Goal: Task Accomplishment & Management: Complete application form

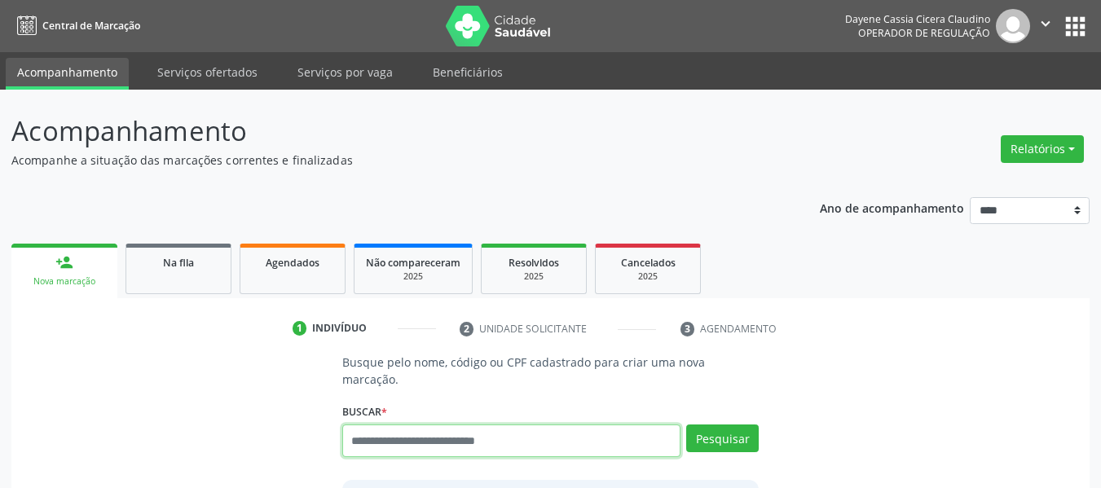
click at [468, 432] on input "text" at bounding box center [511, 441] width 339 height 33
paste input "**********"
type input "**********"
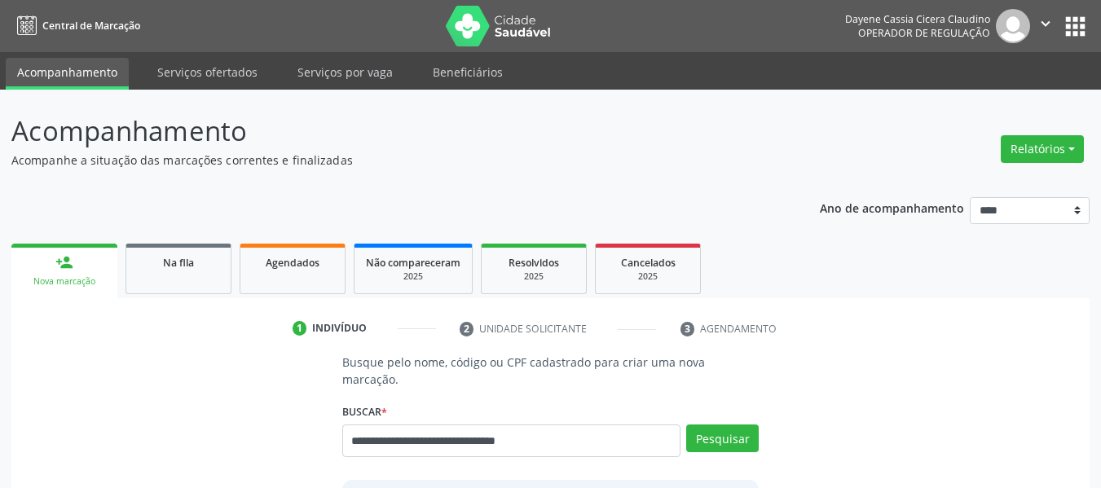
click at [710, 403] on div "**********" at bounding box center [550, 433] width 417 height 69
click at [718, 425] on button "Pesquisar" at bounding box center [722, 439] width 73 height 28
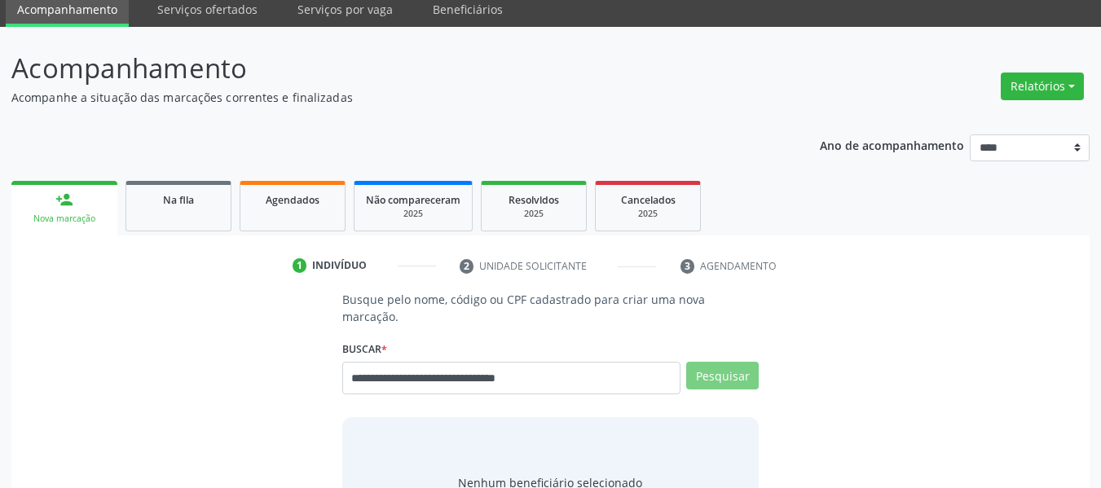
scroll to position [163, 0]
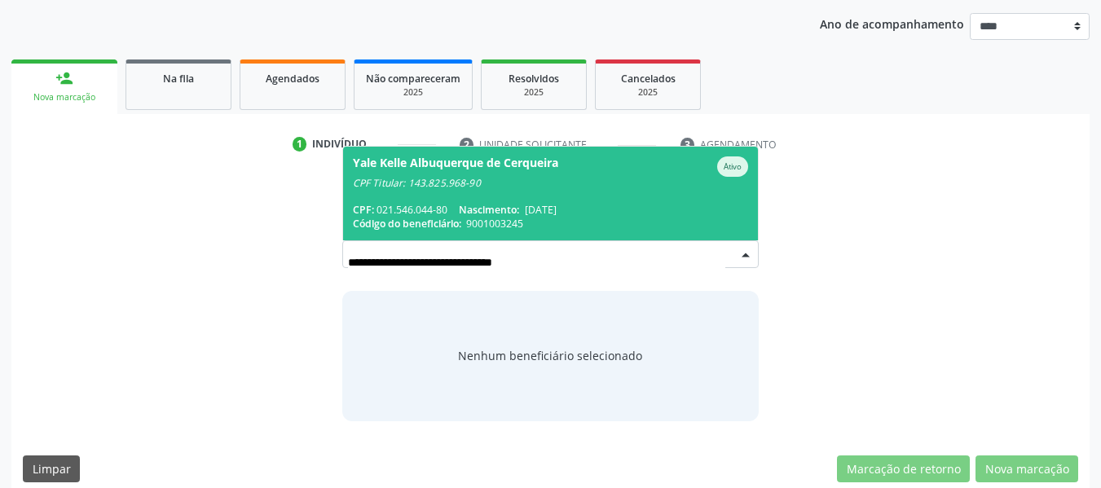
click at [498, 177] on div "CPF Titular: 143.825.968-90" at bounding box center [551, 183] width 396 height 13
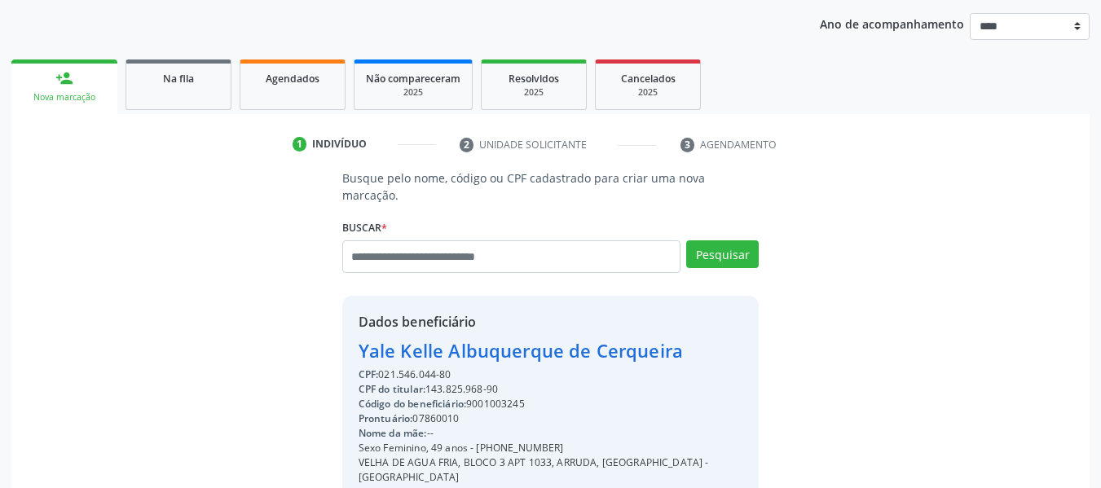
scroll to position [373, 0]
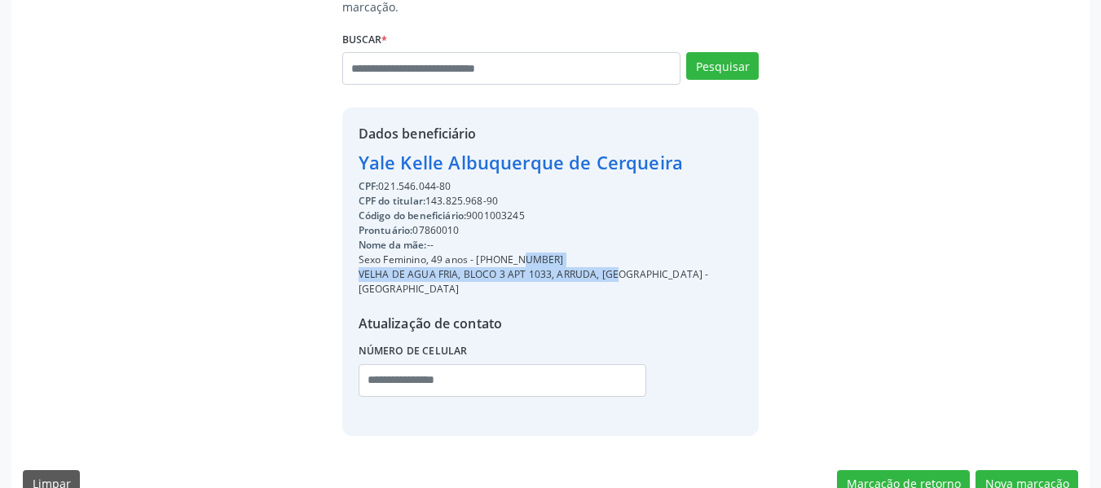
drag, startPoint x: 479, startPoint y: 237, endPoint x: 546, endPoint y: 242, distance: 67.8
click at [574, 249] on div "CPF: 021.546.044-80 CPF do titular: 143.825.968-90 Código do beneficiário: 9001…" at bounding box center [551, 293] width 385 height 229
drag, startPoint x: 515, startPoint y: 234, endPoint x: 489, endPoint y: 241, distance: 27.1
click at [514, 238] on div "Nome da mãe: --" at bounding box center [551, 245] width 385 height 15
drag, startPoint x: 479, startPoint y: 241, endPoint x: 529, endPoint y: 239, distance: 49.8
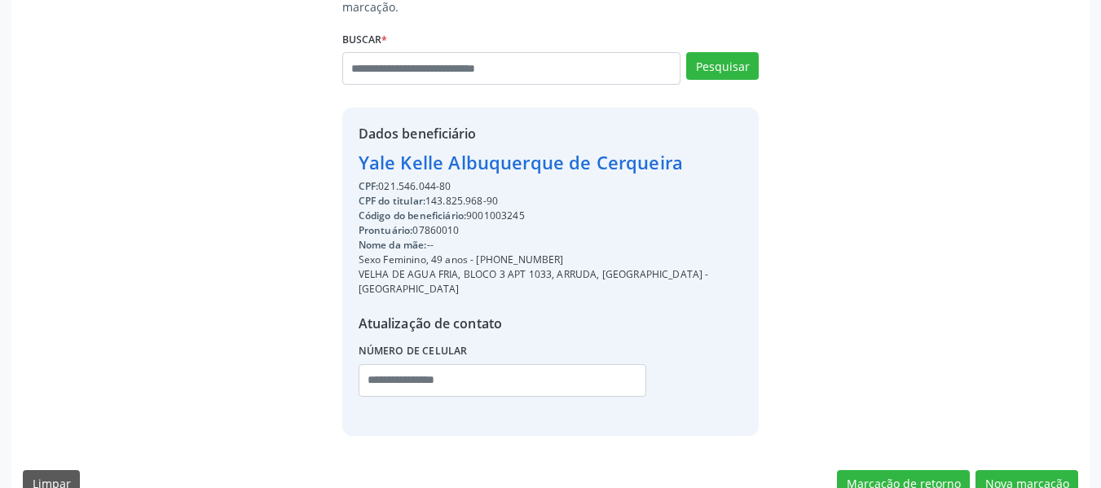
click at [553, 253] on div "Sexo Feminino, 49 anos - (81) 98798-4736" at bounding box center [551, 260] width 385 height 15
copy div "81) 98798-4736"
click at [392, 364] on input "text" at bounding box center [503, 380] width 289 height 33
paste input "**********"
type input "**********"
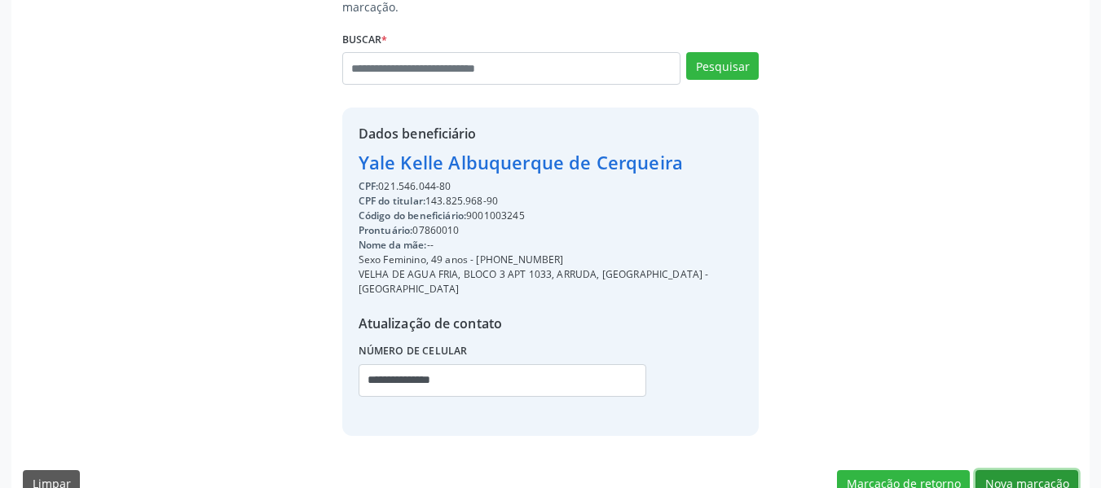
drag, startPoint x: 1058, startPoint y: 448, endPoint x: 1048, endPoint y: 446, distance: 10.7
click at [1058, 470] on button "Nova marcação" at bounding box center [1027, 484] width 103 height 28
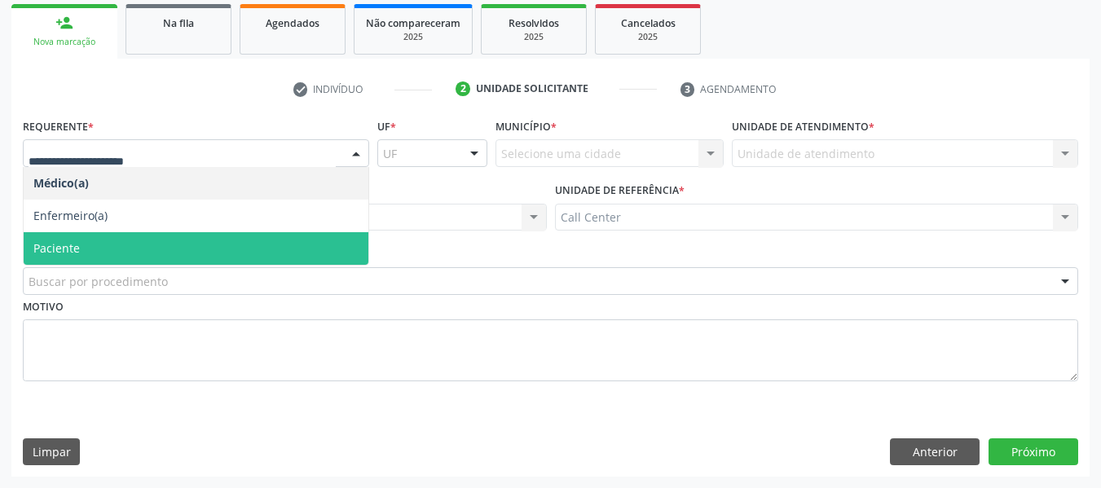
click at [134, 245] on span "Paciente" at bounding box center [196, 248] width 345 height 33
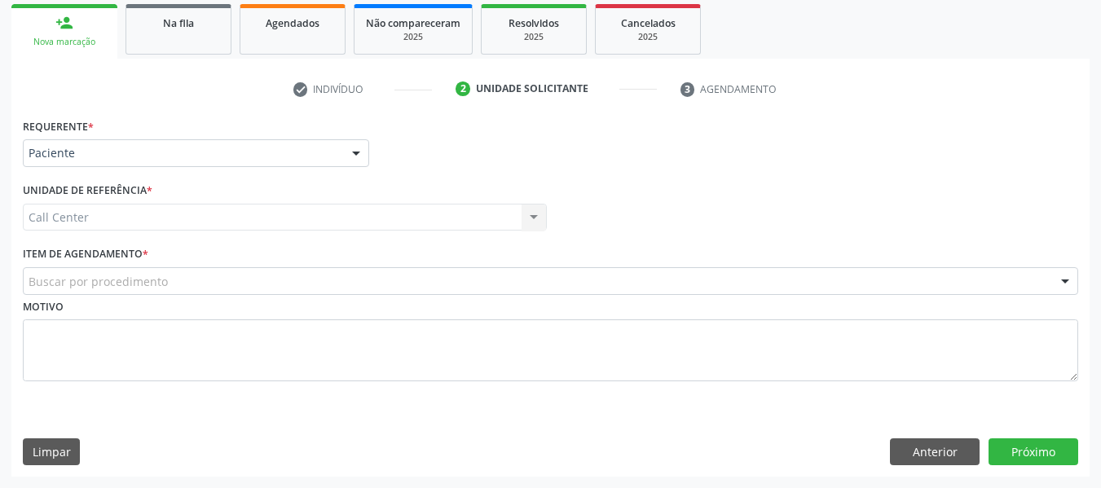
drag, startPoint x: 138, startPoint y: 285, endPoint x: 141, endPoint y: 260, distance: 24.7
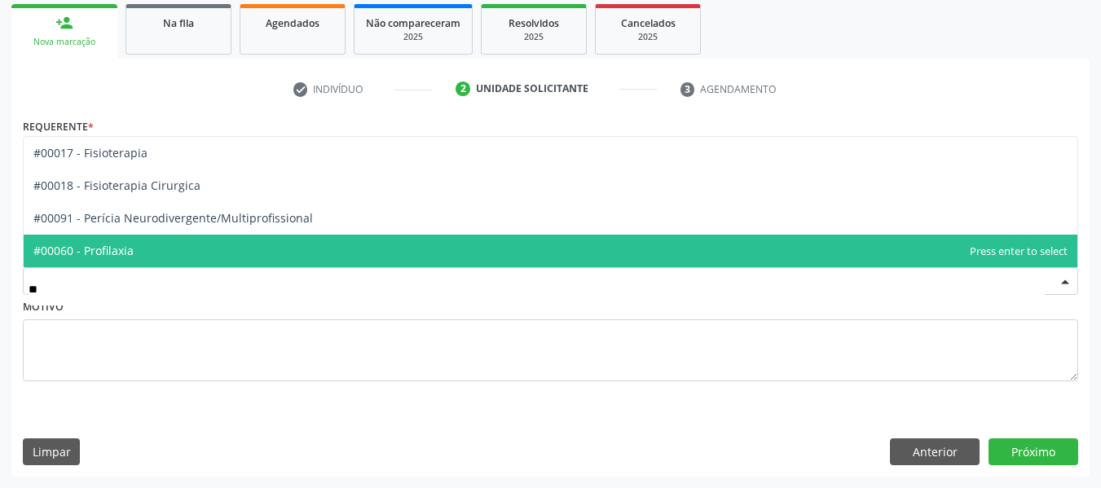
type input "***"
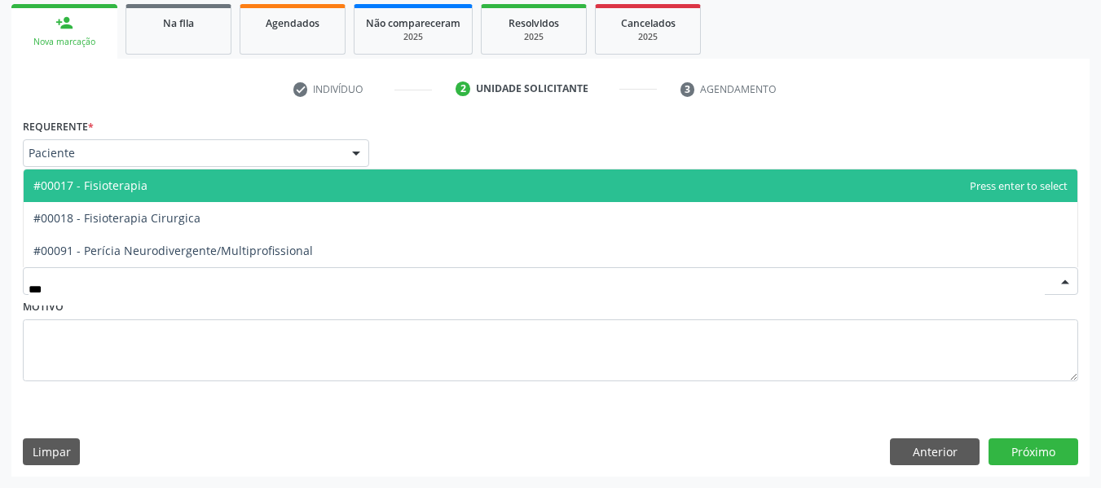
click at [164, 186] on span "#00017 - Fisioterapia" at bounding box center [551, 186] width 1054 height 33
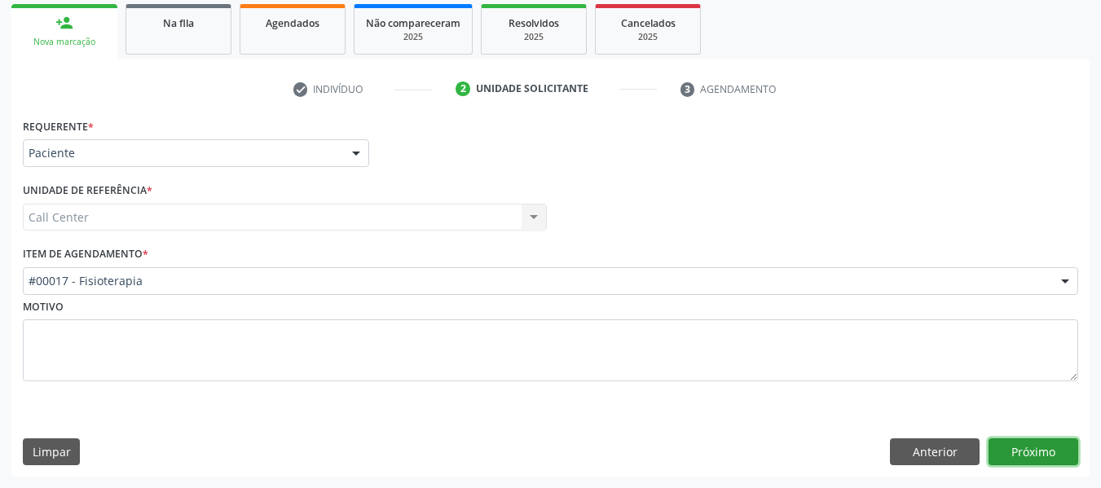
click at [1014, 446] on button "Próximo" at bounding box center [1034, 453] width 90 height 28
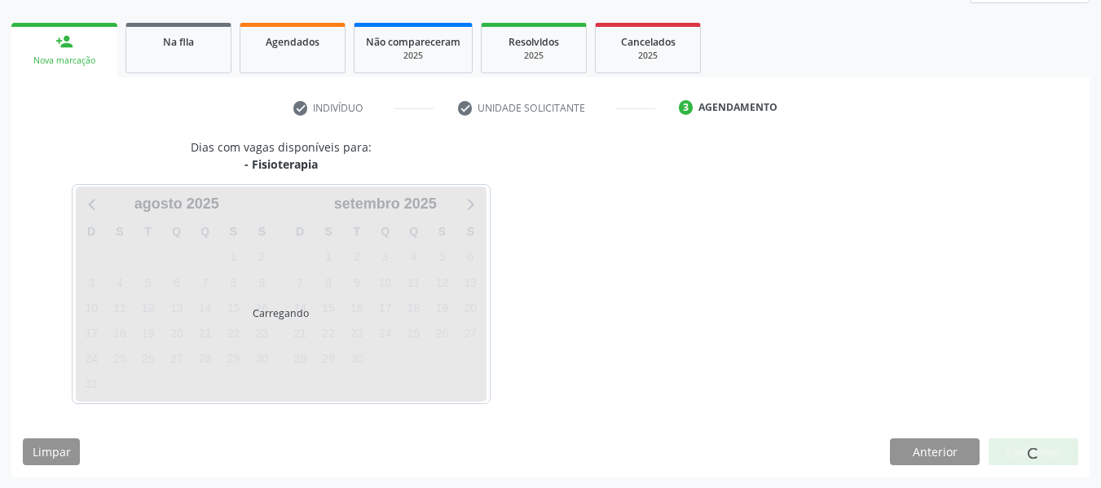
scroll to position [221, 0]
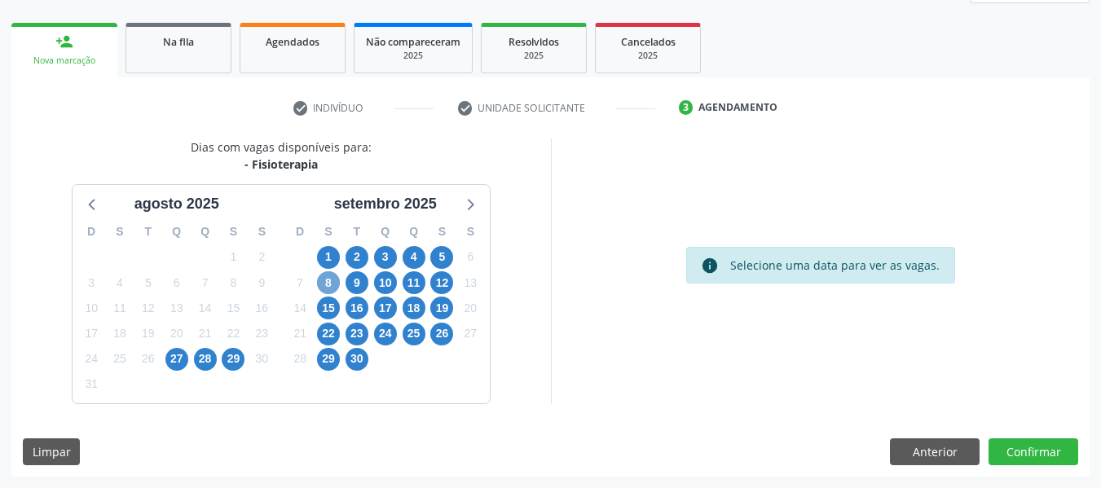
click at [329, 275] on span "8" at bounding box center [328, 282] width 23 height 23
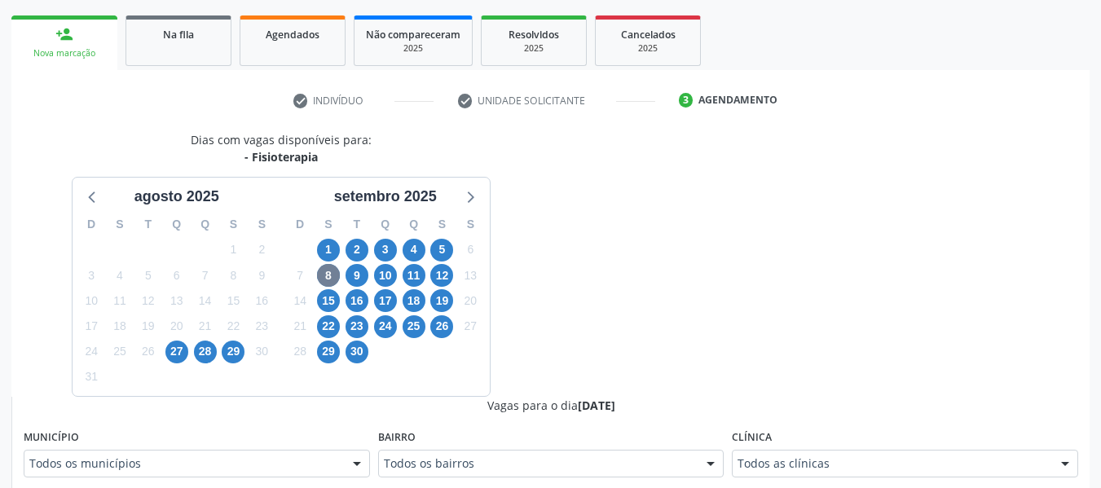
click at [838, 461] on div "Todos as clínicas" at bounding box center [905, 464] width 346 height 28
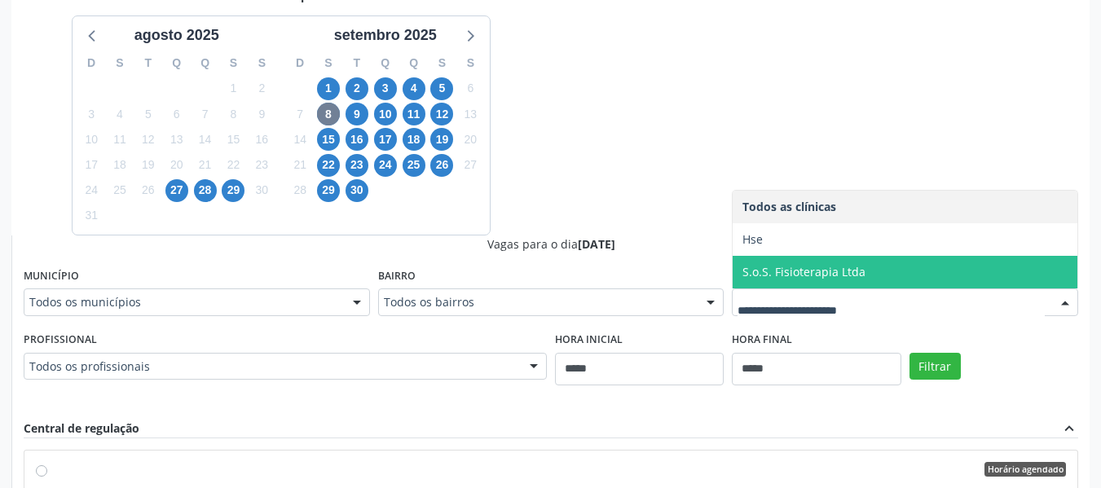
scroll to position [391, 0]
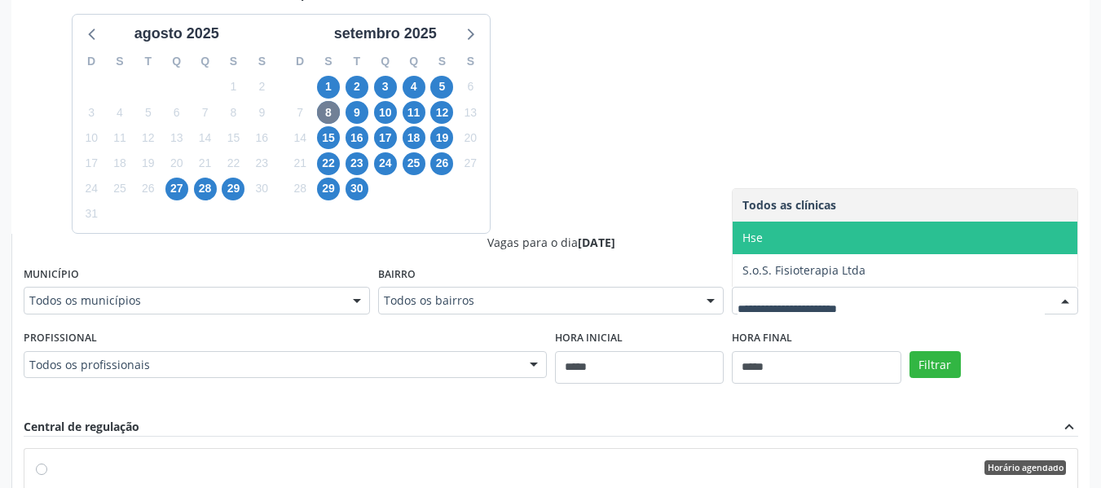
drag, startPoint x: 786, startPoint y: 241, endPoint x: 959, endPoint y: 351, distance: 204.5
click at [785, 240] on span "Hse" at bounding box center [905, 238] width 345 height 33
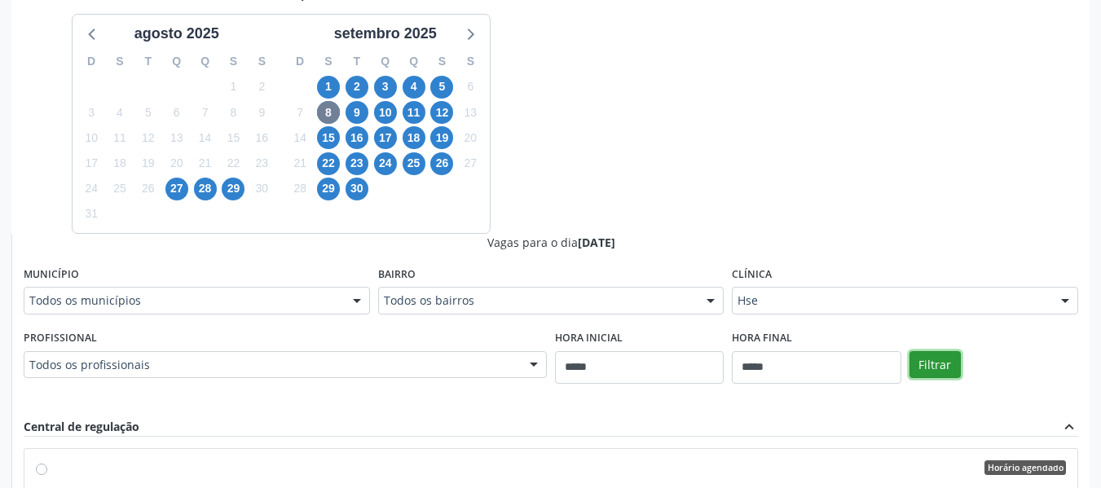
click at [959, 369] on button "Filtrar" at bounding box center [935, 365] width 51 height 28
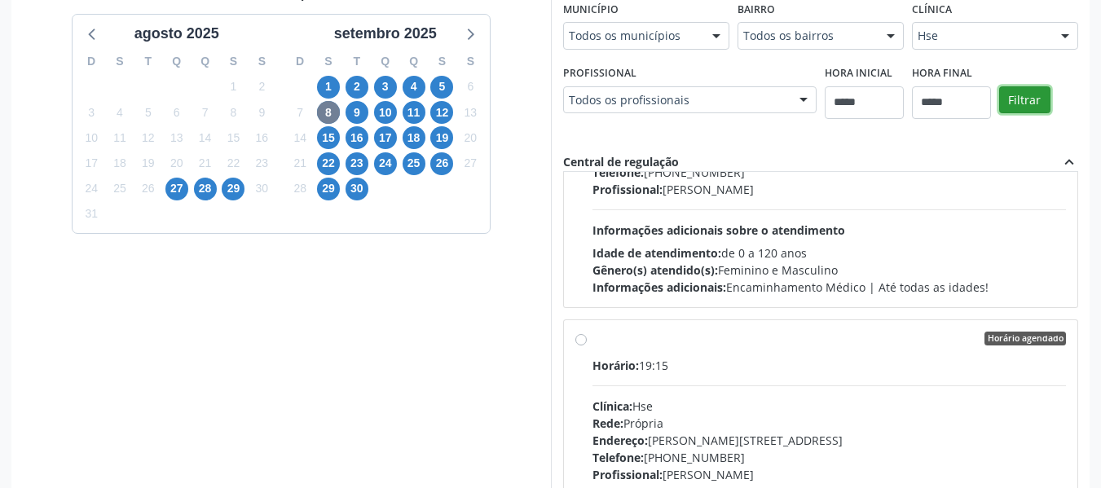
scroll to position [9687, 0]
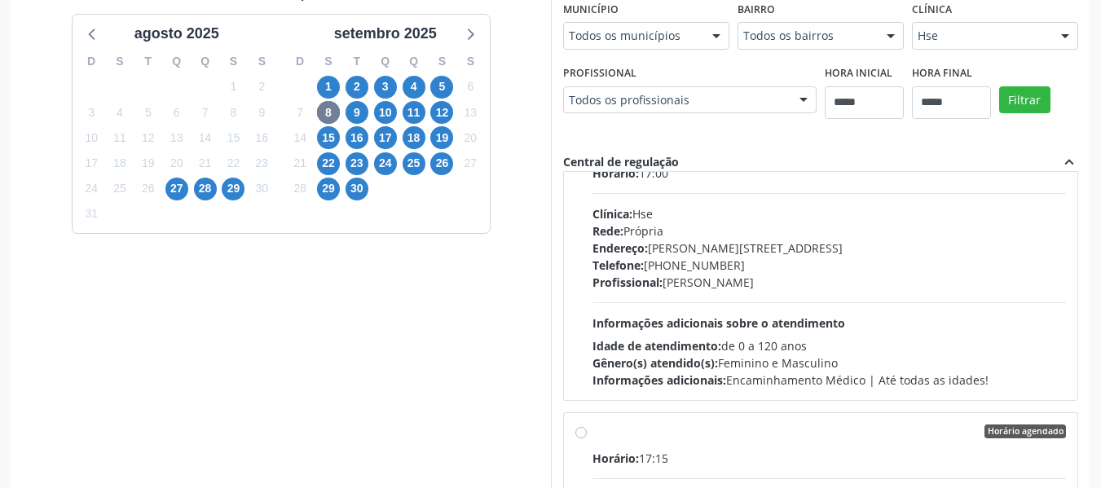
click at [695, 312] on div "Horário: 17:00 Clínica: Hse Rede: Própria Endereço: Av Rosa e Silva, nº 36, Esp…" at bounding box center [830, 277] width 474 height 224
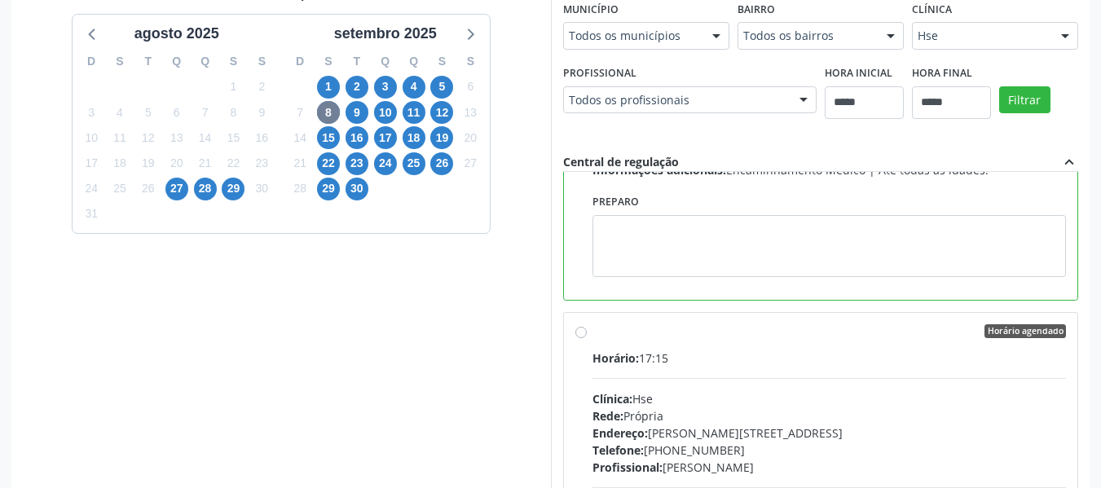
scroll to position [7133, 0]
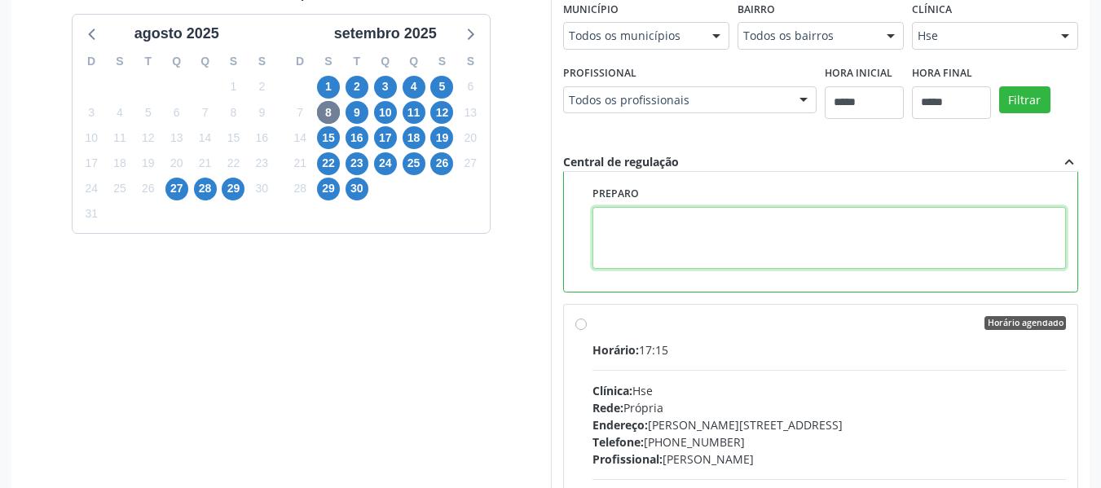
click at [695, 242] on textarea at bounding box center [830, 238] width 474 height 62
paste textarea "**********"
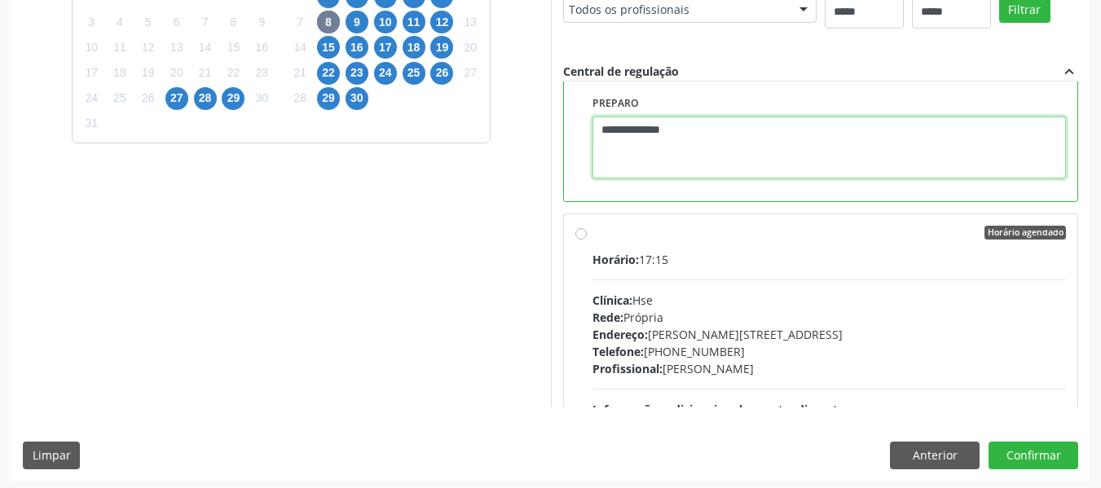
scroll to position [486, 0]
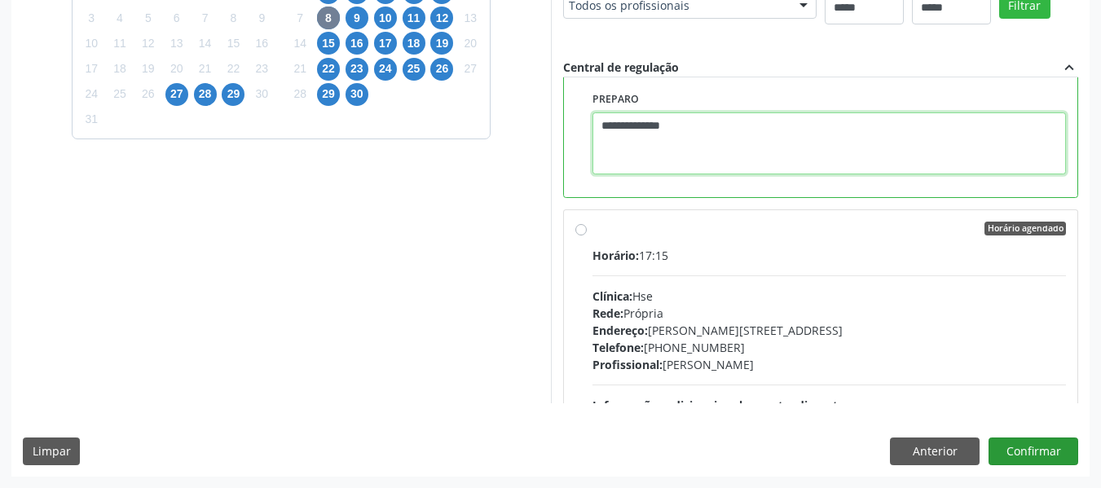
type textarea "**********"
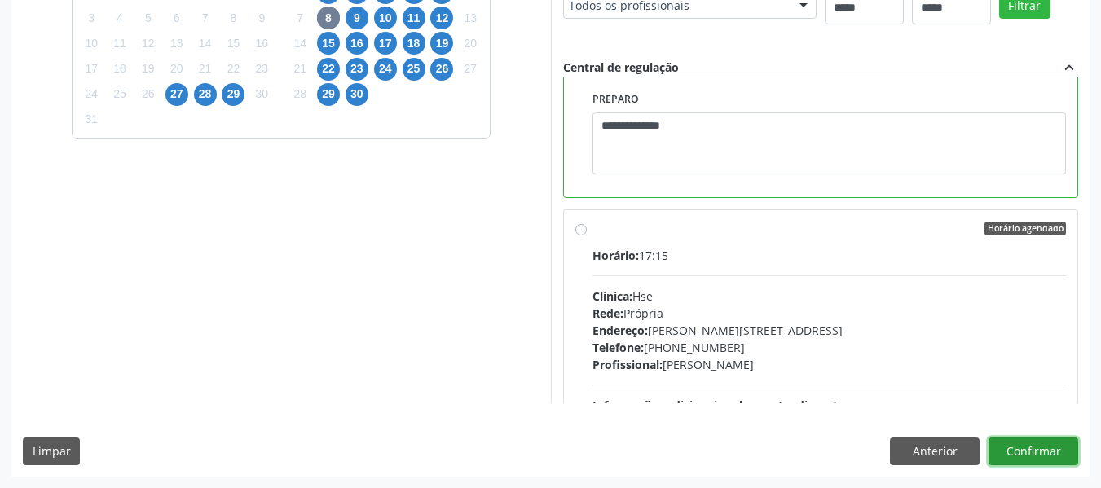
click at [1039, 448] on button "Confirmar" at bounding box center [1034, 452] width 90 height 28
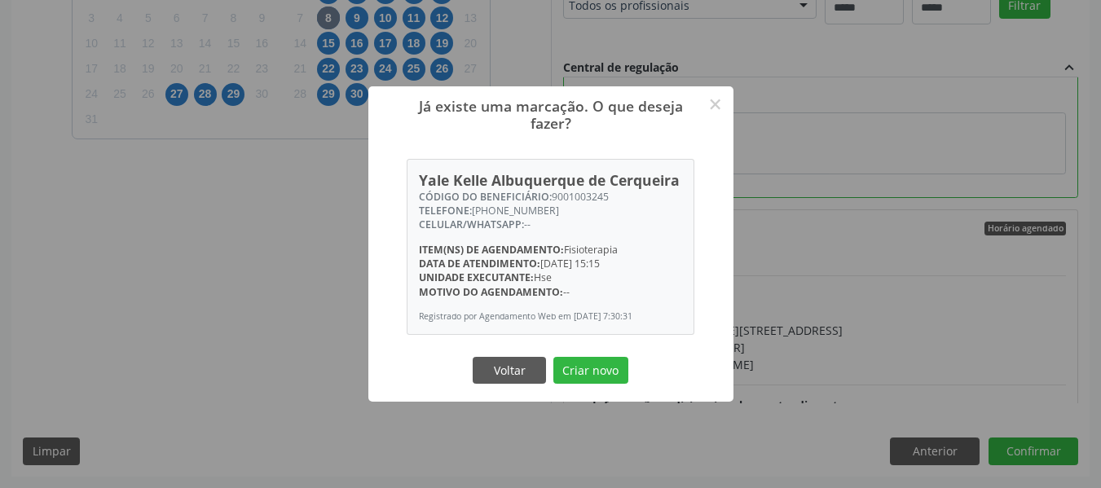
click at [599, 371] on button "Criar novo" at bounding box center [591, 371] width 75 height 28
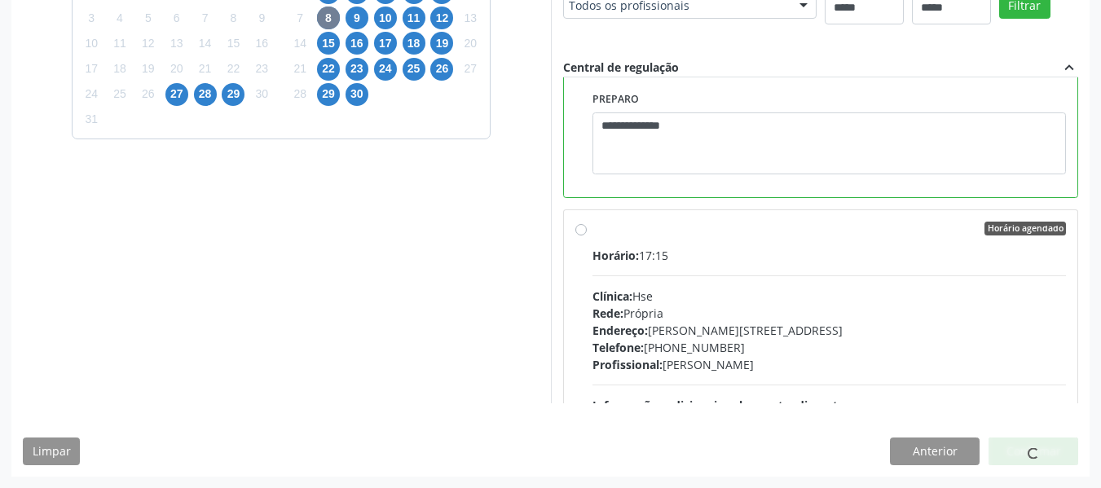
scroll to position [55, 0]
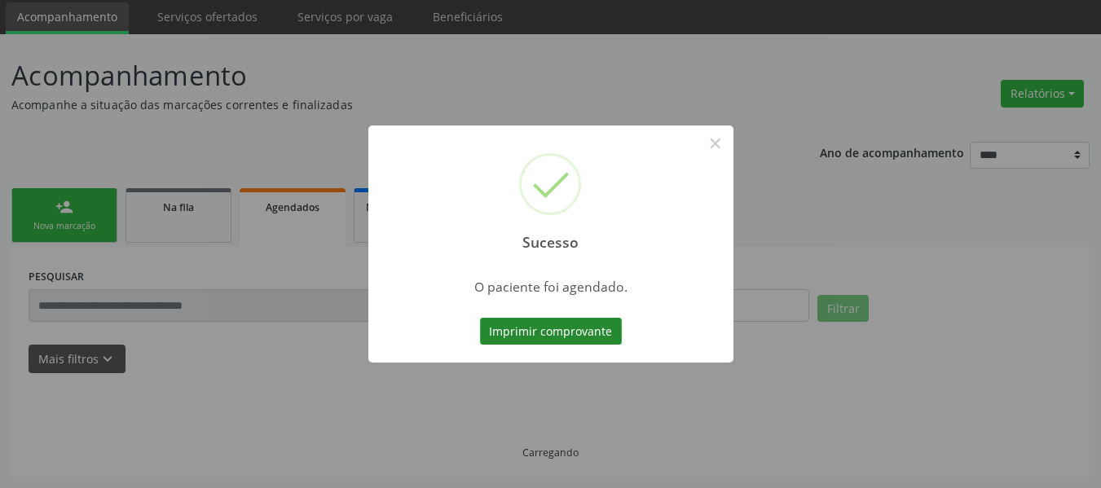
click at [576, 323] on button "Imprimir comprovante" at bounding box center [551, 332] width 142 height 28
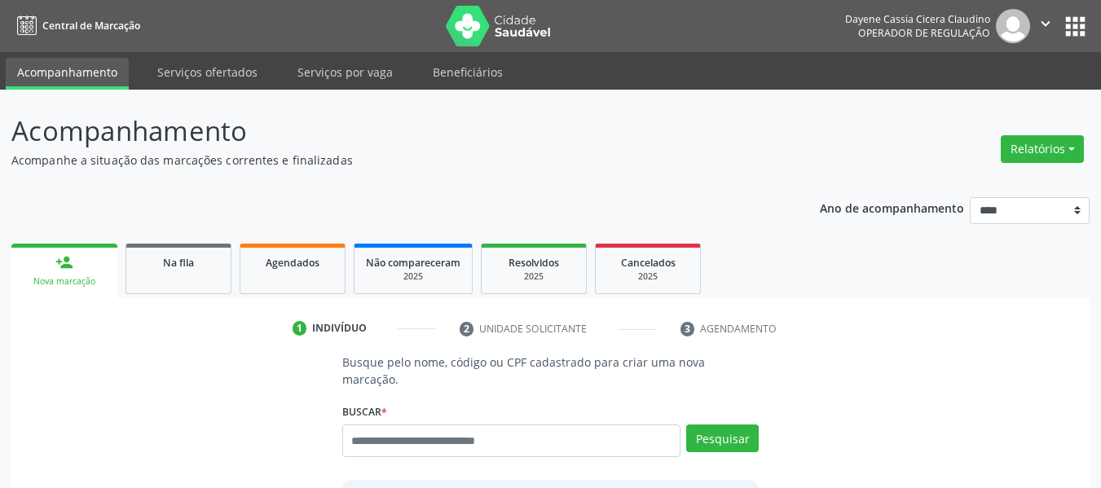
click at [554, 407] on div "Buscar * Busque por nome, código ou CPF Nenhum resultado encontrado para: " " D…" at bounding box center [550, 433] width 417 height 69
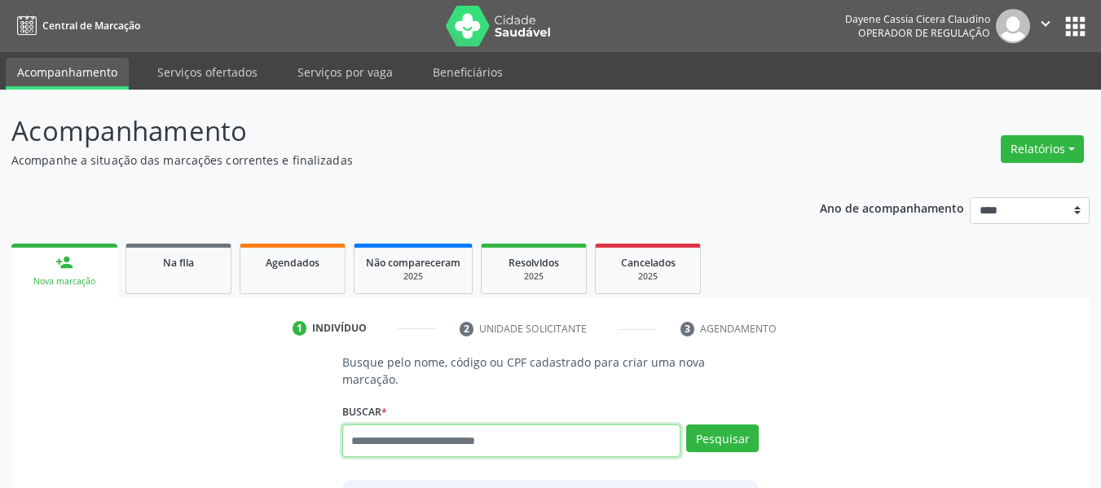
click at [557, 425] on input "text" at bounding box center [511, 441] width 339 height 33
paste input "**********"
type input "**********"
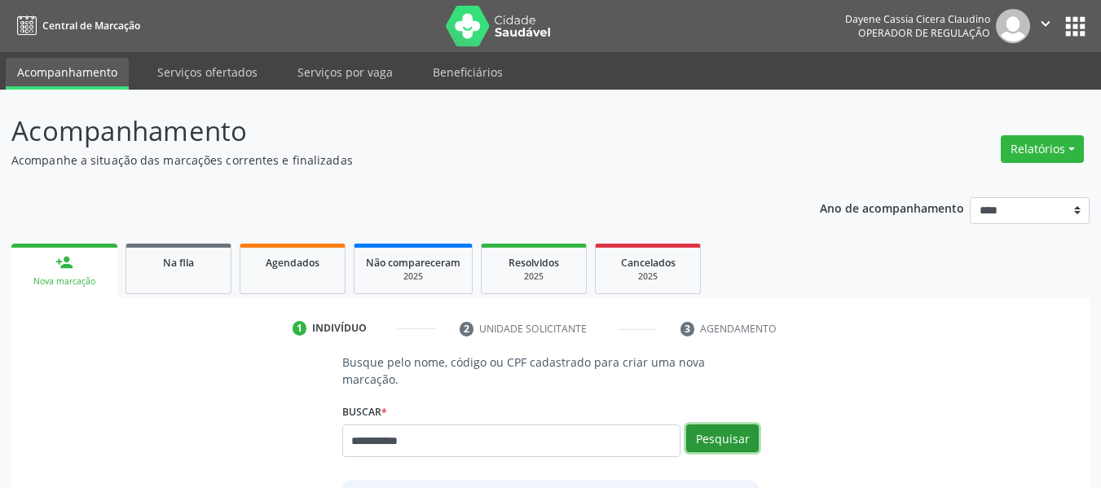
click at [704, 425] on button "Pesquisar" at bounding box center [722, 439] width 73 height 28
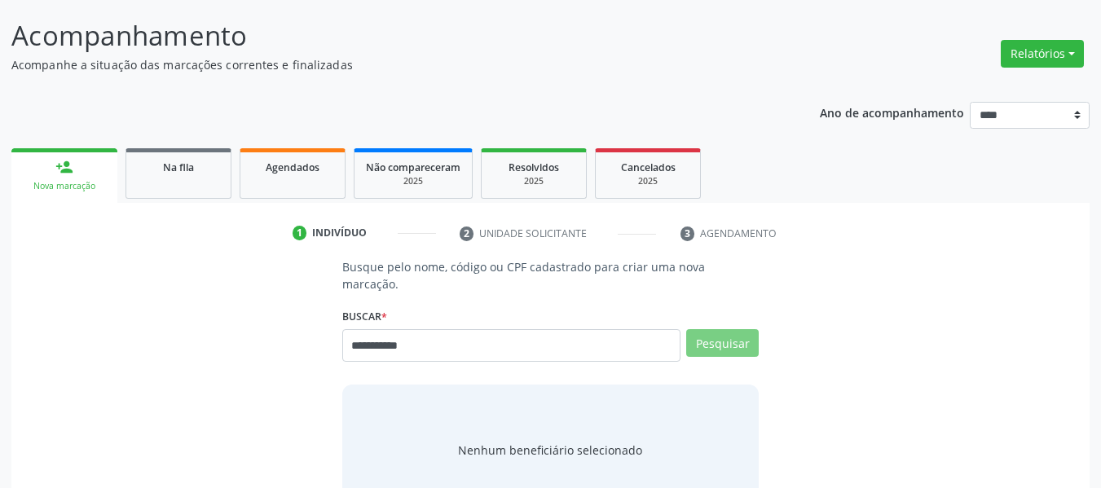
scroll to position [184, 0]
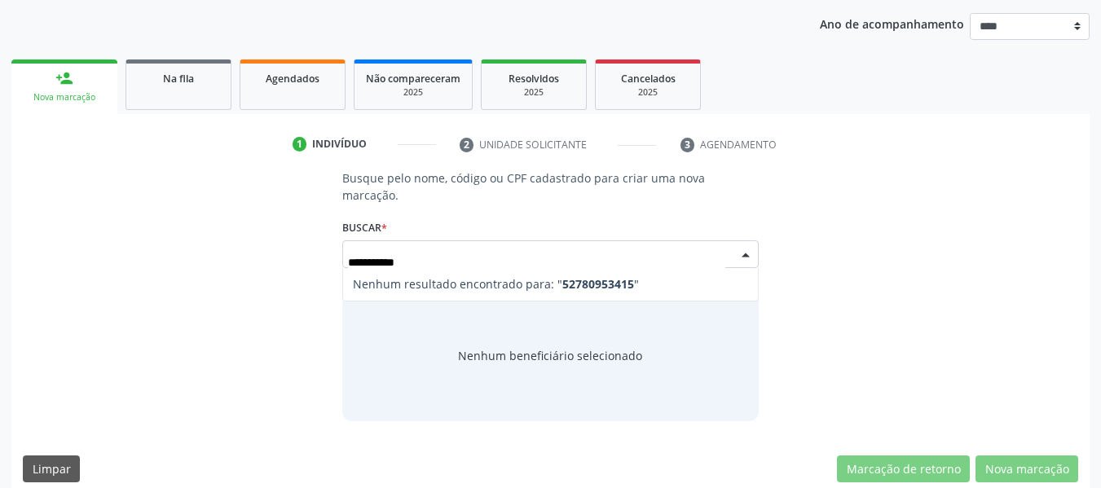
click at [480, 249] on input "**********" at bounding box center [537, 262] width 378 height 33
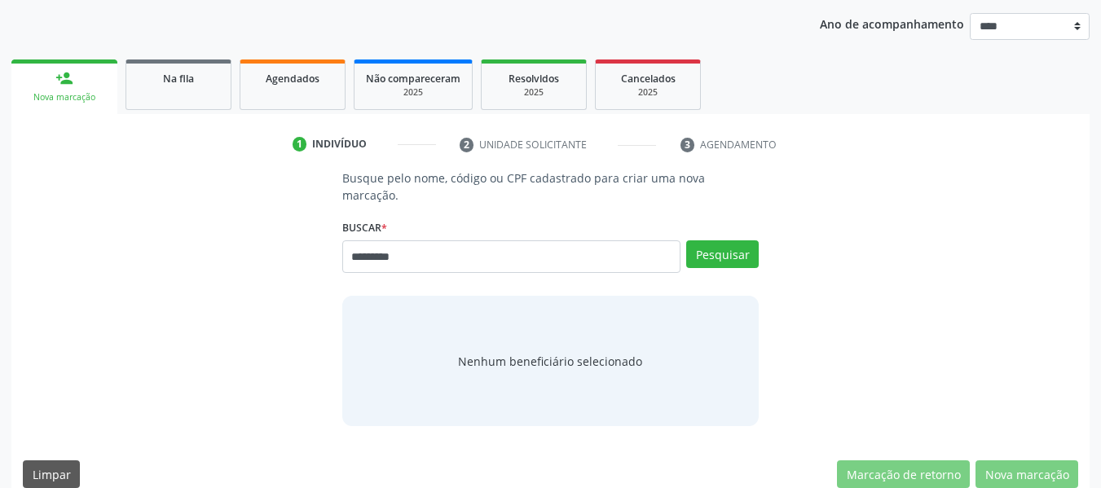
type input "*********"
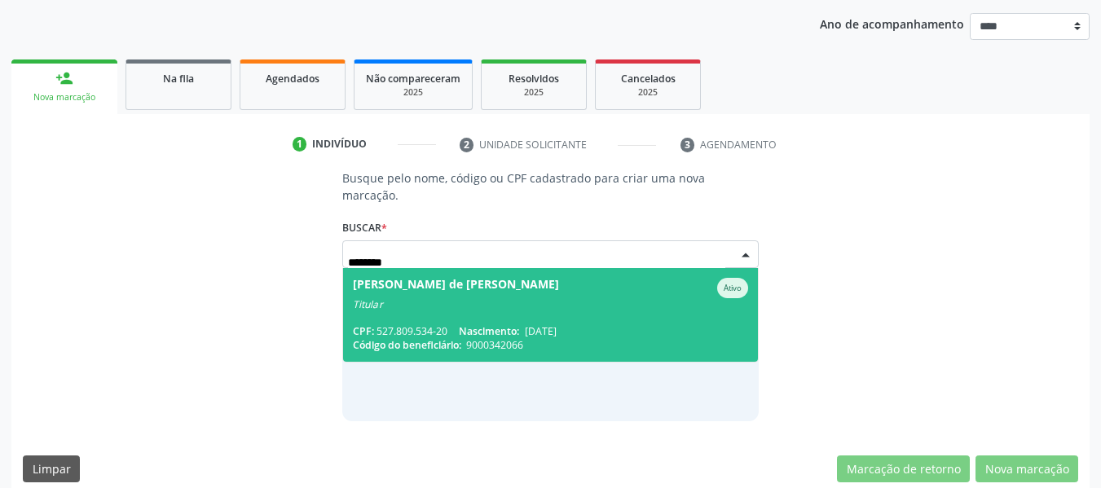
drag, startPoint x: 499, startPoint y: 267, endPoint x: 351, endPoint y: 267, distance: 147.6
click at [351, 268] on span "Marly Ramos de Santana Ativo Titular CPF: 527.809.534-20 Nascimento: 25/06/1951…" at bounding box center [551, 315] width 416 height 94
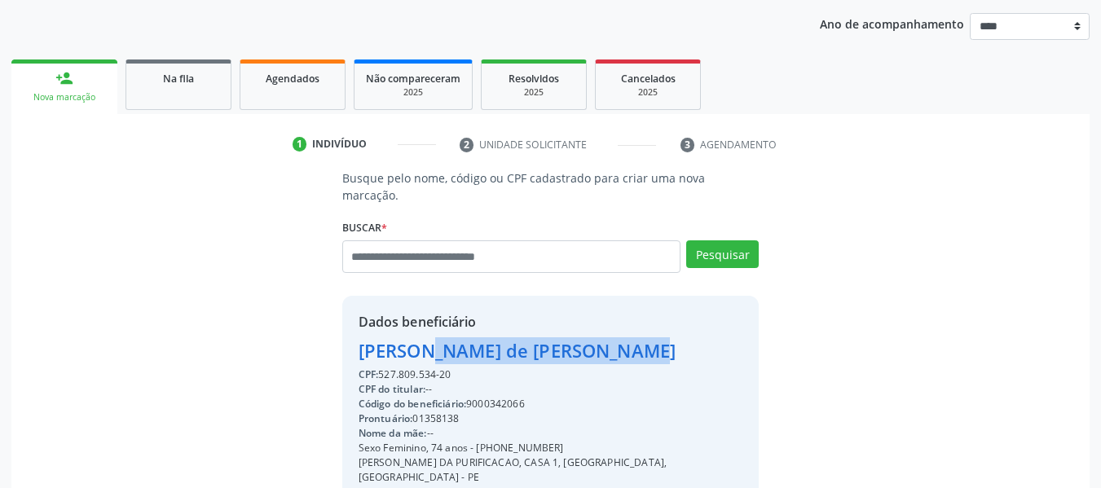
drag, startPoint x: 523, startPoint y: 338, endPoint x: 404, endPoint y: 346, distance: 120.1
click at [345, 341] on div "Dados beneficiário Marly Ramos de Santana CPF: 527.809.534-20 CPF do titular: -…" at bounding box center [550, 460] width 417 height 328
copy div "Marly Ramos de Santana"
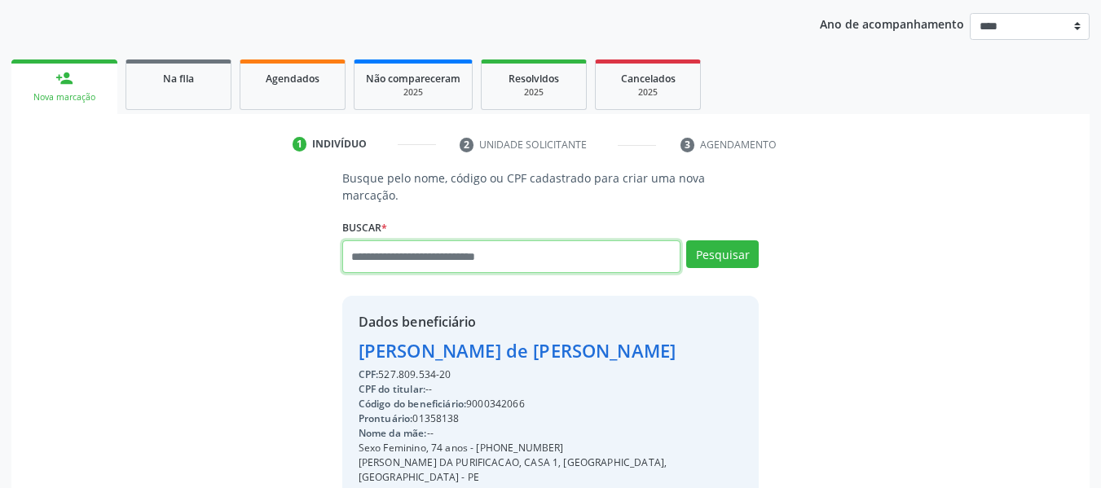
click at [489, 240] on input "text" at bounding box center [511, 256] width 339 height 33
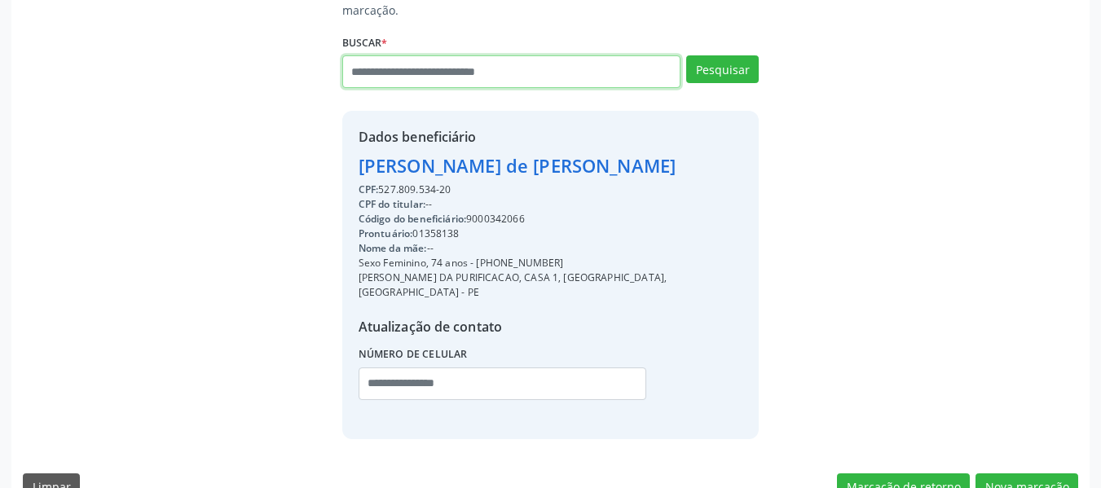
scroll to position [373, 0]
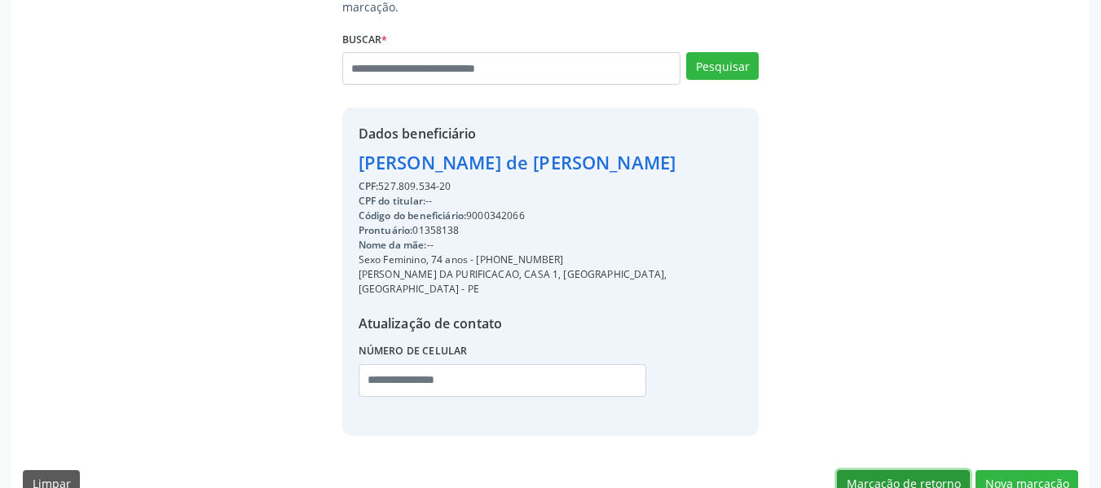
click at [897, 470] on button "Marcação de retorno" at bounding box center [903, 484] width 133 height 28
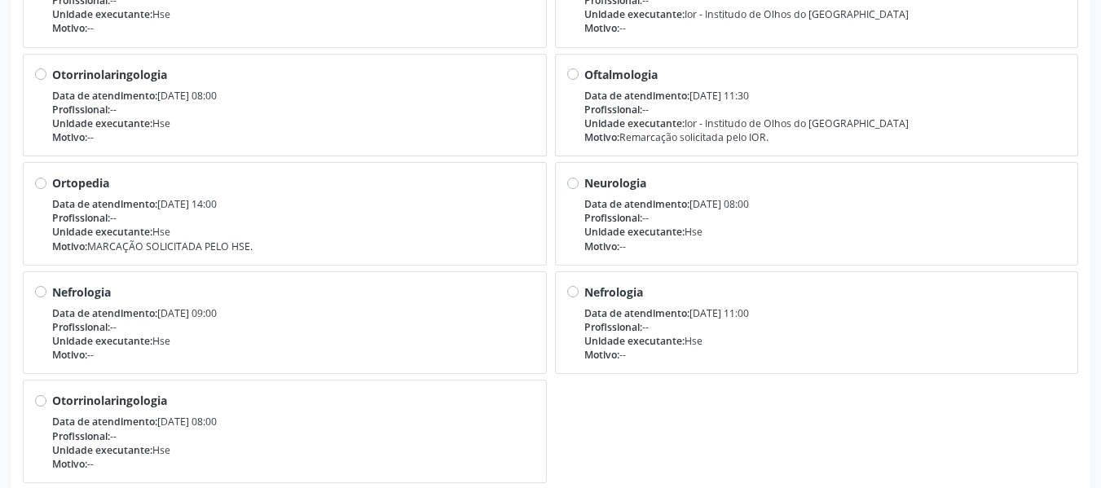
scroll to position [1098, 0]
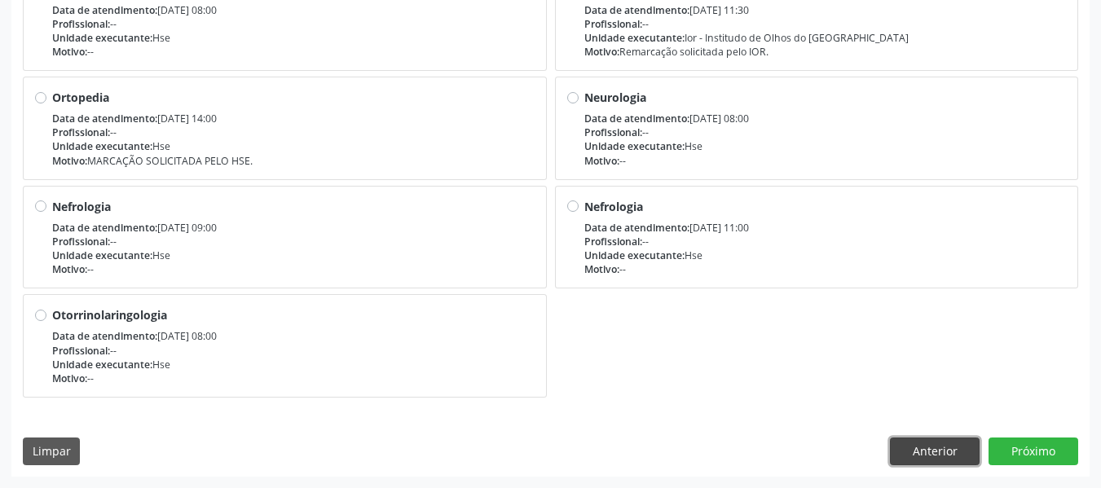
click at [955, 451] on button "Anterior" at bounding box center [935, 452] width 90 height 28
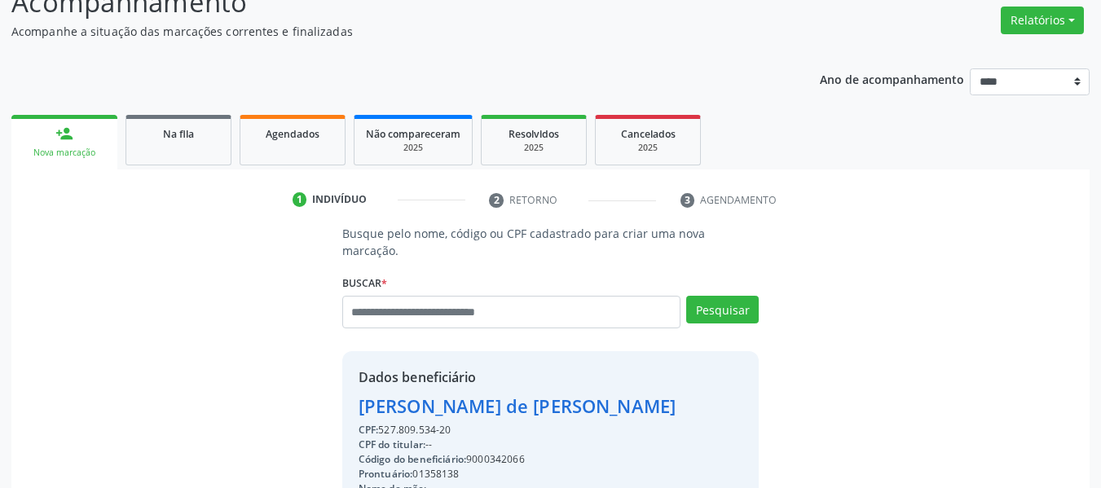
scroll to position [128, 0]
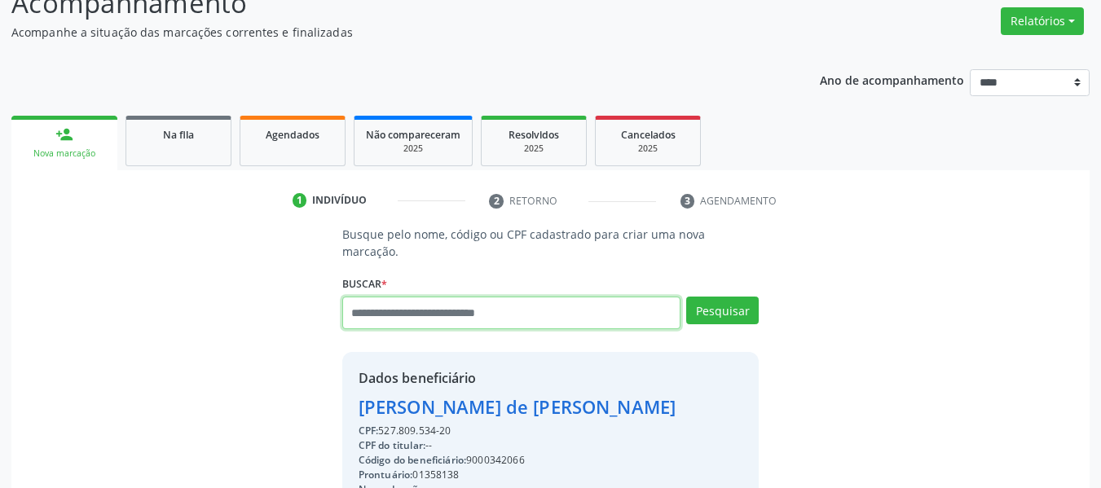
click at [518, 297] on input "text" at bounding box center [511, 313] width 339 height 33
paste input "**********"
type input "**********"
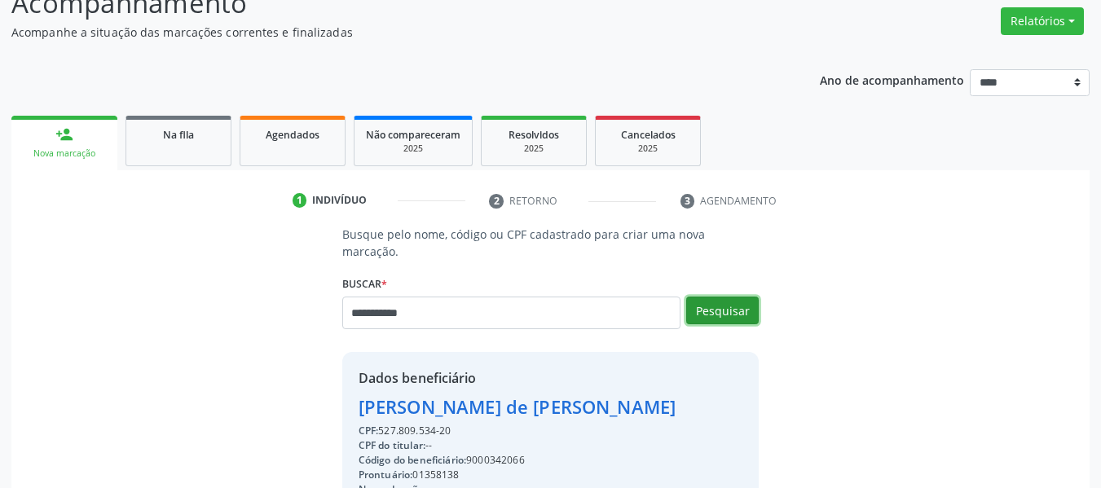
drag, startPoint x: 709, startPoint y: 292, endPoint x: 633, endPoint y: 271, distance: 79.3
click at [709, 297] on button "Pesquisar" at bounding box center [722, 311] width 73 height 28
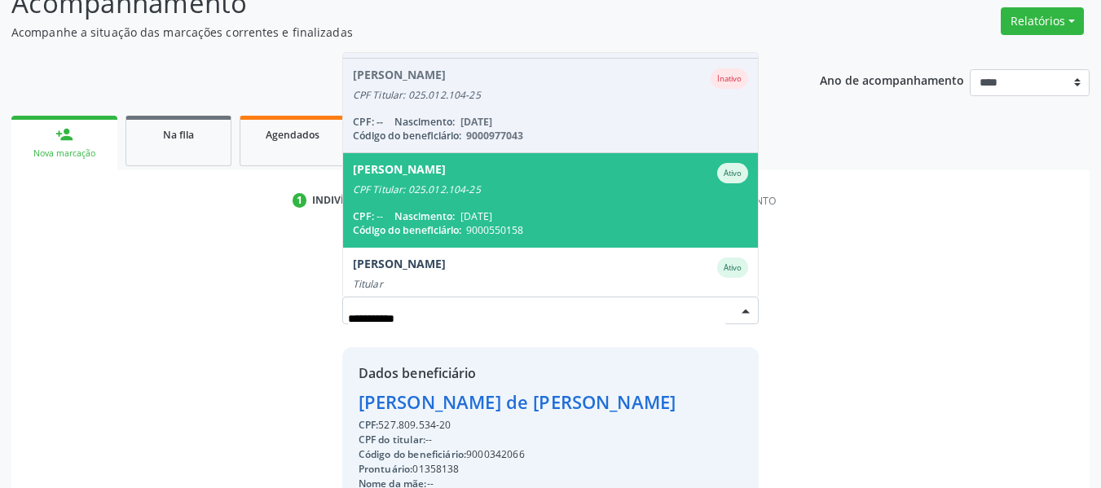
scroll to position [245, 0]
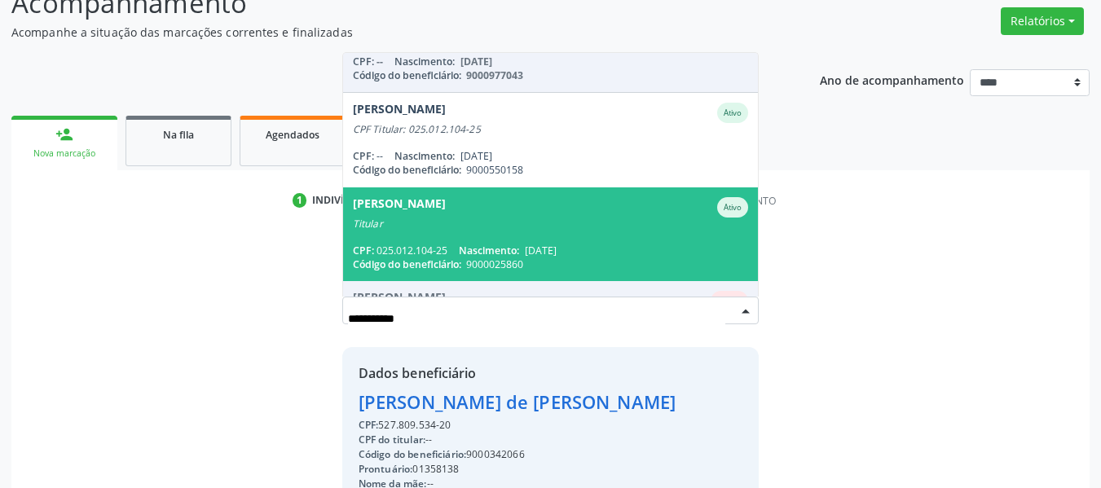
click at [423, 197] on div "Josefa Jaide de Medeiros Nogueira" at bounding box center [399, 207] width 93 height 20
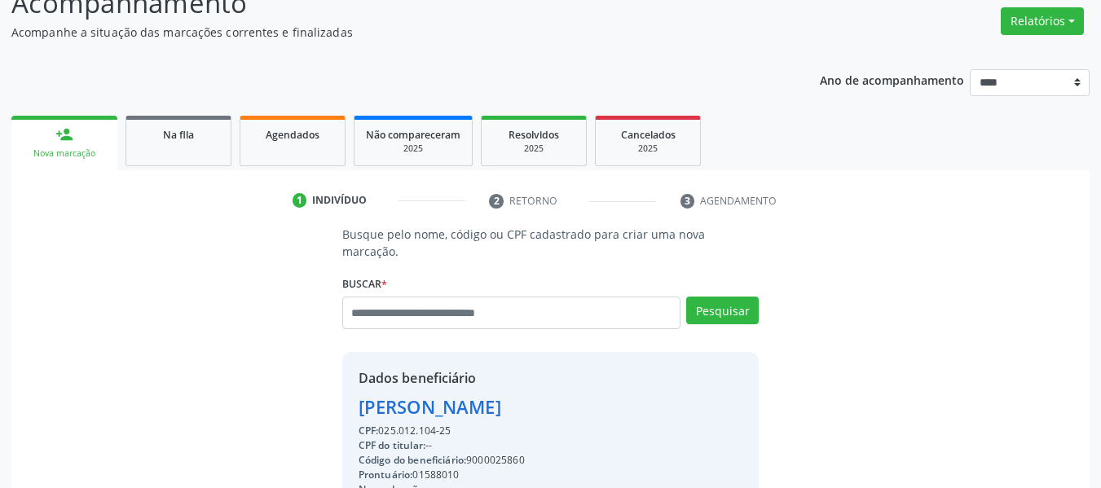
drag, startPoint x: 655, startPoint y: 392, endPoint x: 355, endPoint y: 391, distance: 300.0
click at [332, 392] on div "Busque pelo nome, código ou CPF cadastrado para criar uma nova marcação. Buscar…" at bounding box center [551, 453] width 440 height 454
copy div "Josefa Jaide de Medeiros Nogueira"
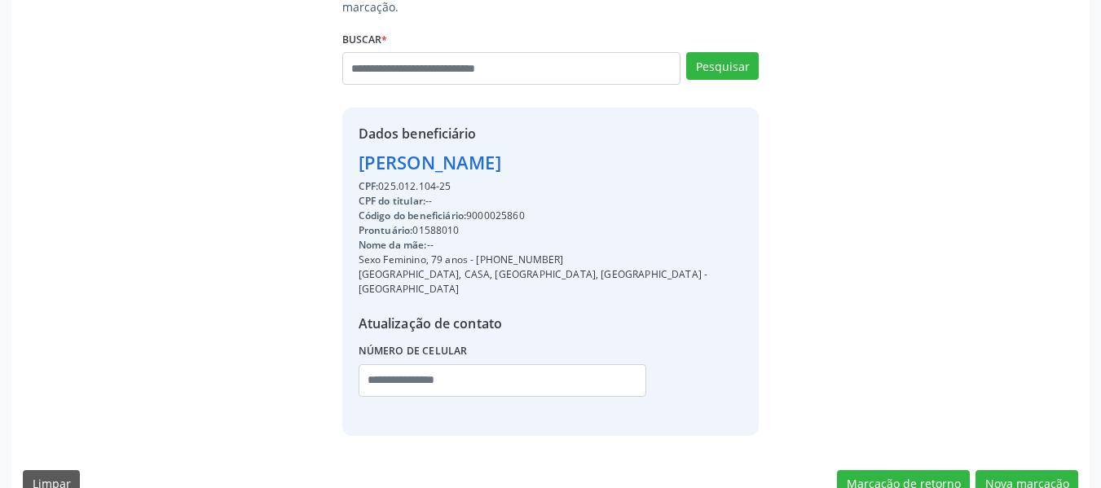
drag, startPoint x: 476, startPoint y: 243, endPoint x: 608, endPoint y: 240, distance: 132.1
click at [615, 253] on div "Sexo Feminino, 79 anos - (81) 98557-4994" at bounding box center [551, 260] width 385 height 15
copy div "(81) 98557-4994"
click at [390, 364] on input "text" at bounding box center [503, 380] width 289 height 33
paste input "**********"
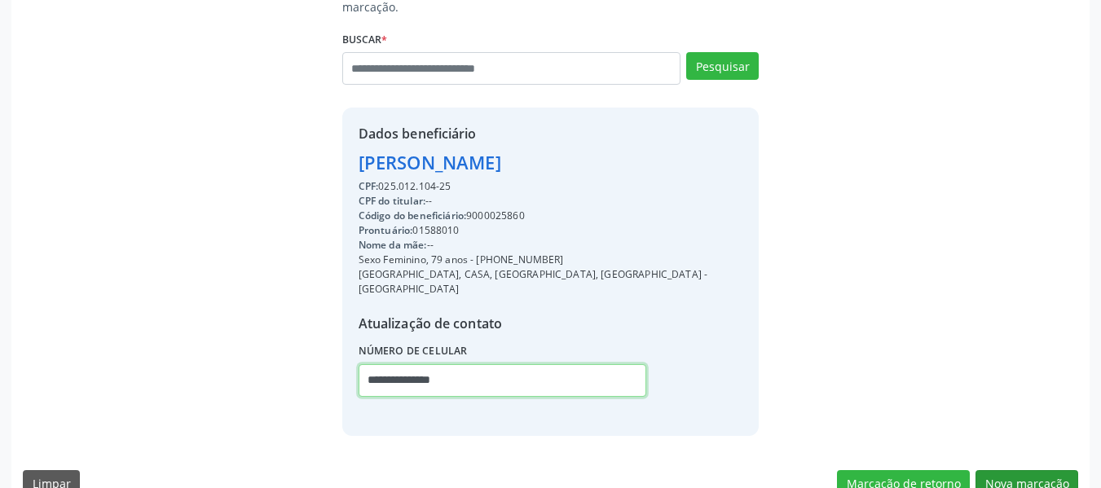
type input "**********"
click at [1019, 436] on div "Busque pelo nome, código ou CPF cadastrado para criar uma nova marcação. Buscar…" at bounding box center [550, 244] width 1079 height 527
click at [1013, 470] on button "Nova marcação" at bounding box center [1027, 484] width 103 height 28
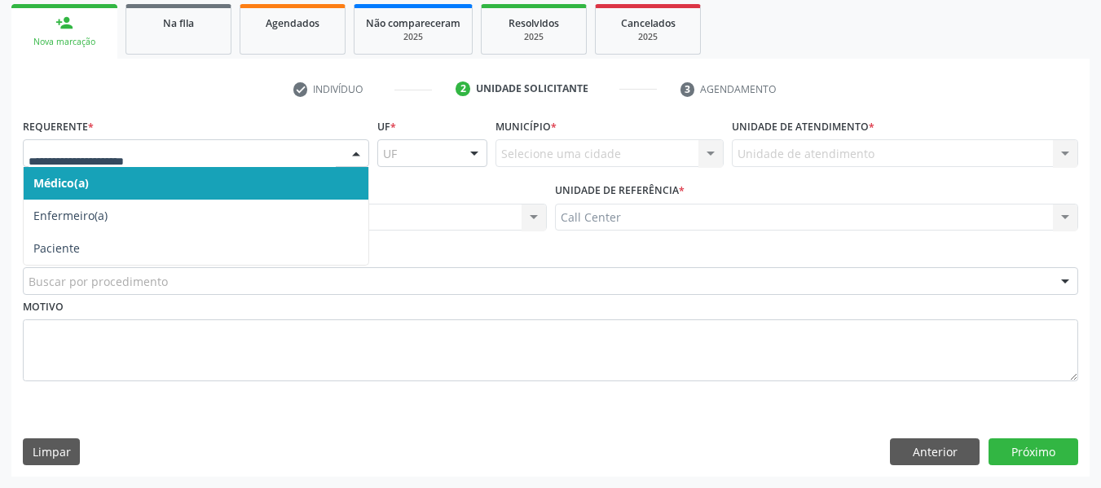
drag, startPoint x: 170, startPoint y: 153, endPoint x: 172, endPoint y: 167, distance: 14.1
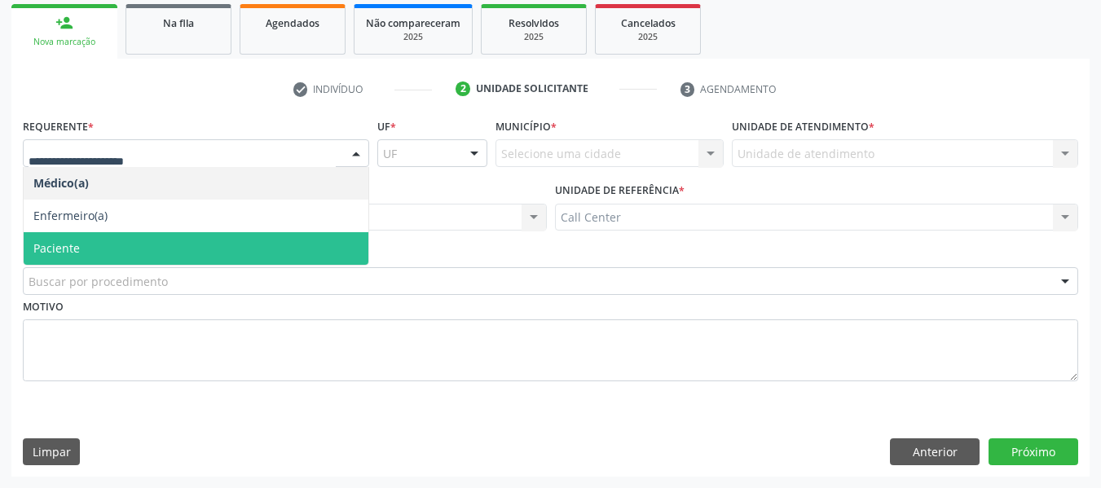
click at [148, 243] on span "Paciente" at bounding box center [196, 248] width 345 height 33
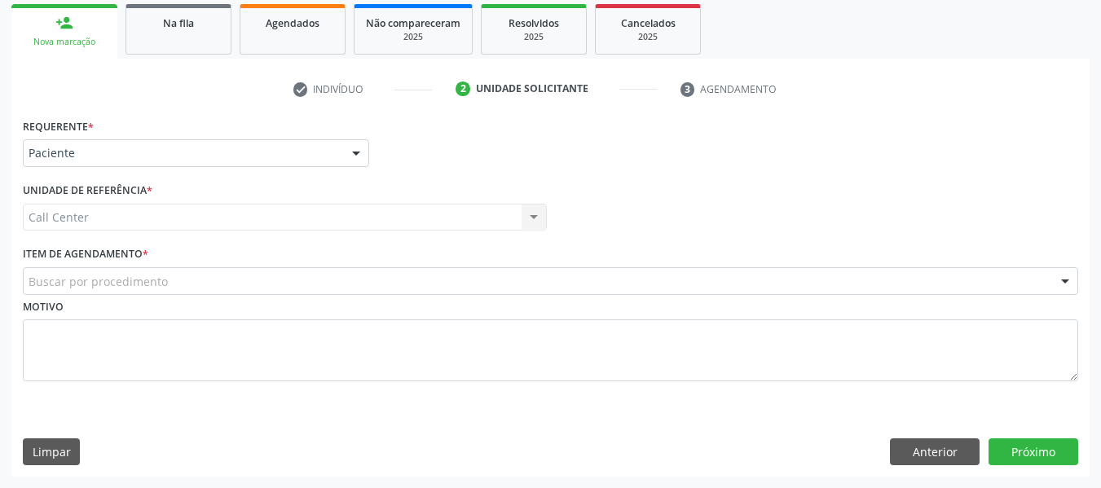
click at [189, 286] on div "Buscar por procedimento" at bounding box center [551, 281] width 1056 height 28
drag, startPoint x: 352, startPoint y: 287, endPoint x: 373, endPoint y: 250, distance: 42.0
click at [361, 267] on div "Buscar por procedimento #0000 - Alergologia #0001 - Angiologia #00077 - Arritmo…" at bounding box center [551, 281] width 1056 height 28
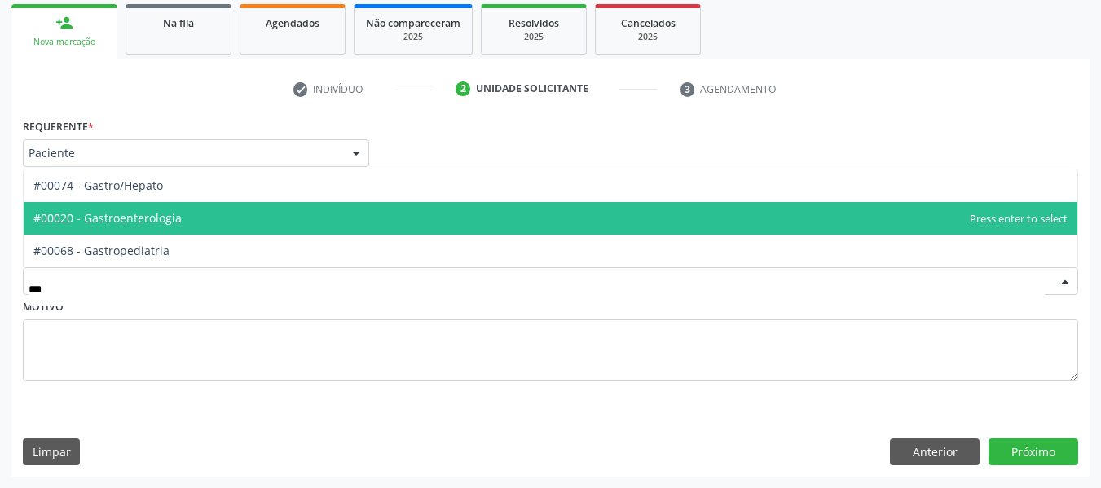
click at [284, 210] on span "#00020 - Gastroenterologia" at bounding box center [551, 218] width 1054 height 33
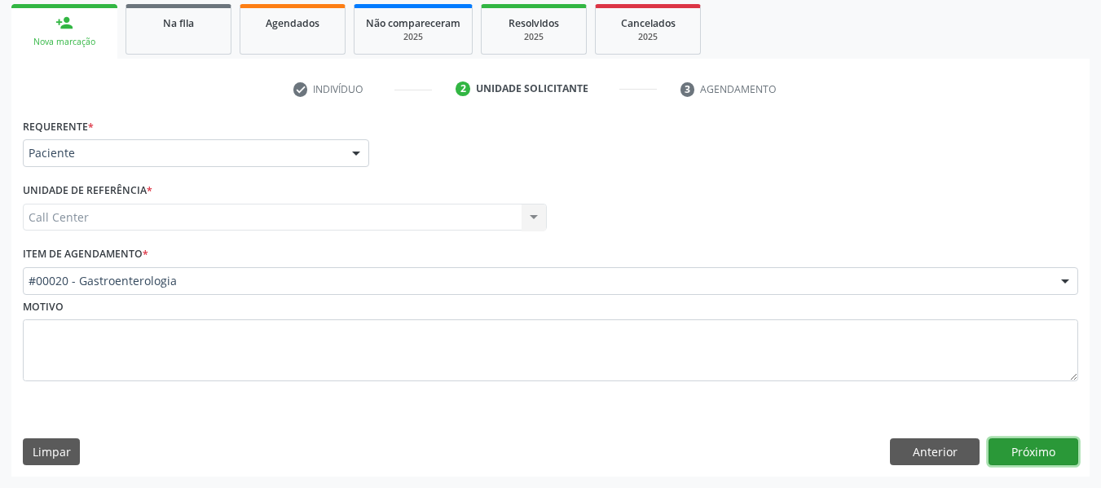
click at [1035, 445] on button "Próximo" at bounding box center [1034, 453] width 90 height 28
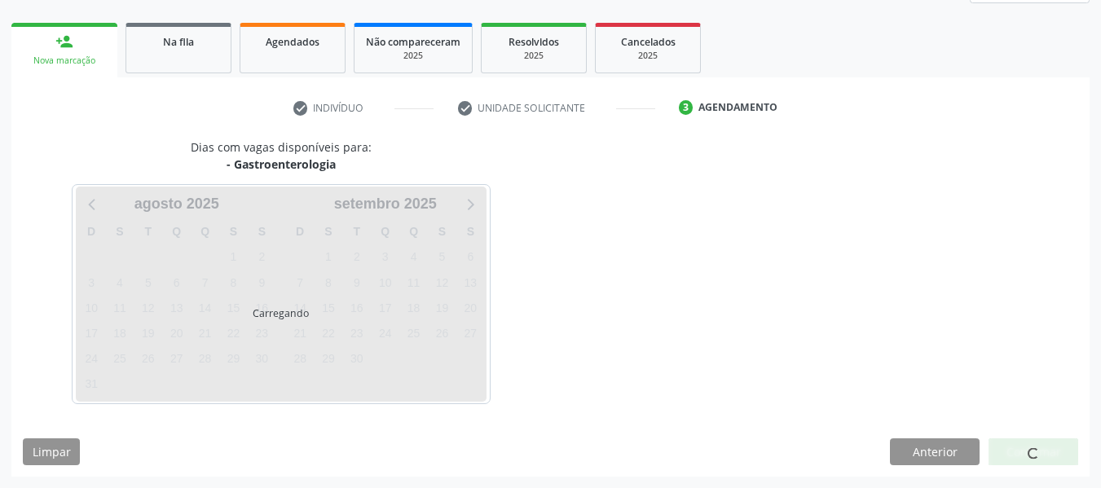
scroll to position [221, 0]
drag, startPoint x: 1035, startPoint y: 445, endPoint x: 1054, endPoint y: 440, distance: 20.2
click at [1041, 445] on div at bounding box center [1034, 453] width 90 height 28
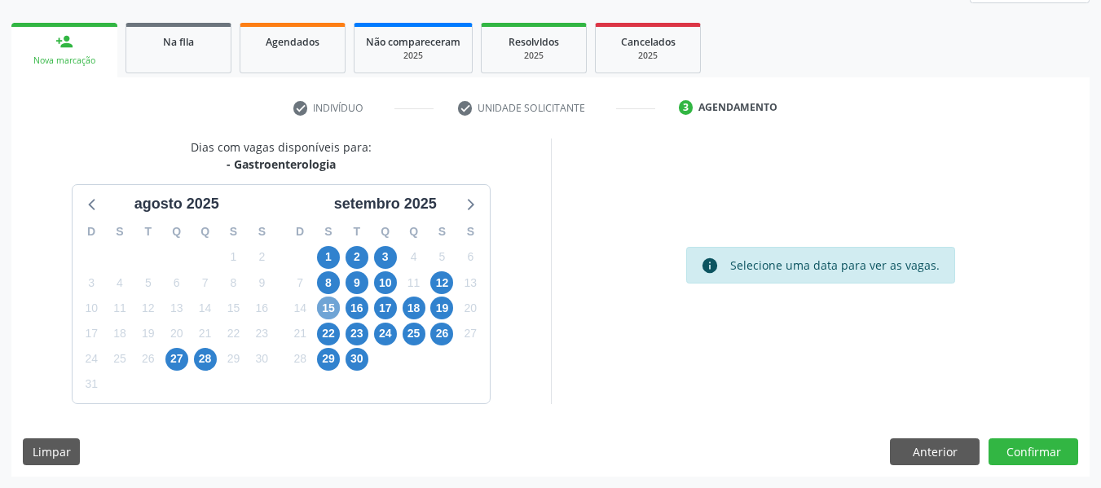
click at [329, 308] on span "15" at bounding box center [328, 308] width 23 height 23
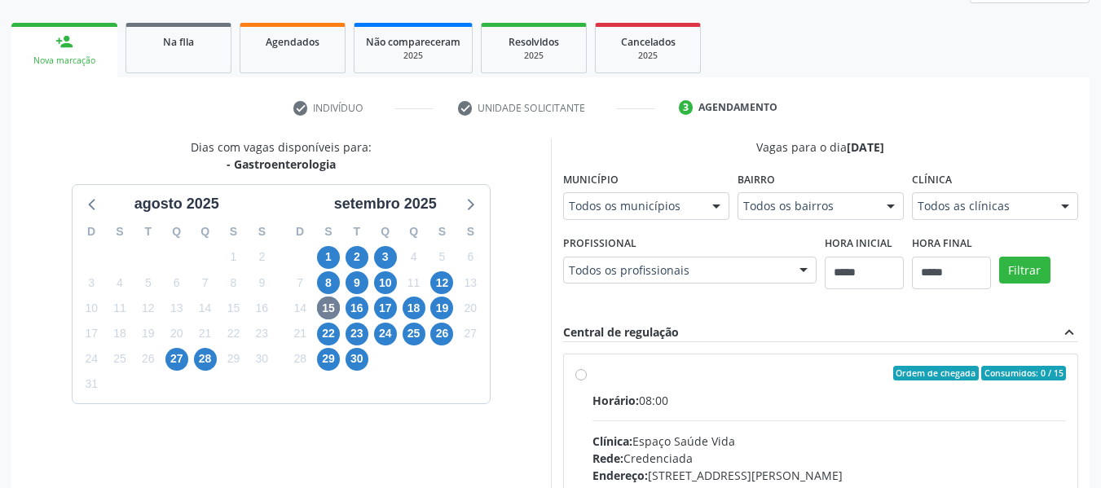
click at [912, 231] on fieldset "Clínica Todos as clínicas Todos as clínicas Espaço Saúde Vida Intensiva Day Hos…" at bounding box center [995, 199] width 166 height 64
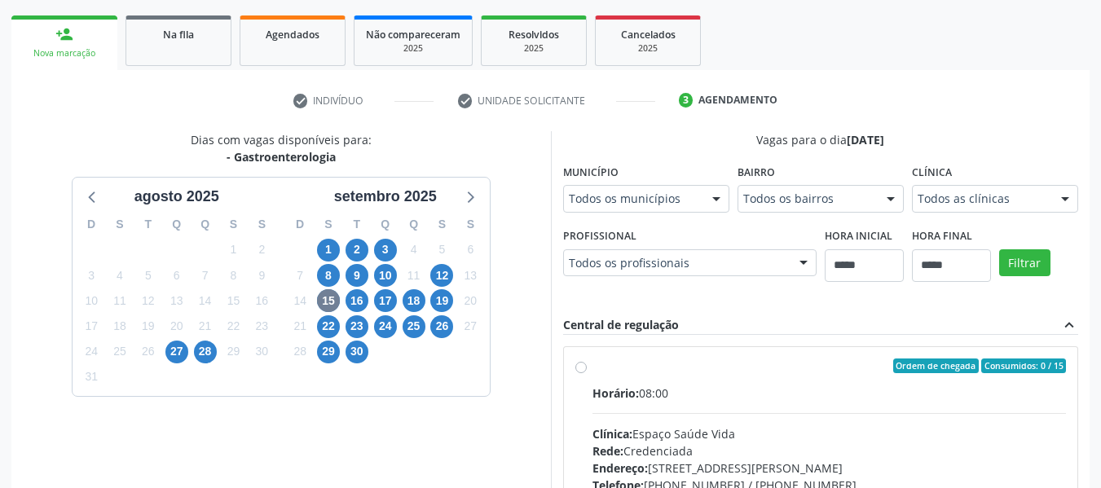
click at [912, 213] on div "Todos as clínicas" at bounding box center [995, 199] width 166 height 28
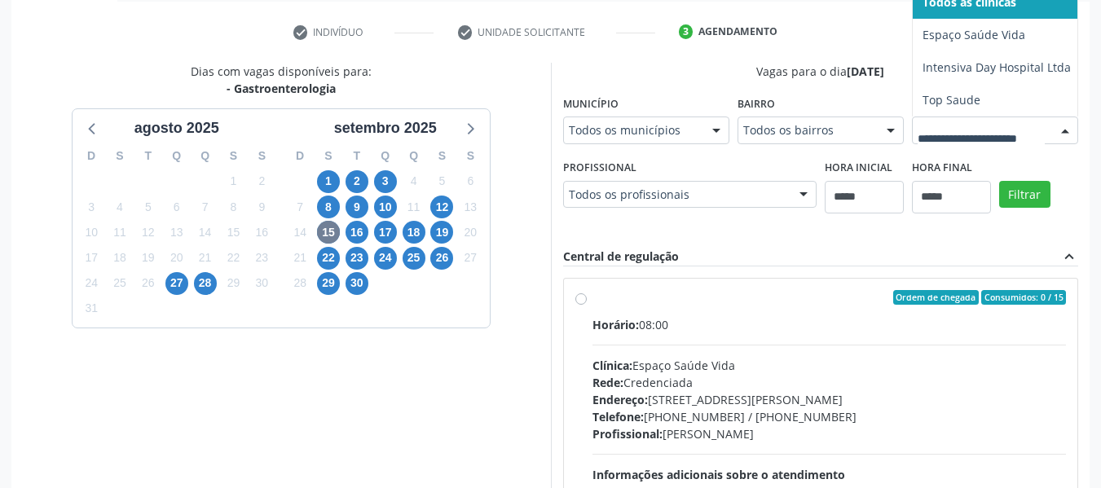
scroll to position [473, 0]
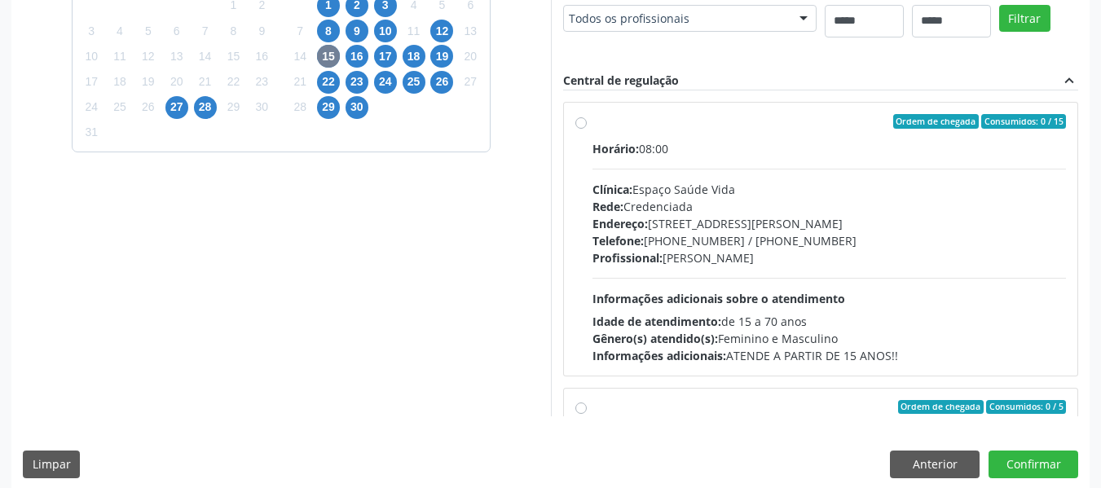
drag, startPoint x: 306, startPoint y: 259, endPoint x: 302, endPoint y: 271, distance: 12.7
click at [563, 32] on div "Profissional Todos os profissionais Todos os profissionais Ana Carla Souza Mene…" at bounding box center [690, 6] width 254 height 52
drag, startPoint x: 351, startPoint y: 59, endPoint x: 355, endPoint y: 114, distance: 55.6
click at [351, 59] on span "16" at bounding box center [357, 56] width 23 height 23
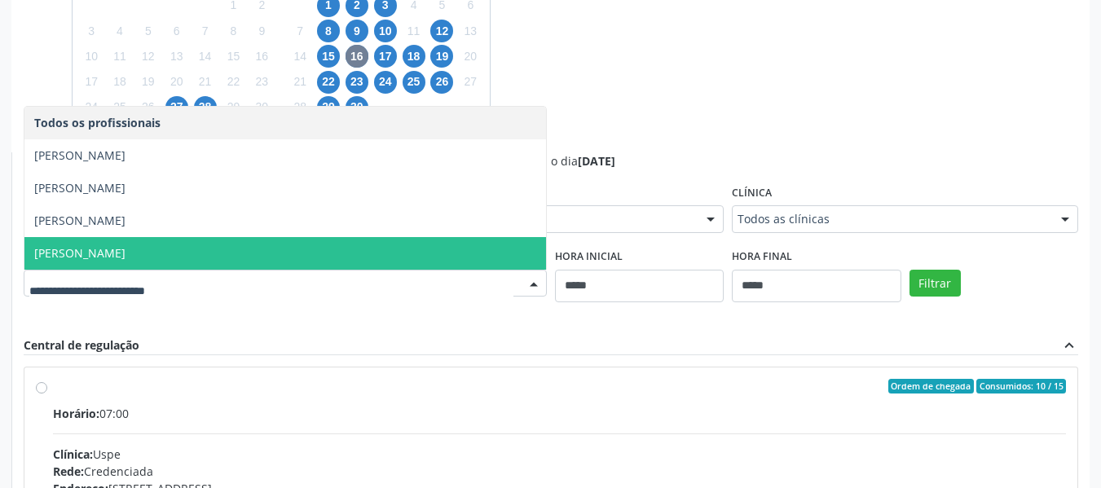
click at [165, 237] on span "[PERSON_NAME]" at bounding box center [285, 253] width 522 height 33
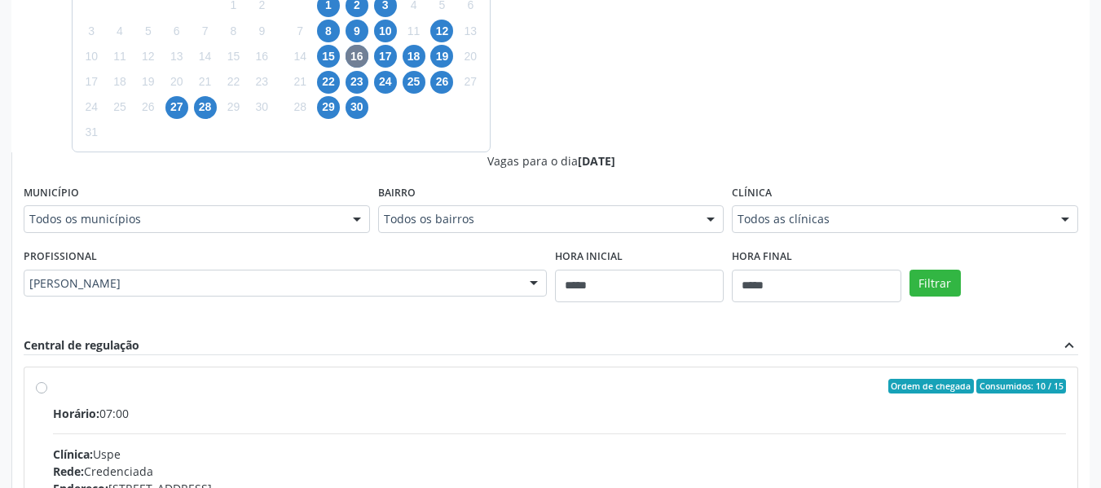
click at [920, 264] on div "Filtrar" at bounding box center [994, 282] width 177 height 75
click at [920, 279] on button "Filtrar" at bounding box center [935, 284] width 51 height 28
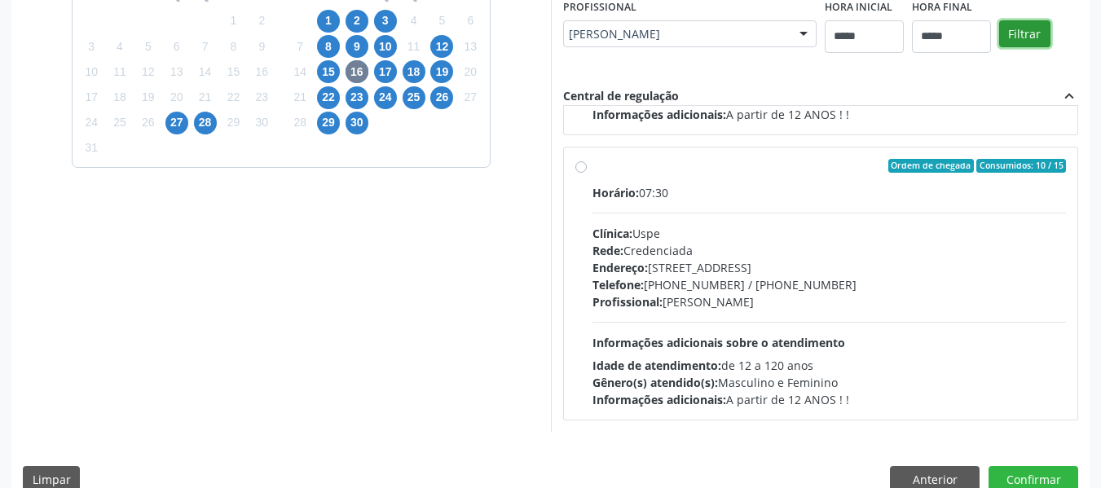
scroll to position [486, 0]
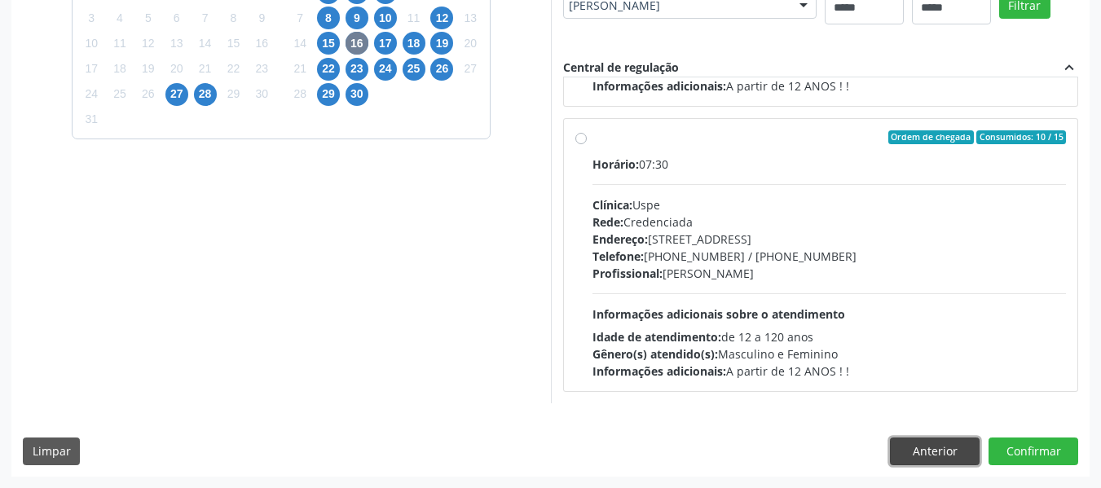
drag, startPoint x: 929, startPoint y: 452, endPoint x: 381, endPoint y: 371, distance: 554.6
click at [921, 442] on button "Anterior" at bounding box center [935, 452] width 90 height 28
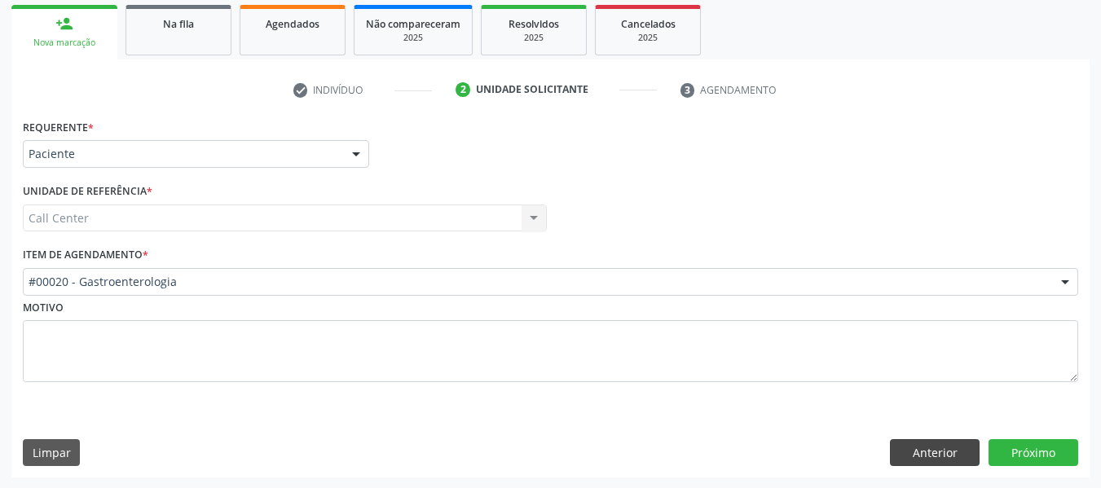
scroll to position [240, 0]
click at [916, 441] on button "Anterior" at bounding box center [935, 453] width 90 height 28
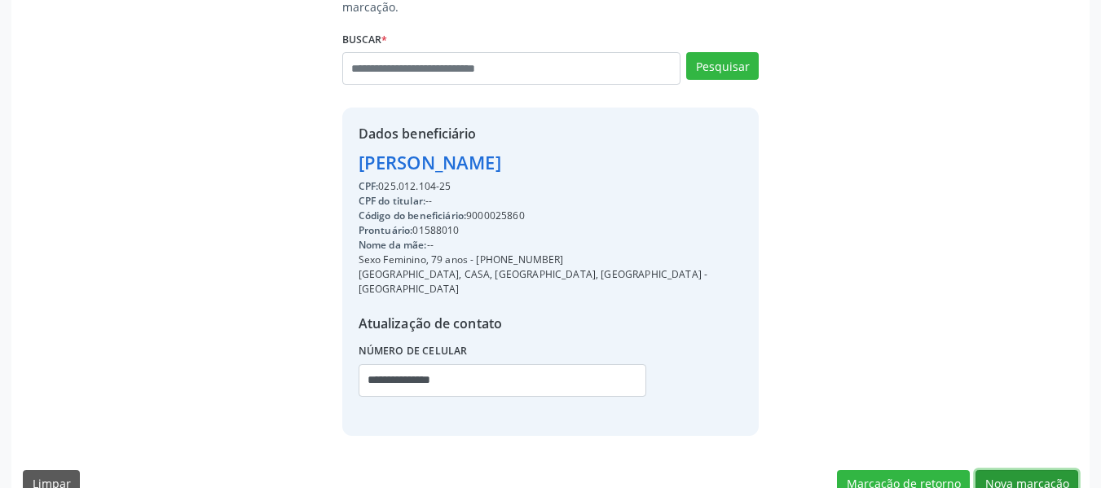
drag, startPoint x: 1052, startPoint y: 445, endPoint x: 827, endPoint y: 395, distance: 231.2
click at [1047, 470] on button "Nova marcação" at bounding box center [1027, 484] width 103 height 28
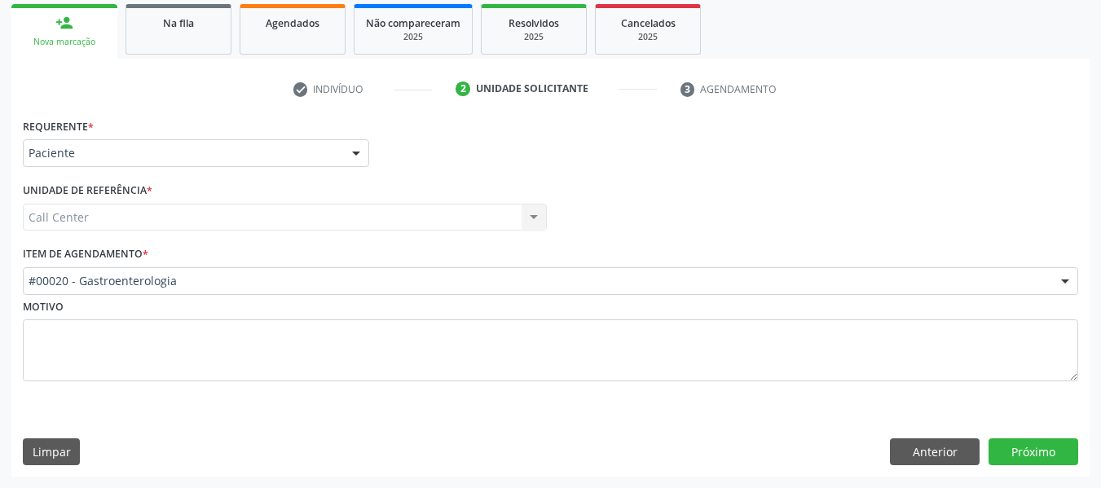
drag, startPoint x: 107, startPoint y: 276, endPoint x: 99, endPoint y: 245, distance: 32.0
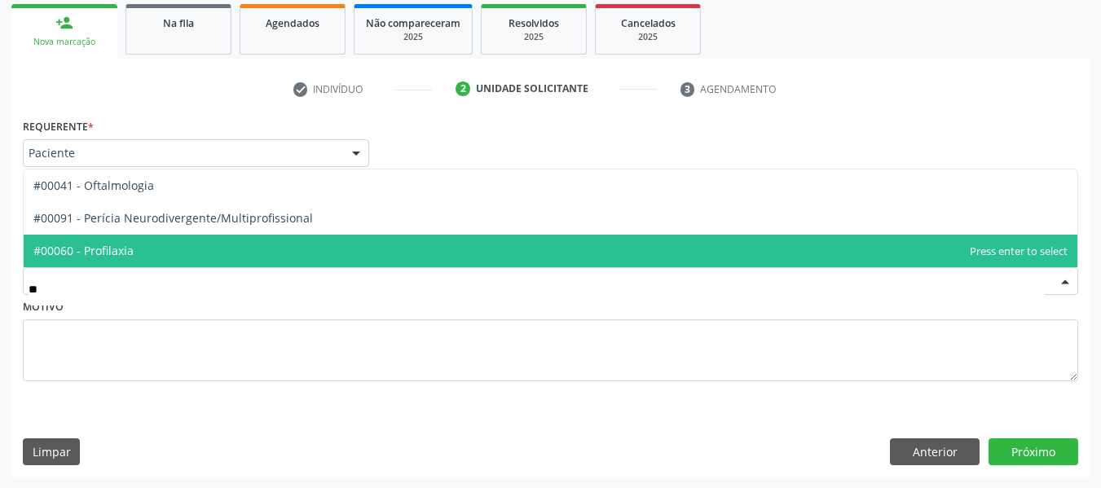
type input "***"
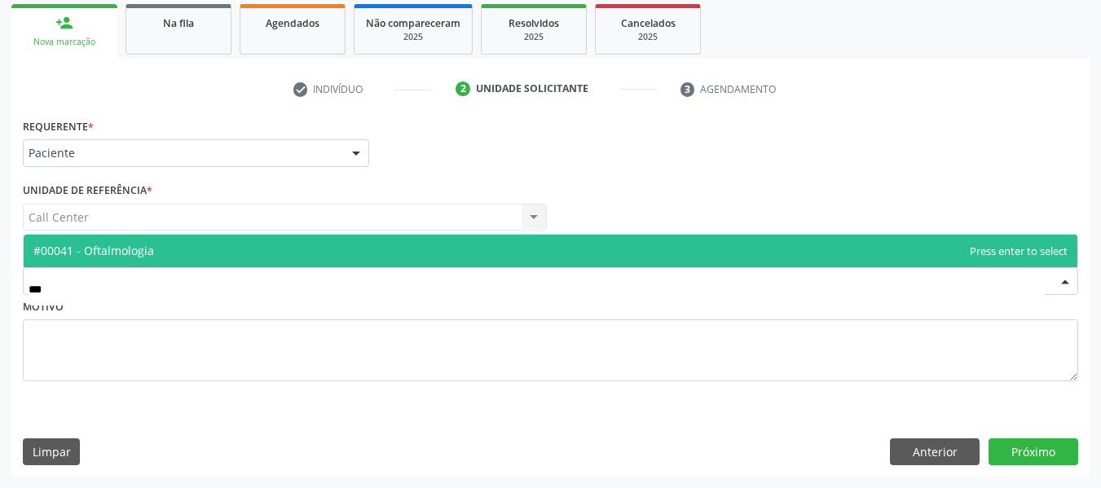
click at [143, 242] on span "#00041 - Oftalmologia" at bounding box center [551, 251] width 1054 height 33
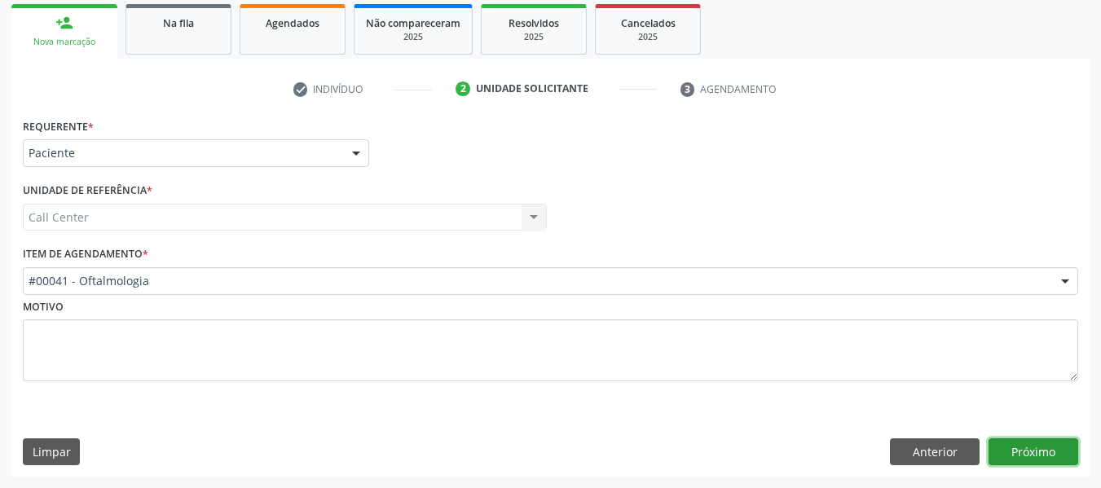
click at [1013, 448] on button "Próximo" at bounding box center [1034, 453] width 90 height 28
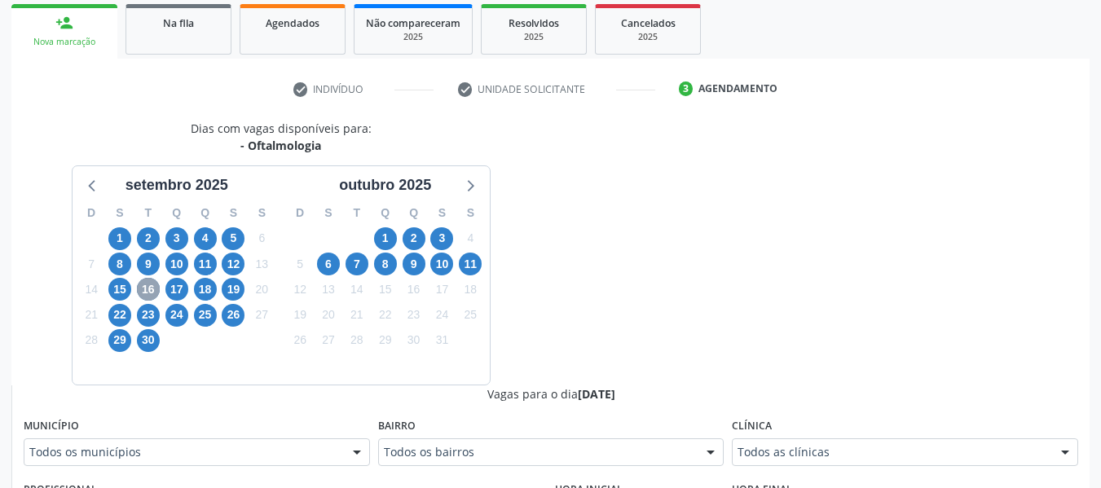
click at [137, 289] on span "16" at bounding box center [148, 289] width 23 height 23
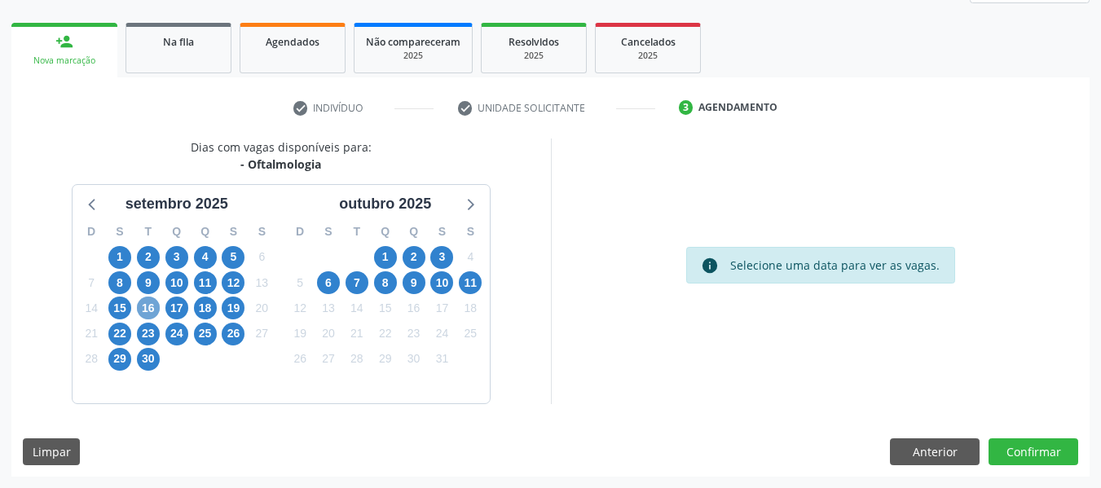
scroll to position [221, 0]
click at [146, 311] on span "16" at bounding box center [148, 308] width 23 height 23
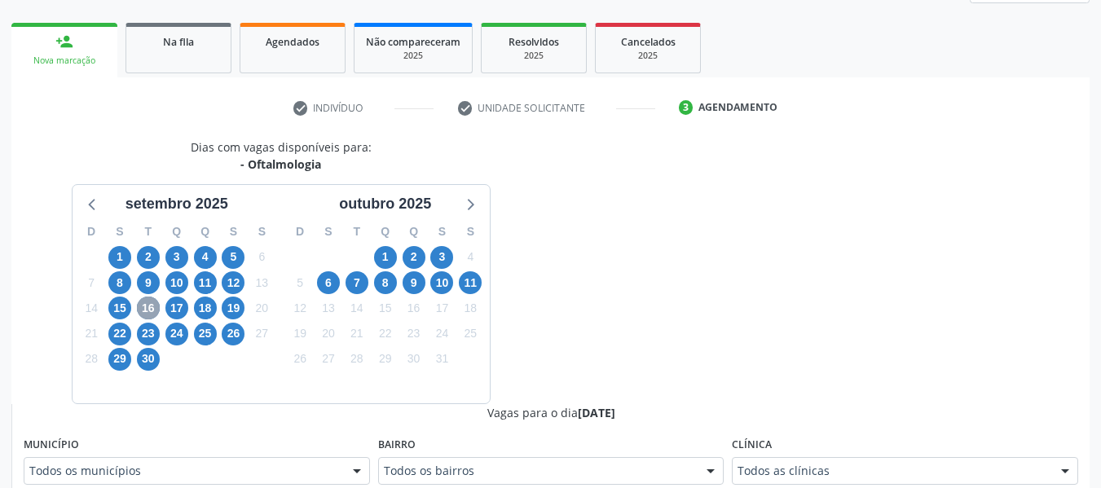
scroll to position [240, 0]
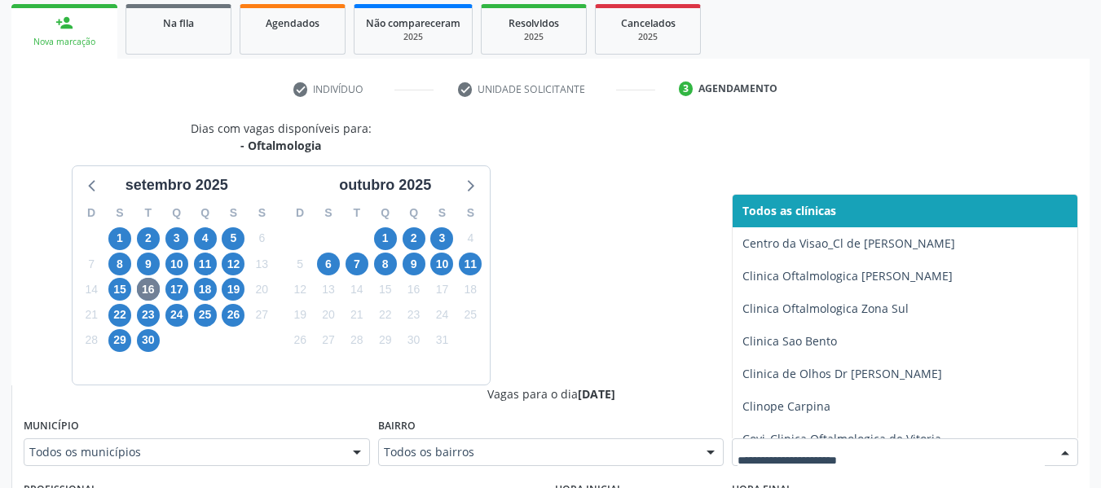
click at [839, 445] on div at bounding box center [905, 453] width 346 height 28
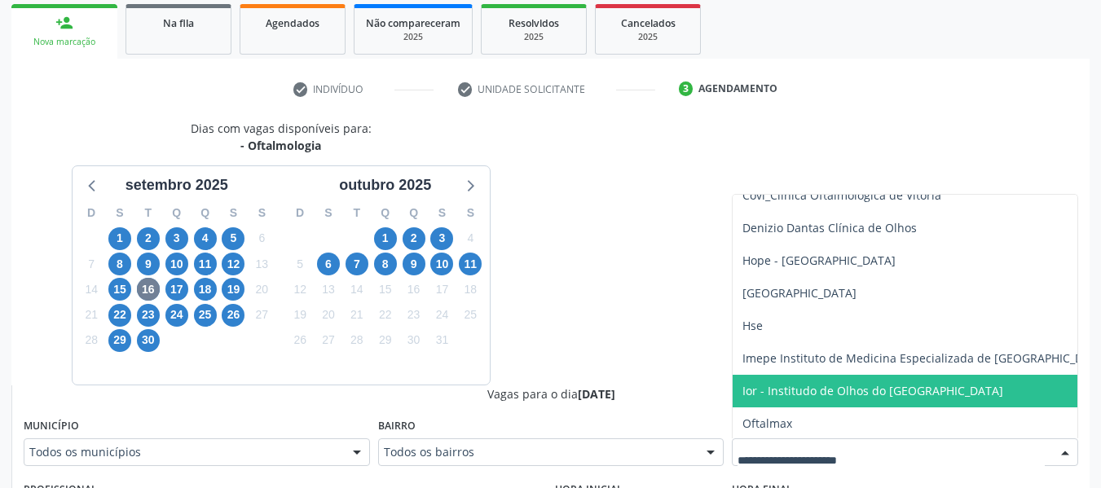
scroll to position [326, 0]
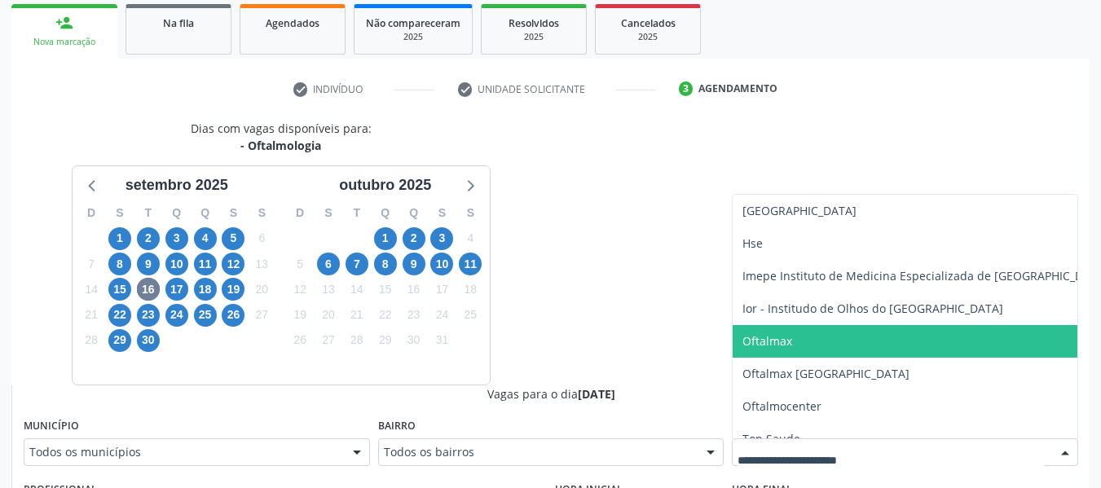
click at [803, 333] on span "Oftalmax" at bounding box center [926, 341] width 386 height 33
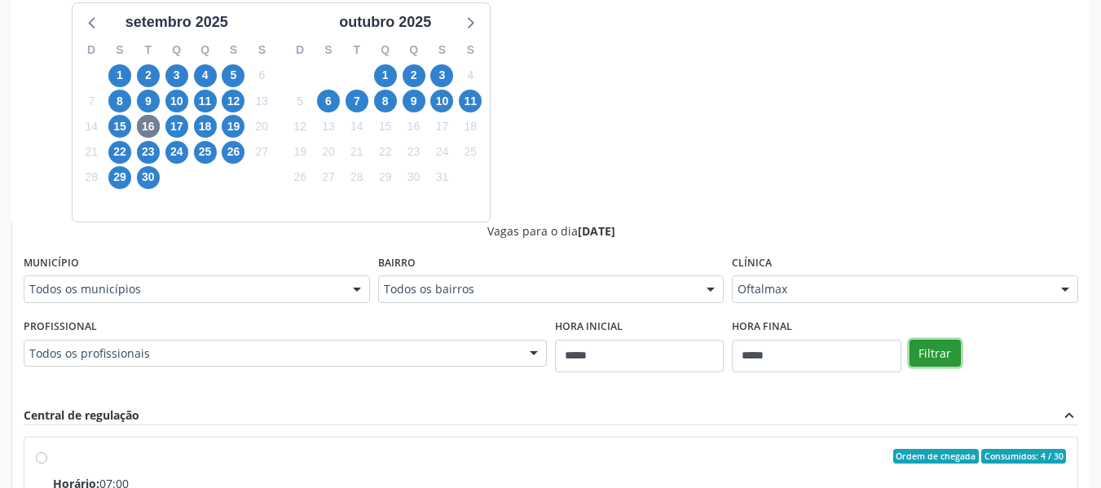
click at [952, 357] on button "Filtrar" at bounding box center [935, 354] width 51 height 28
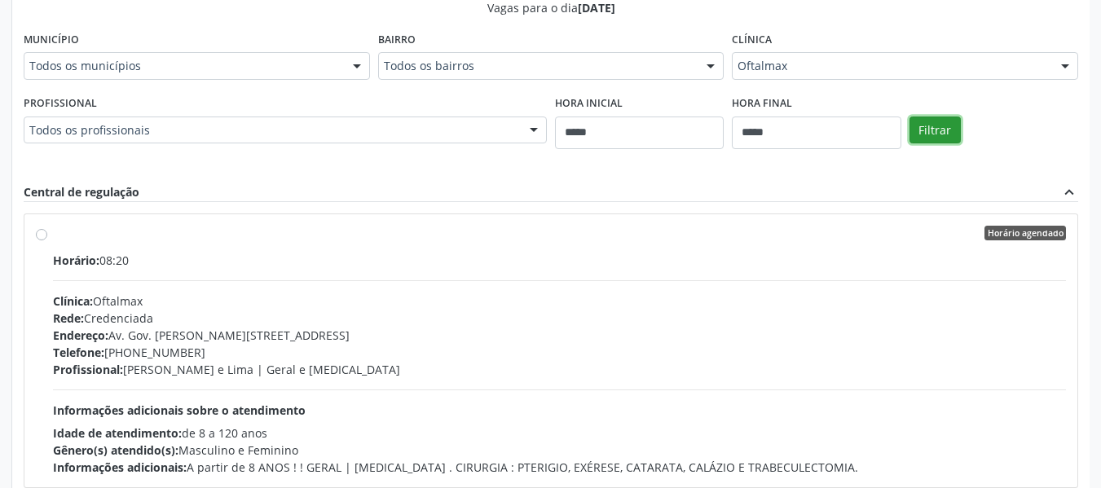
scroll to position [647, 0]
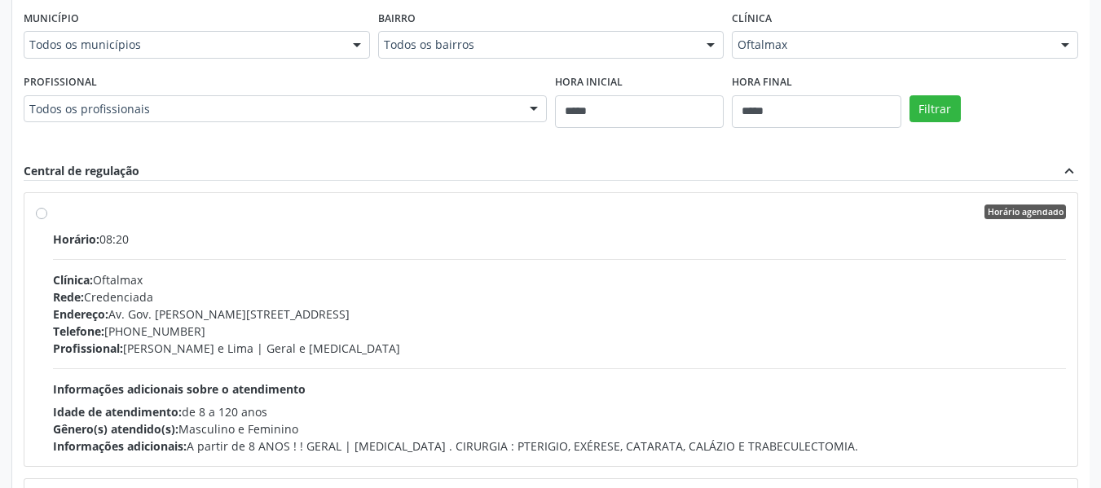
drag, startPoint x: 227, startPoint y: 293, endPoint x: 232, endPoint y: 285, distance: 10.0
click at [228, 291] on div "Rede: Credenciada" at bounding box center [559, 297] width 1013 height 17
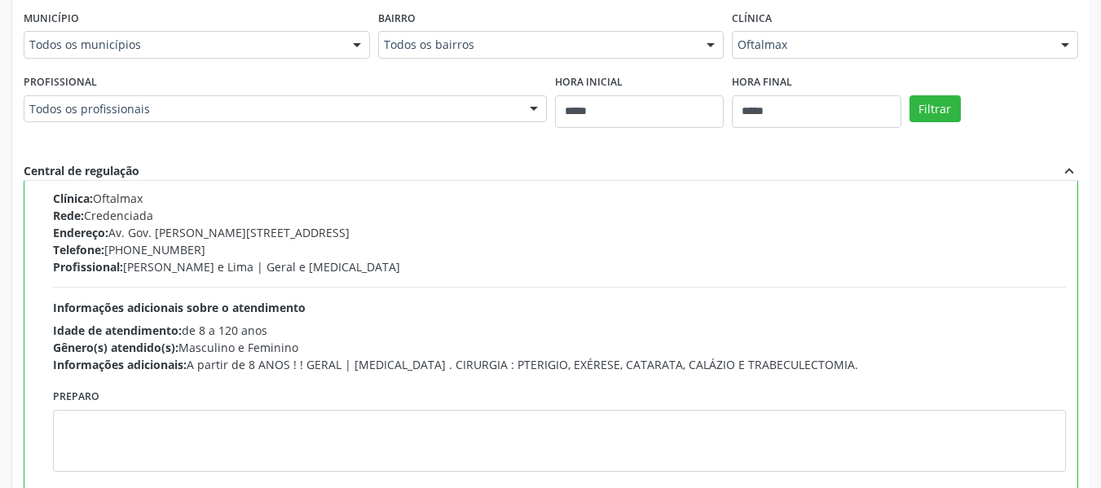
scroll to position [245, 0]
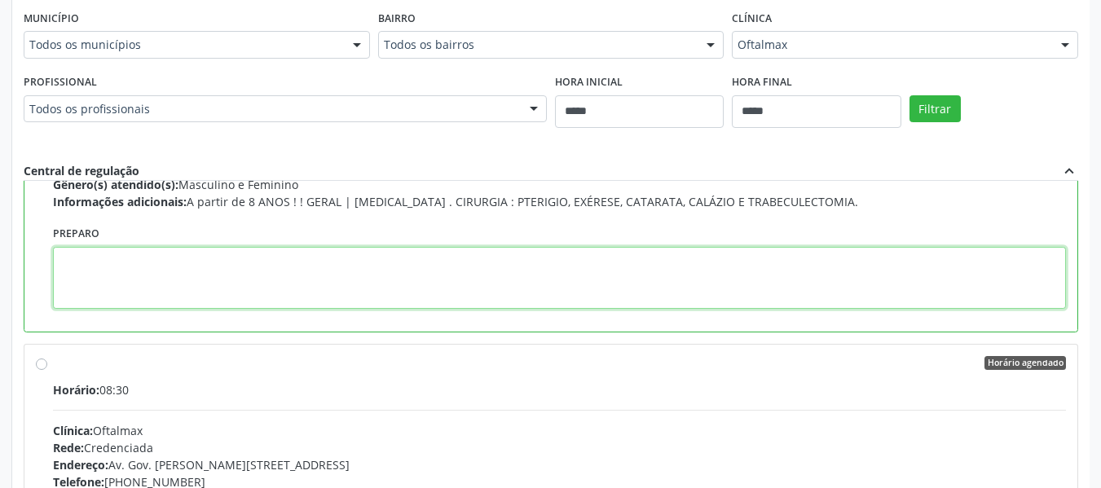
click at [239, 258] on textarea at bounding box center [559, 278] width 1013 height 62
paste textarea "**********"
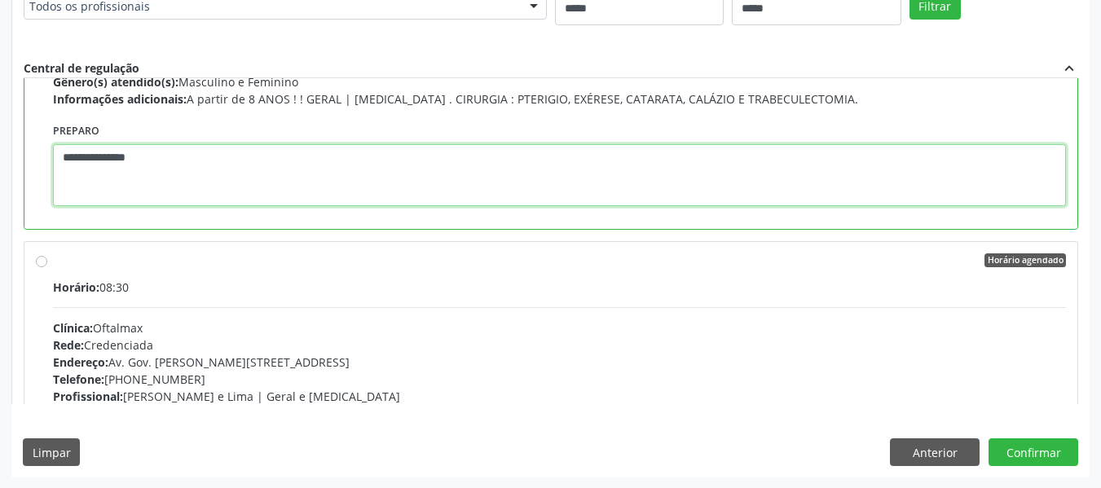
scroll to position [751, 0]
type textarea "**********"
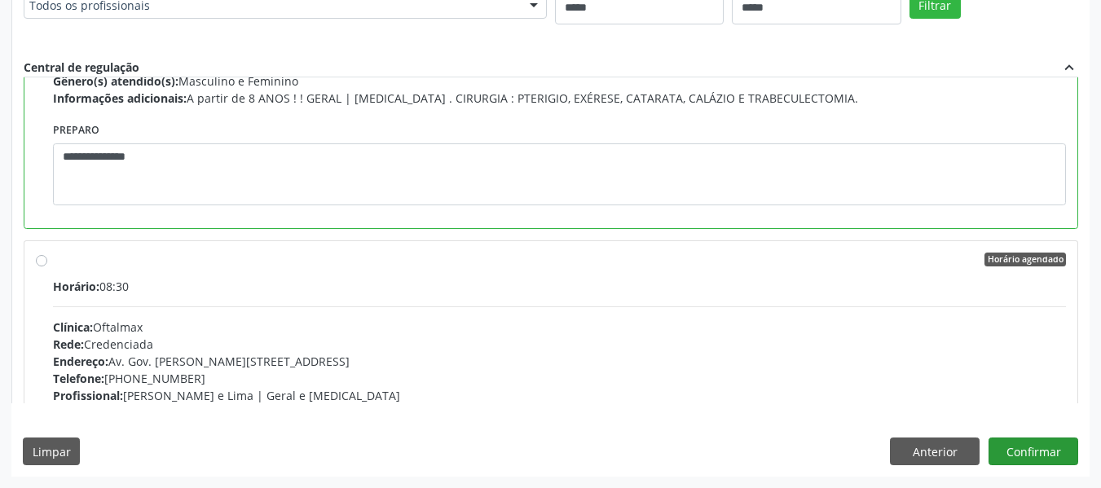
click at [1008, 435] on div "Dias com vagas disponíveis para: - Oftalmologia setembro 2025 D S T Q Q S S 31 …" at bounding box center [550, 42] width 1079 height 867
click at [1016, 451] on button "Confirmar" at bounding box center [1034, 452] width 90 height 28
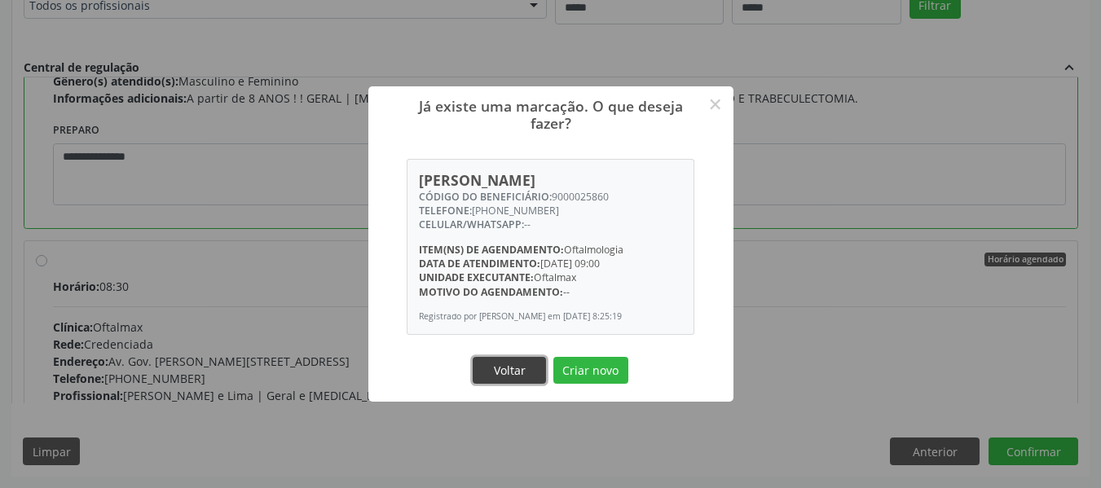
click at [505, 362] on button "Voltar" at bounding box center [509, 371] width 73 height 28
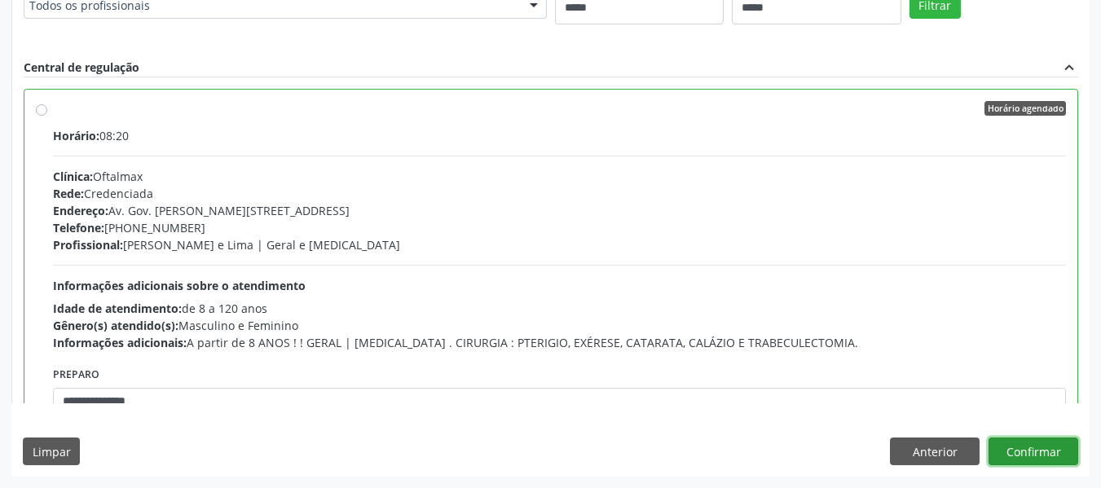
click at [1035, 452] on button "Confirmar" at bounding box center [1034, 452] width 90 height 28
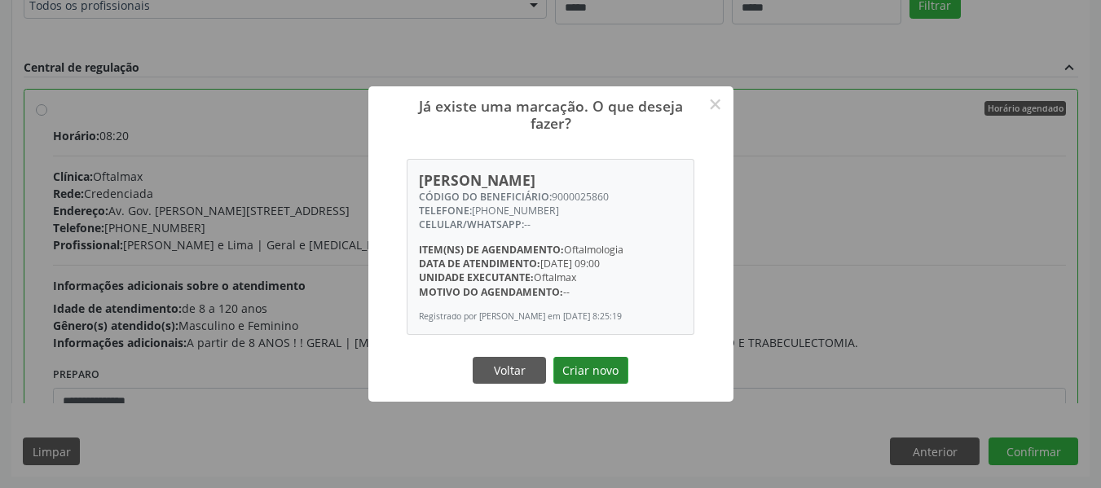
click at [585, 368] on button "Criar novo" at bounding box center [591, 371] width 75 height 28
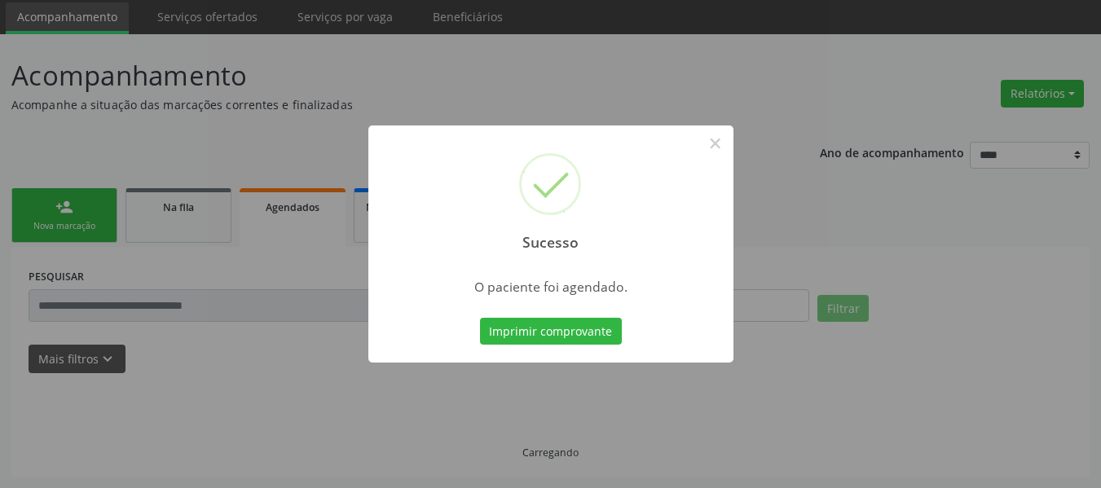
scroll to position [55, 0]
click at [568, 334] on button "Imprimir comprovante" at bounding box center [551, 332] width 142 height 28
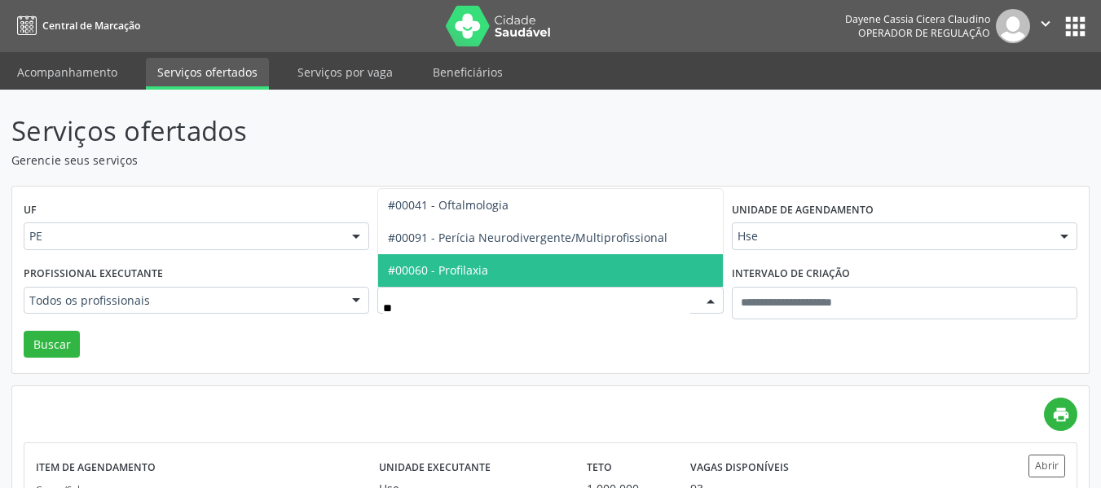
type input "***"
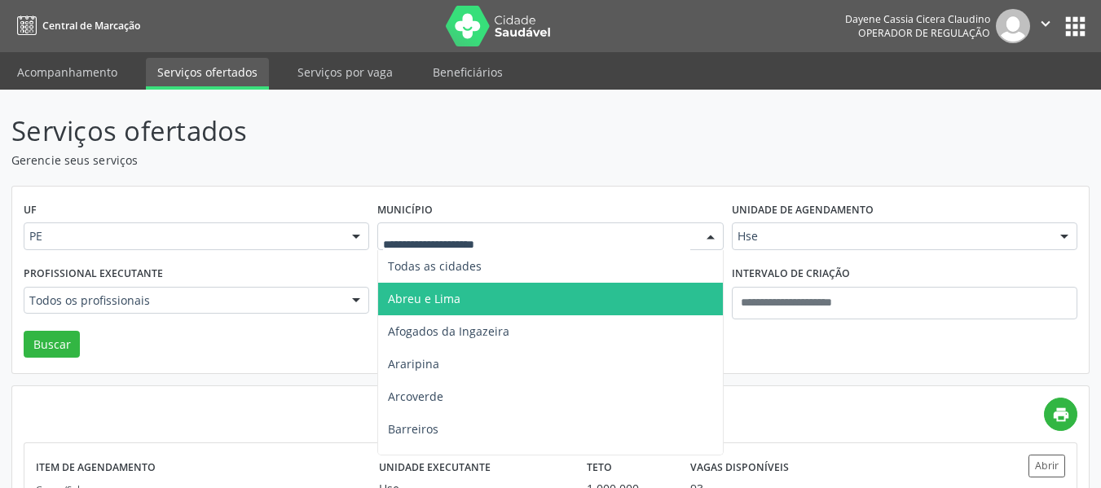
click at [467, 248] on div "UF PE PE Nenhum resultado encontrado para: " " Não há nenhuma opção para ser ex…" at bounding box center [550, 281] width 1077 height 188
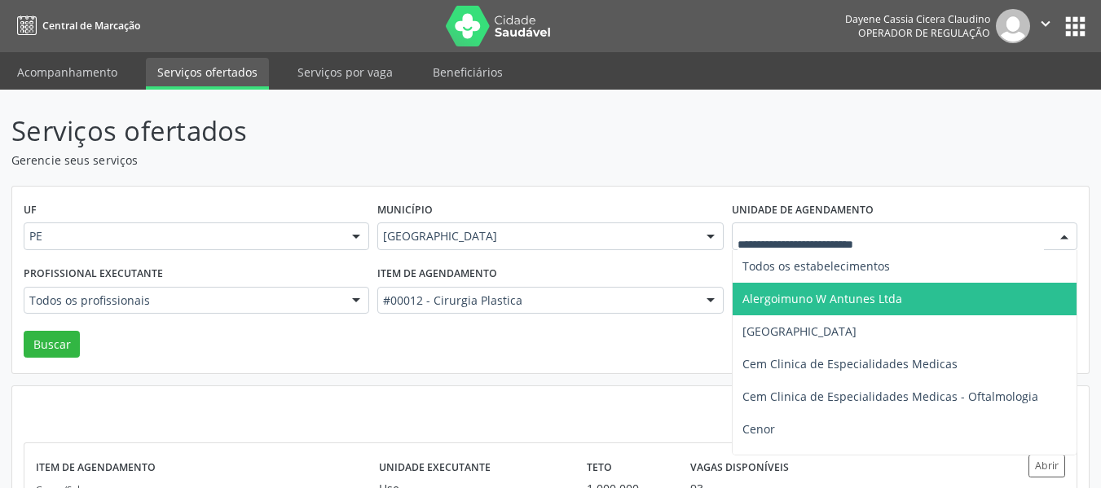
click at [869, 246] on div at bounding box center [905, 237] width 346 height 28
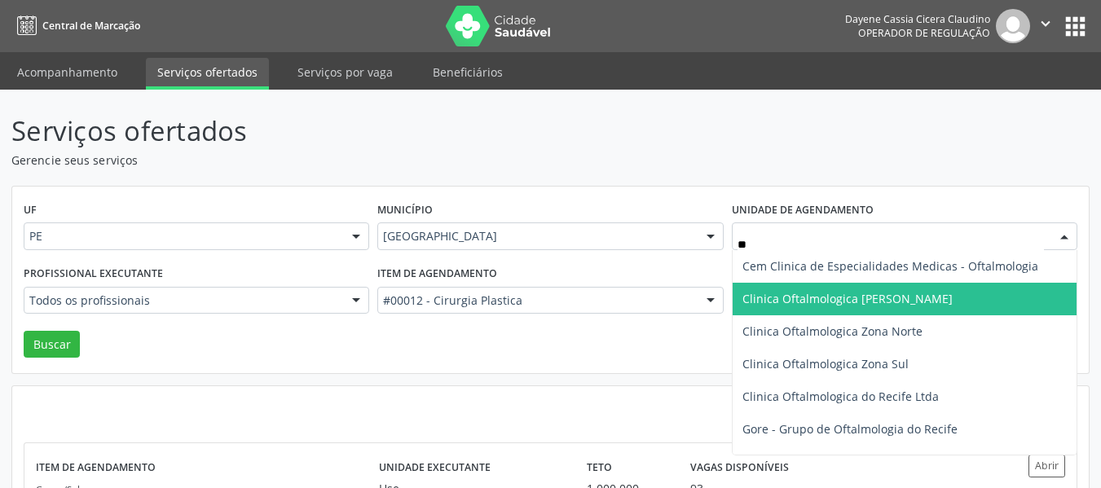
type input "***"
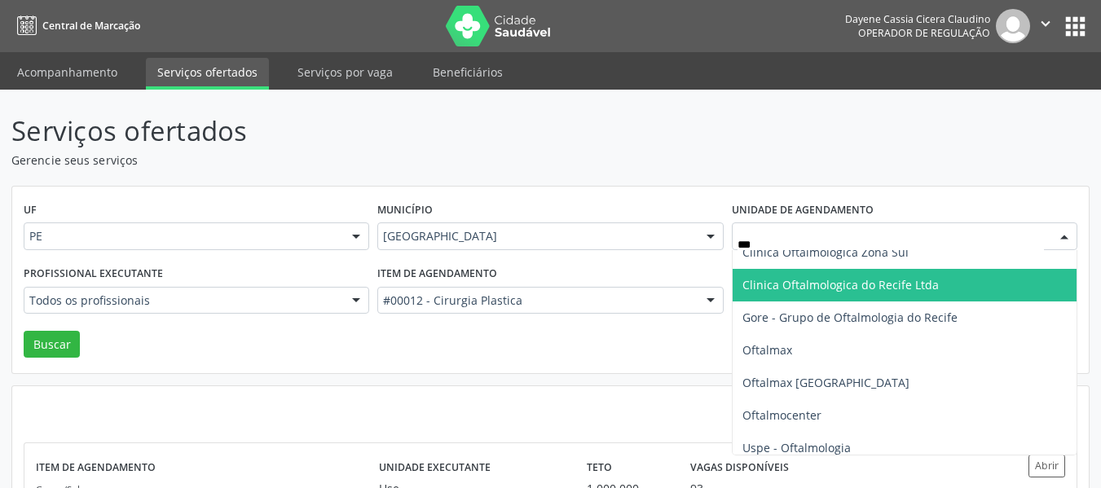
scroll to position [73, 0]
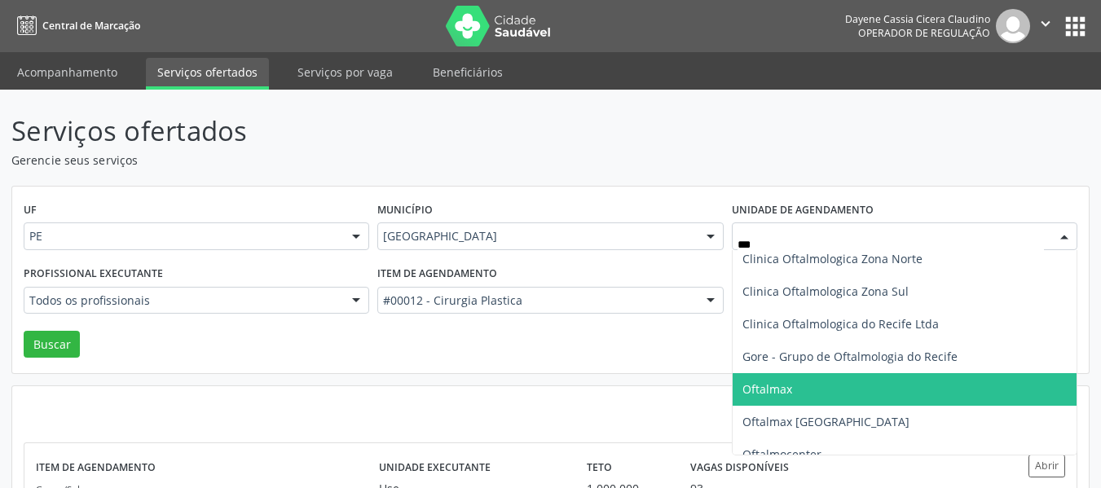
drag, startPoint x: 792, startPoint y: 399, endPoint x: 452, endPoint y: 334, distance: 346.1
click at [786, 396] on span "Oftalmax" at bounding box center [905, 389] width 344 height 33
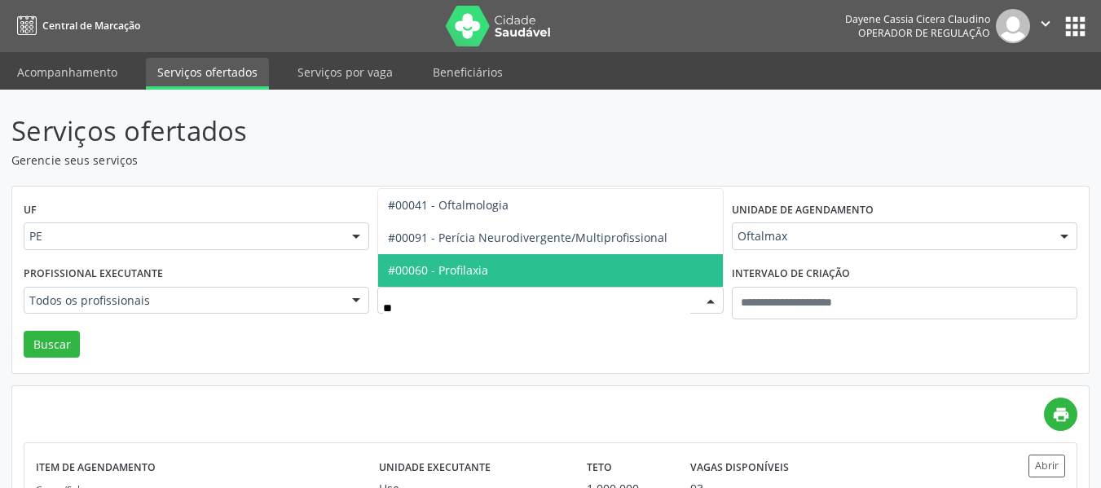
type input "***"
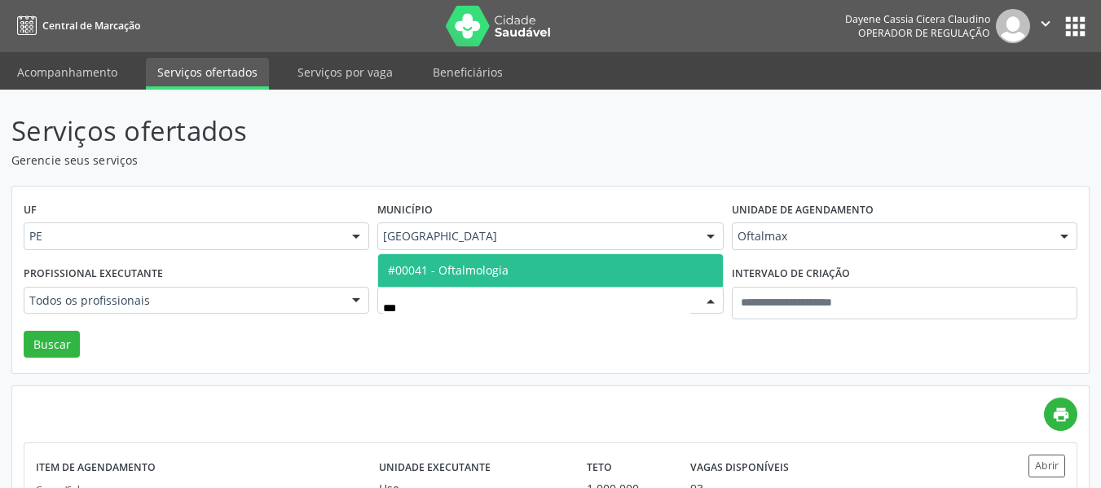
drag, startPoint x: 502, startPoint y: 268, endPoint x: 283, endPoint y: 297, distance: 221.1
click at [500, 263] on span "#00041 - Oftalmologia" at bounding box center [448, 270] width 121 height 15
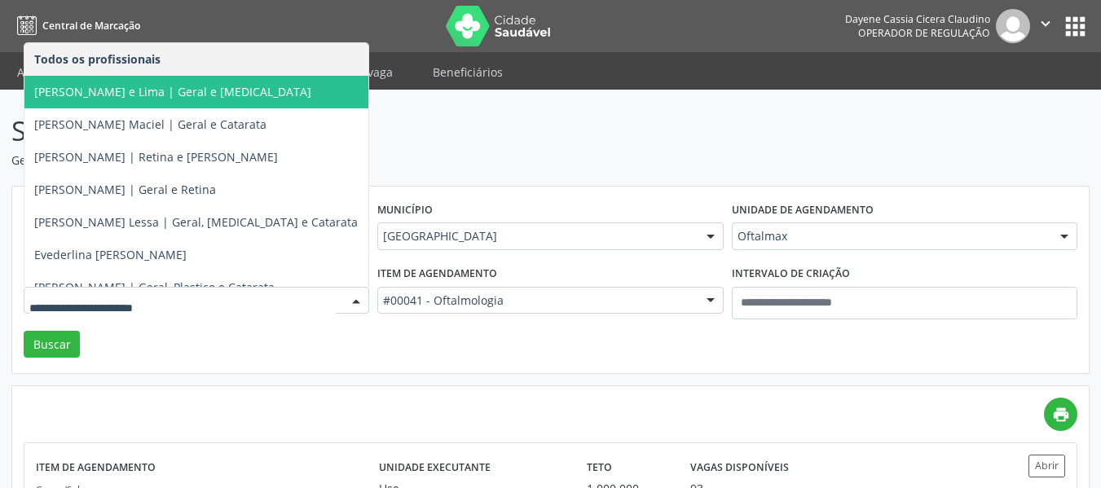
drag, startPoint x: 78, startPoint y: 83, endPoint x: 39, endPoint y: 266, distance: 186.8
click at [78, 86] on span "[PERSON_NAME] e Lima | Geral e [MEDICAL_DATA]" at bounding box center [172, 91] width 277 height 15
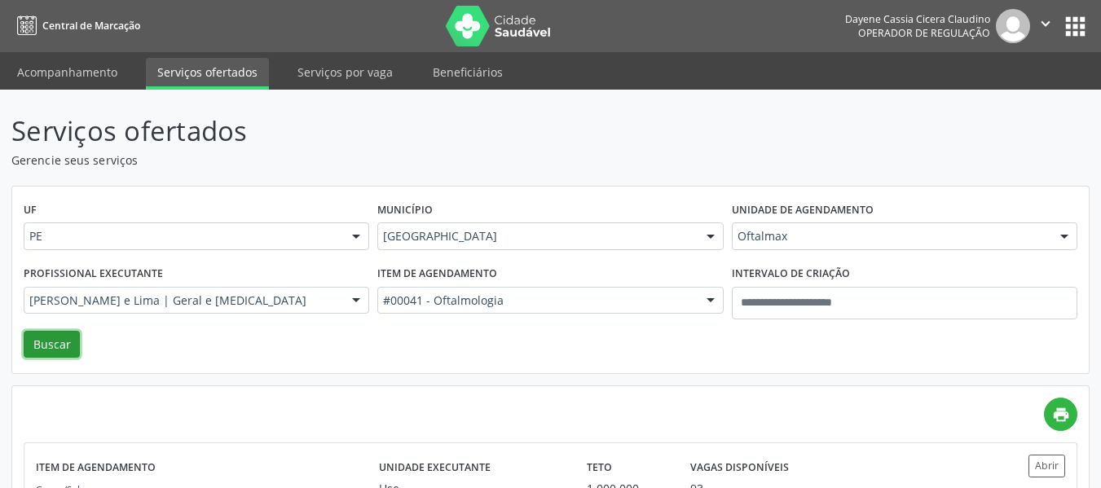
click at [40, 335] on button "Buscar" at bounding box center [52, 345] width 56 height 28
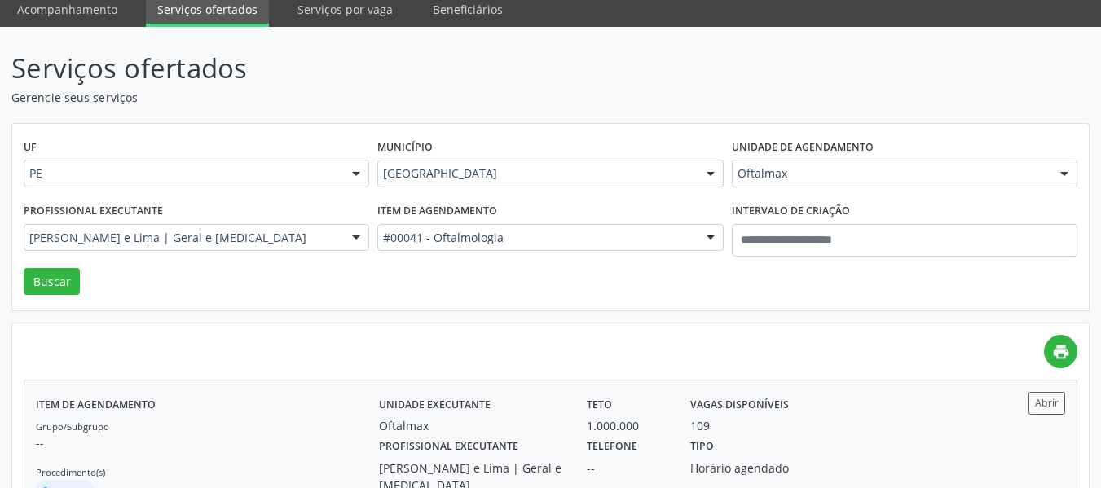
scroll to position [126, 0]
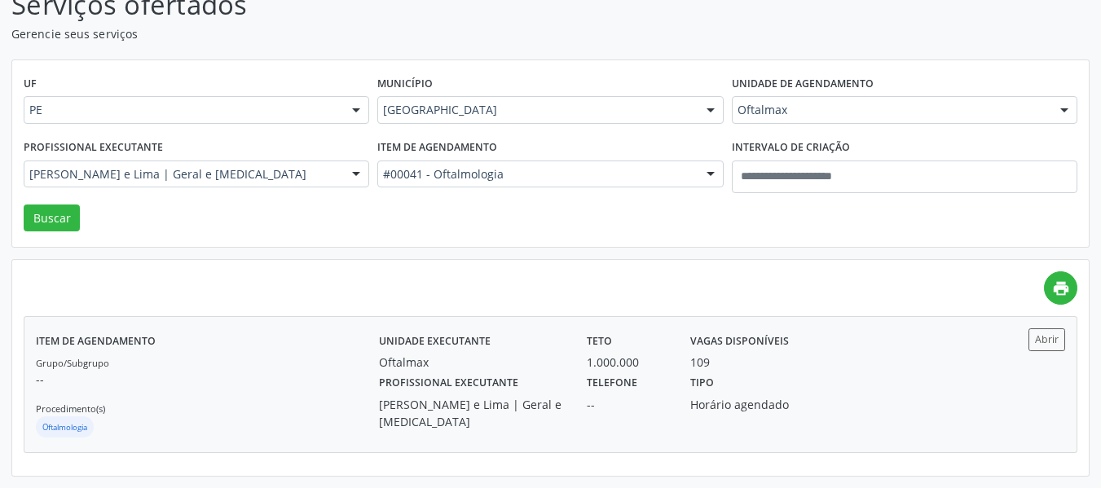
click at [422, 395] on label "Profissional executante" at bounding box center [448, 383] width 139 height 25
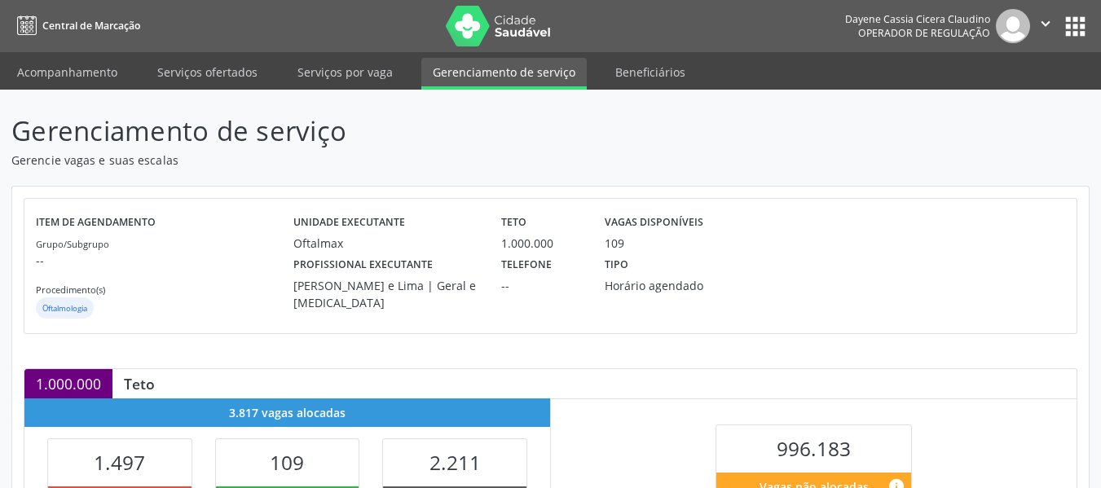
scroll to position [326, 0]
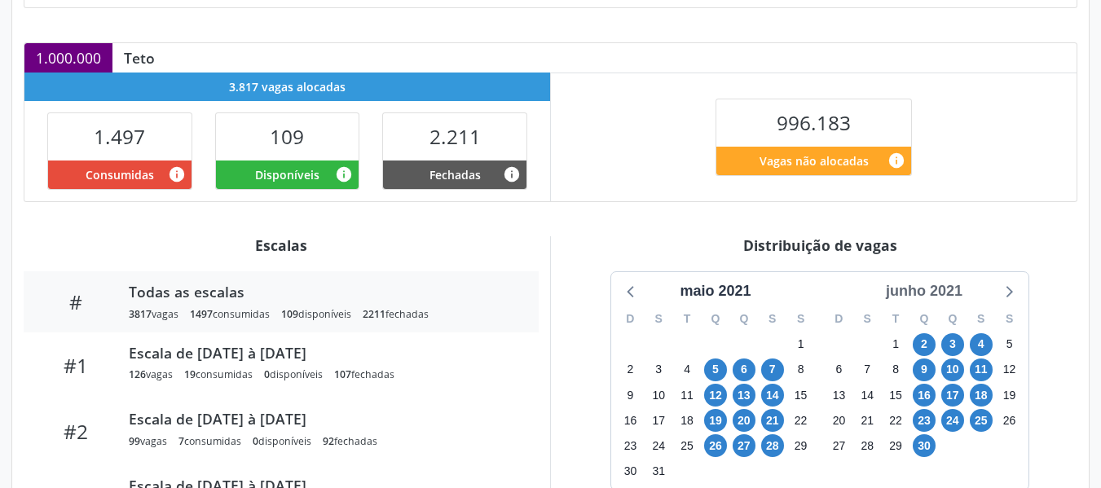
click at [931, 292] on div "junho 2021" at bounding box center [925, 291] width 90 height 22
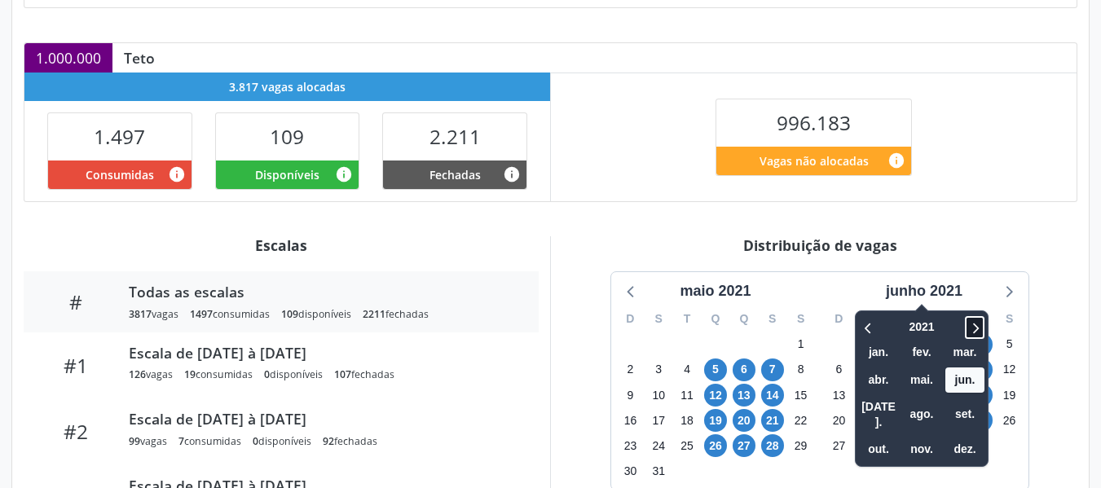
click at [977, 321] on icon at bounding box center [975, 328] width 16 height 20
click at [929, 404] on span "ago." at bounding box center [921, 414] width 39 height 25
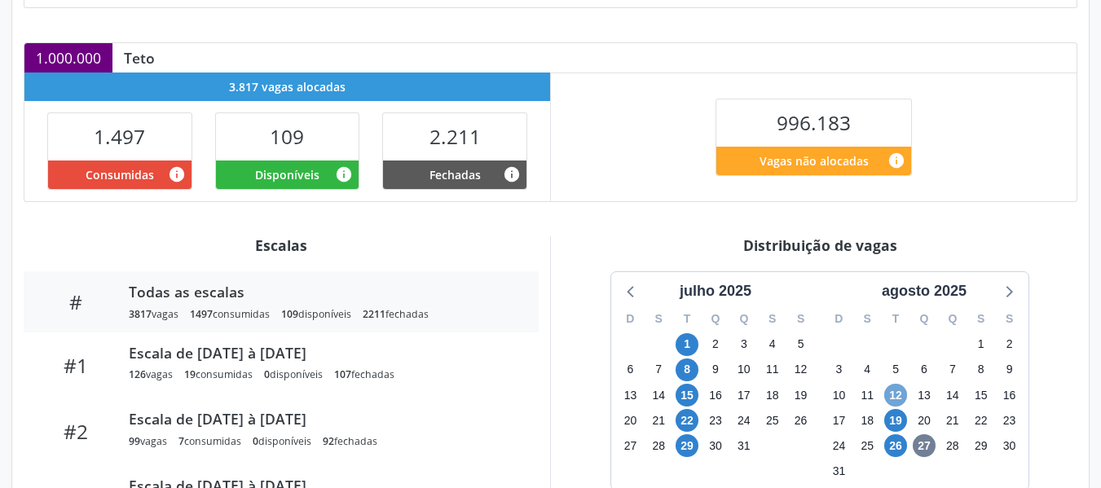
click at [894, 395] on span "12" at bounding box center [896, 395] width 23 height 23
click at [1019, 290] on div at bounding box center [1008, 291] width 24 height 24
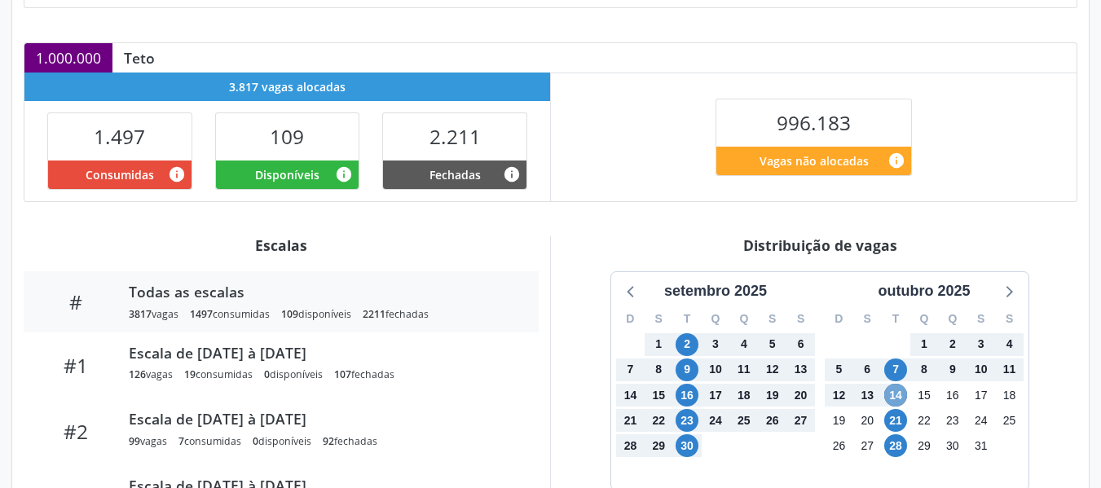
click at [898, 392] on span "14" at bounding box center [896, 395] width 23 height 23
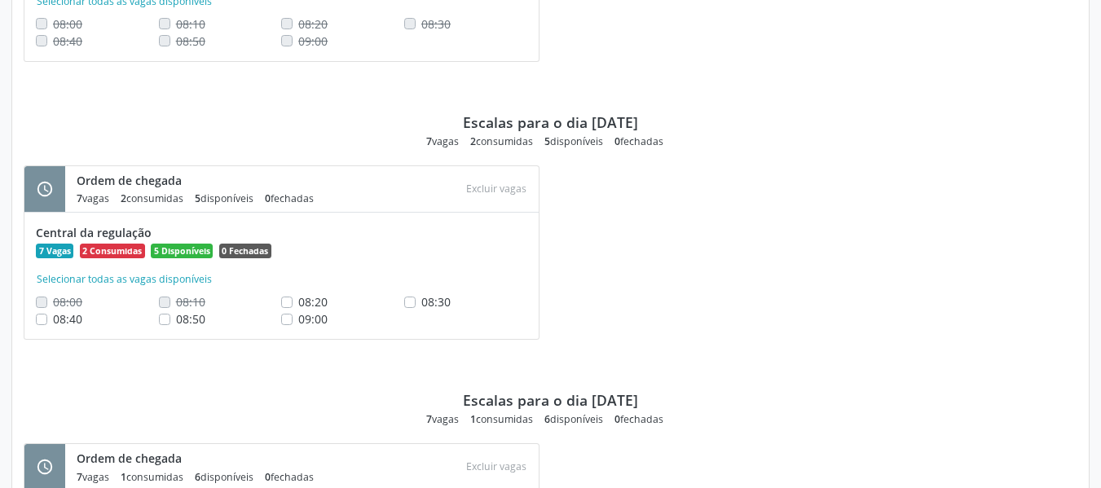
scroll to position [2175, 0]
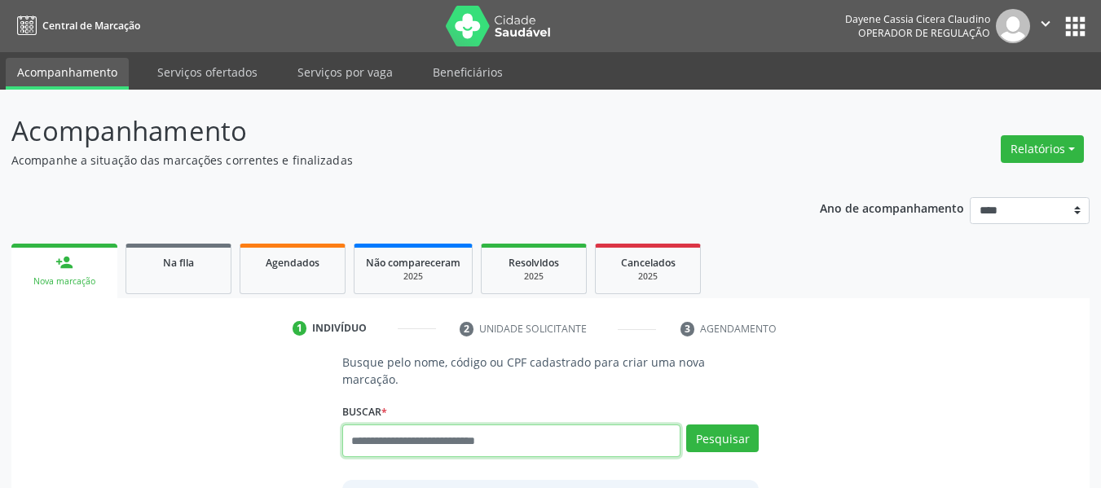
click at [620, 426] on input "text" at bounding box center [511, 441] width 339 height 33
paste input "**********"
type input "**********"
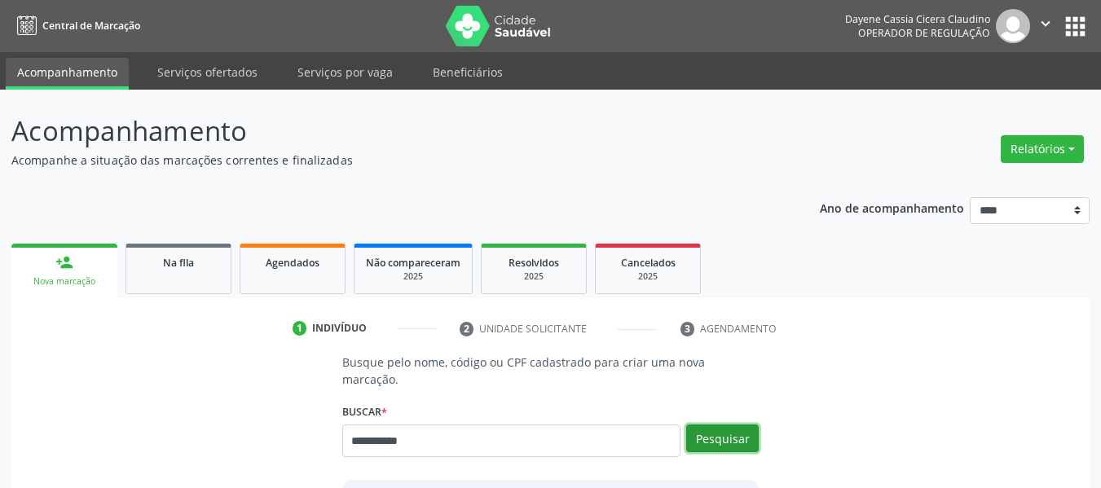
click at [732, 425] on button "Pesquisar" at bounding box center [722, 439] width 73 height 28
type input "**********"
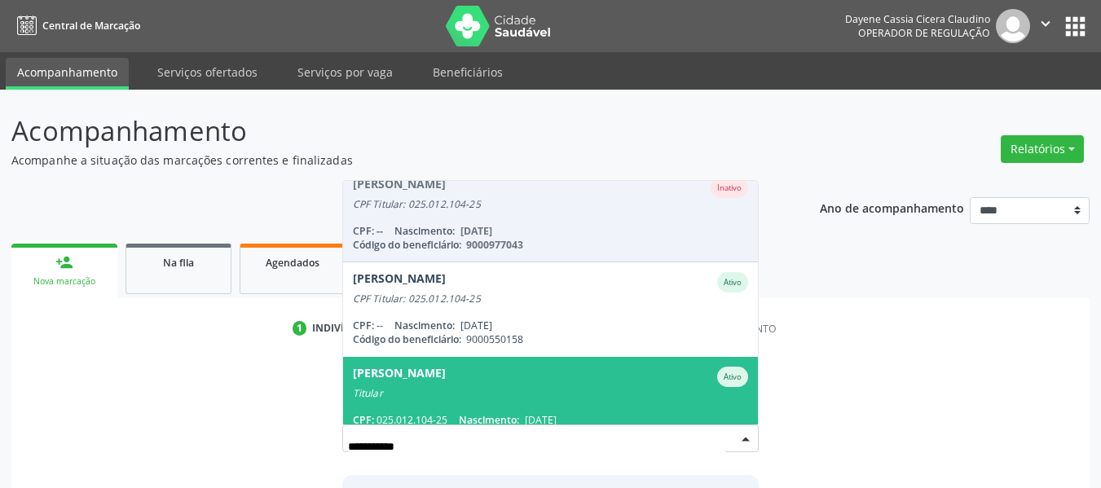
scroll to position [161, 0]
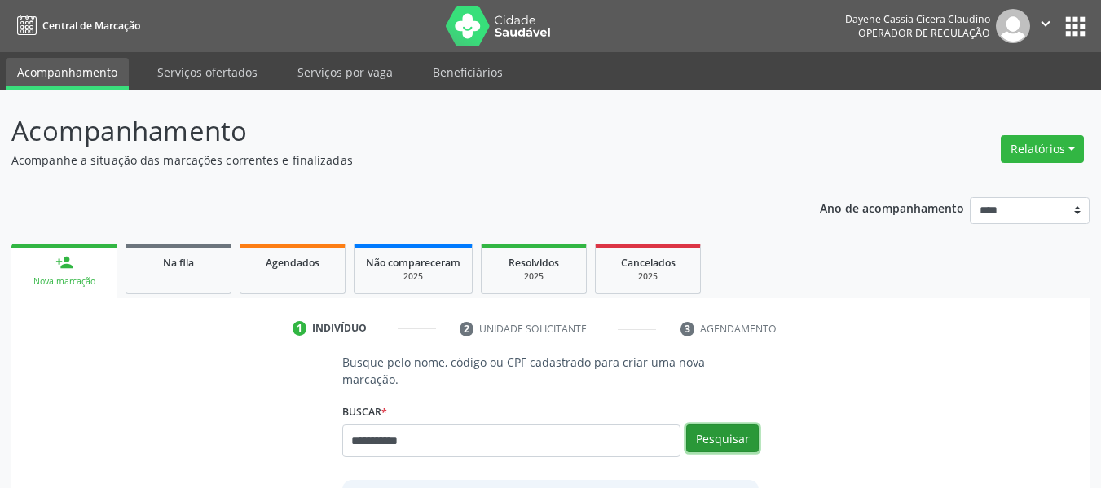
click at [719, 425] on button "Pesquisar" at bounding box center [722, 439] width 73 height 28
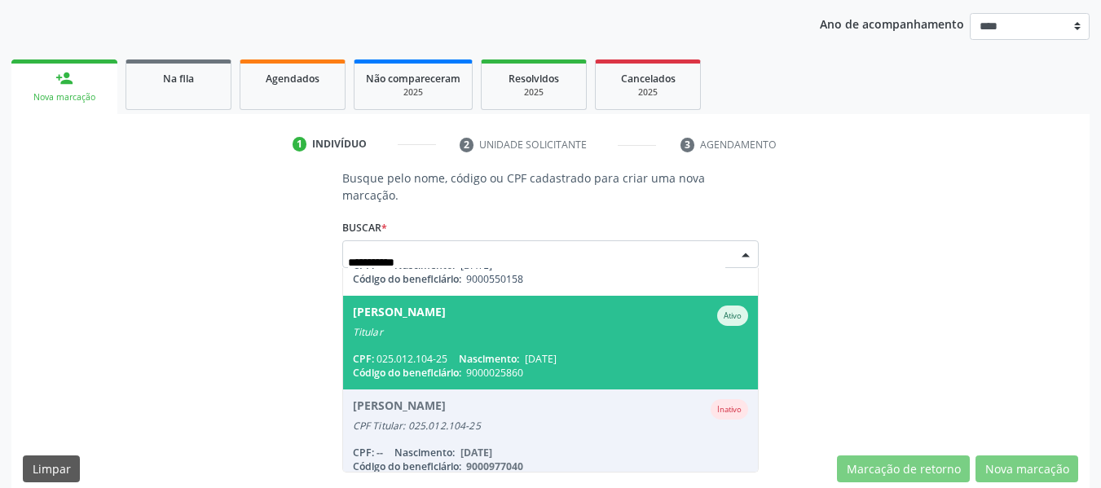
scroll to position [364, 0]
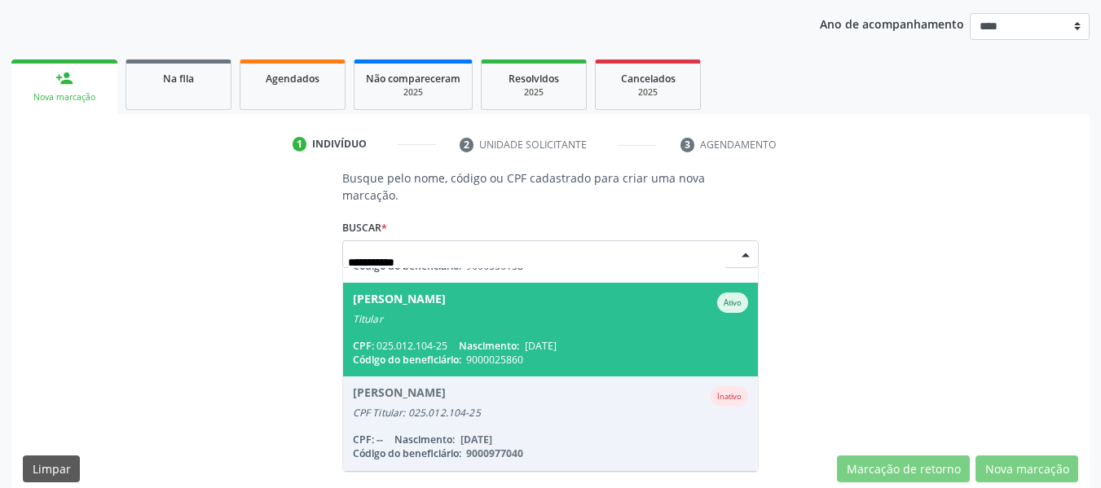
click at [479, 309] on span "Josefa Jaide de Medeiros Nogueira Ativo Titular CPF: 025.012.104-25 Nascimento:…" at bounding box center [551, 330] width 416 height 94
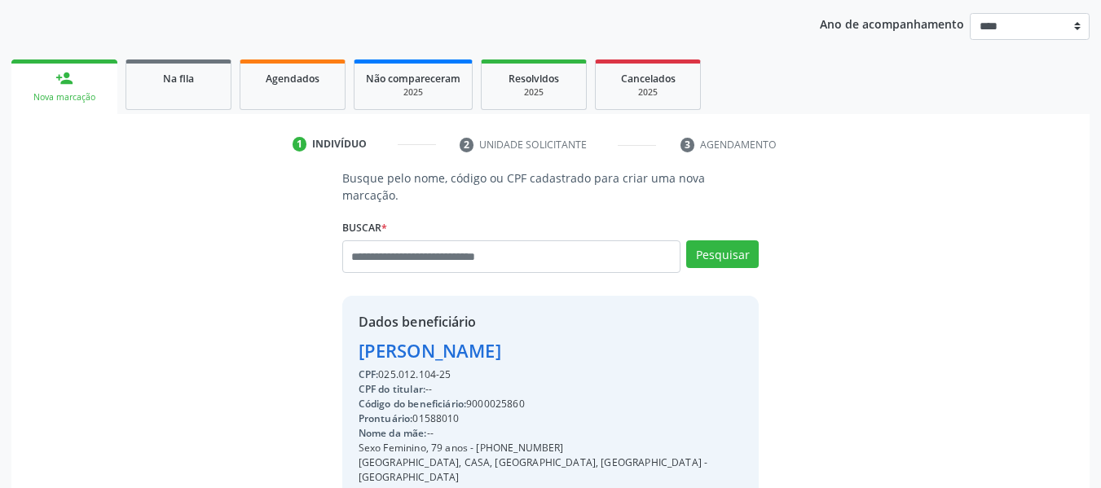
scroll to position [266, 0]
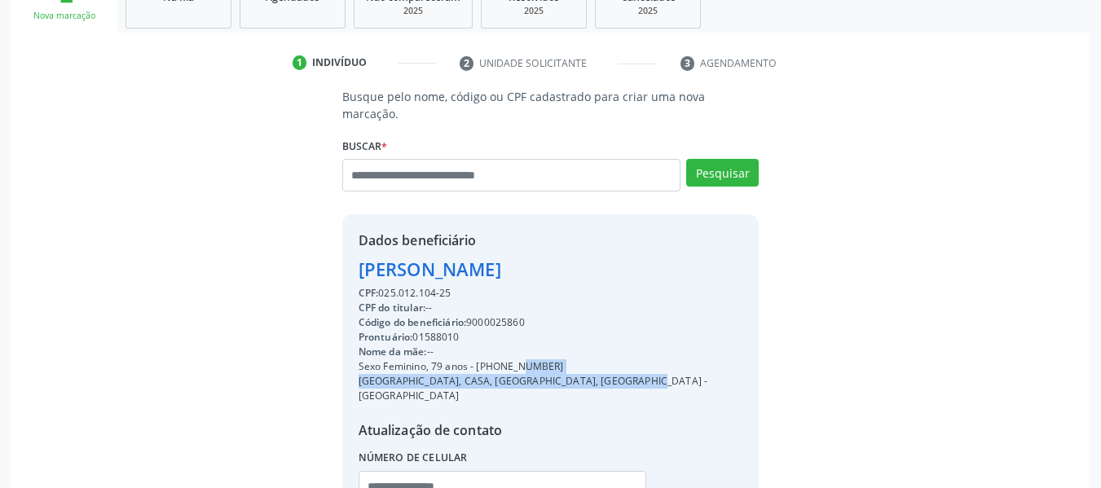
copy div "(81) 98557-4994 RUA SITIO DOS COQUEIROS, CASA, VARZEA, RECIFE -"
copy div "(81) 98557-4994"
drag, startPoint x: 479, startPoint y: 353, endPoint x: 580, endPoint y: 348, distance: 102.0
click at [580, 360] on div "Sexo Feminino, 79 anos - (81) 98557-4994" at bounding box center [551, 367] width 385 height 15
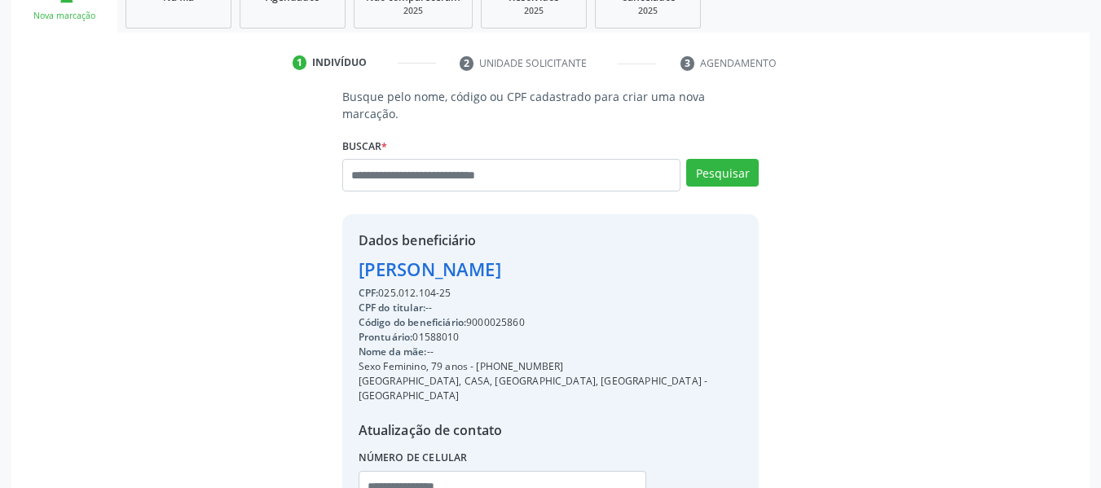
click at [468, 472] on fieldset "Número de celular" at bounding box center [503, 480] width 289 height 69
paste input "**********"
click at [480, 471] on input "**********" at bounding box center [503, 487] width 289 height 33
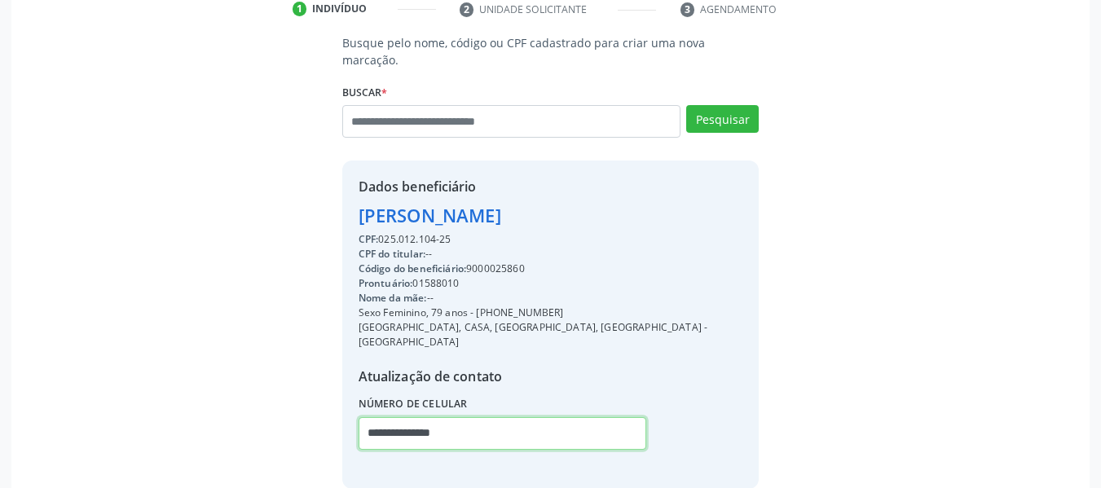
scroll to position [373, 0]
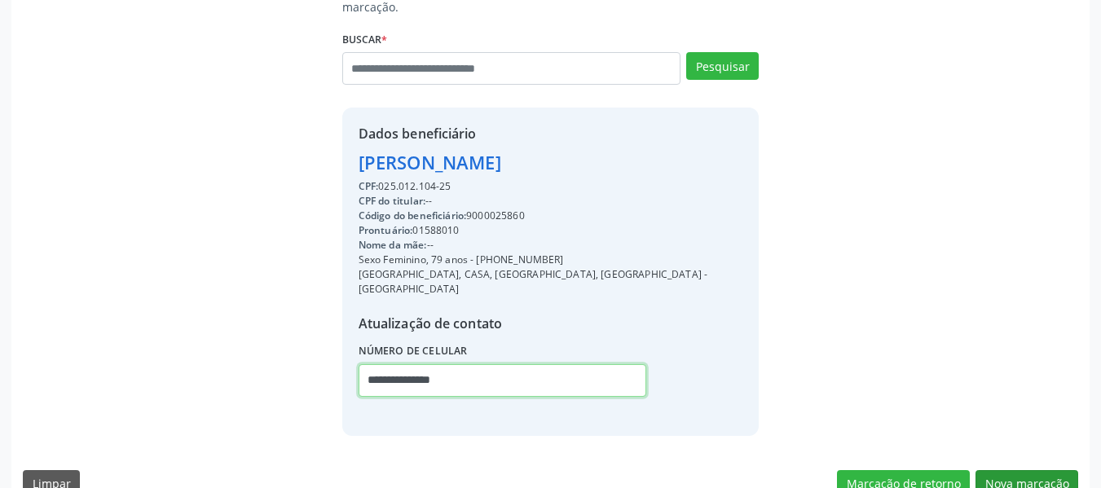
type input "**********"
click at [1039, 470] on button "Nova marcação" at bounding box center [1027, 484] width 103 height 28
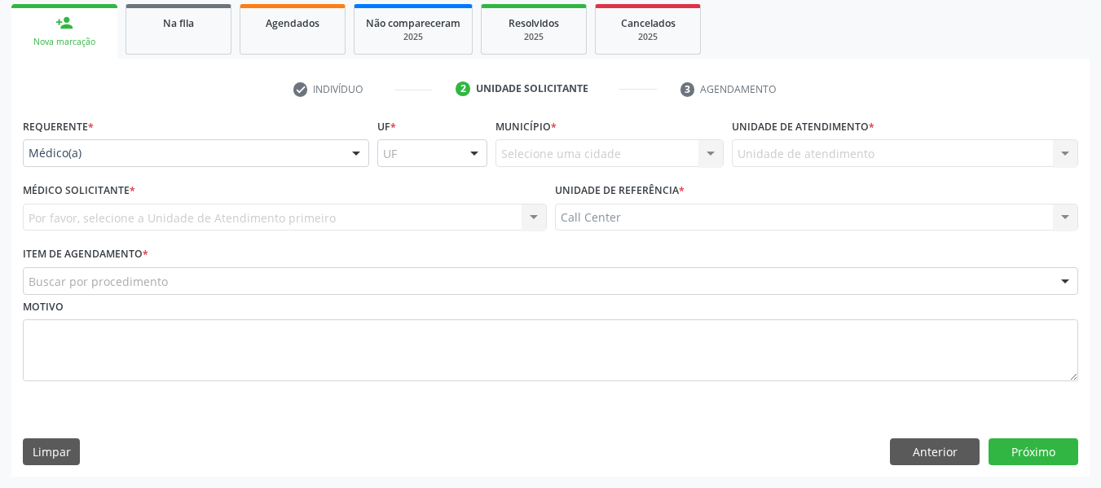
scroll to position [240, 0]
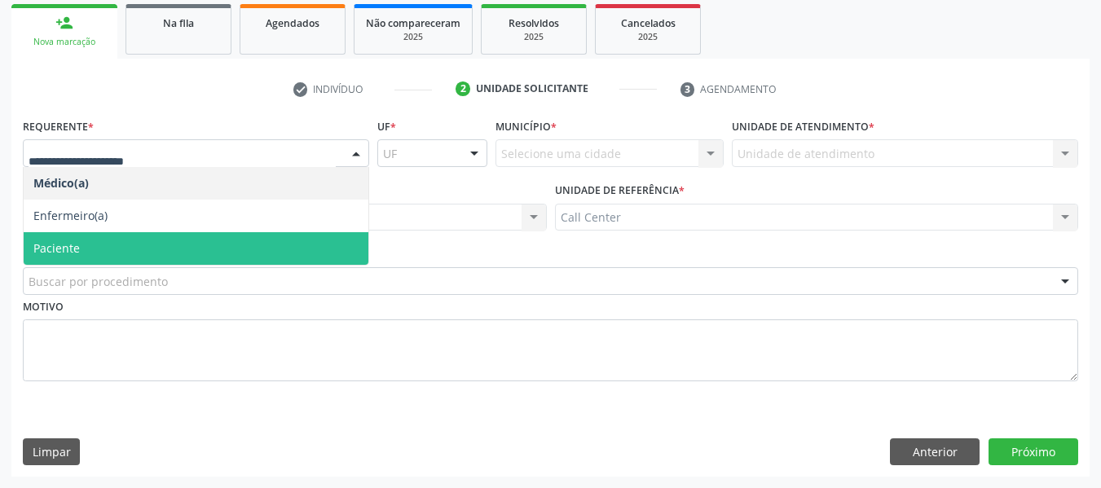
click at [107, 264] on span "Paciente" at bounding box center [196, 248] width 345 height 33
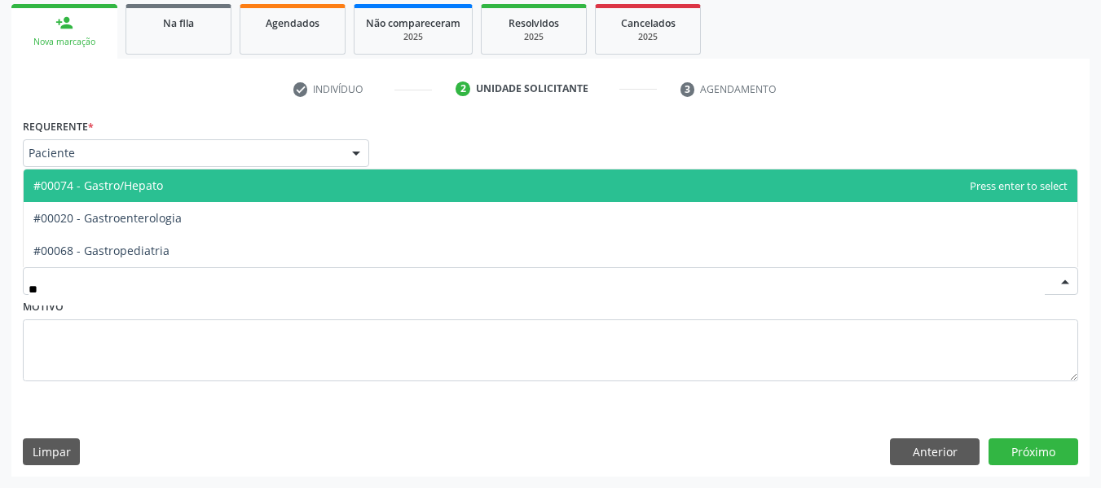
type input "***"
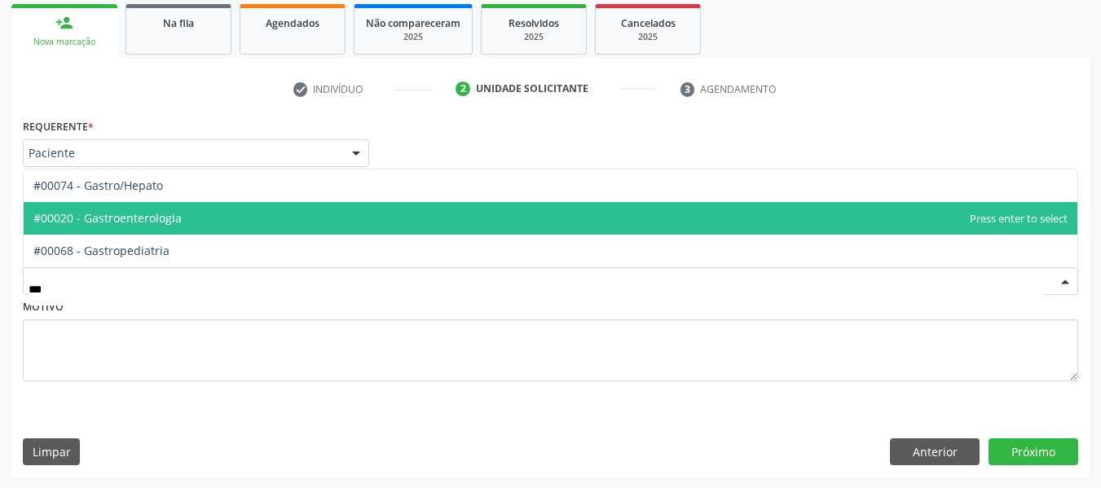
drag, startPoint x: 144, startPoint y: 227, endPoint x: 154, endPoint y: 206, distance: 23.3
click at [154, 206] on span "#00020 - Gastroenterologia" at bounding box center [551, 218] width 1054 height 33
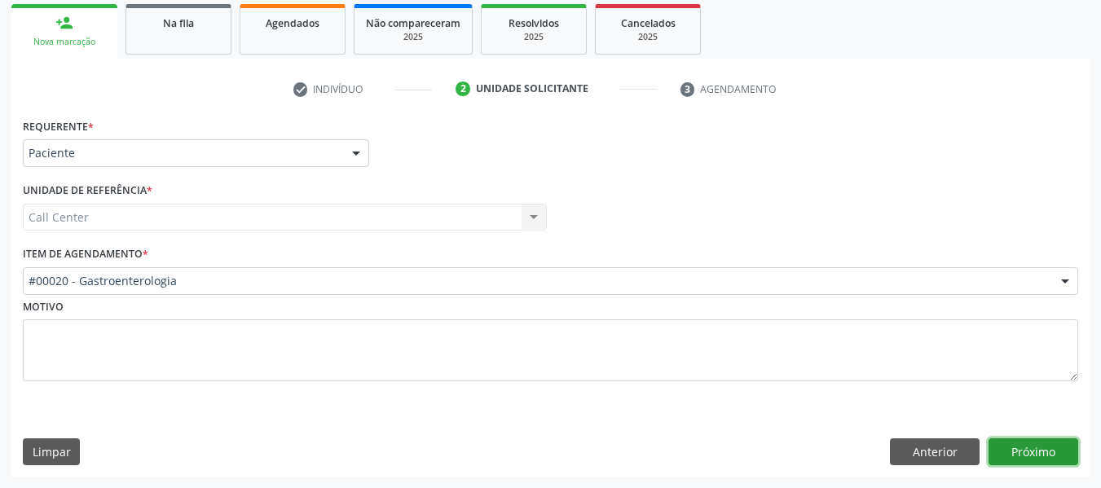
click at [1047, 443] on button "Próximo" at bounding box center [1034, 453] width 90 height 28
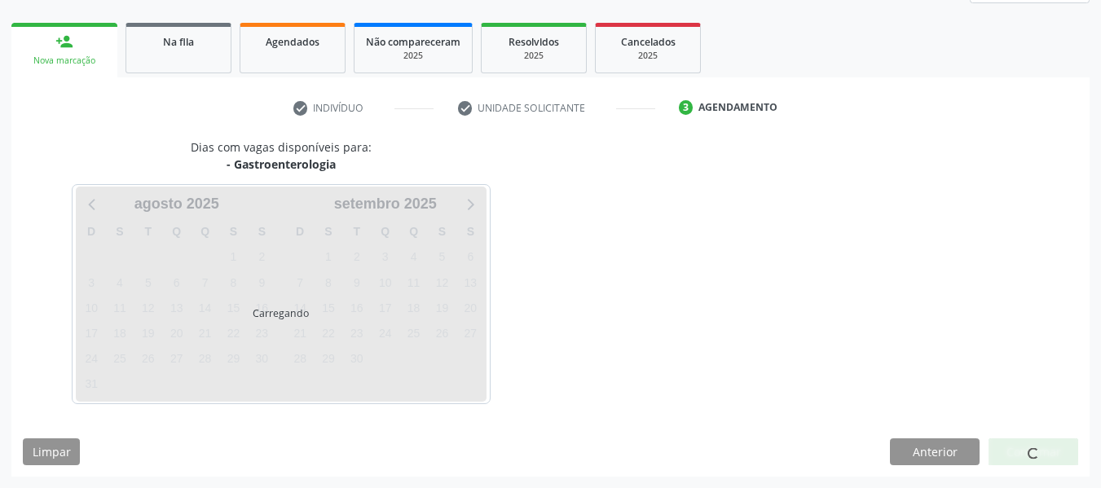
scroll to position [221, 0]
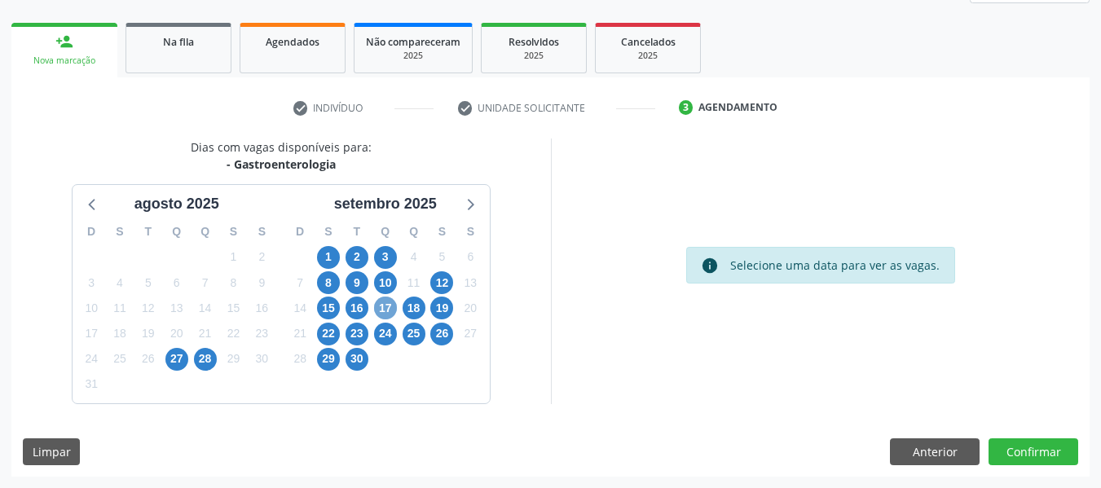
click at [382, 308] on span "17" at bounding box center [385, 308] width 23 height 23
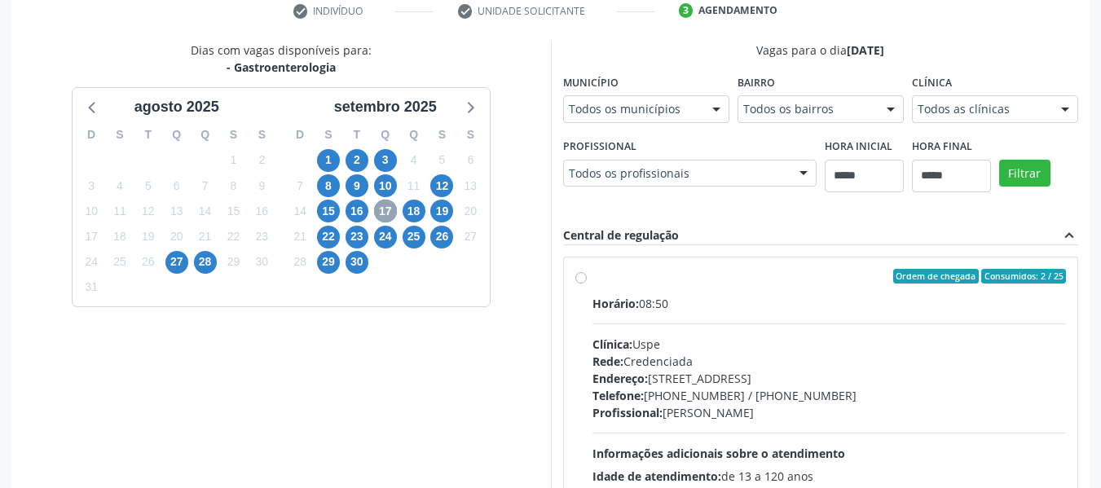
scroll to position [465, 0]
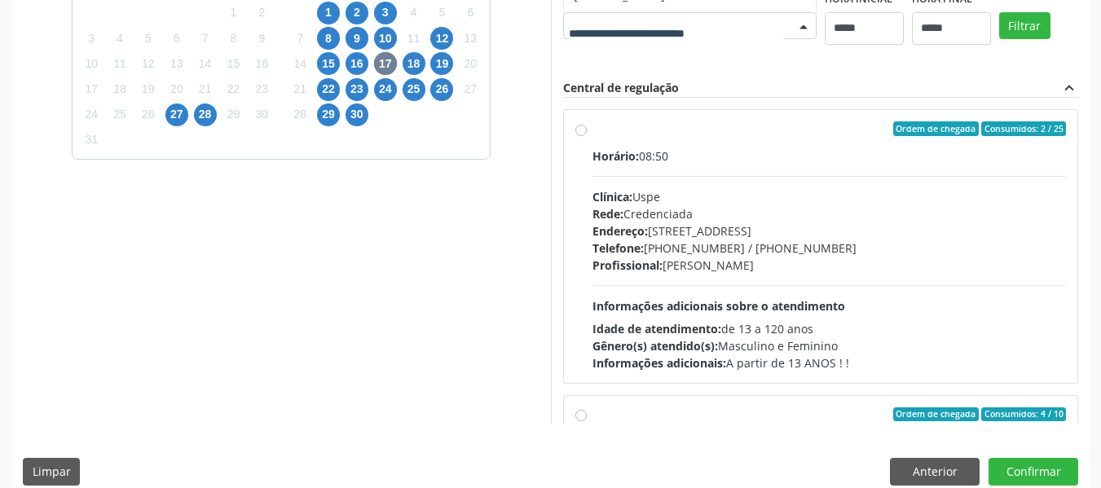
drag, startPoint x: 440, startPoint y: 289, endPoint x: 312, endPoint y: 260, distance: 131.3
drag, startPoint x: 165, startPoint y: 258, endPoint x: 540, endPoint y: 255, distance: 375.8
click at [999, 40] on button "Filtrar" at bounding box center [1024, 26] width 51 height 28
click at [752, 221] on div "Rede: Credenciada" at bounding box center [830, 213] width 474 height 17
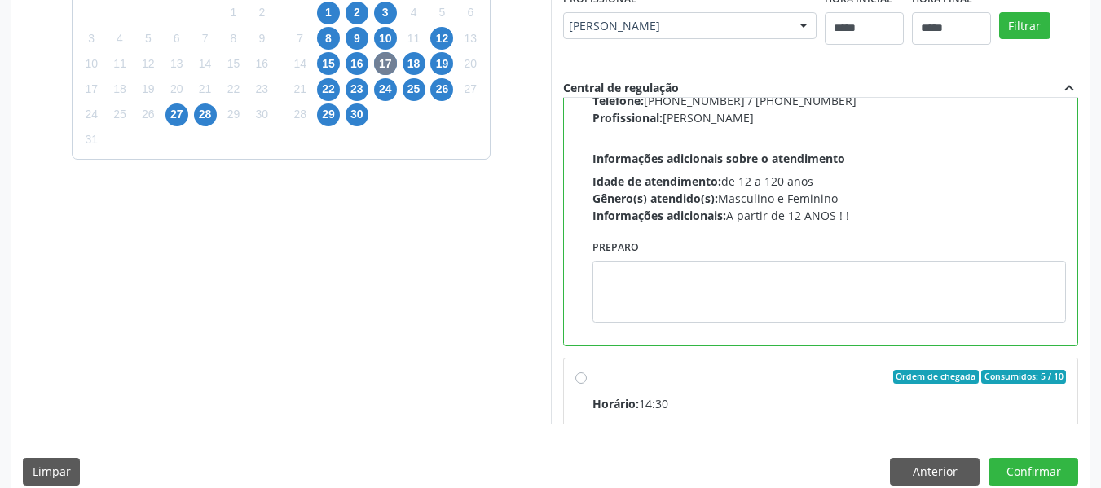
scroll to position [163, 0]
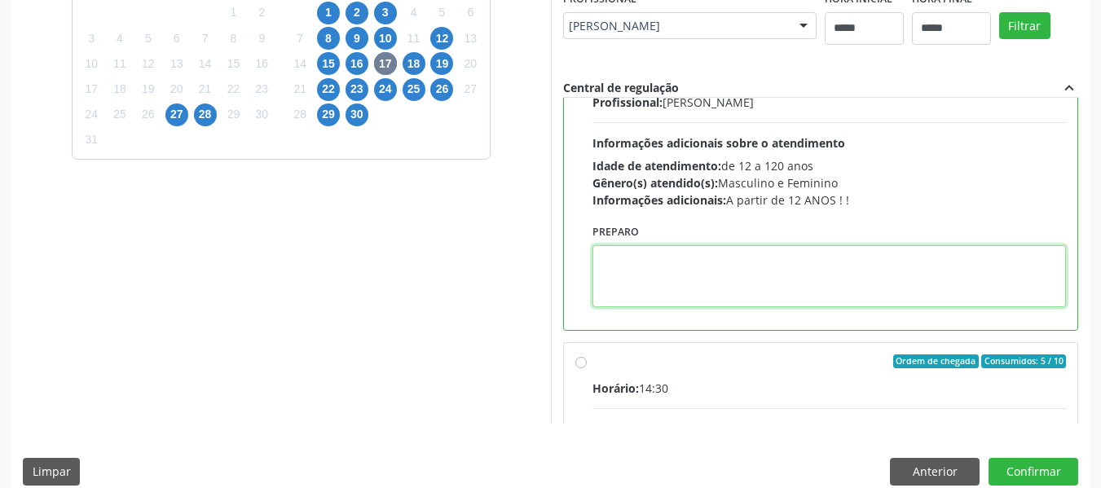
click at [724, 254] on textarea at bounding box center [830, 276] width 474 height 62
paste textarea "**********"
type textarea "**********"
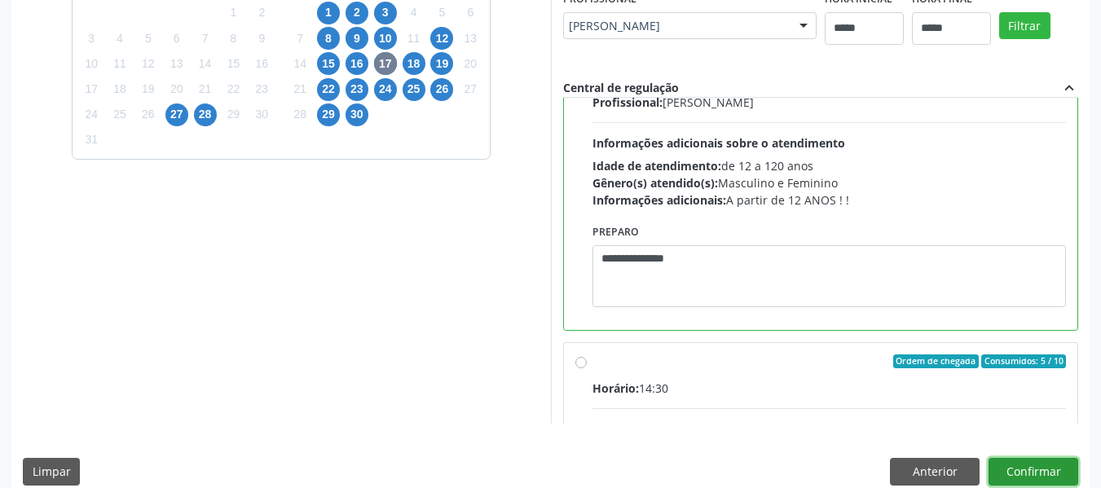
click at [1019, 469] on button "Confirmar" at bounding box center [1034, 472] width 90 height 28
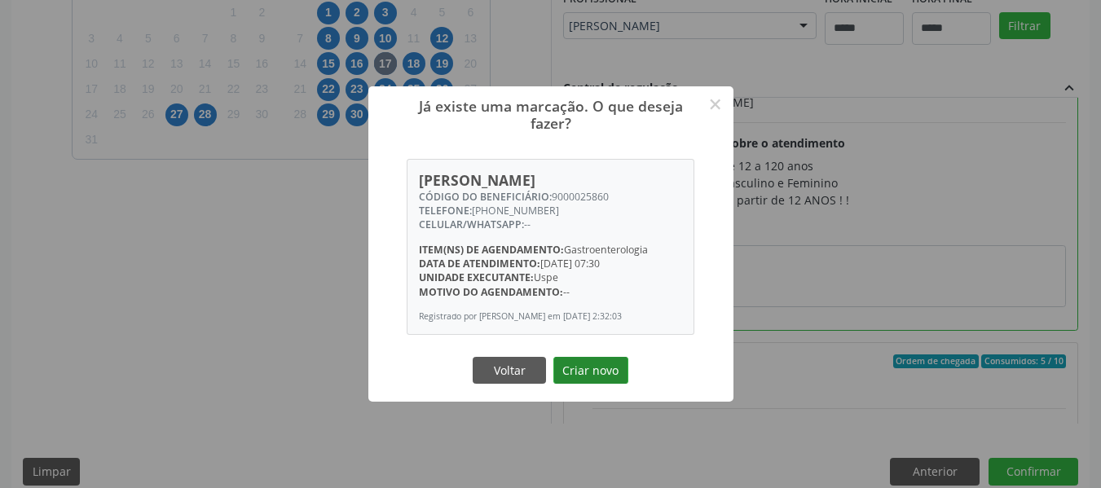
click at [589, 371] on button "Criar novo" at bounding box center [591, 371] width 75 height 28
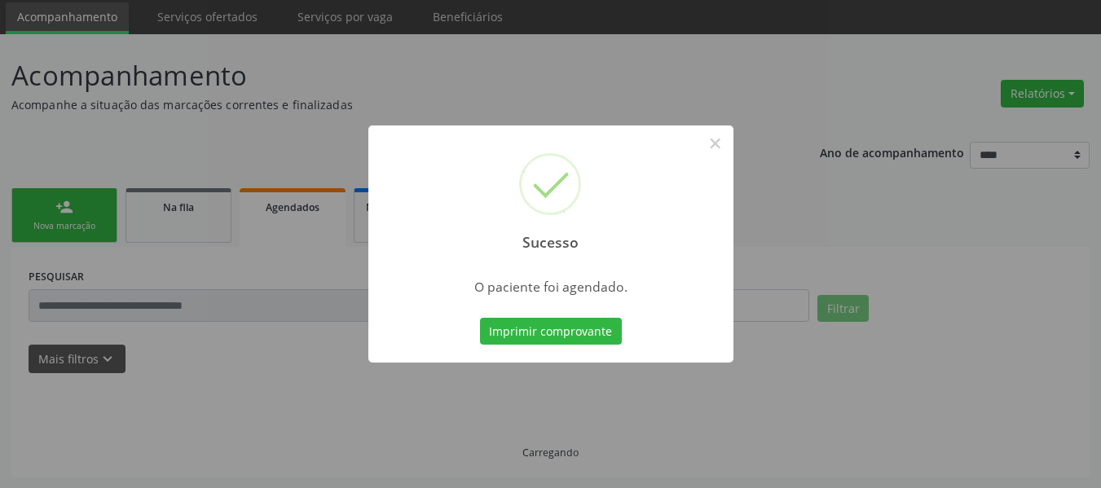
scroll to position [55, 0]
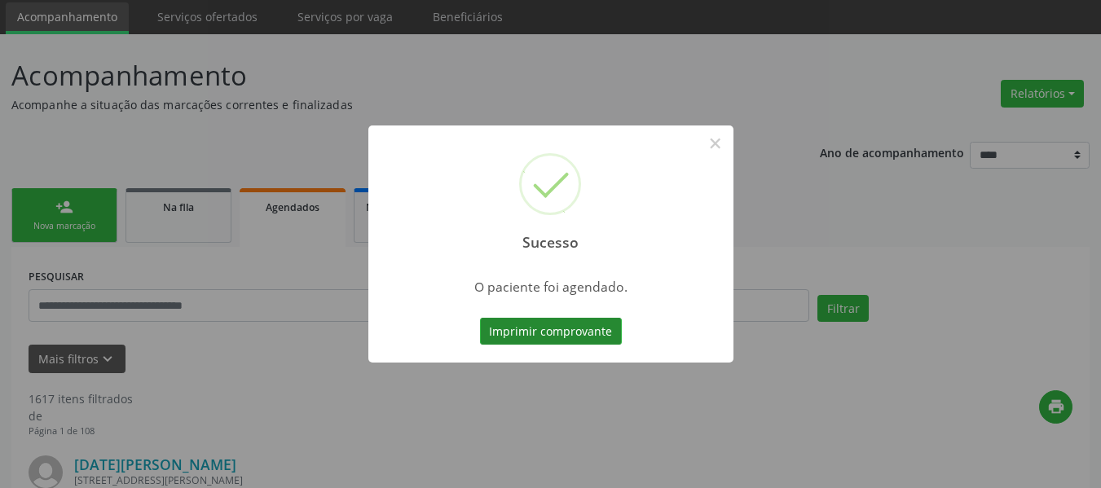
click at [513, 321] on button "Imprimir comprovante" at bounding box center [551, 332] width 142 height 28
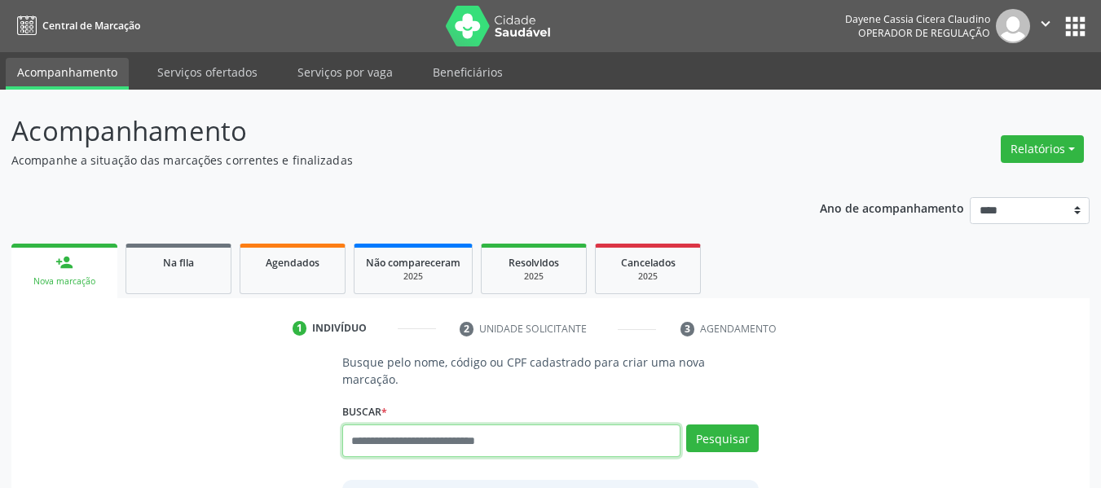
click at [427, 425] on input "text" at bounding box center [511, 441] width 339 height 33
paste input "**********"
type input "**********"
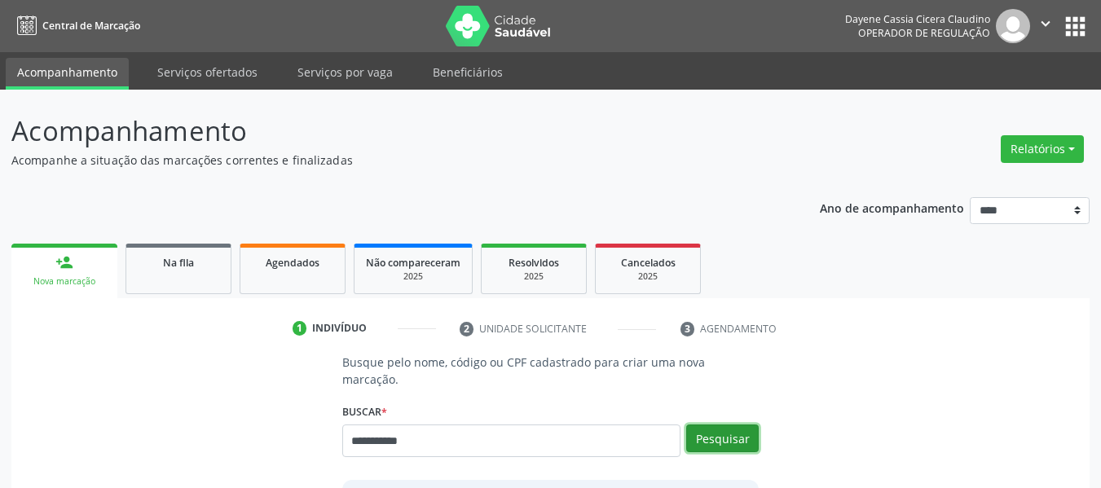
click at [711, 425] on button "Pesquisar" at bounding box center [722, 439] width 73 height 28
type input "**********"
click at [845, 298] on ul "person_add Nova marcação Na fila Agendados Não compareceram 2025 Resolvidos 202…" at bounding box center [550, 269] width 1079 height 59
click at [724, 431] on button "Pesquisar" at bounding box center [722, 439] width 73 height 28
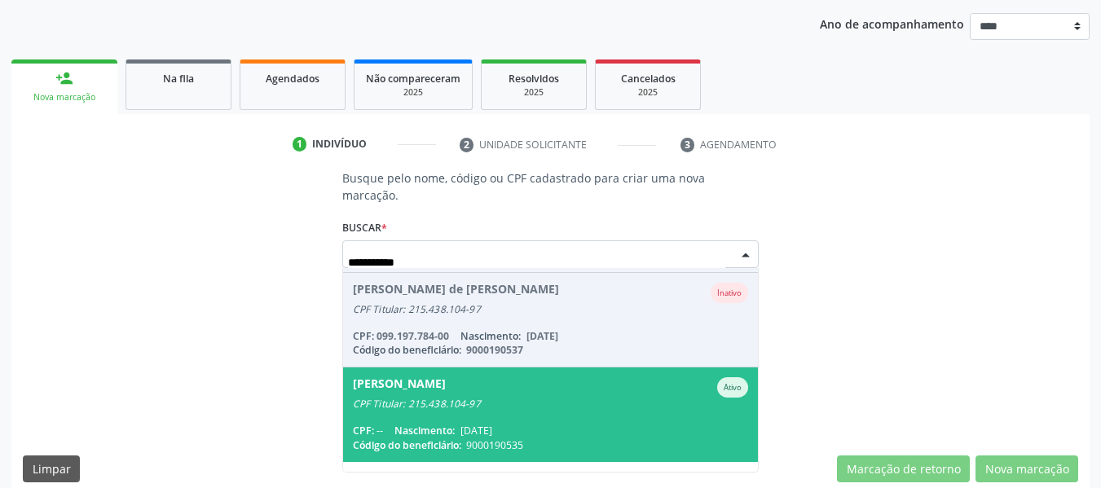
scroll to position [174, 0]
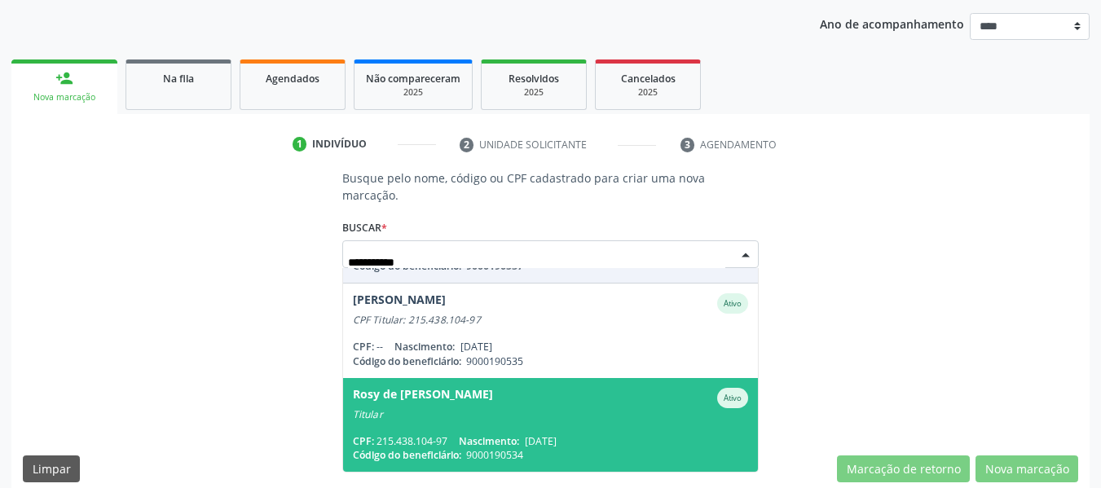
click at [484, 413] on span "Rosy de Moura Ferreira Ativo Titular CPF: 215.438.104-97 Nascimento: 04/10/1961…" at bounding box center [551, 425] width 416 height 94
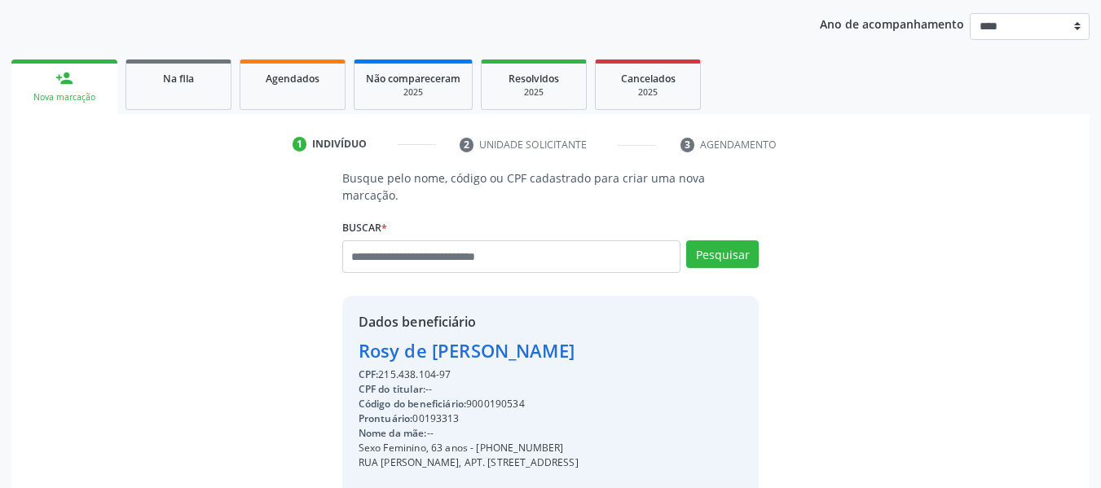
drag, startPoint x: 559, startPoint y: 337, endPoint x: 358, endPoint y: 333, distance: 201.4
click at [349, 329] on div "Dados beneficiário Rosy de Moura Ferreira CPF: 215.438.104-97 CPF do titular: -…" at bounding box center [550, 452] width 417 height 313
copy div "Rosy de Moura Ferreira"
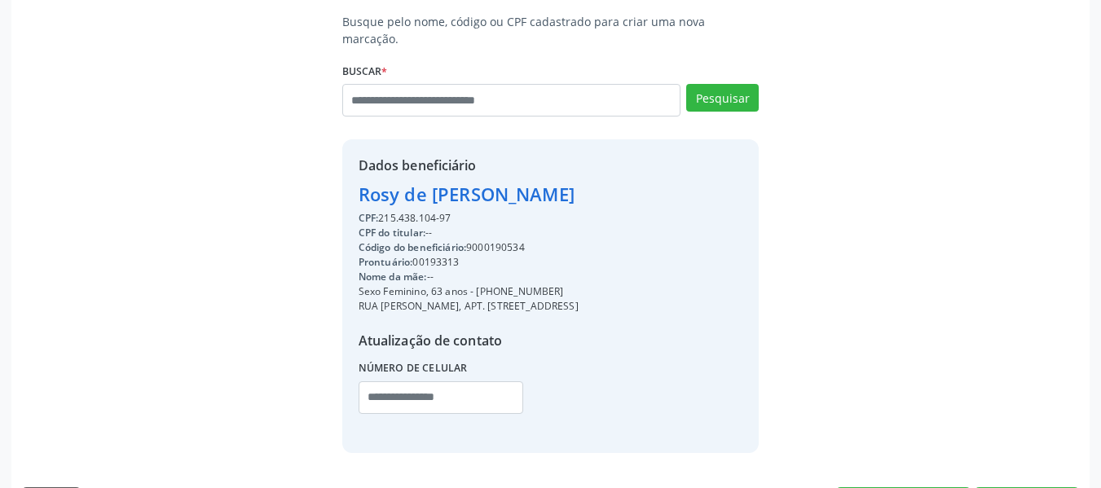
scroll to position [373, 0]
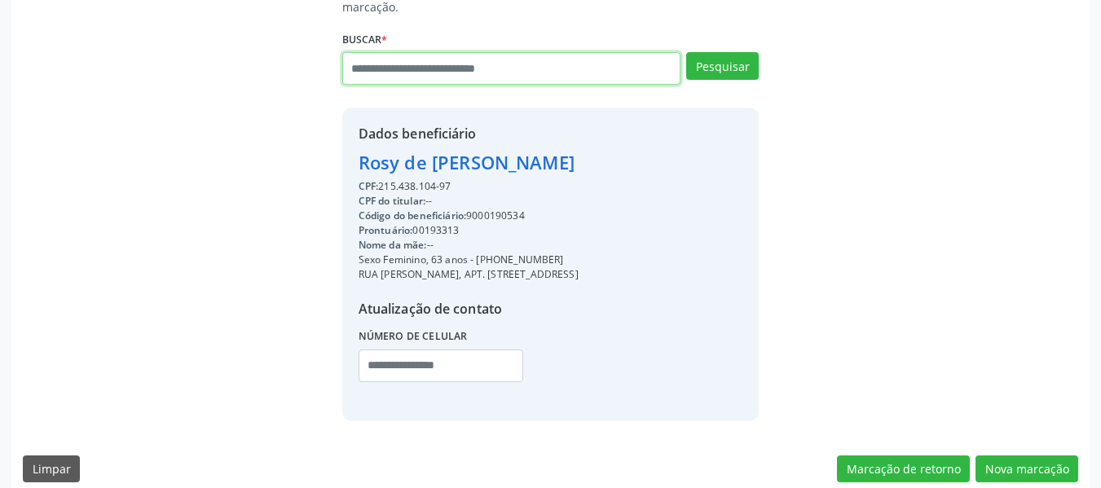
click at [582, 57] on input "text" at bounding box center [511, 68] width 339 height 33
paste input "**********"
type input "**********"
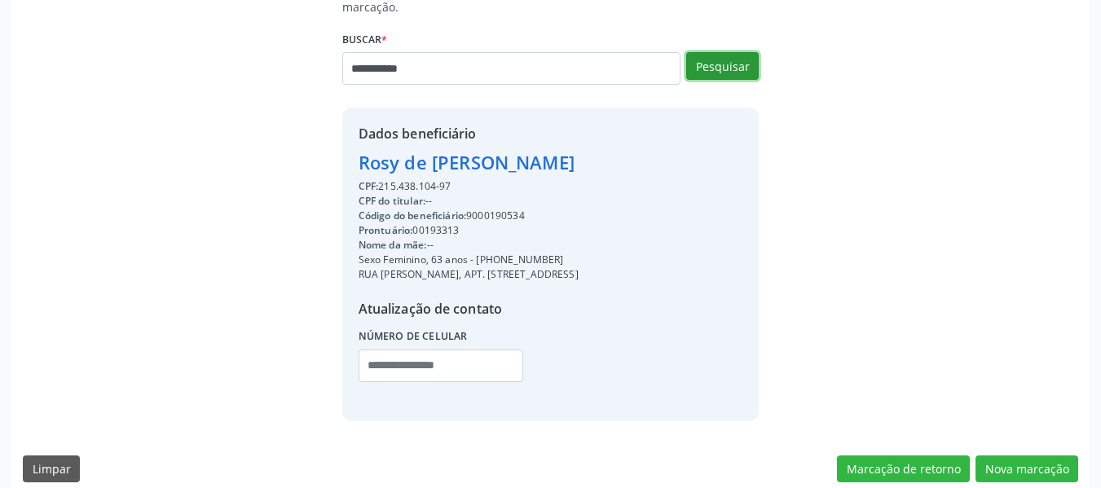
click at [726, 62] on button "Pesquisar" at bounding box center [722, 66] width 73 height 28
type input "**********"
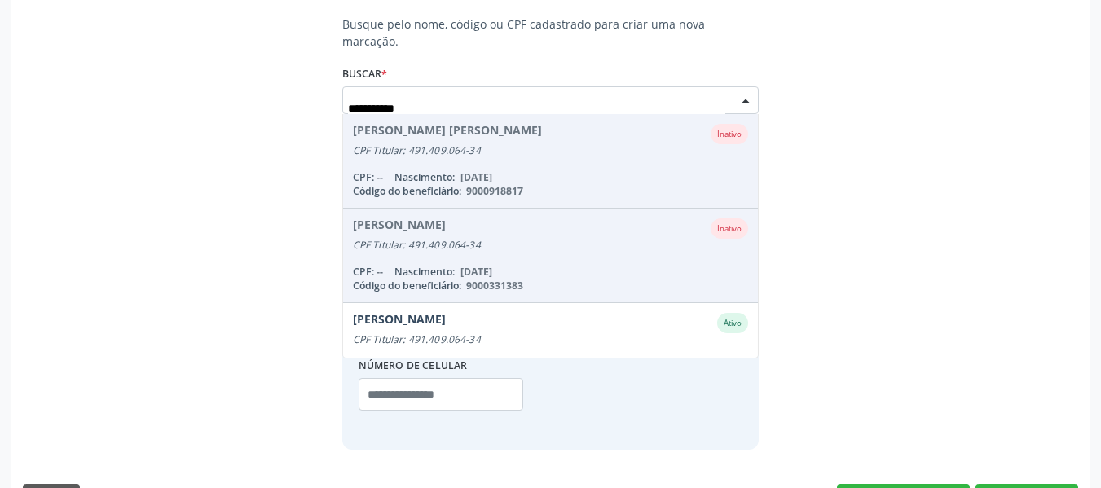
scroll to position [368, 0]
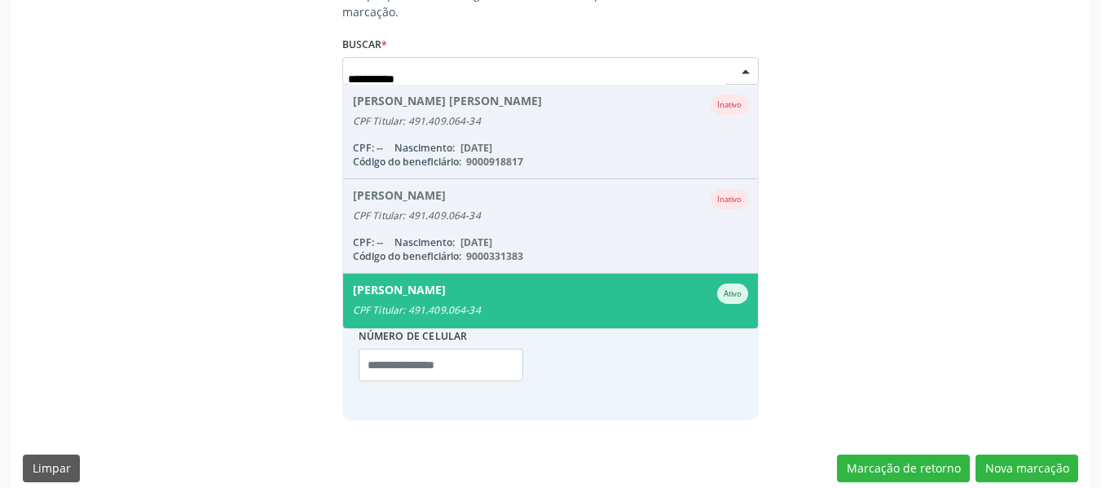
click at [446, 284] on div "Ivoleda Maria Moraes Soares" at bounding box center [399, 294] width 93 height 20
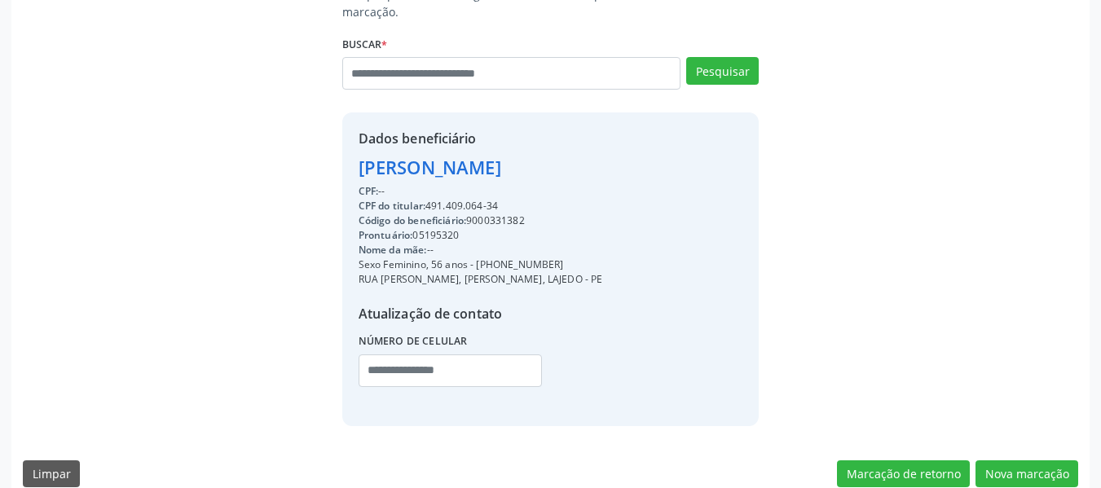
copy div "Ivoleda Maria Moraes Soares"
drag, startPoint x: 394, startPoint y: 155, endPoint x: 335, endPoint y: 158, distance: 58.8
click at [335, 158] on div "Busque pelo nome, código ou CPF cadastrado para criar uma nova marcação. Buscar…" at bounding box center [551, 205] width 440 height 439
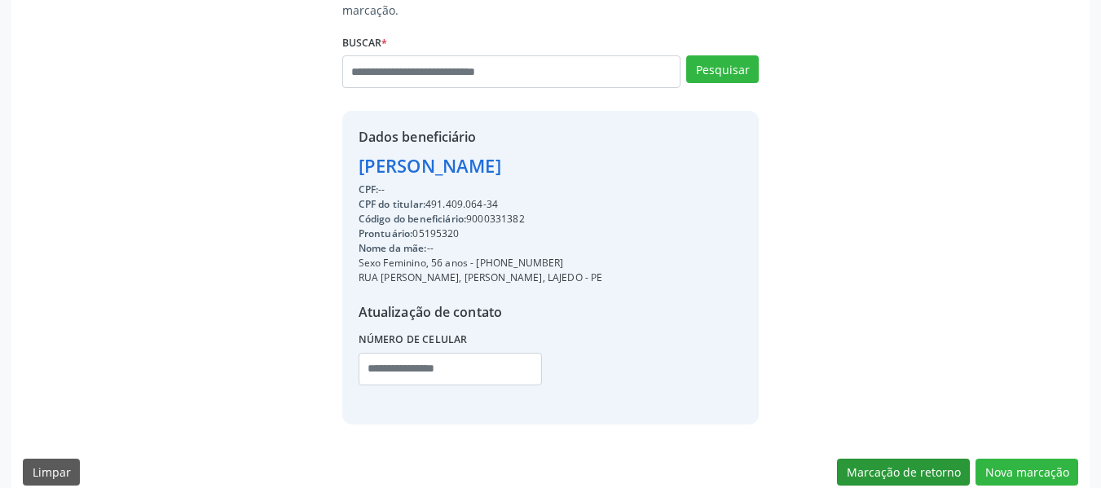
scroll to position [373, 0]
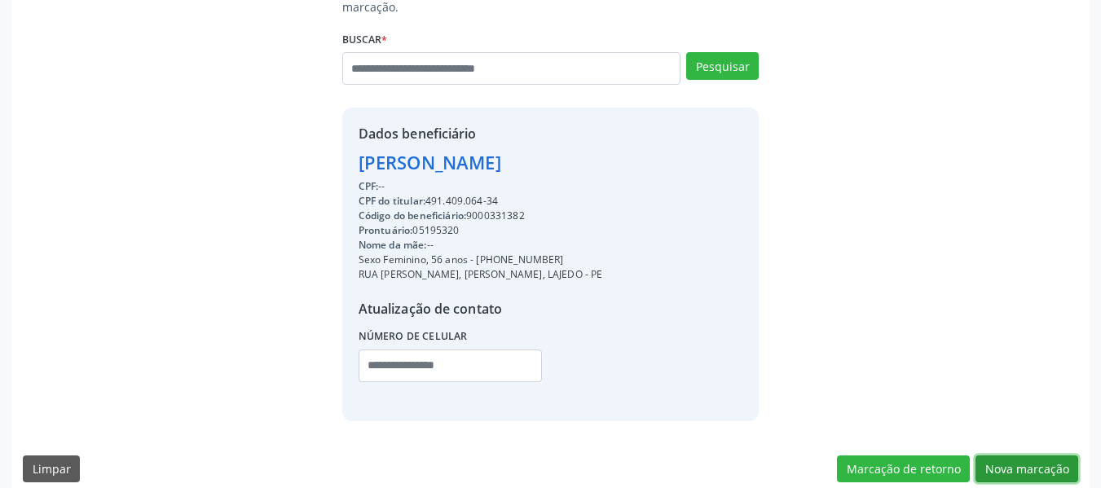
click at [997, 456] on button "Nova marcação" at bounding box center [1027, 470] width 103 height 28
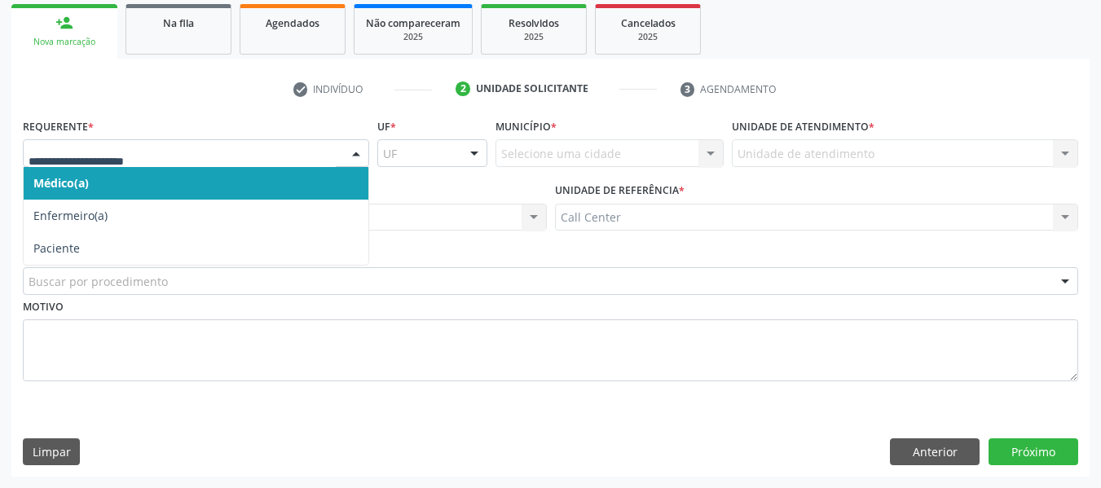
drag, startPoint x: 208, startPoint y: 148, endPoint x: 170, endPoint y: 227, distance: 87.1
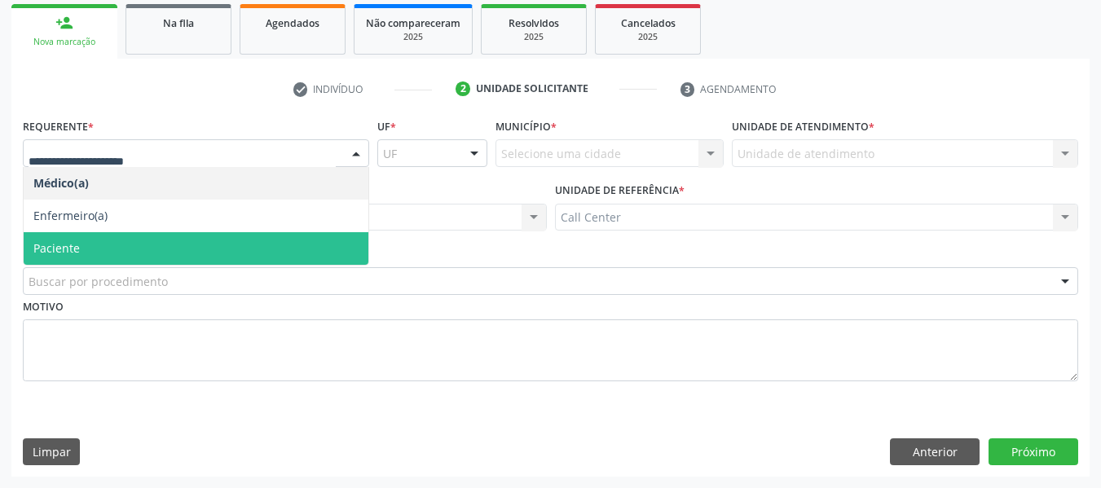
drag, startPoint x: 148, startPoint y: 249, endPoint x: 148, endPoint y: 270, distance: 20.4
click at [148, 256] on span "Paciente" at bounding box center [196, 248] width 345 height 33
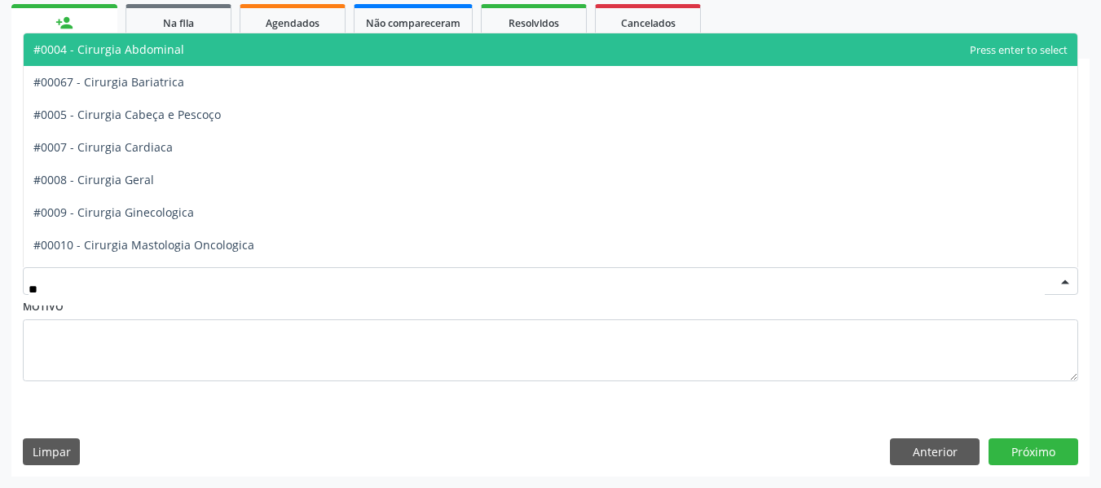
type input "***"
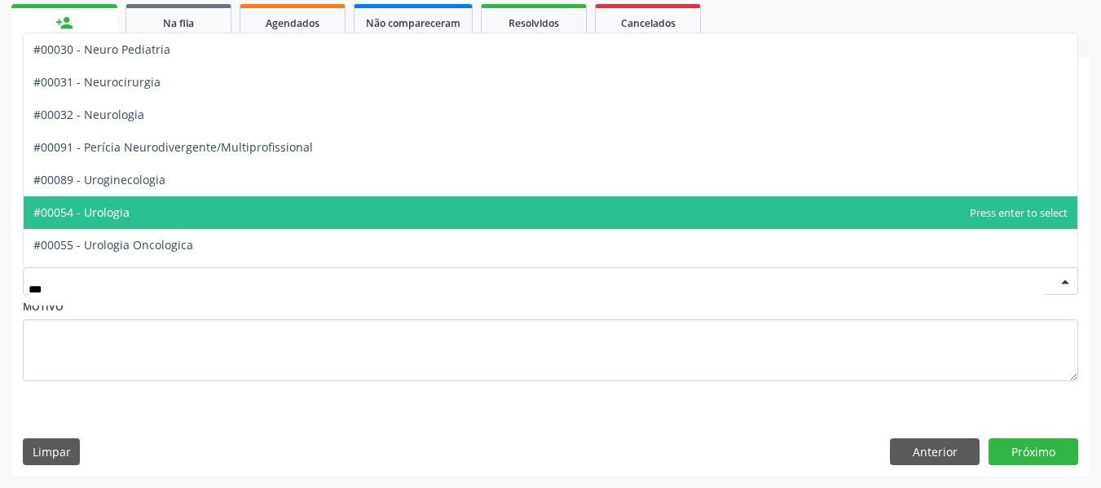
click at [177, 218] on span "#00054 - Urologia" at bounding box center [551, 212] width 1054 height 33
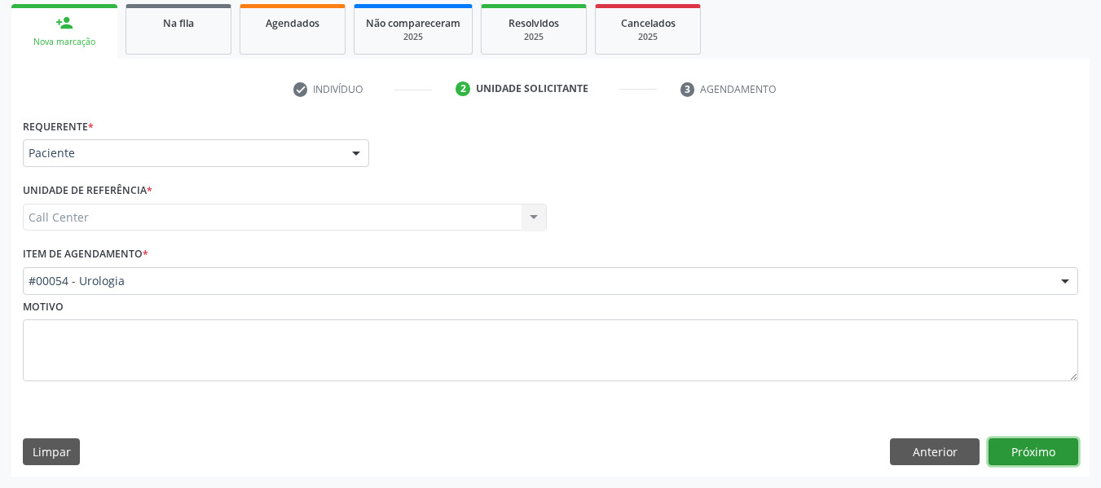
click at [1007, 457] on button "Próximo" at bounding box center [1034, 453] width 90 height 28
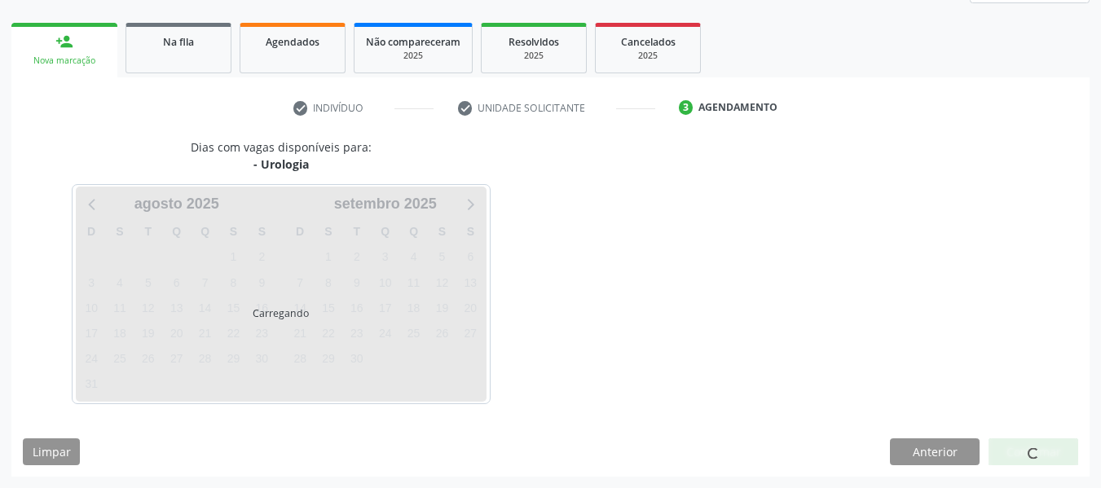
scroll to position [221, 0]
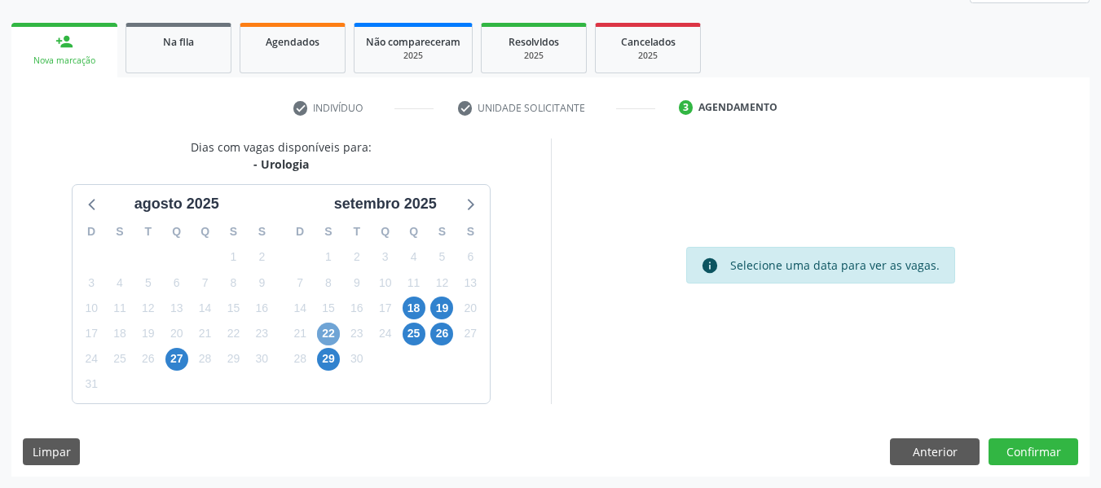
click at [327, 335] on span "22" at bounding box center [328, 334] width 23 height 23
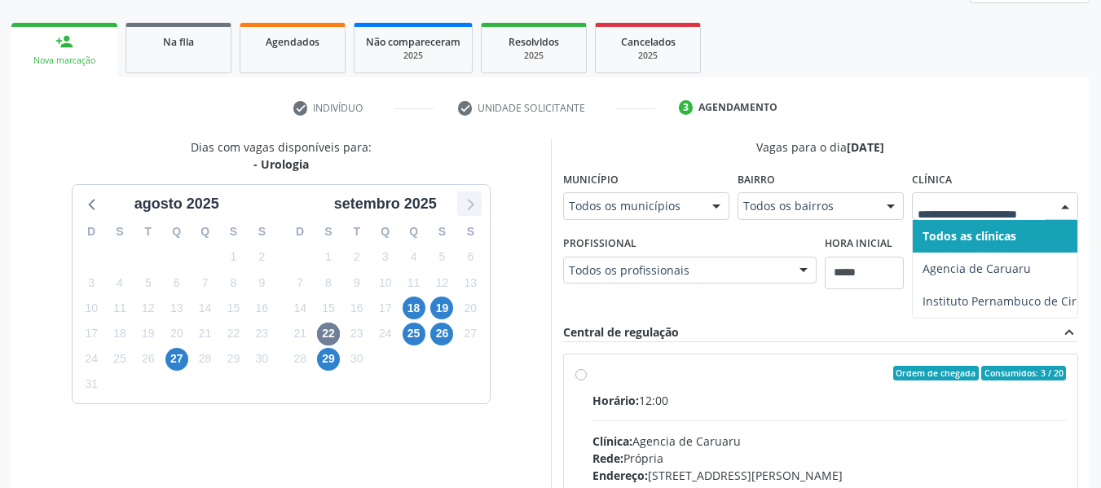
click at [470, 205] on icon at bounding box center [469, 203] width 21 height 21
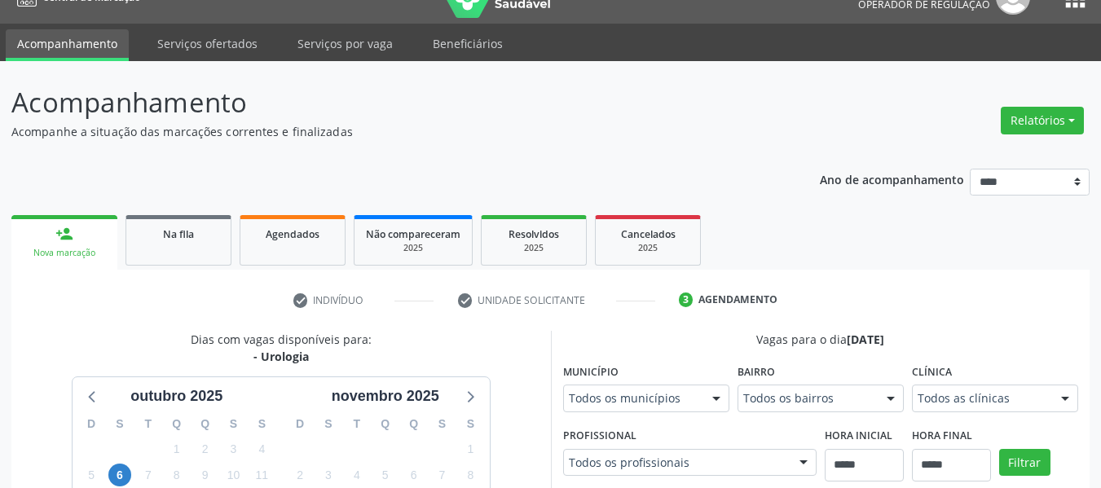
scroll to position [0, 0]
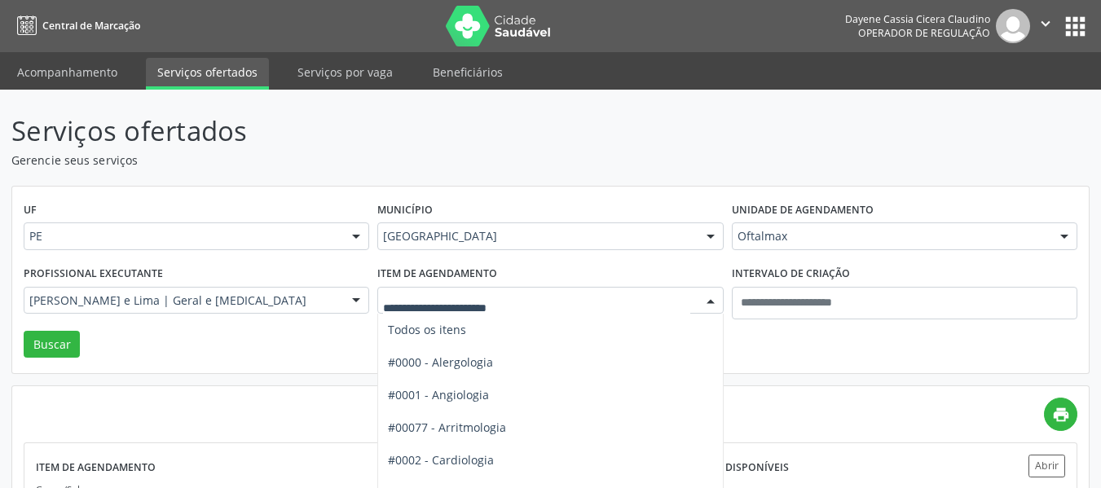
scroll to position [126, 0]
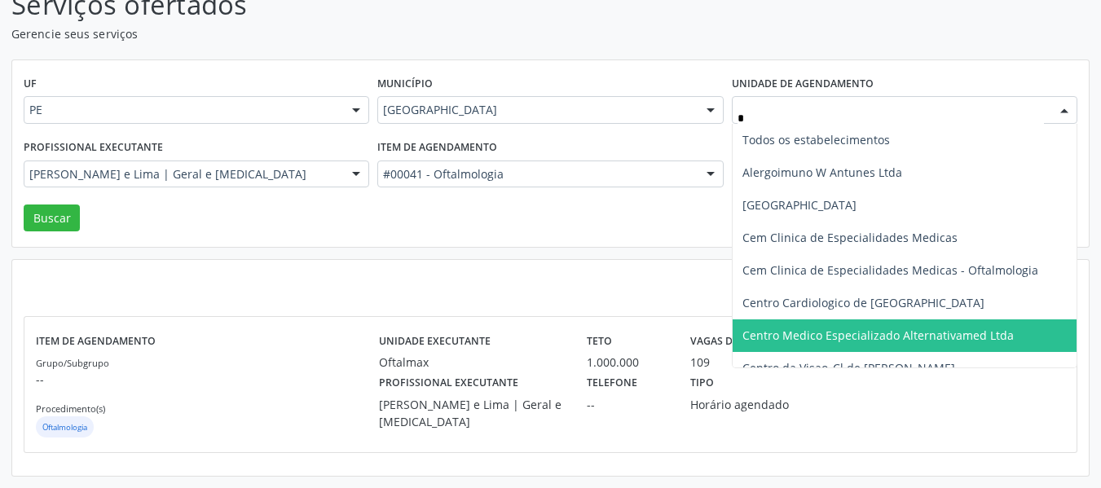
type input "**"
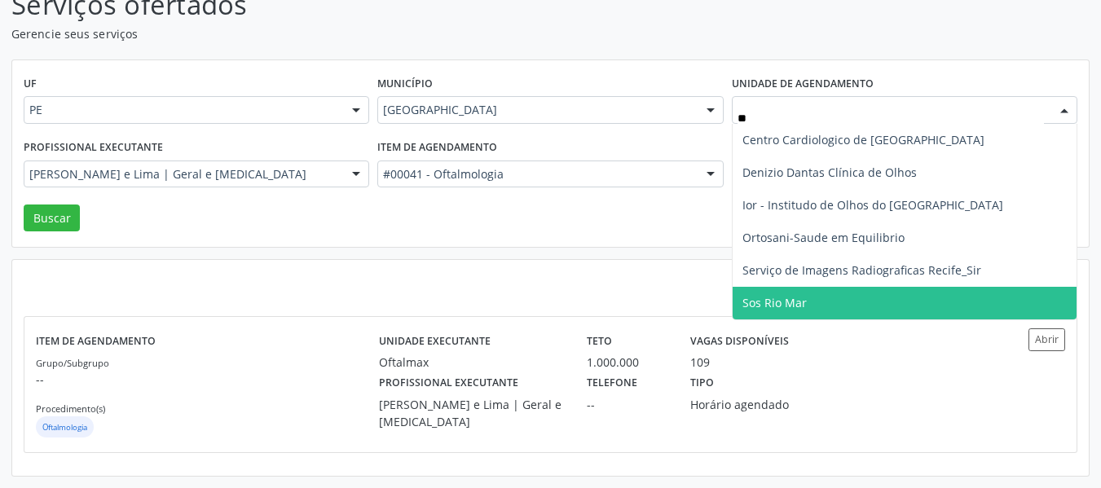
scroll to position [0, 0]
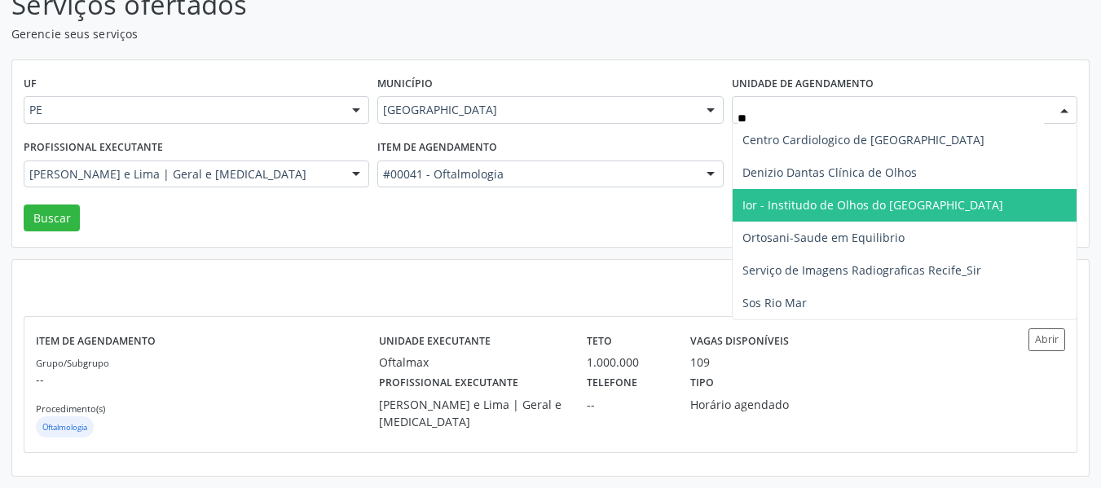
click at [784, 207] on span "Ior - Institudo de Olhos do [GEOGRAPHIC_DATA]" at bounding box center [873, 204] width 261 height 15
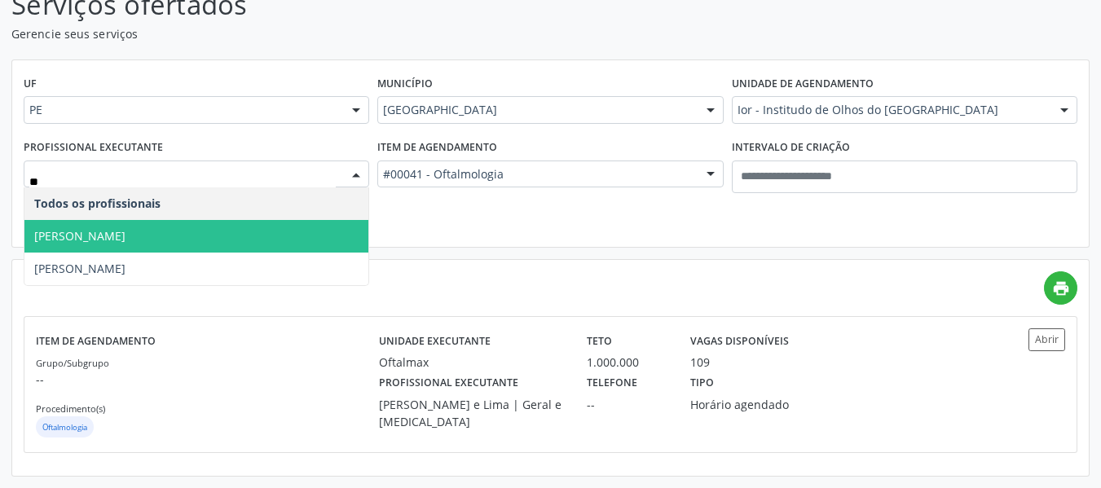
drag, startPoint x: 194, startPoint y: 245, endPoint x: 170, endPoint y: 223, distance: 32.3
click at [193, 246] on span "[PERSON_NAME]" at bounding box center [196, 236] width 344 height 33
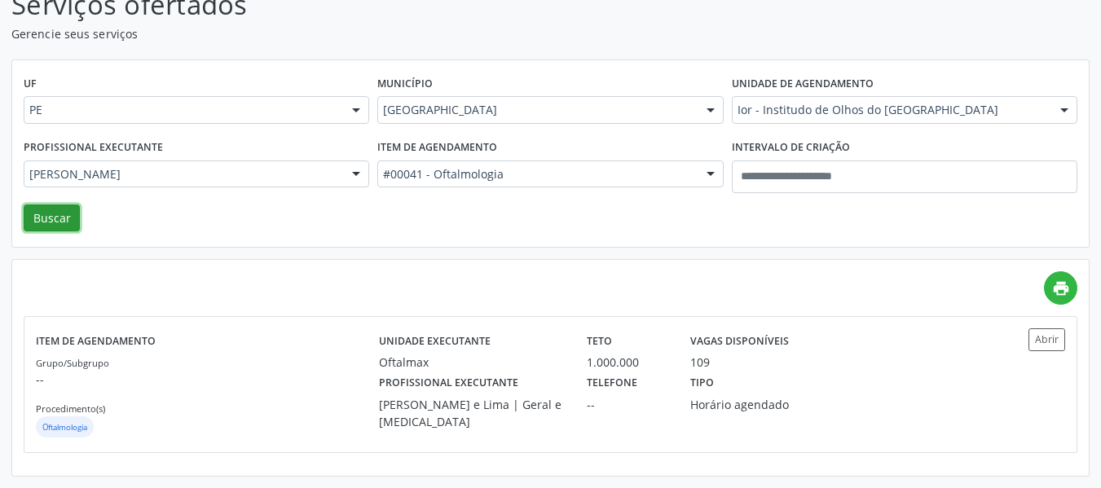
click at [61, 221] on button "Buscar" at bounding box center [52, 219] width 56 height 28
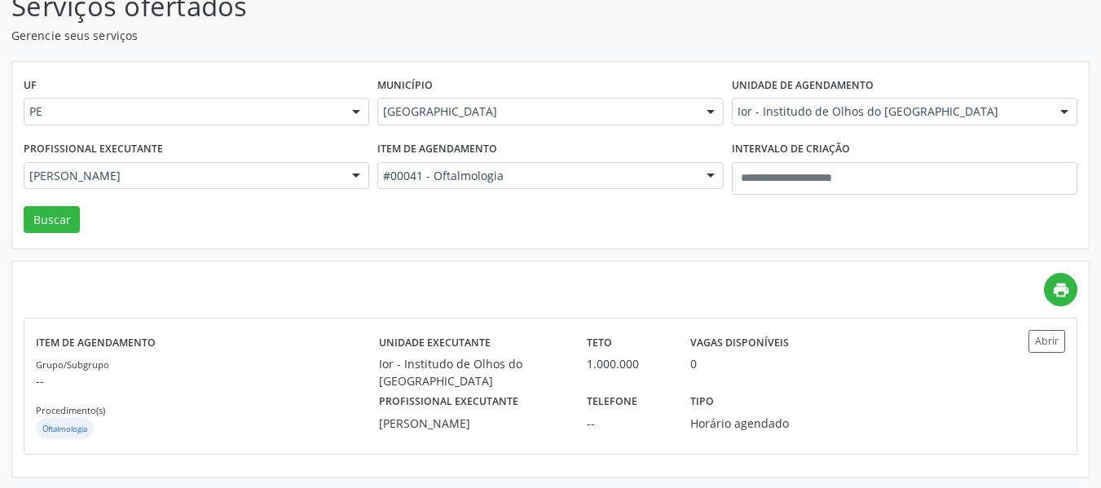
scroll to position [126, 0]
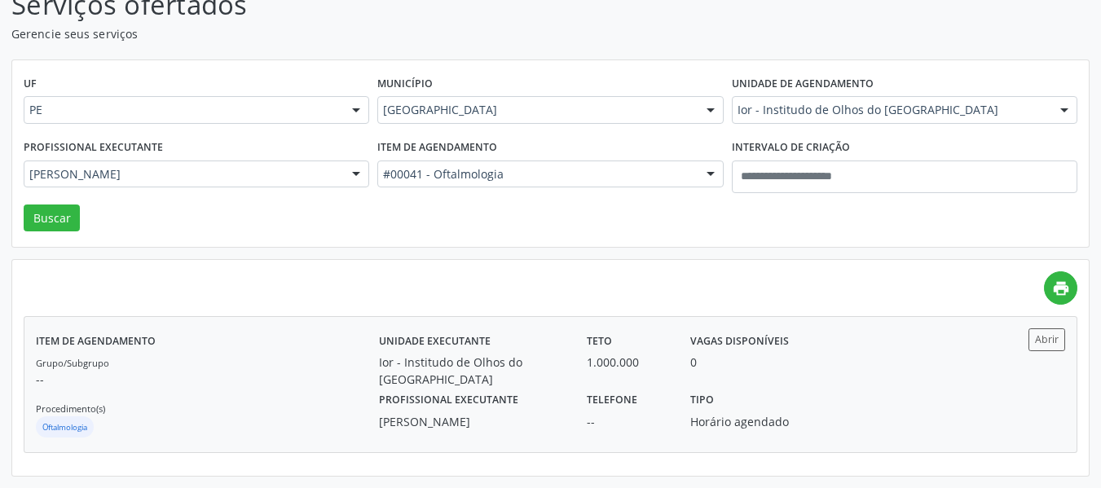
click at [502, 388] on label "Profissional executante" at bounding box center [448, 400] width 139 height 25
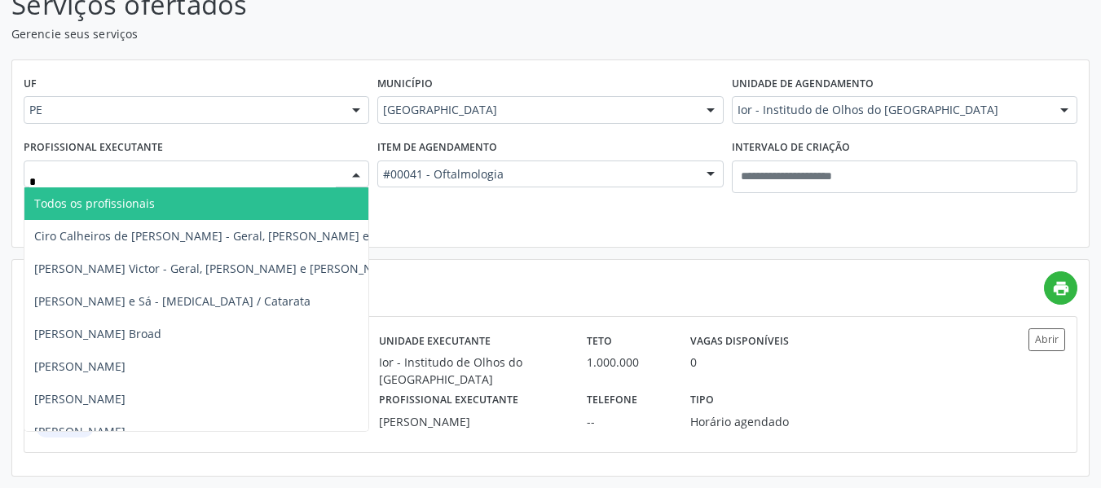
type input "**"
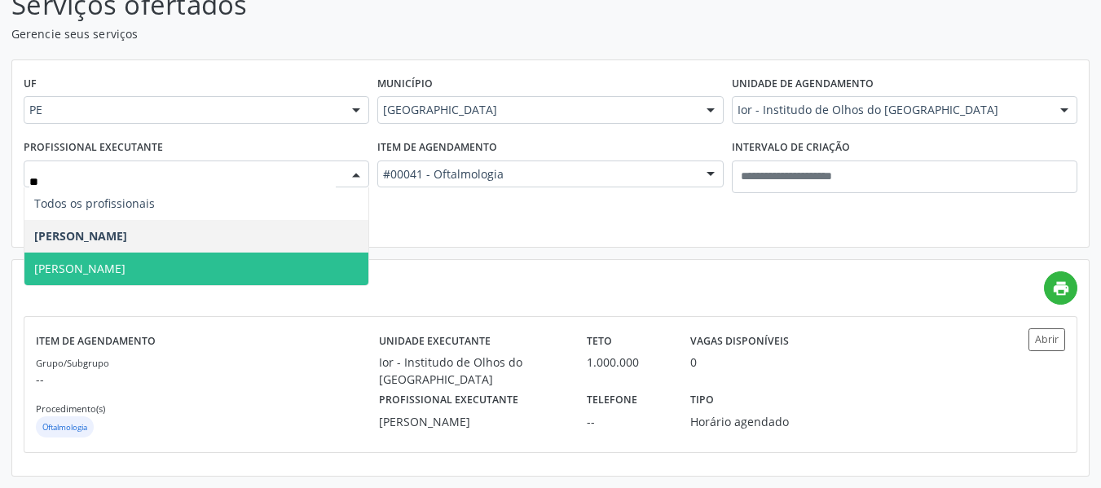
click at [174, 274] on span "[PERSON_NAME]" at bounding box center [196, 269] width 344 height 33
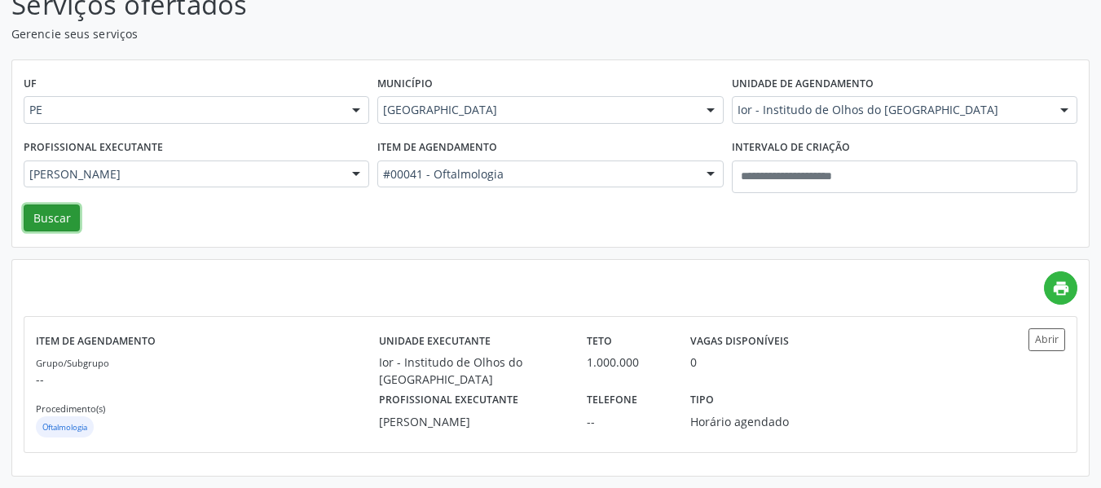
drag, startPoint x: 43, startPoint y: 226, endPoint x: 88, endPoint y: 223, distance: 44.9
click at [43, 225] on button "Buscar" at bounding box center [52, 219] width 56 height 28
click at [469, 369] on div "Ior - Institudo de Olhos do [GEOGRAPHIC_DATA]" at bounding box center [471, 371] width 185 height 34
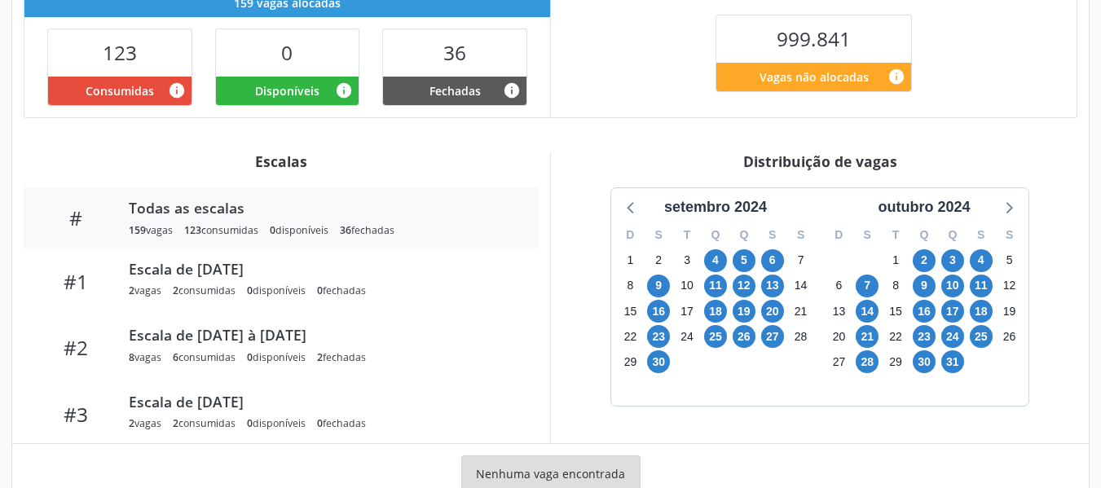
scroll to position [460, 0]
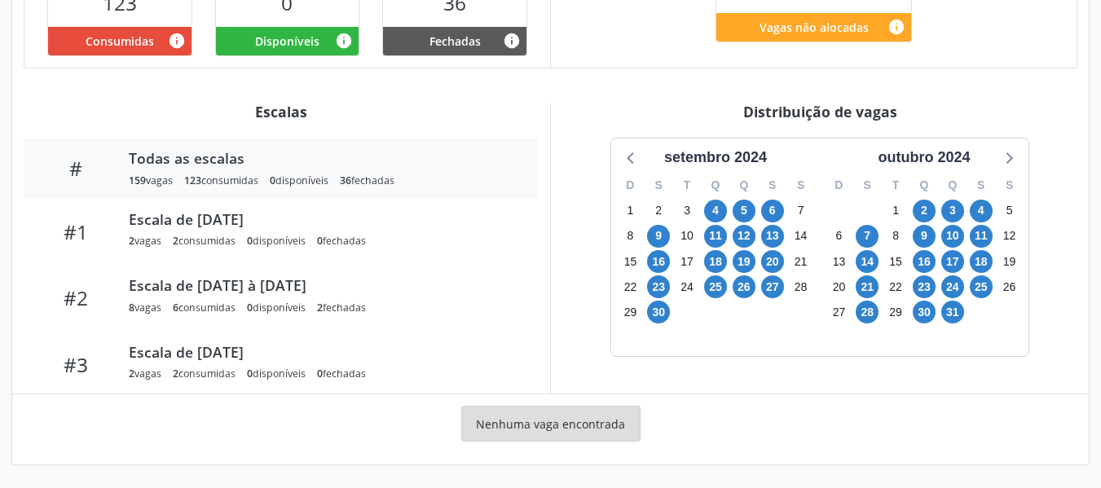
drag, startPoint x: 902, startPoint y: 160, endPoint x: 916, endPoint y: 176, distance: 20.9
click at [901, 161] on div "outubro 2024" at bounding box center [923, 158] width 105 height 22
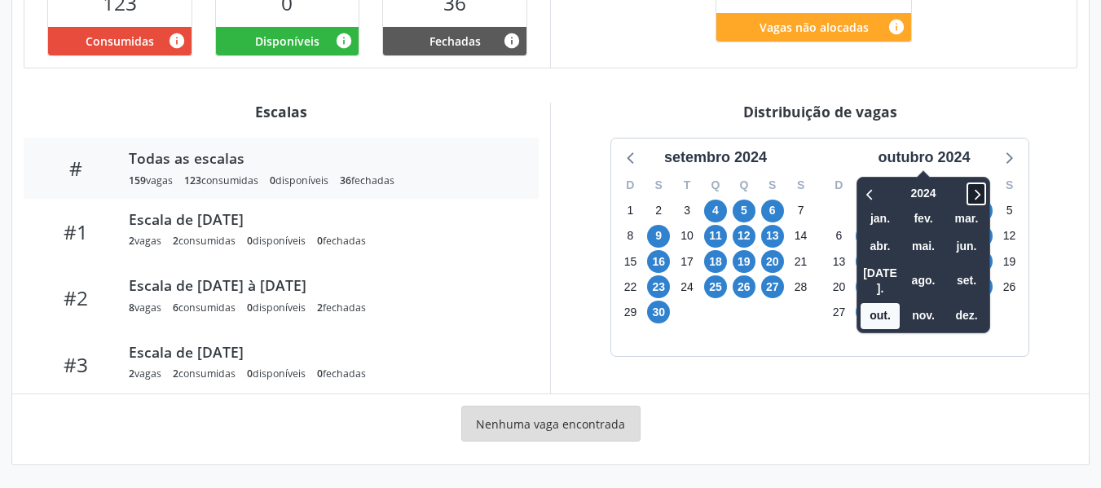
click at [983, 192] on icon at bounding box center [976, 194] width 16 height 20
click at [919, 268] on span "ago." at bounding box center [923, 280] width 39 height 25
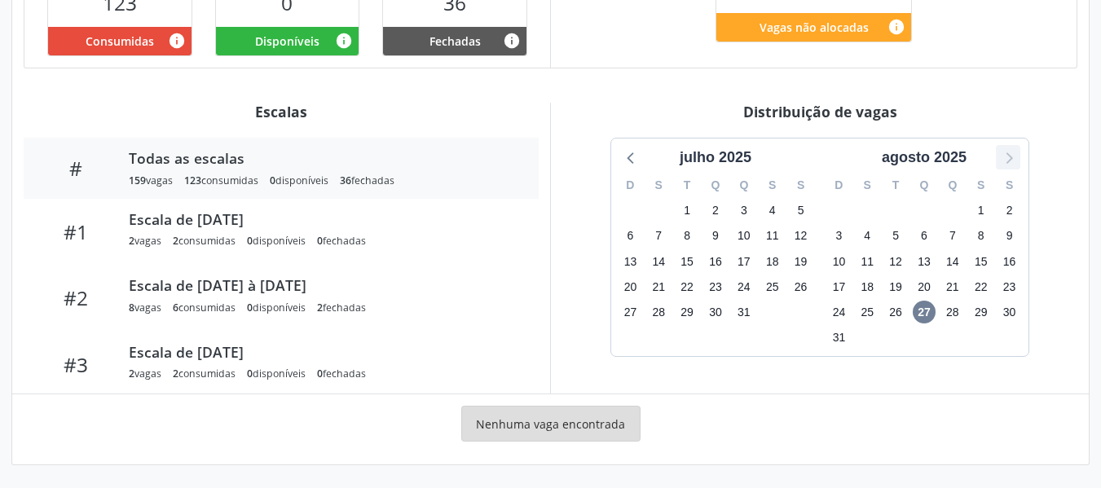
click at [1008, 157] on icon at bounding box center [1008, 157] width 21 height 21
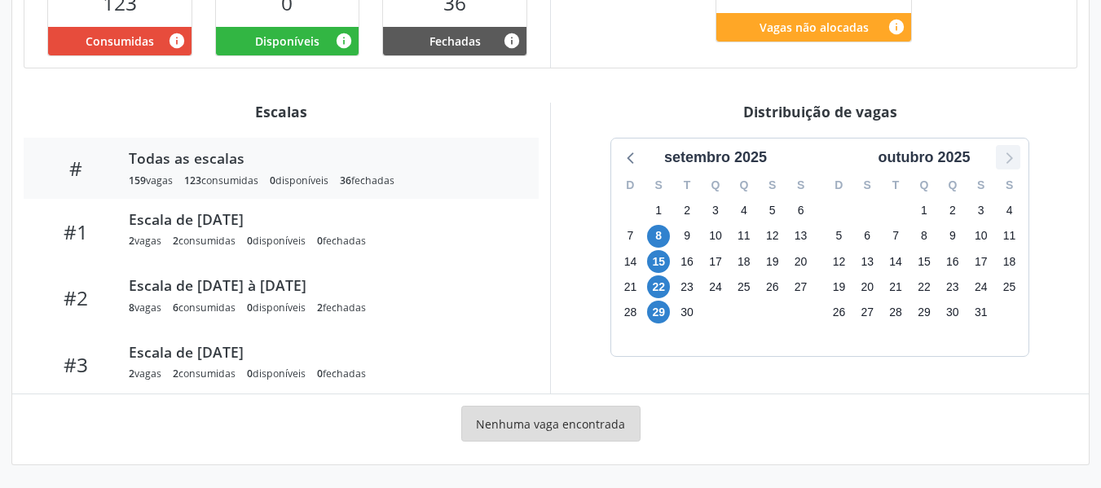
click at [1008, 159] on icon at bounding box center [1008, 157] width 21 height 21
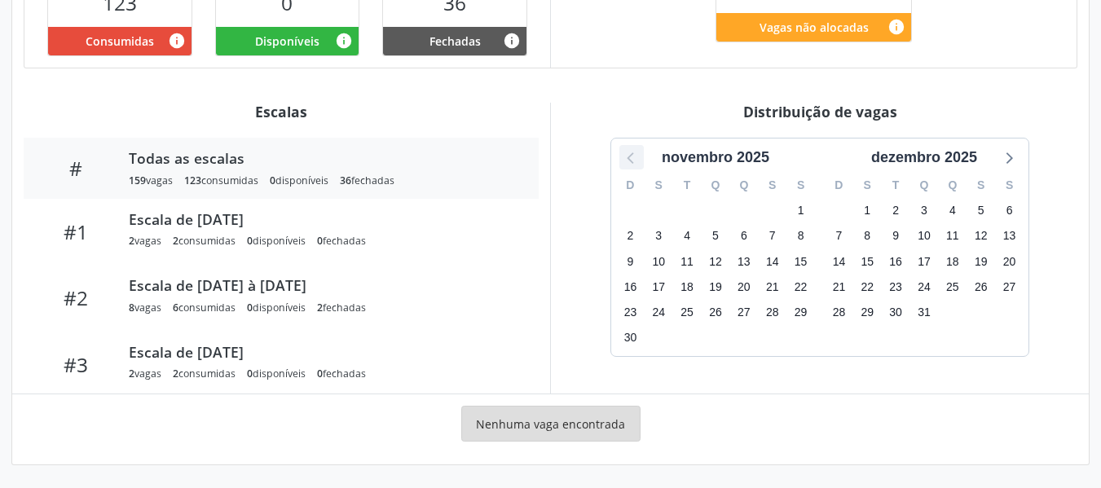
drag, startPoint x: 625, startPoint y: 154, endPoint x: 635, endPoint y: 165, distance: 14.4
click at [626, 154] on icon at bounding box center [631, 157] width 21 height 21
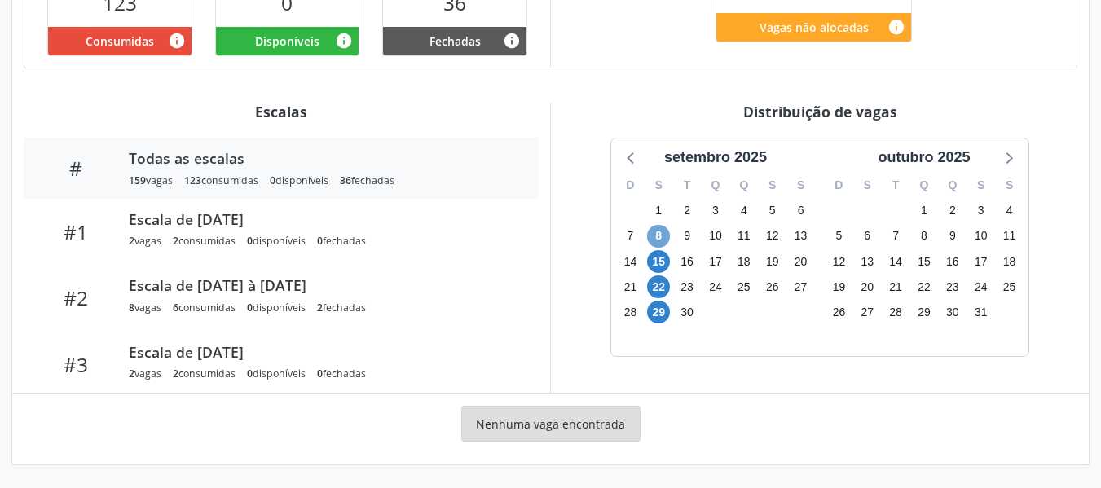
click at [658, 238] on span "8" at bounding box center [658, 236] width 23 height 23
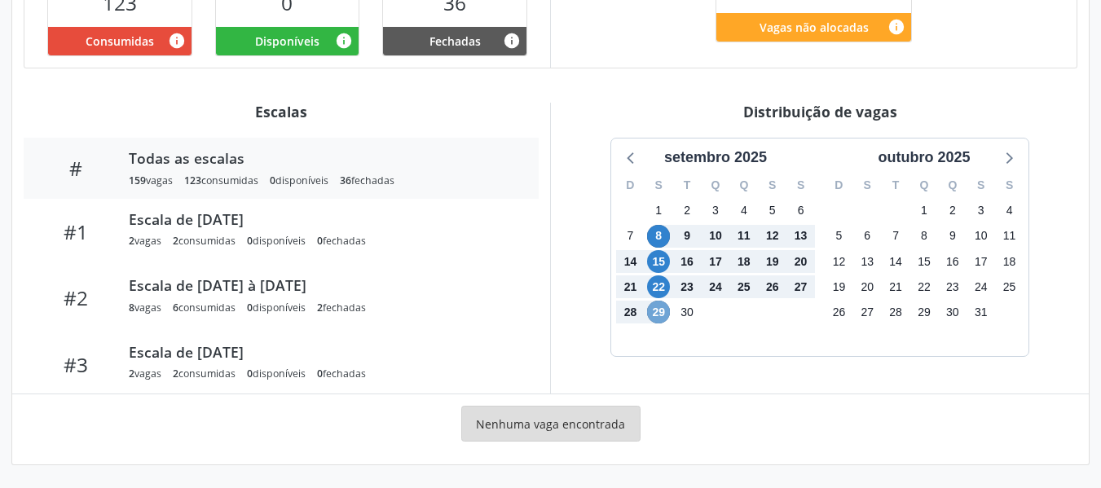
click at [654, 316] on span "29" at bounding box center [658, 312] width 23 height 23
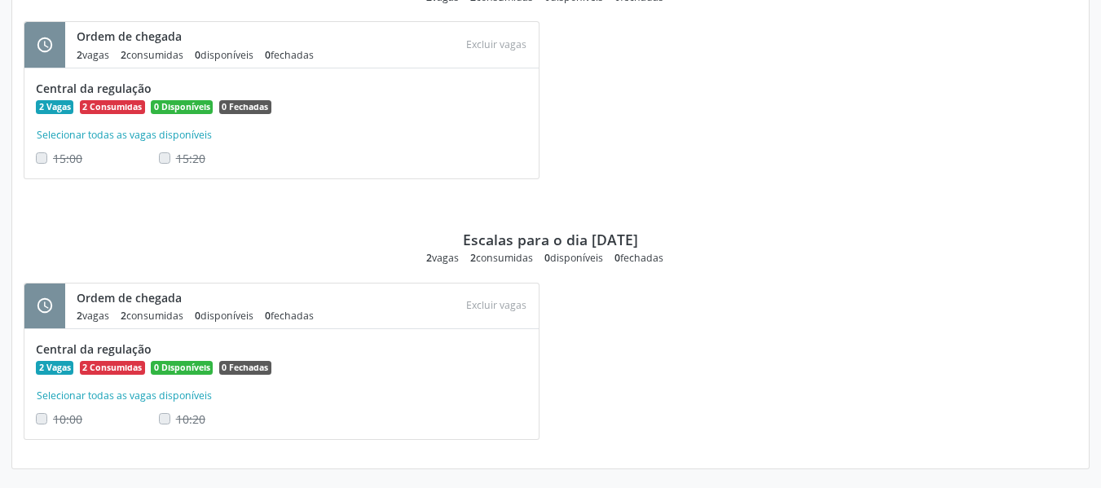
scroll to position [1445, 0]
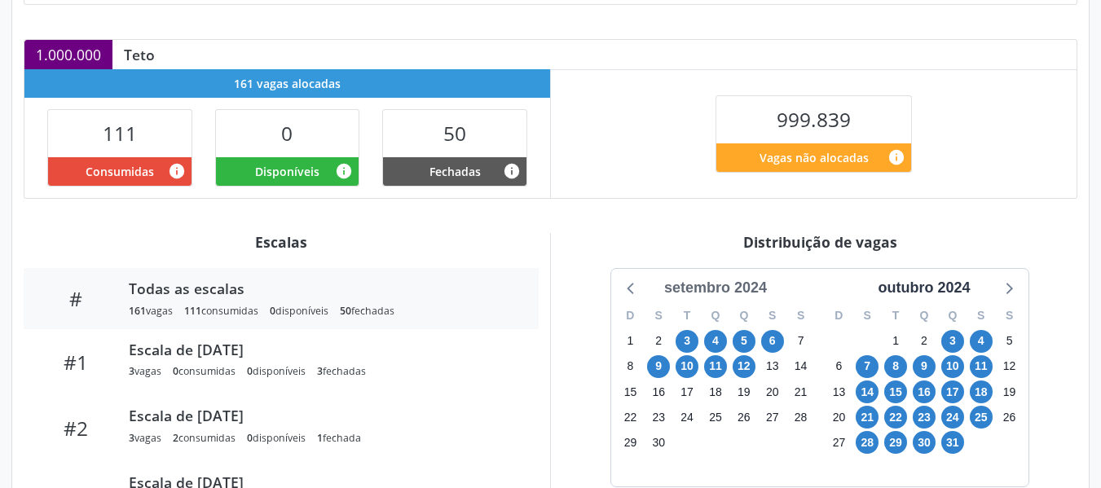
scroll to position [348, 0]
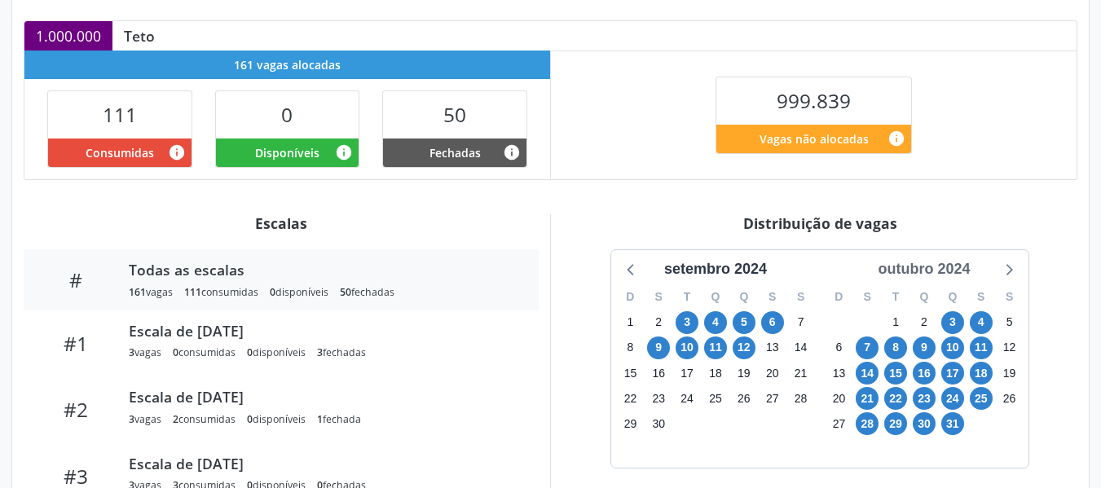
drag, startPoint x: 928, startPoint y: 265, endPoint x: 940, endPoint y: 267, distance: 12.3
click at [928, 263] on div "outubro 2024" at bounding box center [923, 269] width 105 height 22
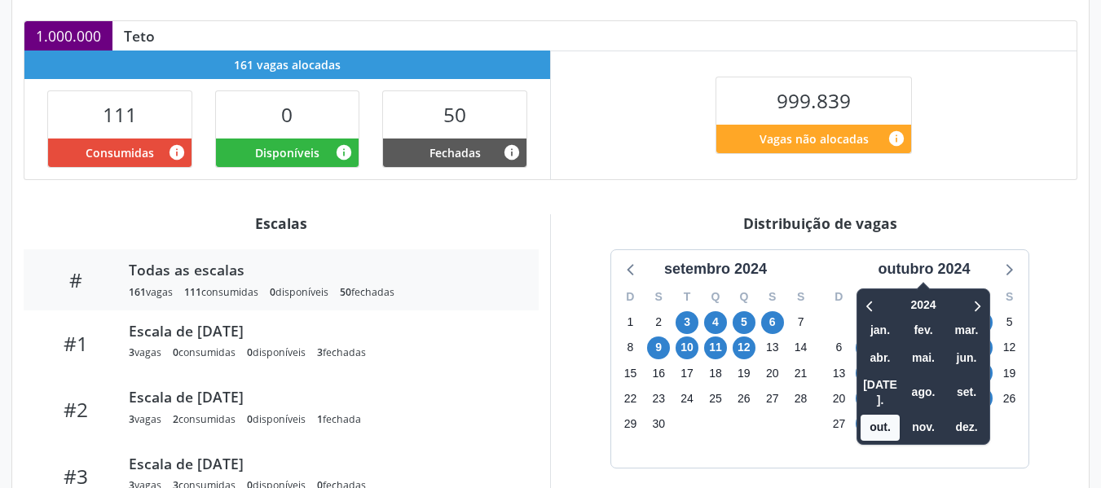
drag, startPoint x: 744, startPoint y: 300, endPoint x: 700, endPoint y: 306, distance: 44.4
click at [740, 298] on div "Q" at bounding box center [744, 297] width 29 height 25
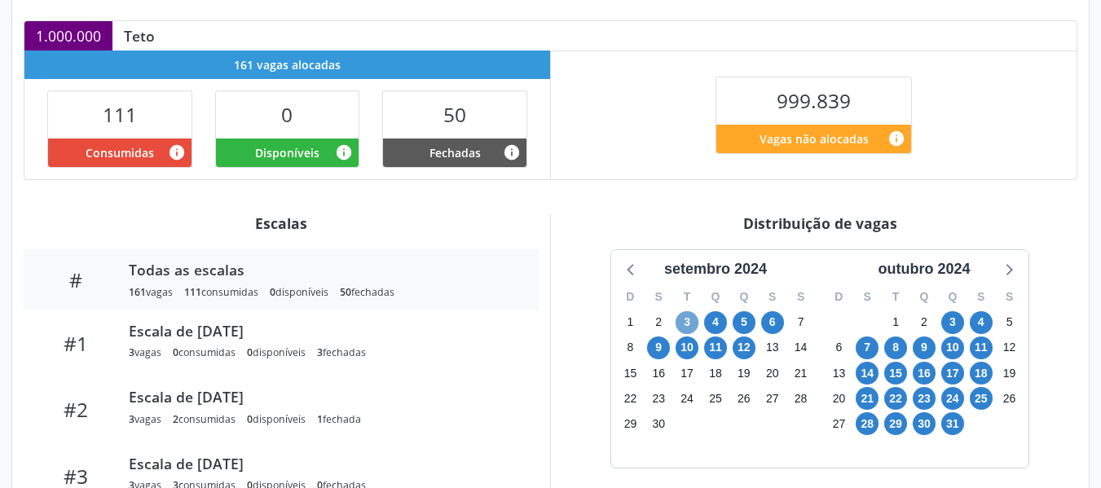
click at [684, 322] on span "3" at bounding box center [687, 322] width 23 height 23
click at [749, 348] on span "12" at bounding box center [744, 348] width 23 height 23
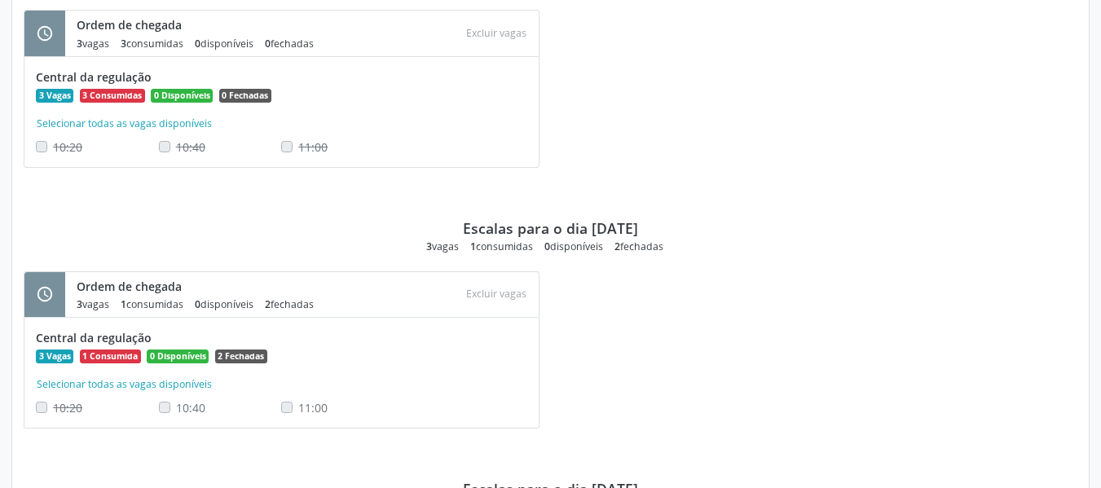
scroll to position [1429, 0]
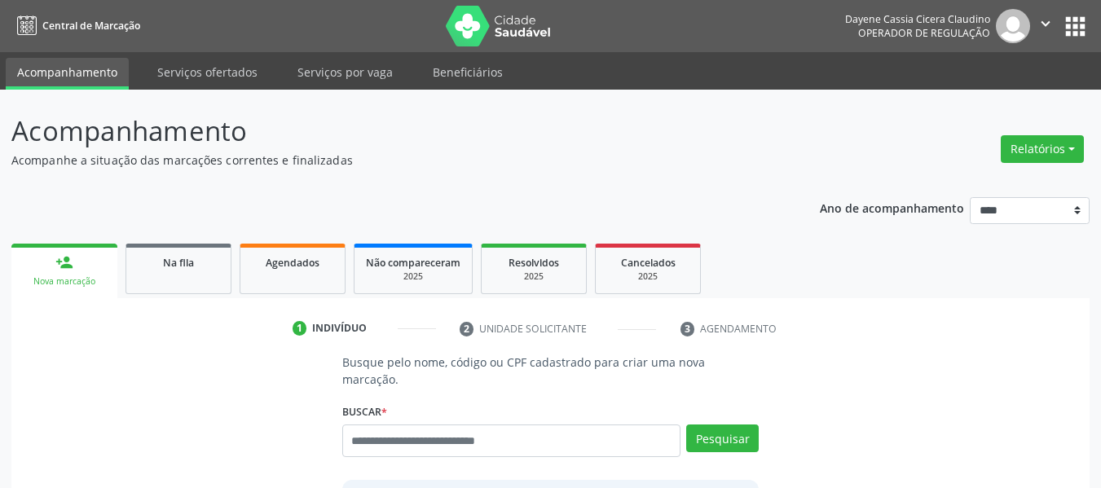
drag, startPoint x: 924, startPoint y: 316, endPoint x: 932, endPoint y: 321, distance: 8.8
click at [924, 317] on div "1 Indivíduo 2 Unidade solicitante 3 Agendamento Busque pelo nome, código ou CPF…" at bounding box center [550, 491] width 1079 height 386
drag, startPoint x: 202, startPoint y: 190, endPoint x: 163, endPoint y: 110, distance: 89.0
click at [202, 188] on div "Ano de acompanhamento **** **** **** **** **** person_add Nova marcação Na fila…" at bounding box center [550, 435] width 1079 height 498
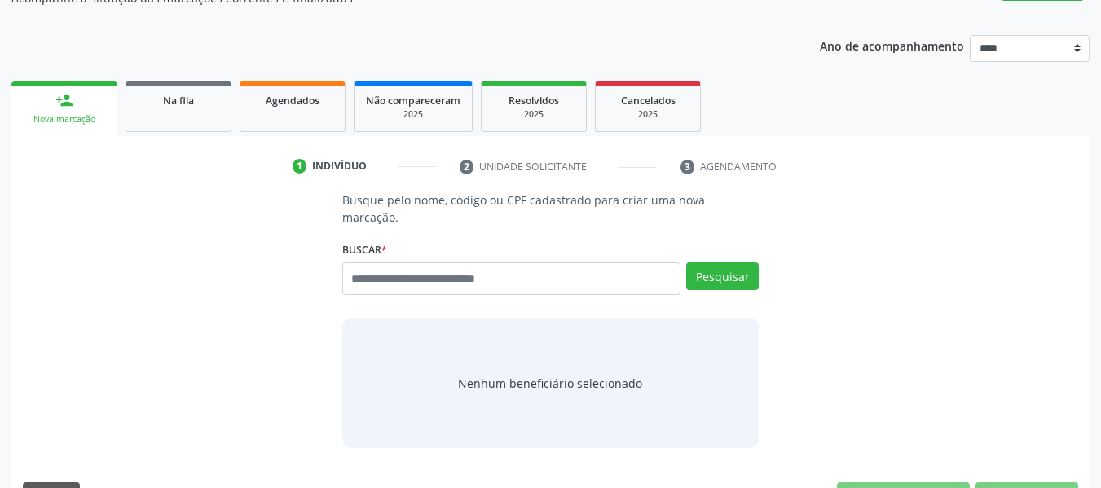
scroll to position [163, 0]
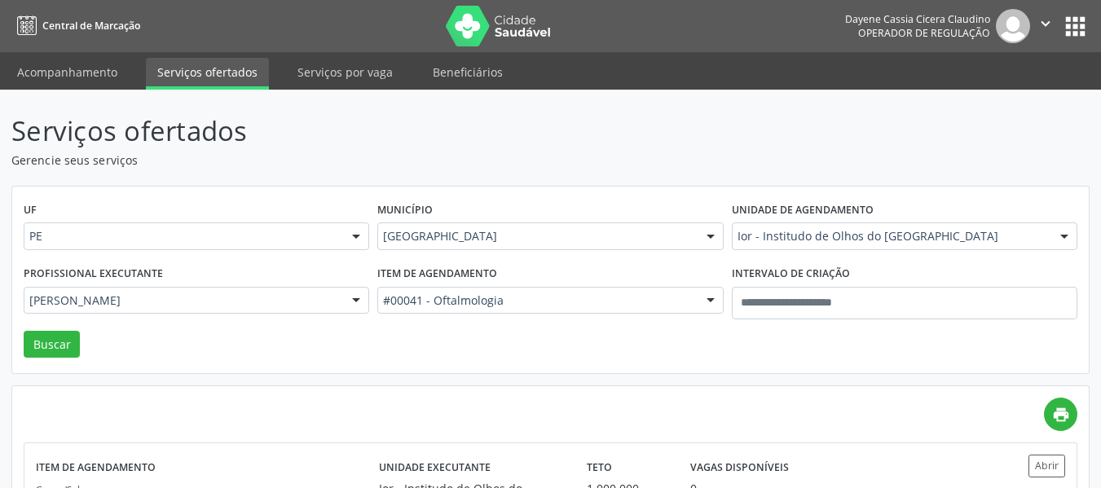
scroll to position [126, 0]
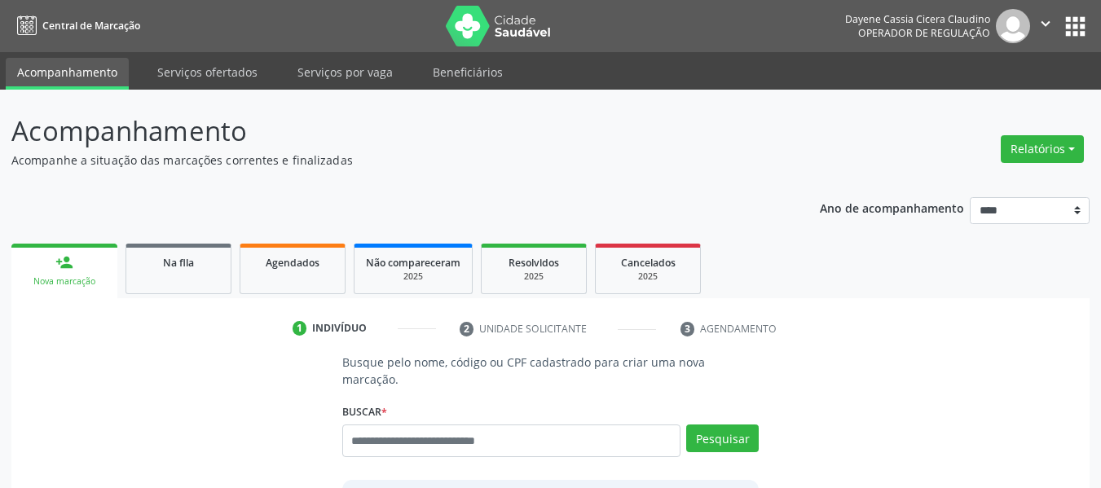
click at [540, 426] on input "text" at bounding box center [511, 441] width 339 height 33
drag, startPoint x: 585, startPoint y: 413, endPoint x: 717, endPoint y: 433, distance: 132.7
click at [717, 433] on div "**********" at bounding box center [550, 447] width 417 height 44
type input "**********"
click at [747, 426] on button "Pesquisar" at bounding box center [722, 439] width 73 height 28
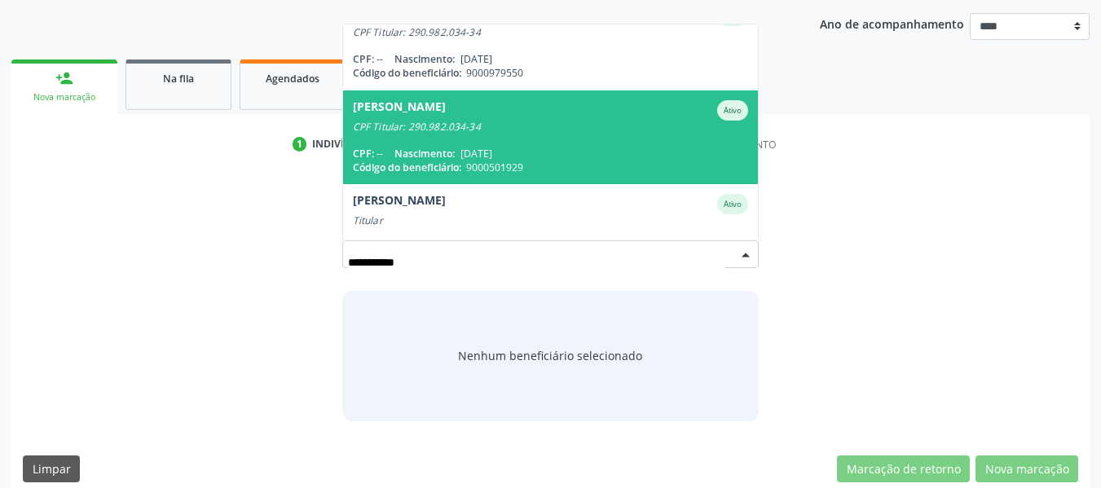
scroll to position [161, 0]
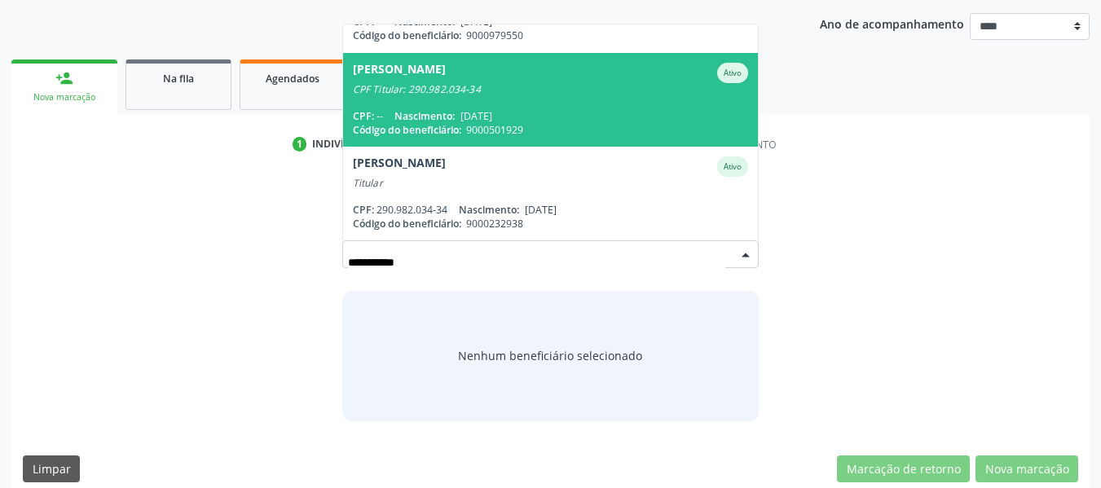
drag, startPoint x: 510, startPoint y: 92, endPoint x: 519, endPoint y: 63, distance: 30.7
click at [505, 86] on span "[PERSON_NAME] Ativo CPF Titular: 290.982.034-34 CPF: -- Nascimento: [DATE] Códi…" at bounding box center [551, 100] width 416 height 94
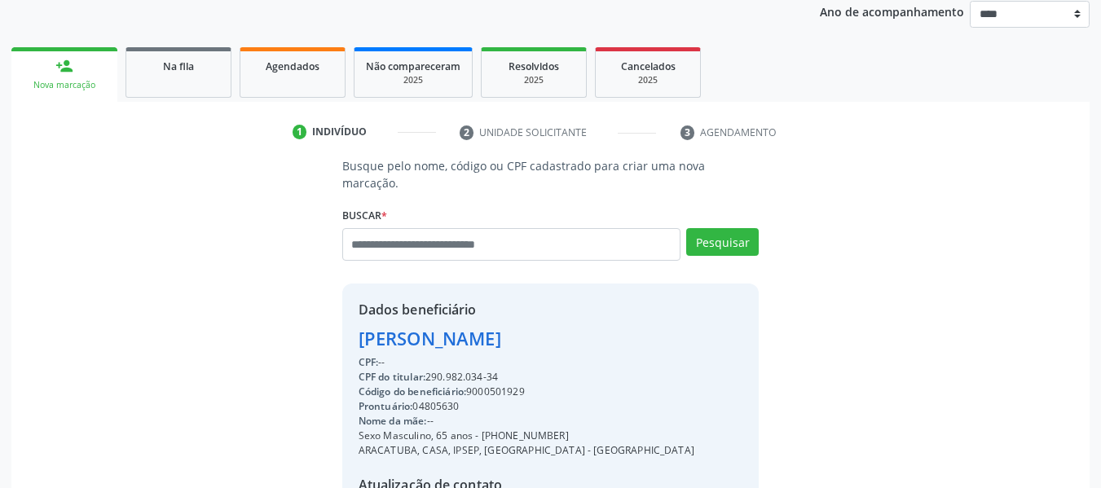
scroll to position [373, 0]
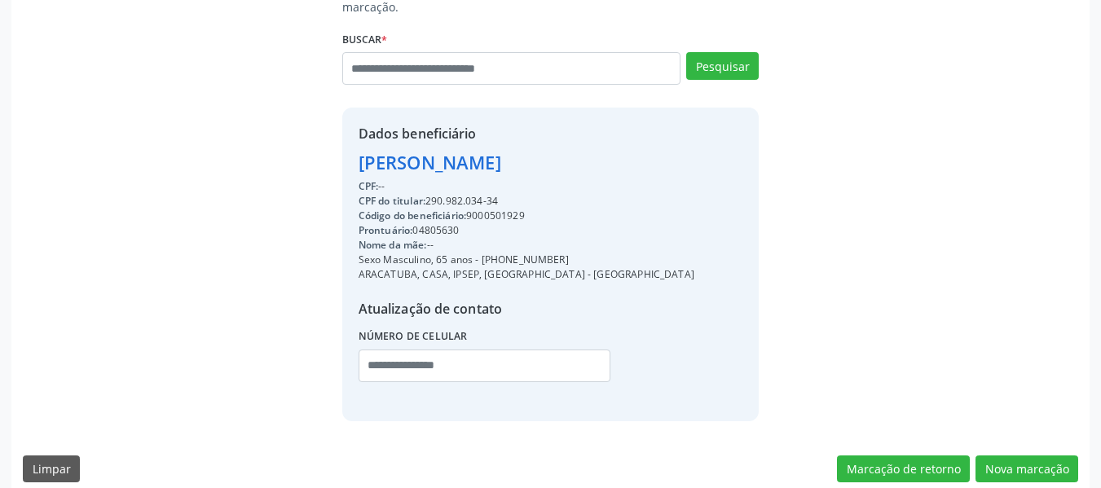
drag, startPoint x: 479, startPoint y: 242, endPoint x: 563, endPoint y: 241, distance: 84.8
click at [563, 253] on div "Sexo Masculino, 65 anos - [PHONE_NUMBER]" at bounding box center [527, 260] width 336 height 15
copy div "[PHONE_NUMBER]"
paste input "**********"
click at [474, 350] on input "**********" at bounding box center [485, 366] width 252 height 33
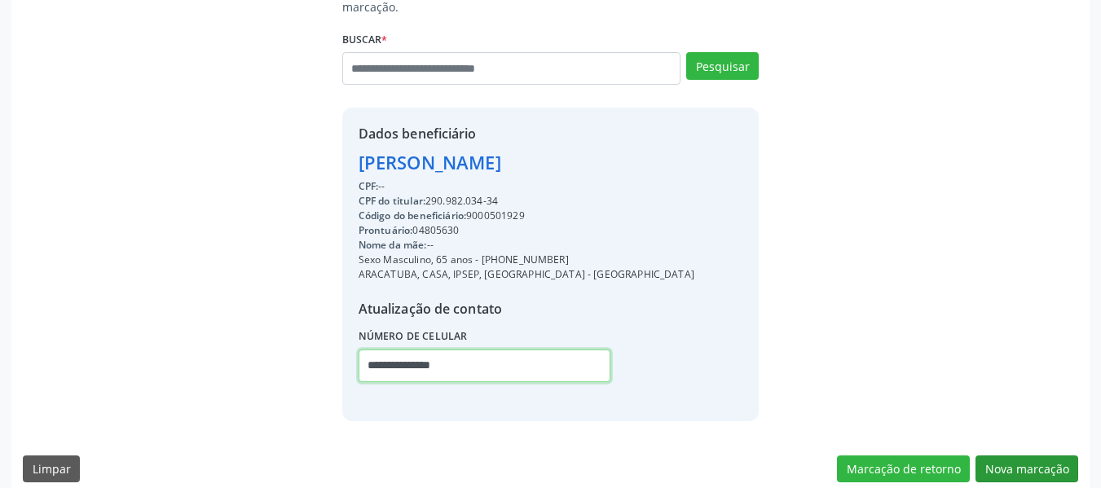
type input "**********"
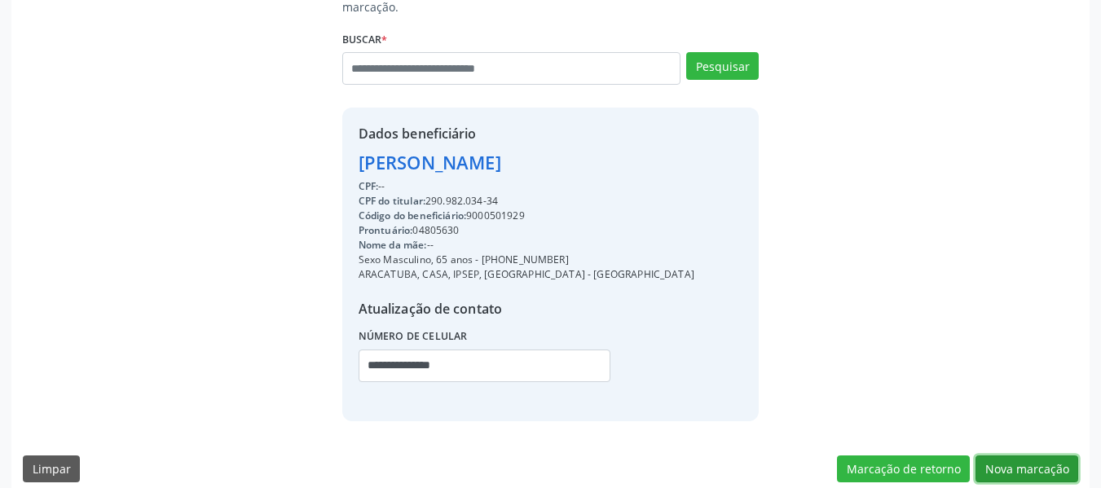
click at [1033, 464] on button "Nova marcação" at bounding box center [1027, 470] width 103 height 28
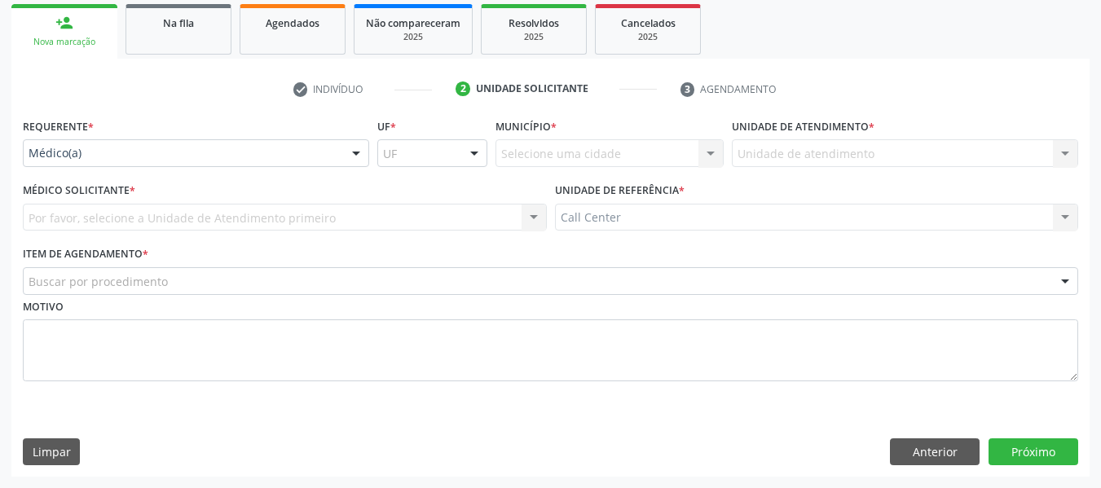
scroll to position [240, 0]
click at [287, 143] on div "Médico(a)" at bounding box center [196, 153] width 346 height 28
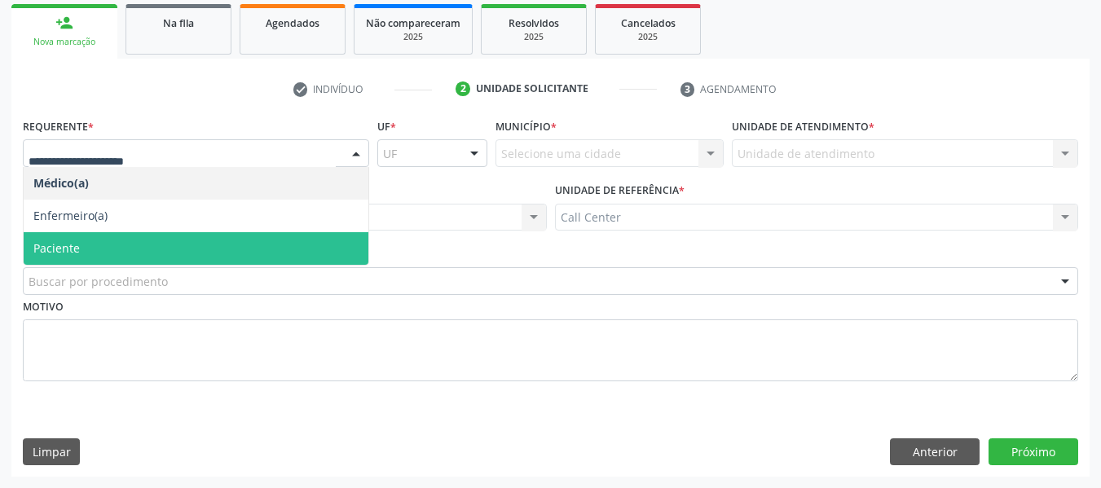
drag, startPoint x: 279, startPoint y: 236, endPoint x: 285, endPoint y: 280, distance: 43.6
click at [279, 237] on span "Paciente" at bounding box center [196, 248] width 345 height 33
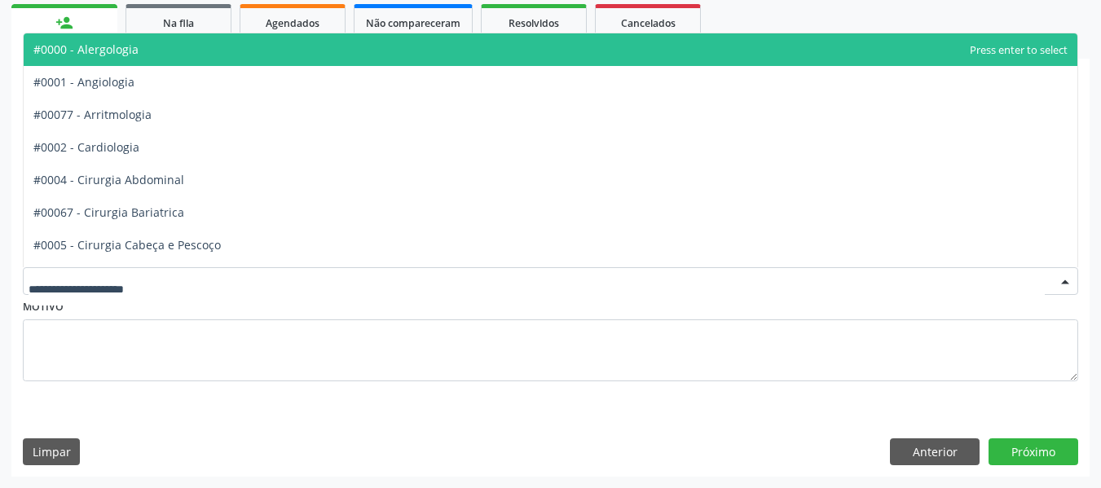
click at [285, 281] on div at bounding box center [551, 281] width 1056 height 28
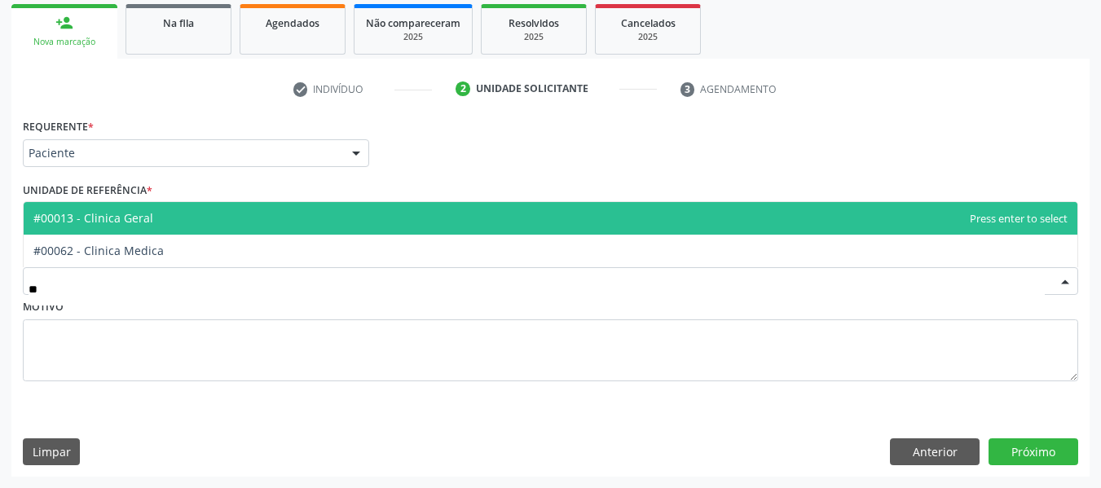
type input "***"
click at [318, 218] on span "#00013 - Clinica Geral" at bounding box center [551, 218] width 1054 height 33
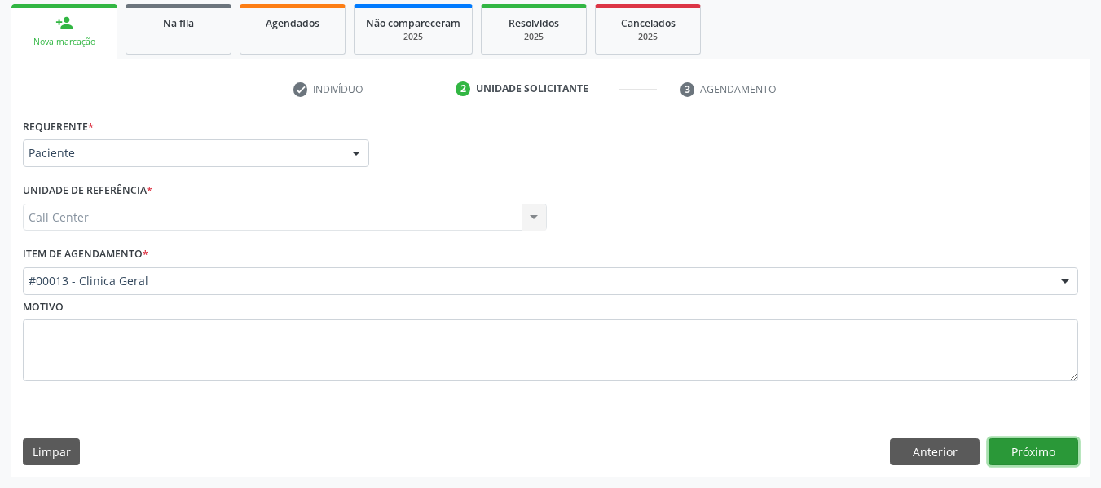
click at [1040, 449] on button "Próximo" at bounding box center [1034, 453] width 90 height 28
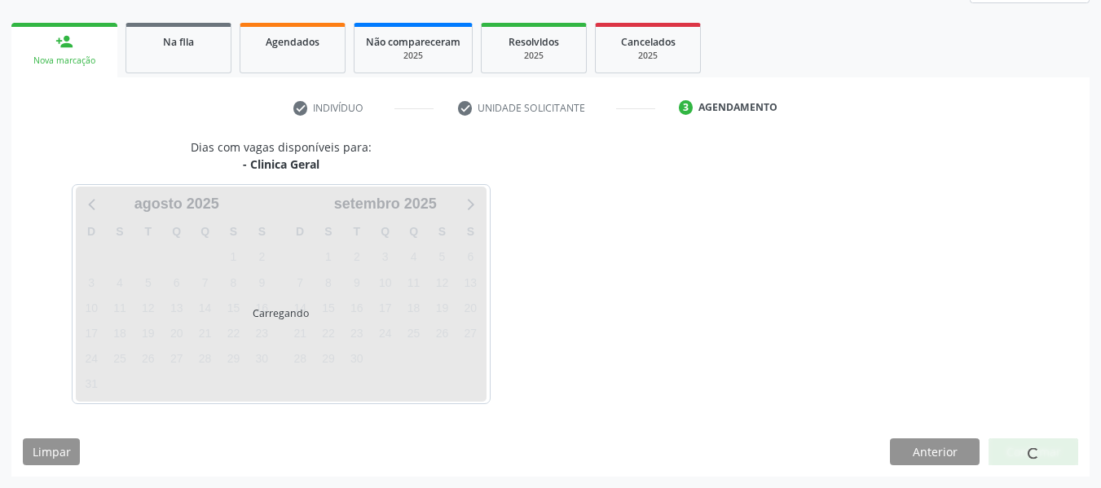
scroll to position [221, 0]
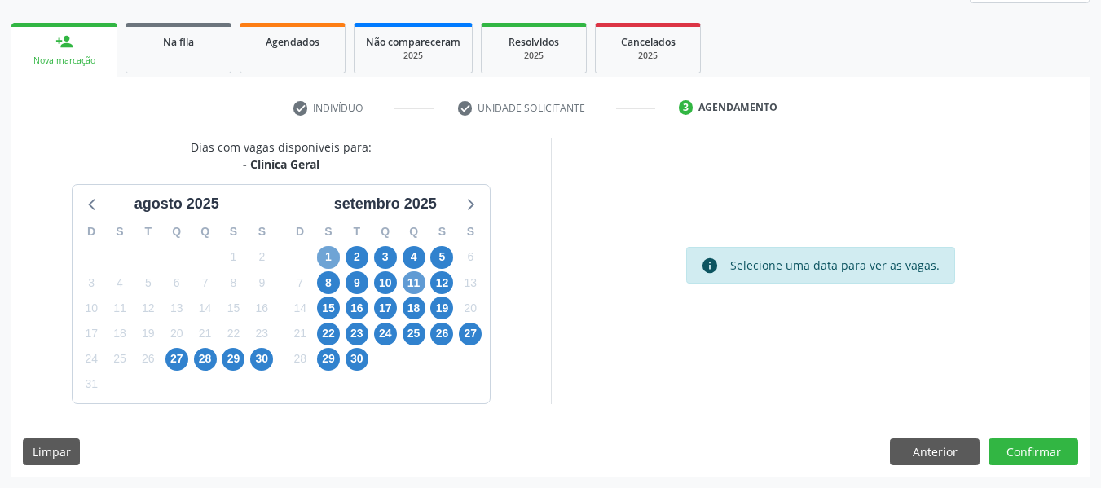
drag, startPoint x: 322, startPoint y: 258, endPoint x: 402, endPoint y: 282, distance: 83.6
click at [322, 257] on span "1" at bounding box center [328, 257] width 23 height 23
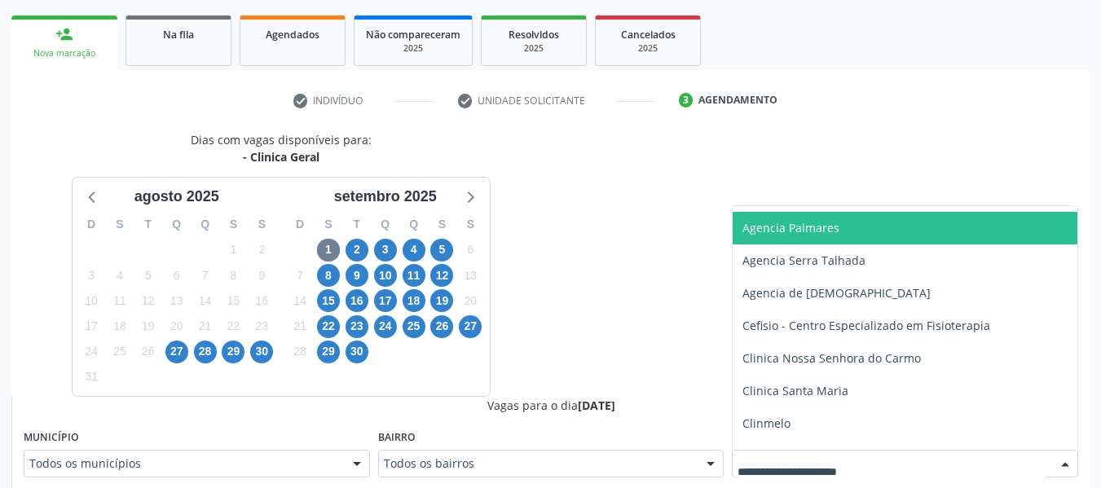
scroll to position [213, 0]
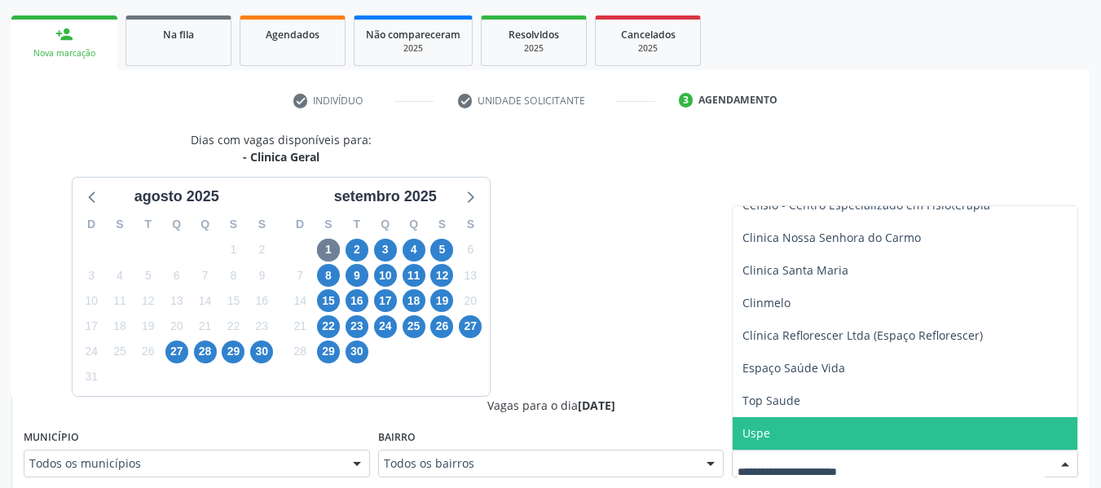
click at [834, 426] on span "Uspe" at bounding box center [905, 433] width 345 height 33
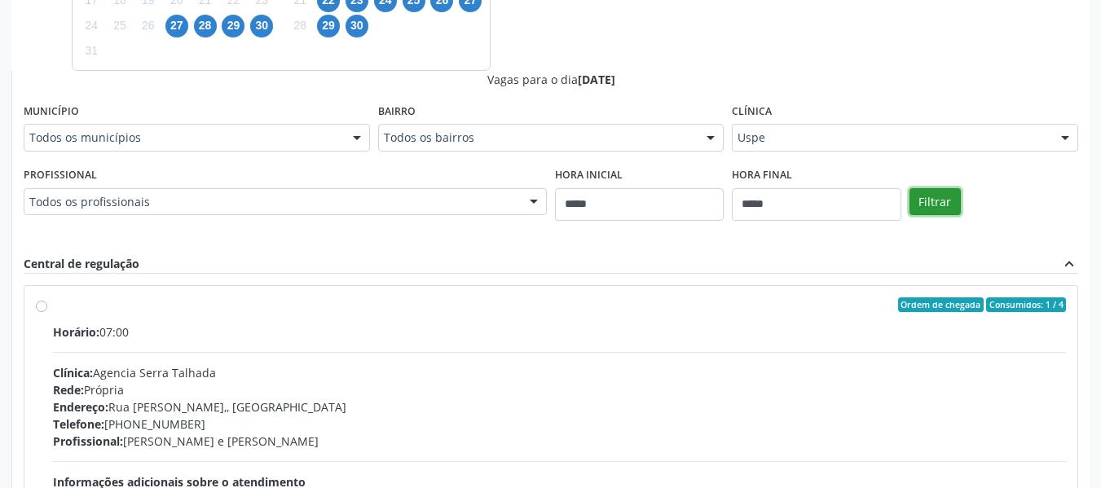
click at [935, 198] on button "Filtrar" at bounding box center [935, 202] width 51 height 28
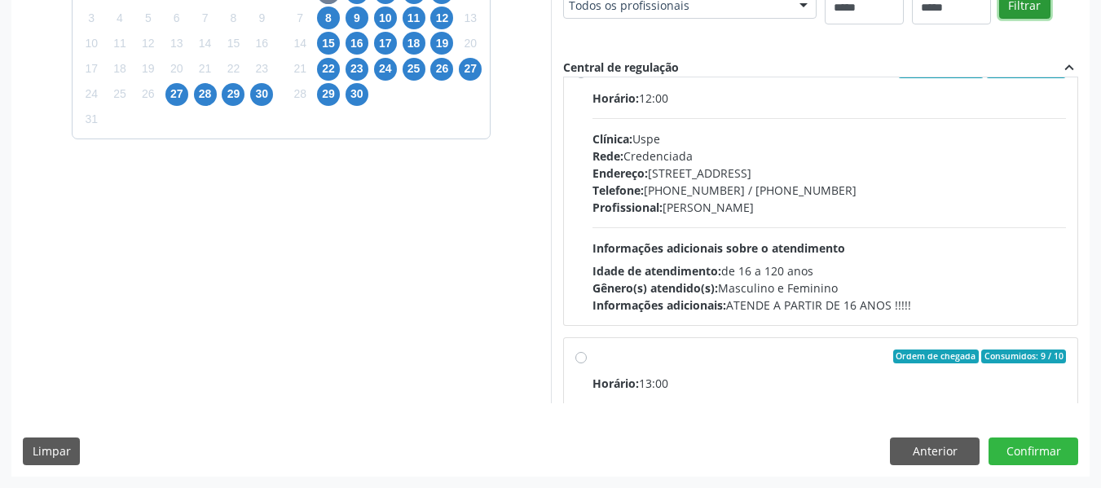
scroll to position [0, 0]
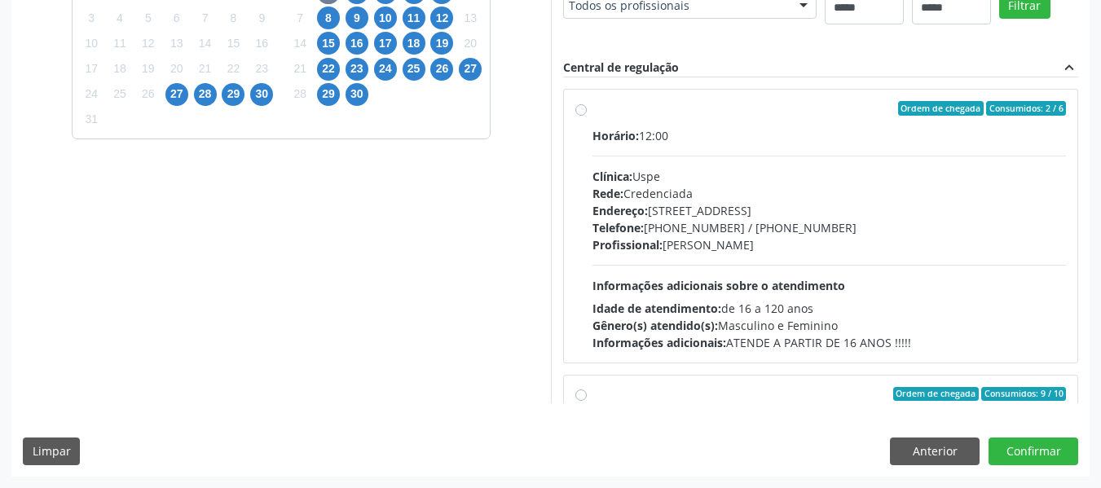
click at [847, 241] on div "Profissional: [PERSON_NAME]" at bounding box center [830, 244] width 474 height 17
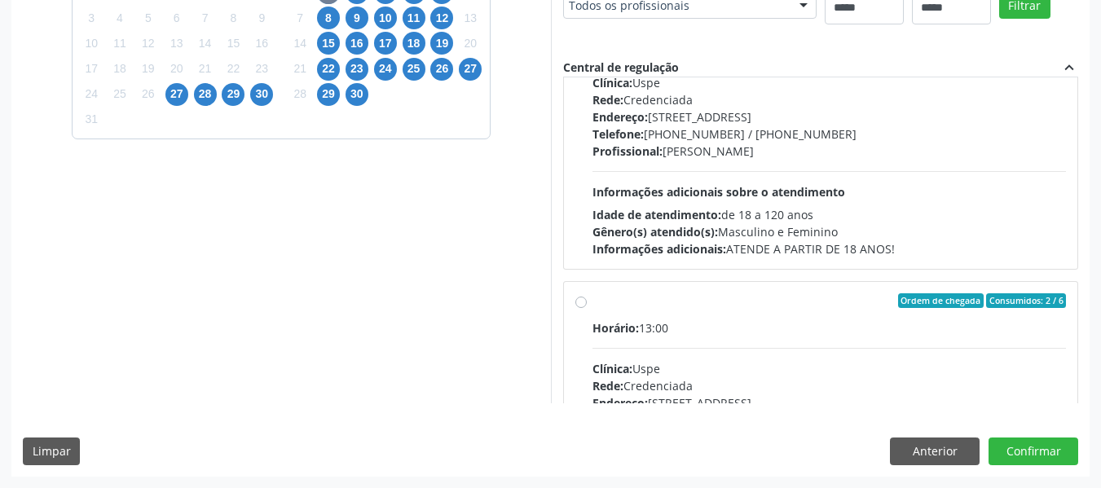
click at [697, 183] on div "Horário: 13:00 Clínica: Uspe Rede: Credenciada Endereço: [STREET_ADDRESS] Telef…" at bounding box center [830, 145] width 474 height 224
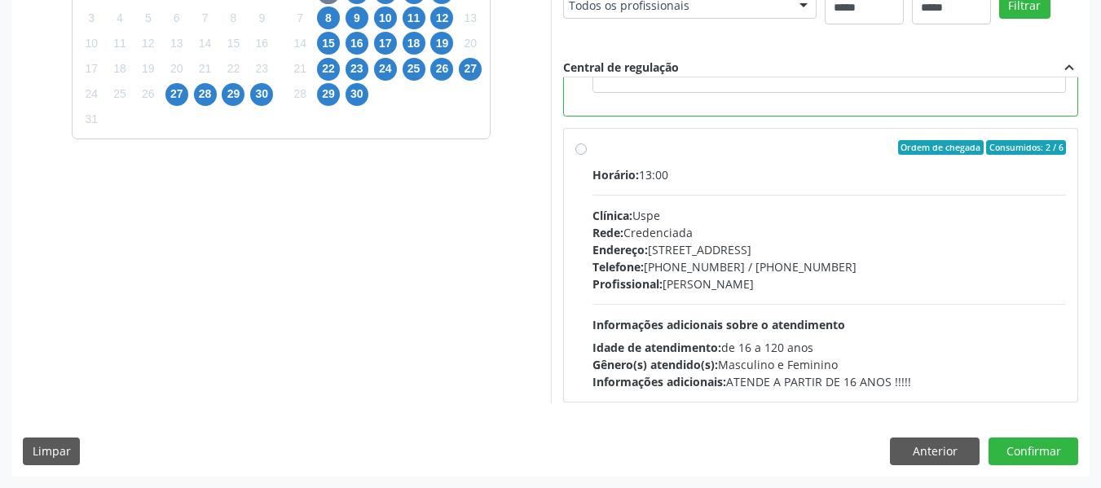
click at [725, 251] on div "Endereço: [STREET_ADDRESS]" at bounding box center [830, 249] width 474 height 17
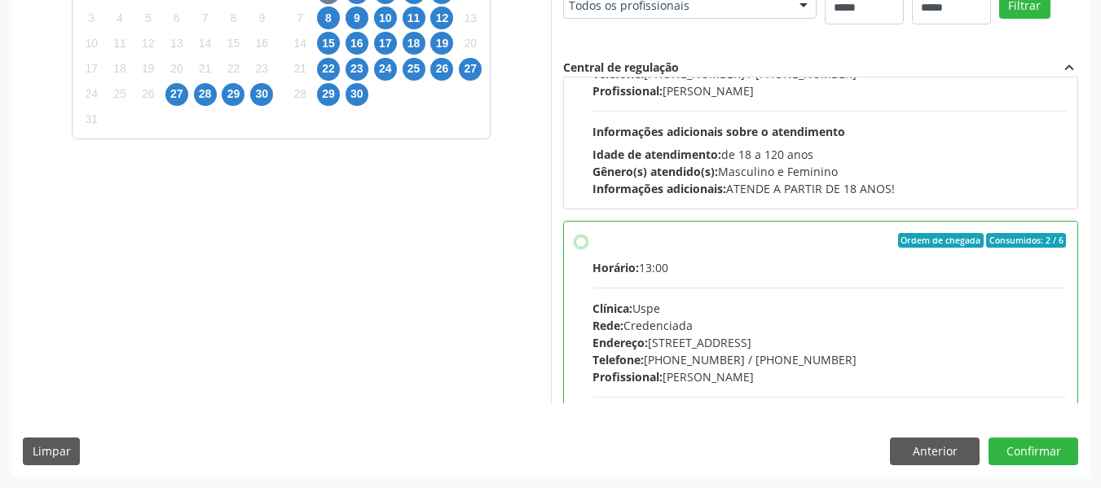
scroll to position [684, 0]
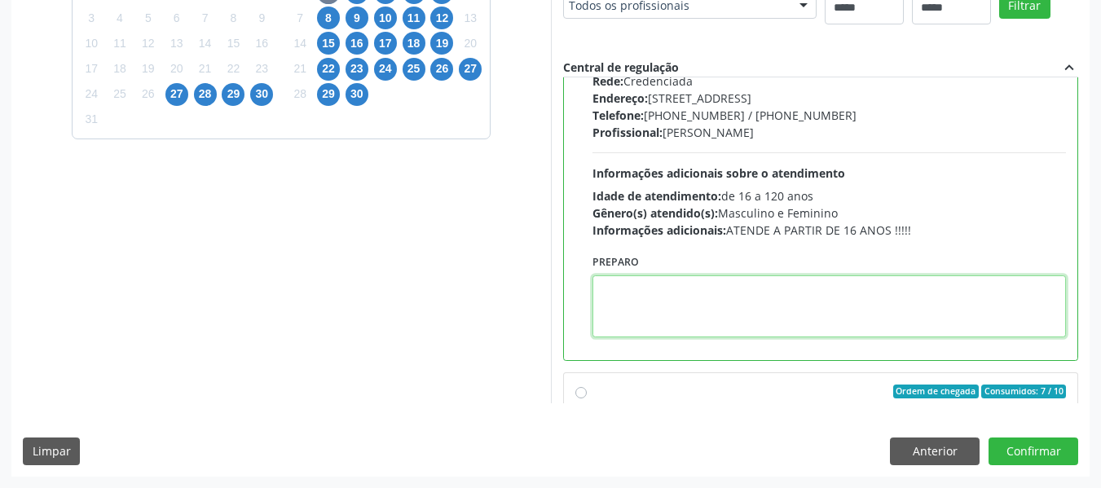
click at [715, 289] on textarea at bounding box center [830, 307] width 474 height 62
paste textarea "**********"
type textarea "**********"
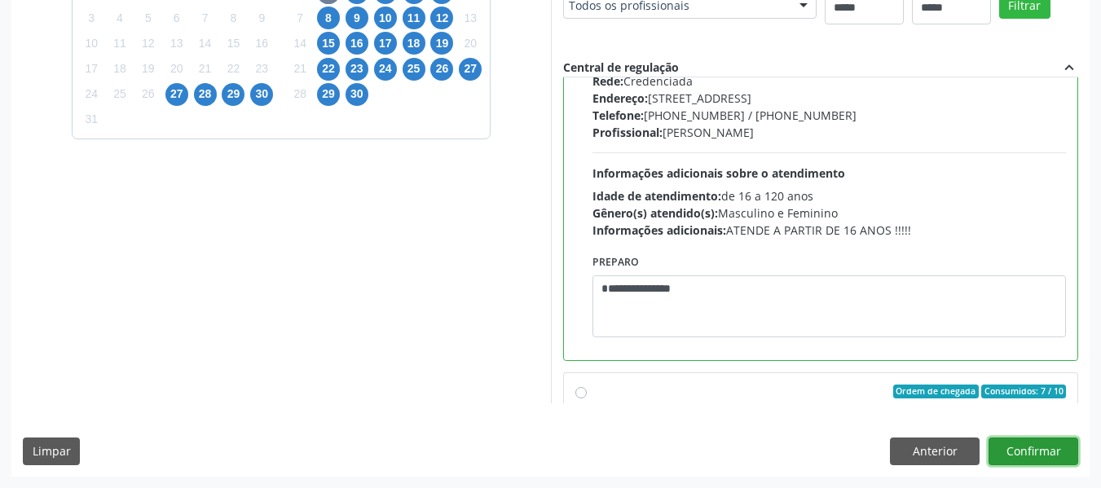
click at [1030, 447] on button "Confirmar" at bounding box center [1034, 452] width 90 height 28
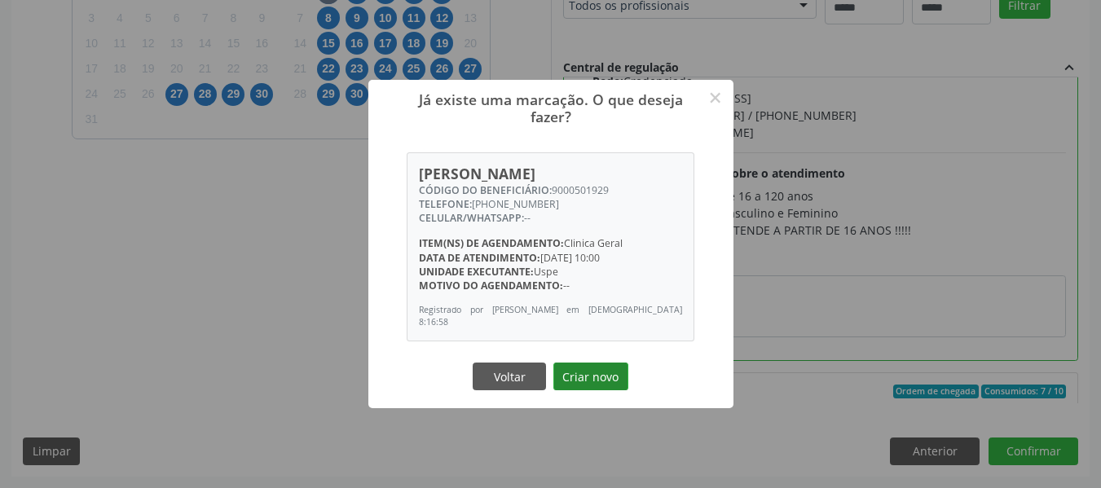
click at [598, 372] on button "Criar novo" at bounding box center [591, 377] width 75 height 28
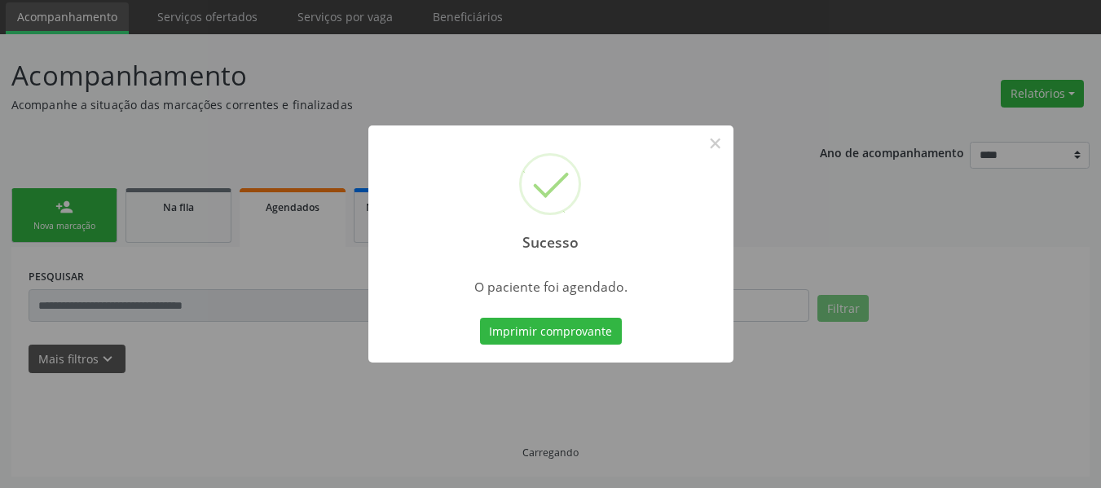
scroll to position [55, 0]
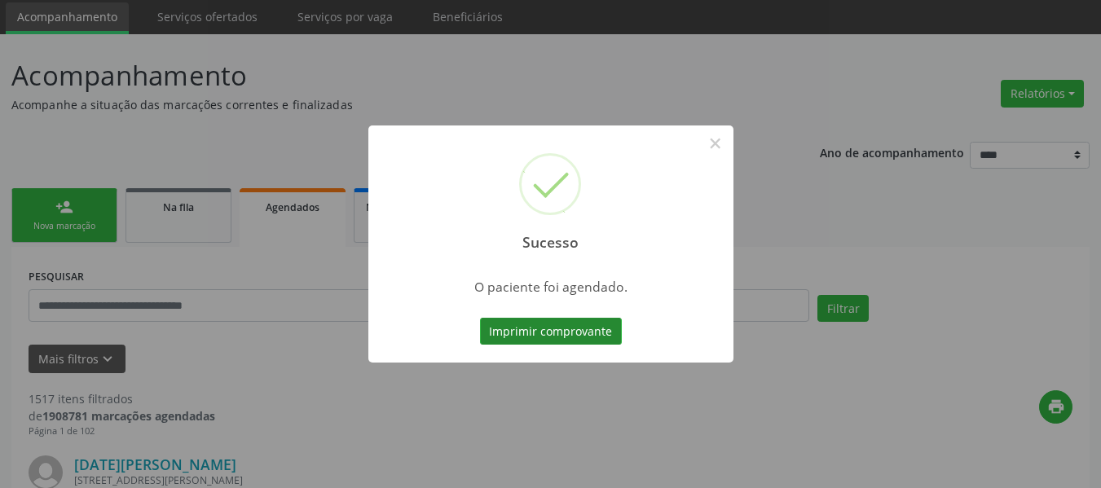
drag, startPoint x: 589, startPoint y: 336, endPoint x: 586, endPoint y: 326, distance: 10.1
click at [586, 326] on button "Imprimir comprovante" at bounding box center [551, 332] width 142 height 28
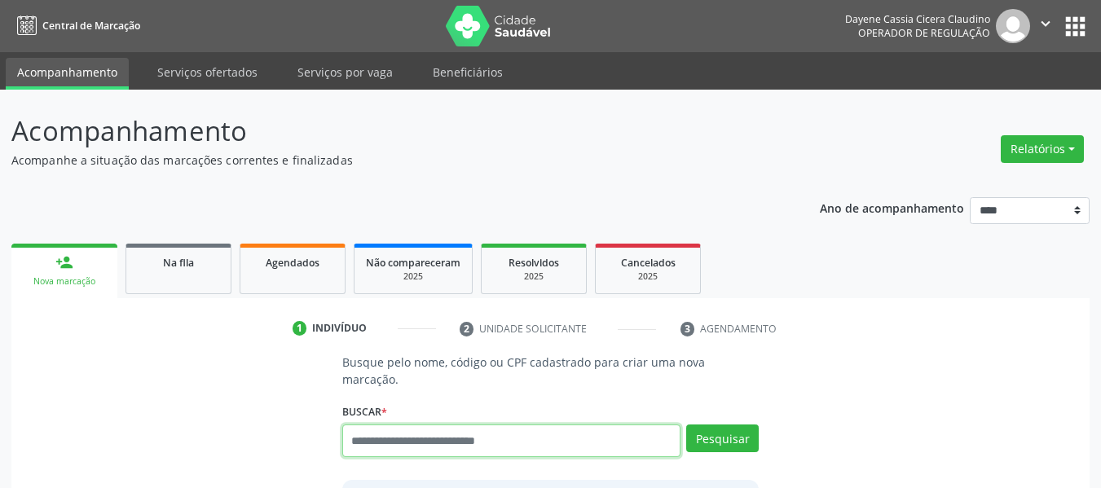
scroll to position [55, 0]
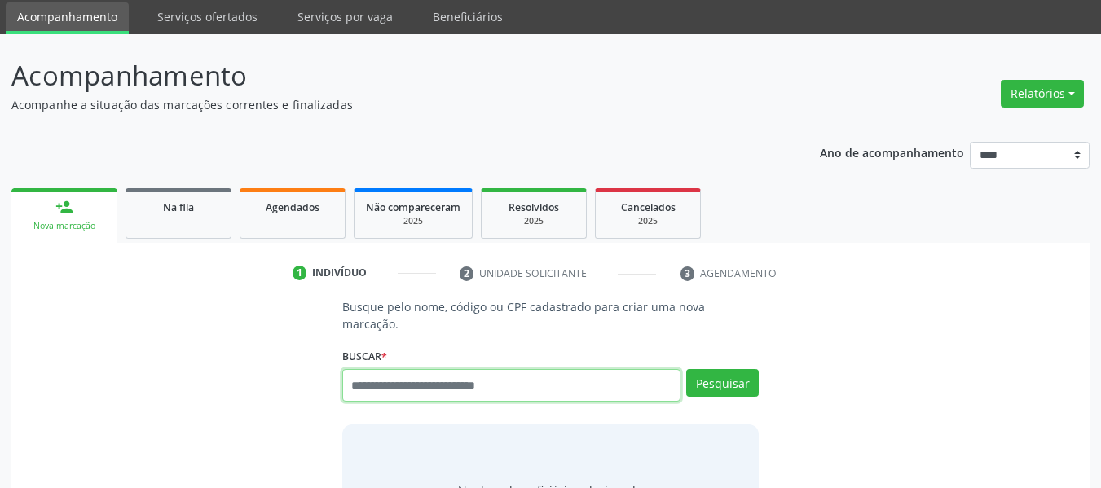
click at [549, 369] on input "text" at bounding box center [511, 385] width 339 height 33
type input "**********"
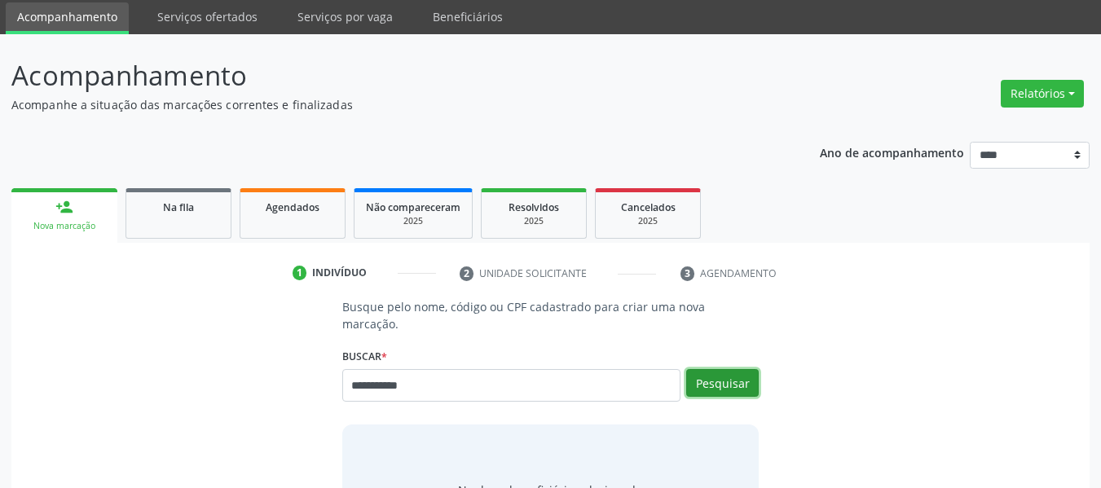
click at [736, 373] on button "Pesquisar" at bounding box center [722, 383] width 73 height 28
type input "**********"
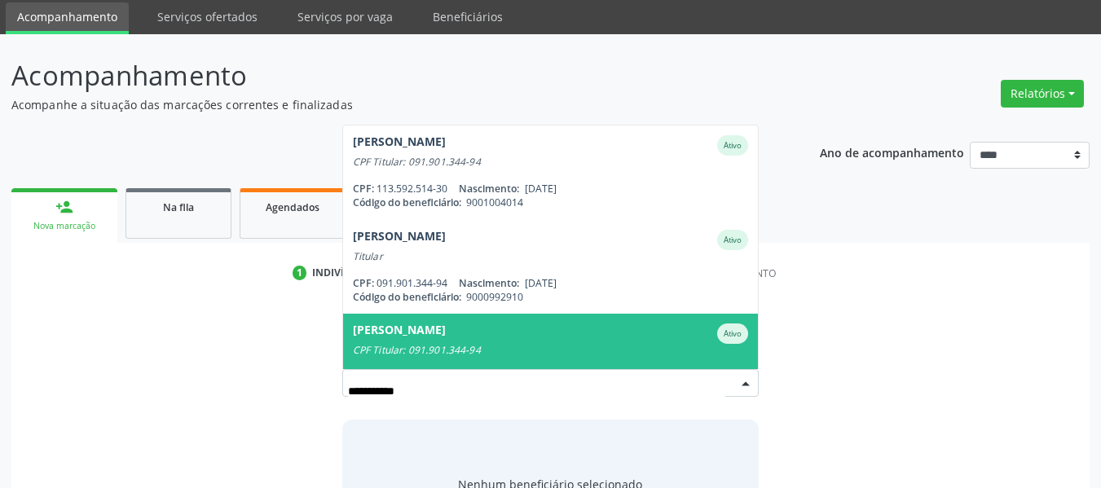
drag, startPoint x: 454, startPoint y: 377, endPoint x: 37, endPoint y: 346, distance: 418.6
click at [37, 346] on div "**********" at bounding box center [551, 423] width 1056 height 251
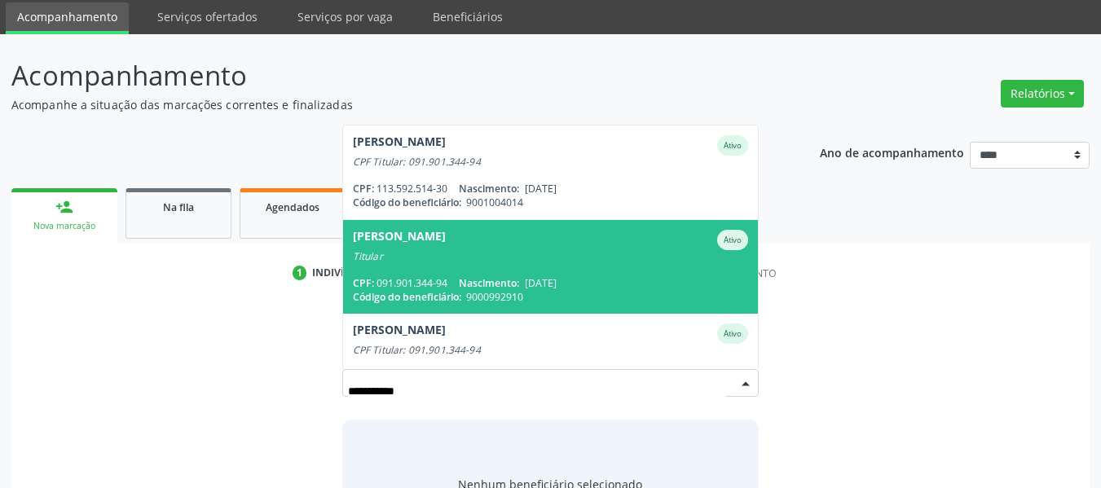
click at [478, 276] on span "Nascimento:" at bounding box center [489, 283] width 60 height 14
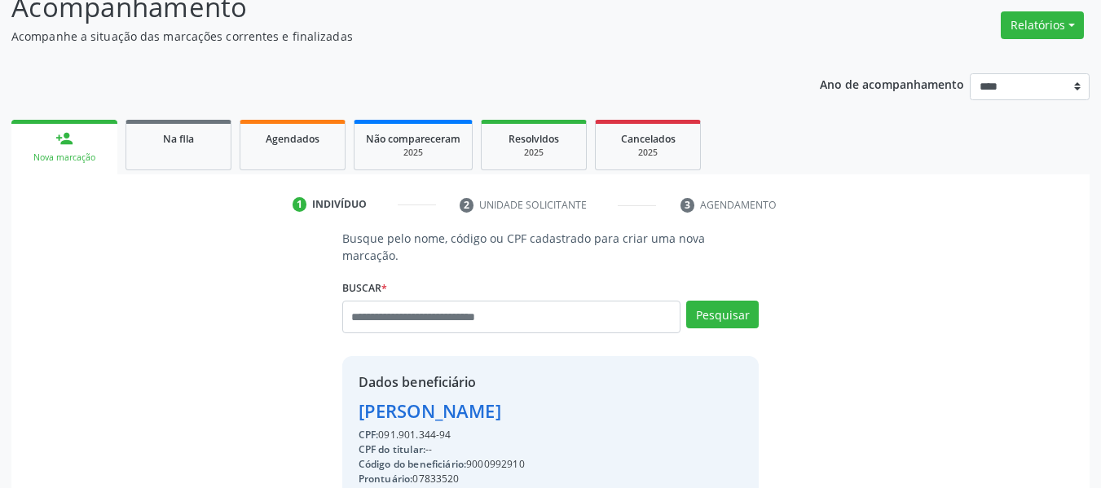
scroll to position [373, 0]
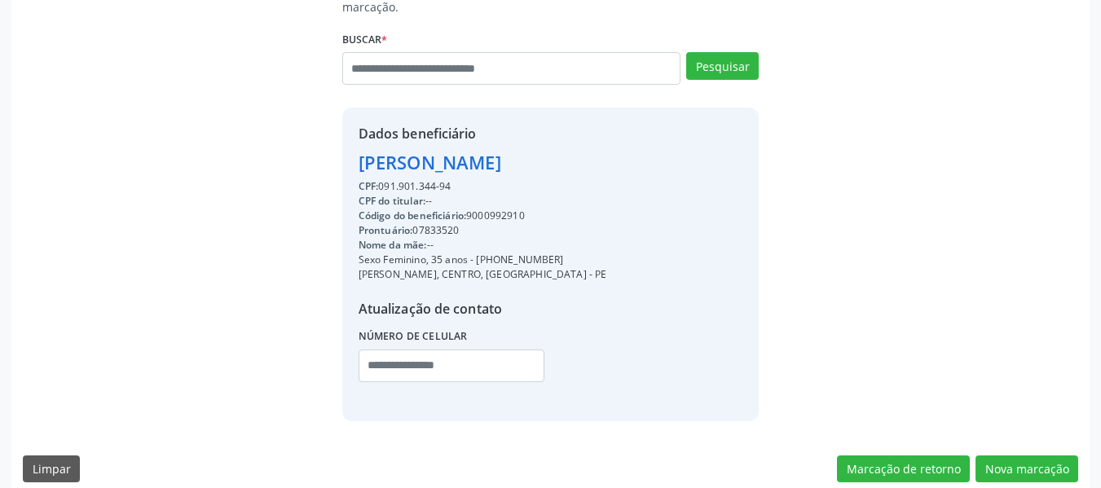
copy div "Sexo Feminino, 35 anos -"
drag, startPoint x: 474, startPoint y: 240, endPoint x: 605, endPoint y: 232, distance: 130.6
click at [605, 232] on div "Dados beneficiário [PERSON_NAME] CPF: 091.901.344-94 CPF do titular: -- Código …" at bounding box center [550, 264] width 417 height 313
drag, startPoint x: 505, startPoint y: 254, endPoint x: 472, endPoint y: 248, distance: 34.1
click at [504, 267] on div "MANOEL BORBA, CENTRO, CHA DE ALEGRIA - PE" at bounding box center [483, 274] width 249 height 15
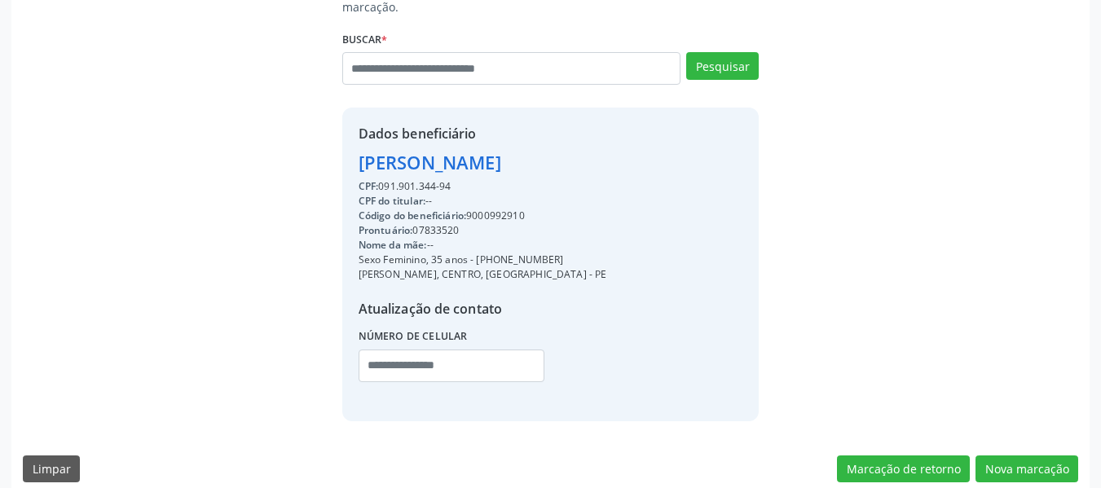
drag, startPoint x: 474, startPoint y: 243, endPoint x: 555, endPoint y: 237, distance: 80.9
click at [555, 253] on div "Sexo Feminino, 35 anos - (81) 98336-0861" at bounding box center [483, 260] width 249 height 15
copy div "(81) 98336-0861"
paste input "**********"
click at [452, 350] on input "text" at bounding box center [452, 366] width 187 height 33
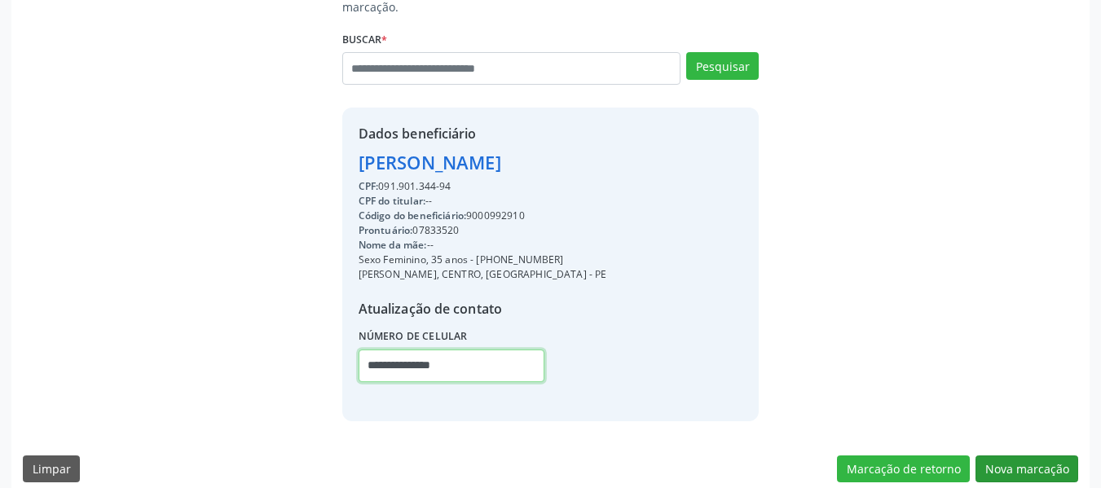
type input "**********"
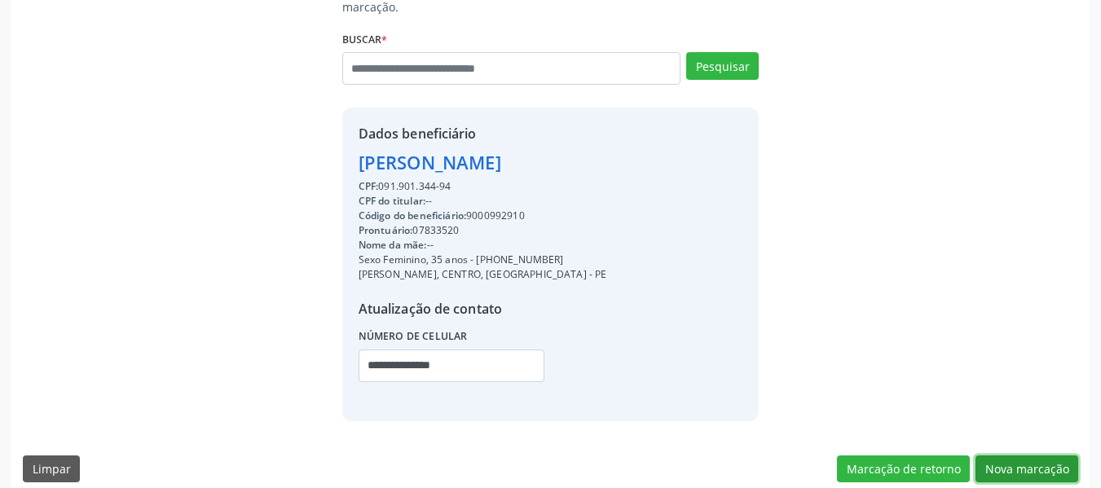
click at [1011, 456] on button "Nova marcação" at bounding box center [1027, 470] width 103 height 28
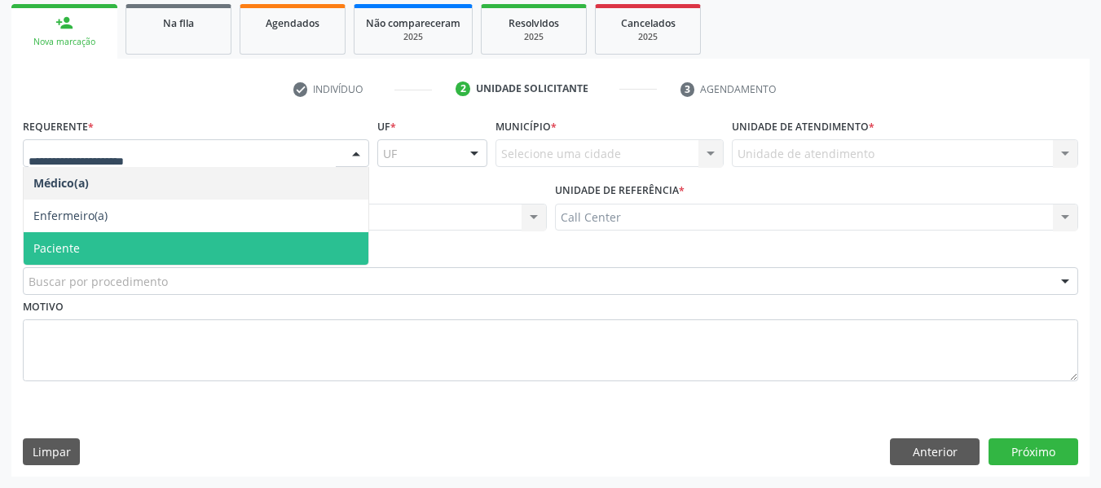
drag, startPoint x: 162, startPoint y: 236, endPoint x: 157, endPoint y: 280, distance: 45.2
click at [159, 239] on span "Paciente" at bounding box center [196, 248] width 345 height 33
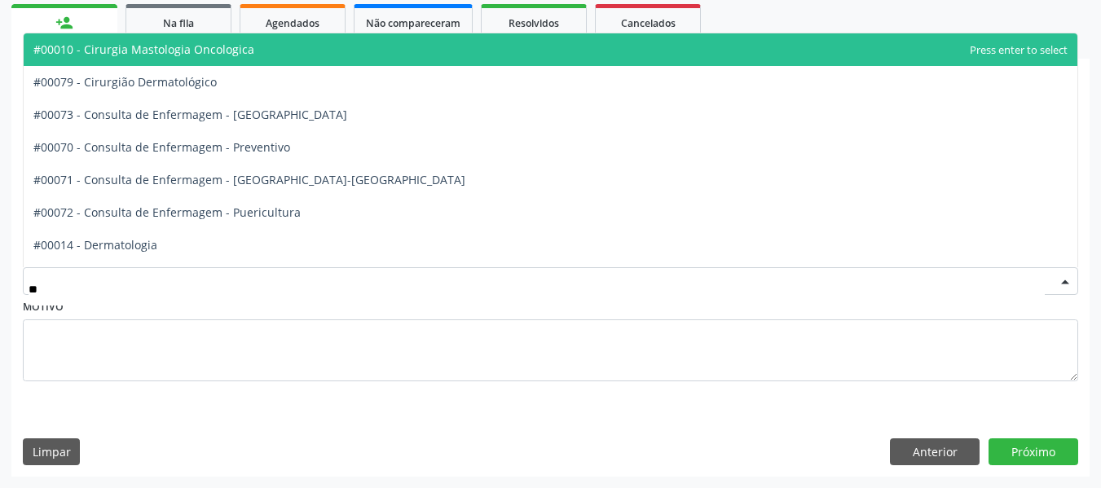
type input "***"
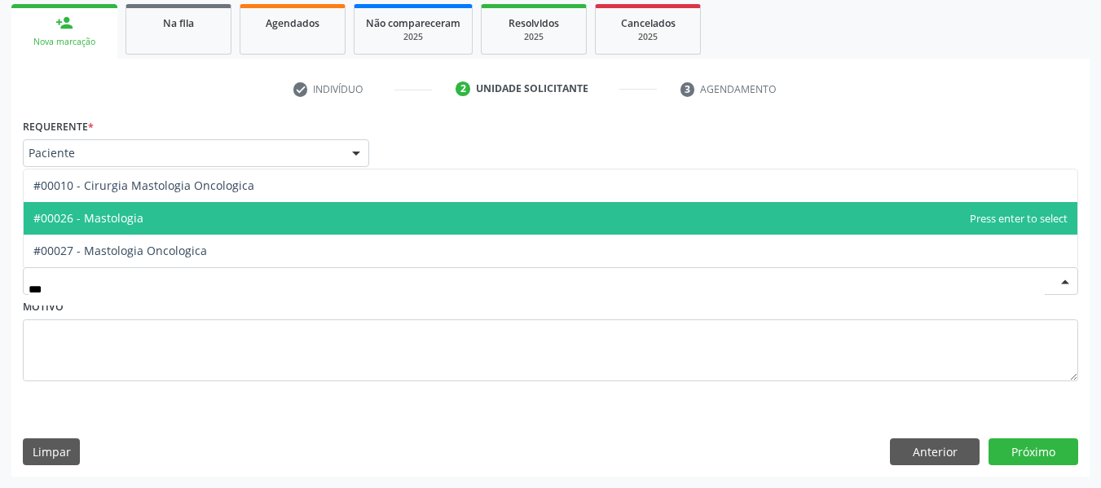
click at [157, 216] on span "#00026 - Mastologia" at bounding box center [551, 218] width 1054 height 33
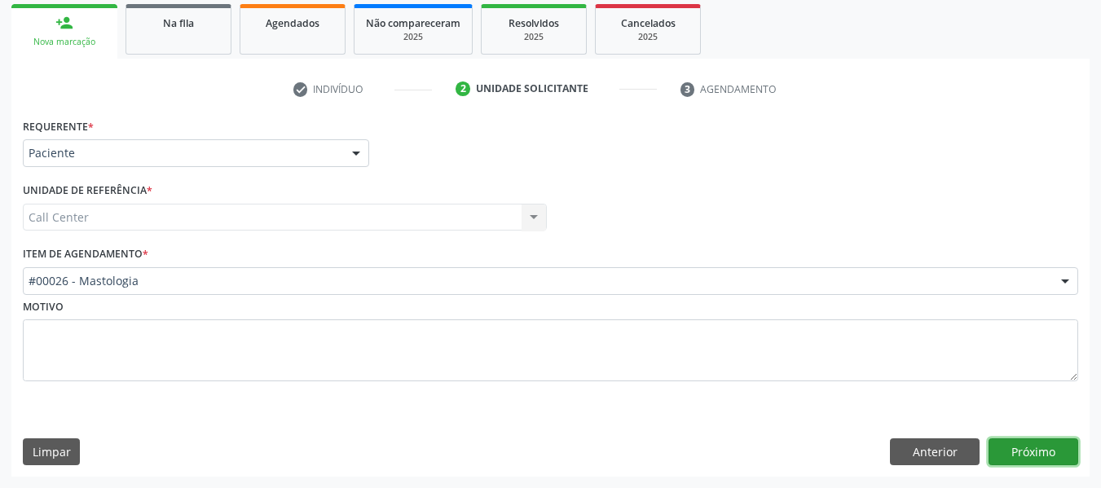
click at [1017, 457] on button "Próximo" at bounding box center [1034, 453] width 90 height 28
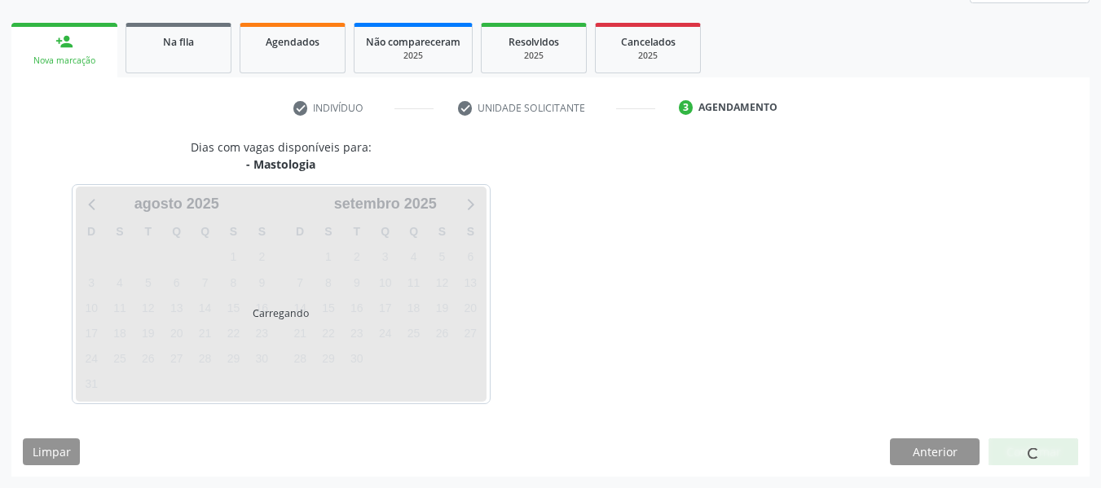
scroll to position [221, 0]
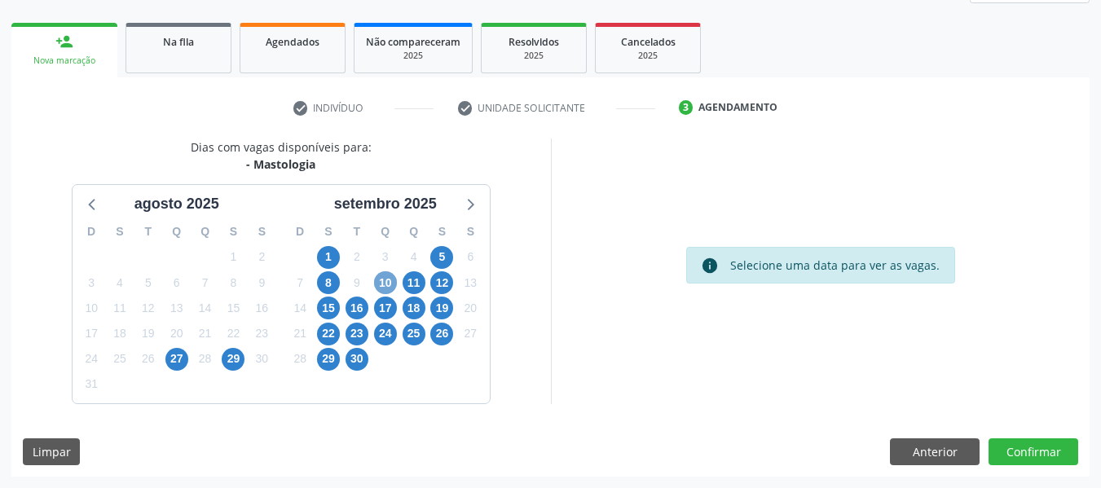
click at [378, 280] on span "10" at bounding box center [385, 282] width 23 height 23
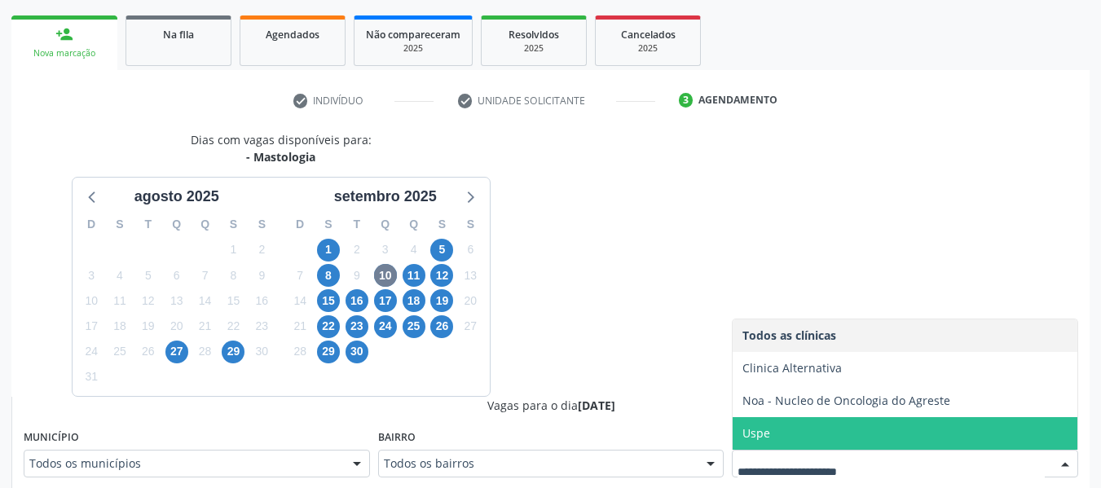
drag, startPoint x: 802, startPoint y: 431, endPoint x: 879, endPoint y: 227, distance: 217.7
click at [802, 430] on span "Uspe" at bounding box center [905, 433] width 345 height 33
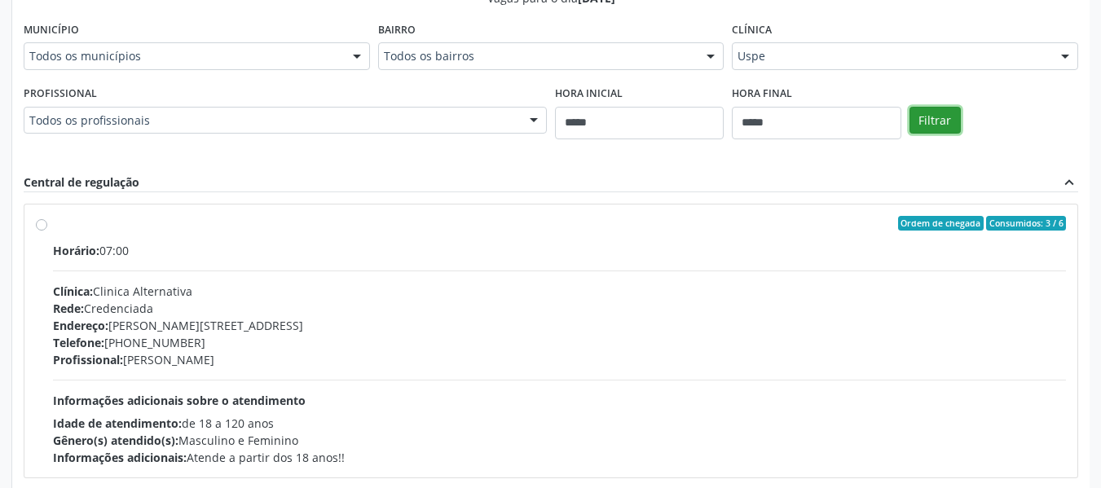
click at [917, 120] on button "Filtrar" at bounding box center [935, 121] width 51 height 28
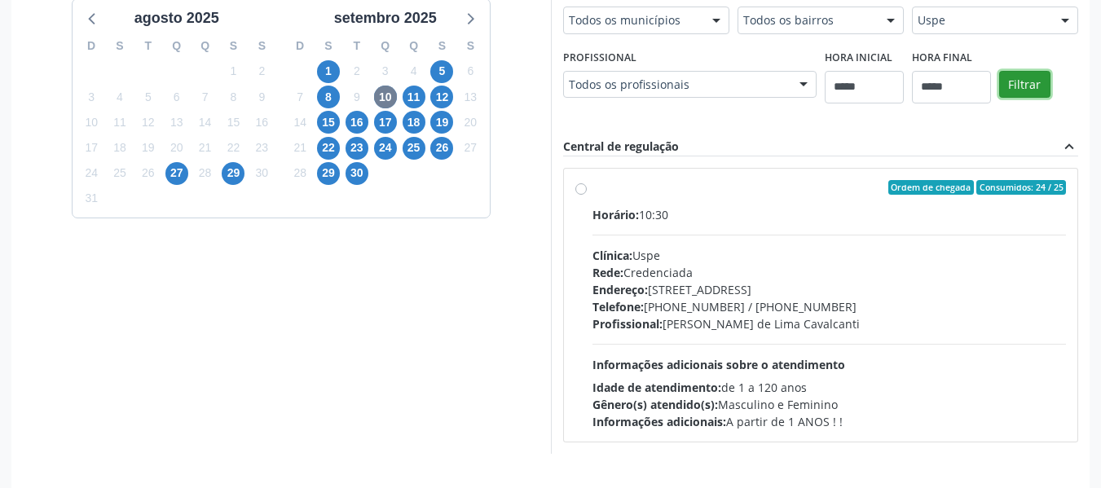
scroll to position [457, 0]
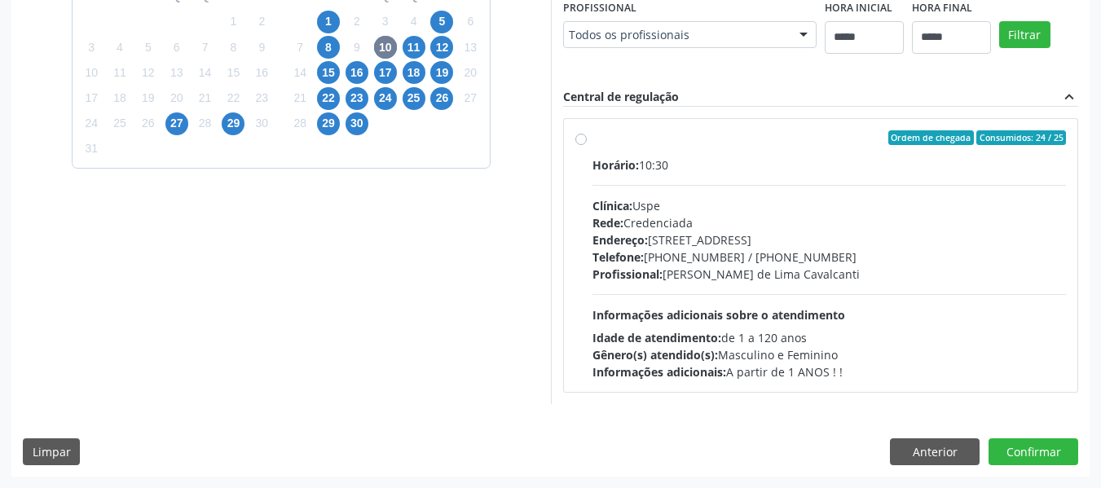
drag, startPoint x: 728, startPoint y: 254, endPoint x: 719, endPoint y: 245, distance: 12.1
click at [726, 245] on div "Horário: 10:30 Clínica: Uspe Rede: Credenciada Endereço: Rua do Espinheiro, nº …" at bounding box center [830, 269] width 474 height 224
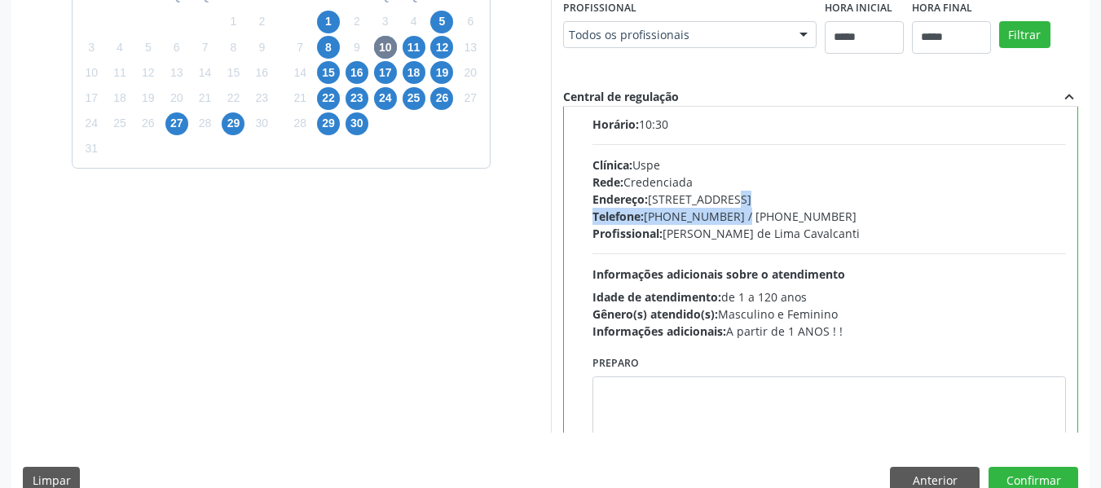
scroll to position [81, 0]
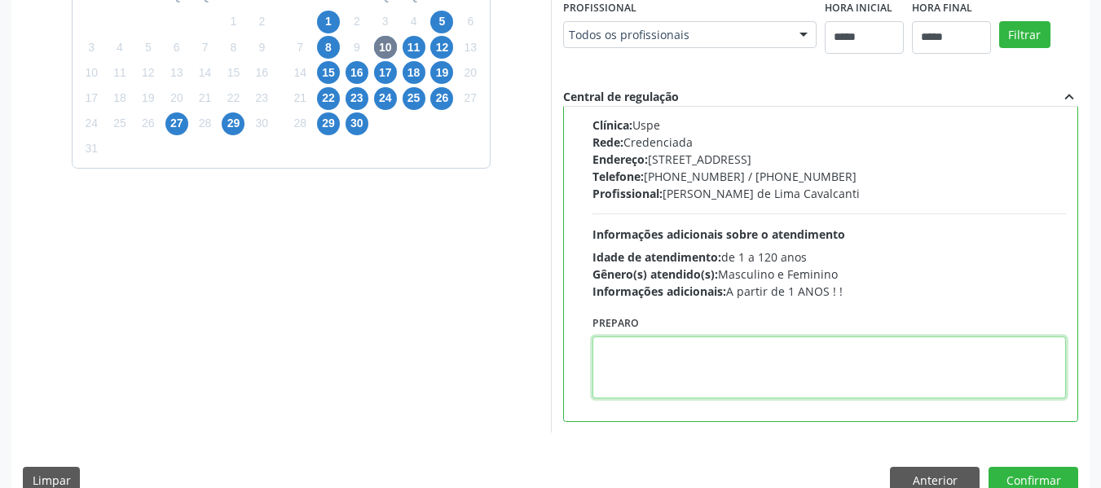
click at [707, 373] on textarea at bounding box center [830, 368] width 474 height 62
paste textarea "**********"
type textarea "**********"
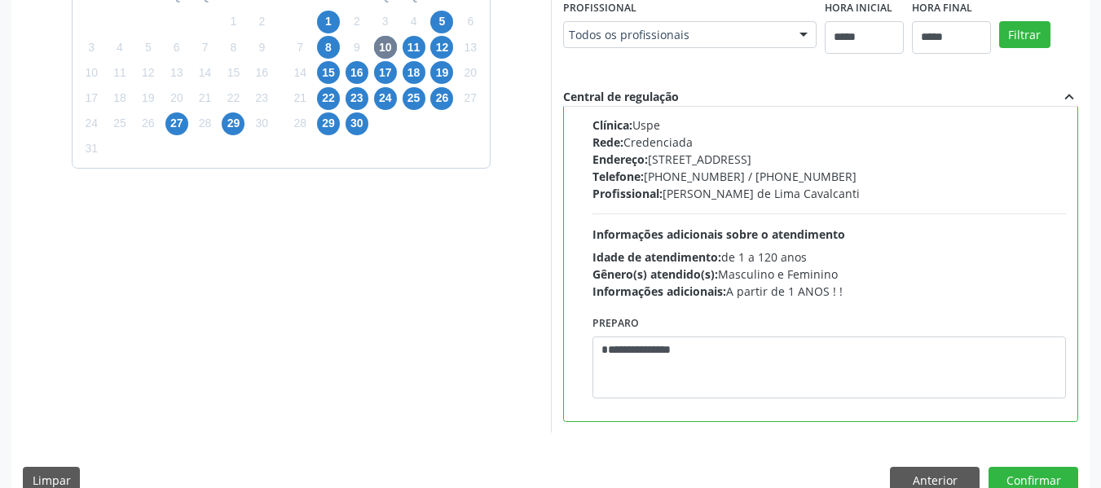
click at [1031, 466] on div "Dias com vagas disponíveis para: - Mastologia agosto 2025 D S T Q Q S S 27 28 2…" at bounding box center [550, 204] width 1079 height 602
click at [1059, 478] on button "Confirmar" at bounding box center [1034, 481] width 90 height 28
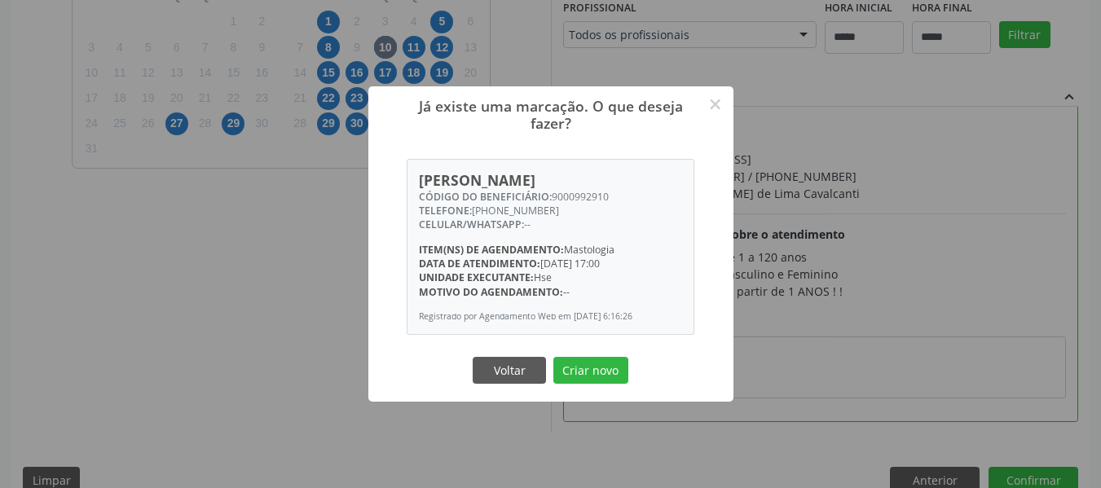
click at [595, 366] on button "Criar novo" at bounding box center [591, 371] width 75 height 28
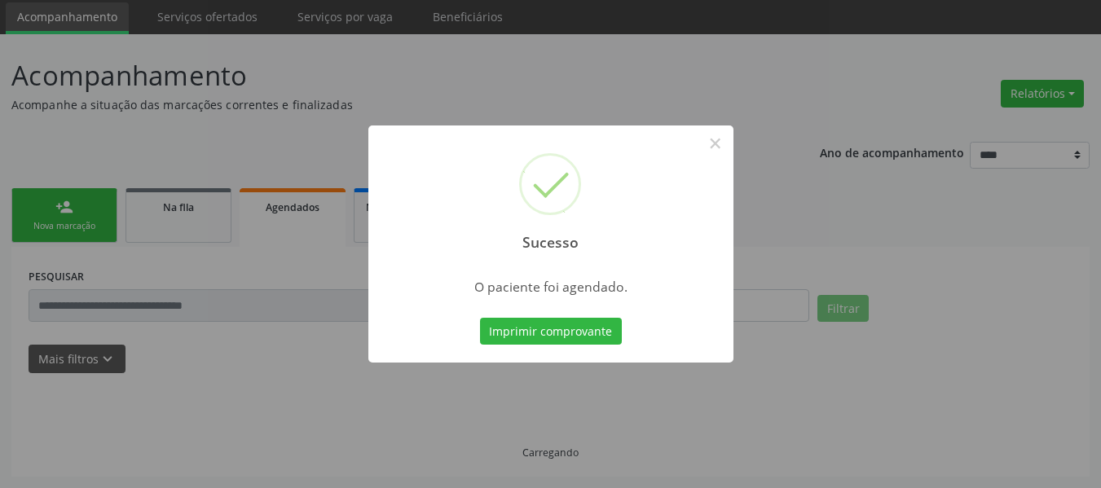
scroll to position [55, 0]
click at [593, 320] on button "Imprimir comprovante" at bounding box center [551, 332] width 142 height 28
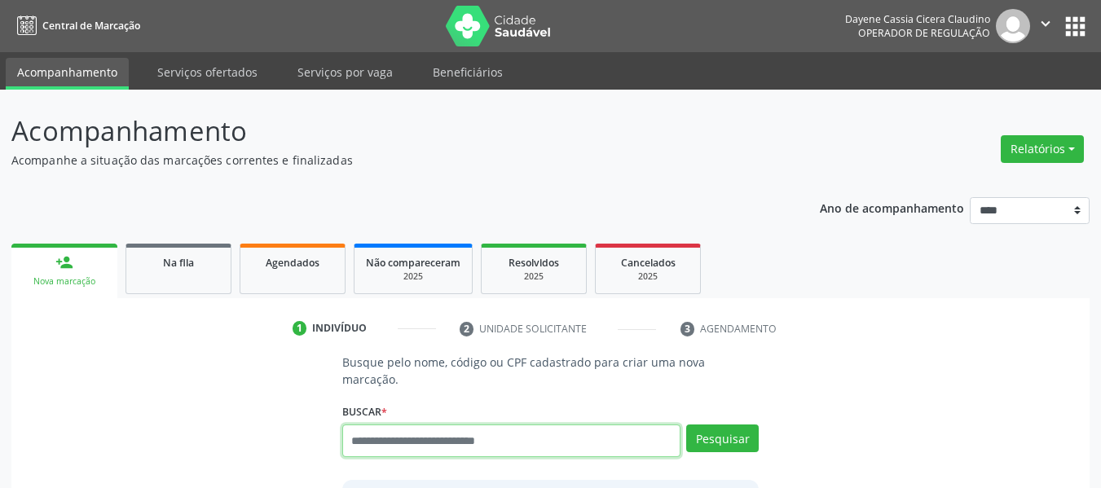
scroll to position [55, 0]
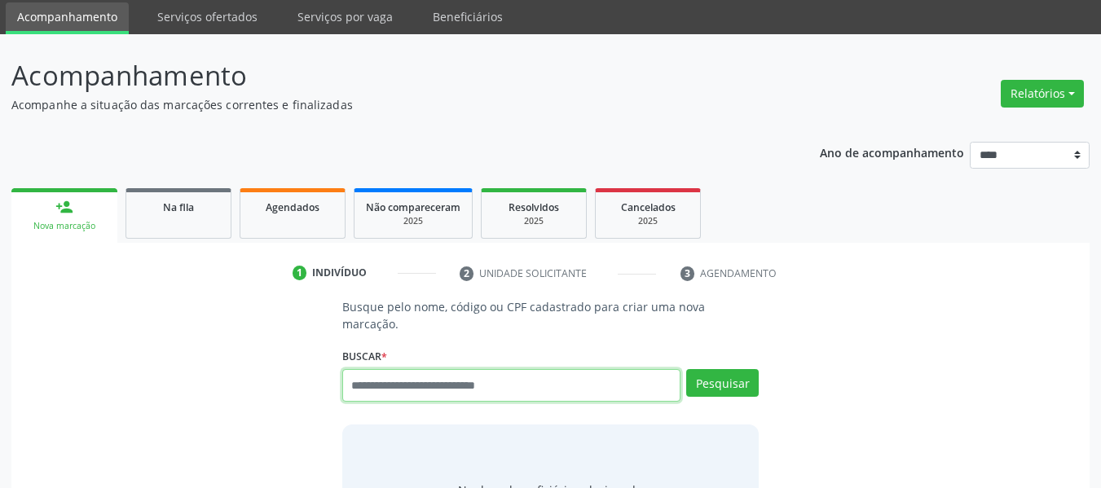
drag, startPoint x: 567, startPoint y: 374, endPoint x: 549, endPoint y: 407, distance: 37.2
click at [565, 377] on input "text" at bounding box center [511, 385] width 339 height 33
drag, startPoint x: 510, startPoint y: 379, endPoint x: 339, endPoint y: 350, distance: 173.7
click at [339, 352] on div "**********" at bounding box center [551, 426] width 440 height 257
type input "**********"
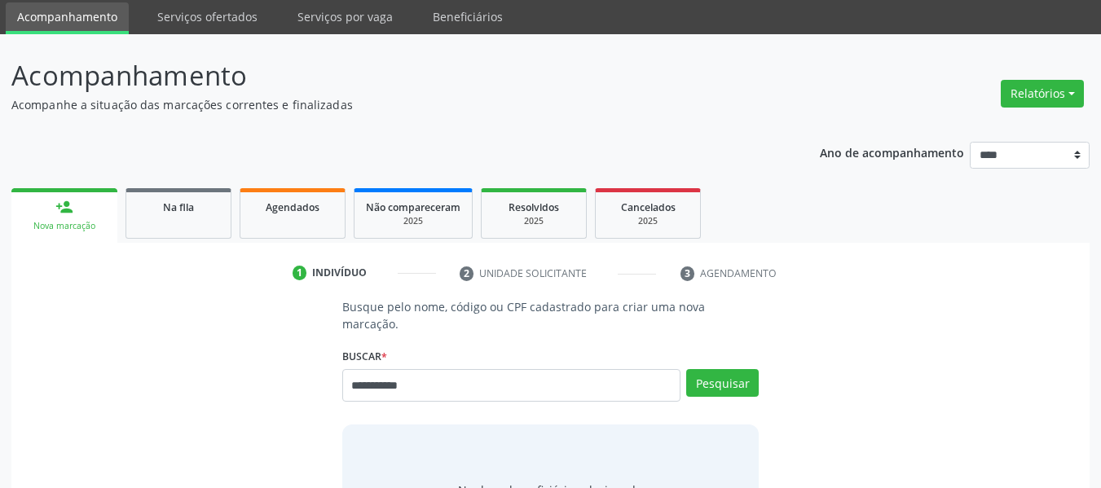
drag, startPoint x: 712, startPoint y: 349, endPoint x: 716, endPoint y: 360, distance: 11.4
click at [713, 350] on div "**********" at bounding box center [550, 378] width 417 height 69
click at [716, 369] on button "Pesquisar" at bounding box center [722, 383] width 73 height 28
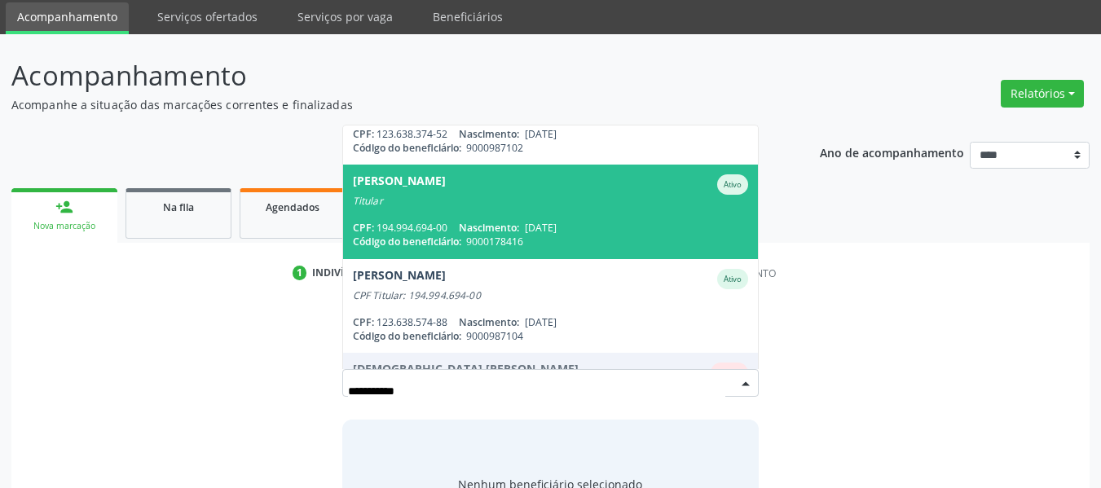
scroll to position [245, 0]
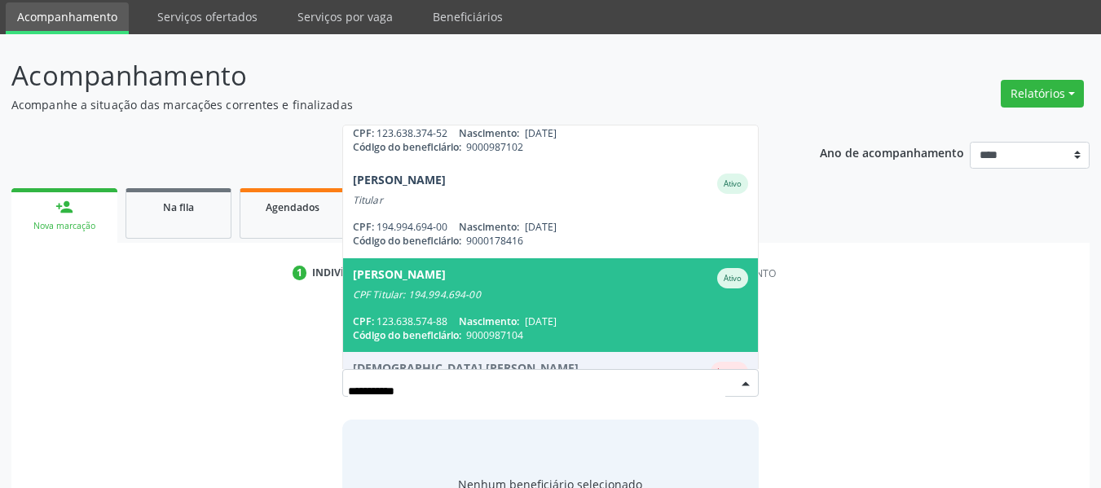
click at [412, 285] on span "Maryanna Labelli de Melo Silva Ativo CPF Titular: 194.994.694-00 CPF: 123.638.5…" at bounding box center [551, 305] width 416 height 94
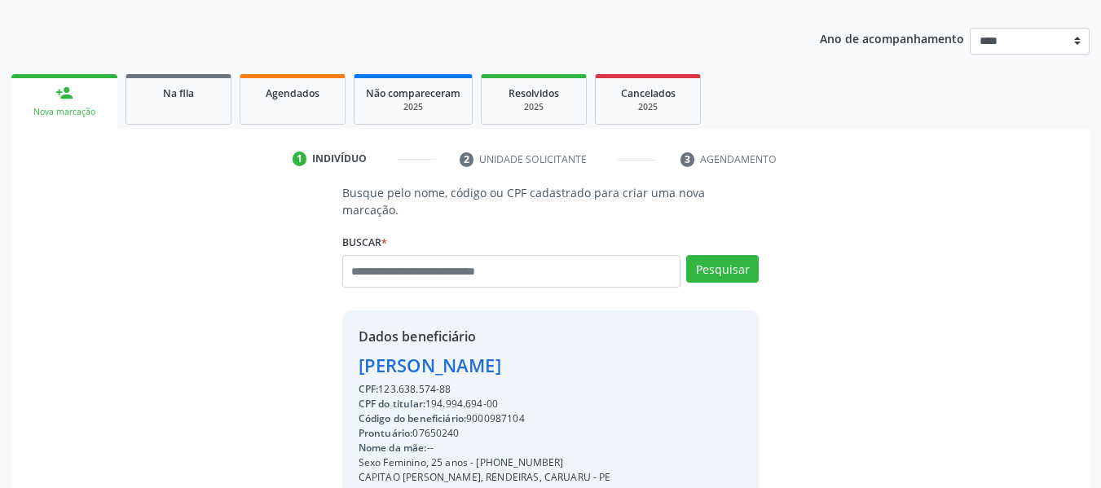
scroll to position [300, 0]
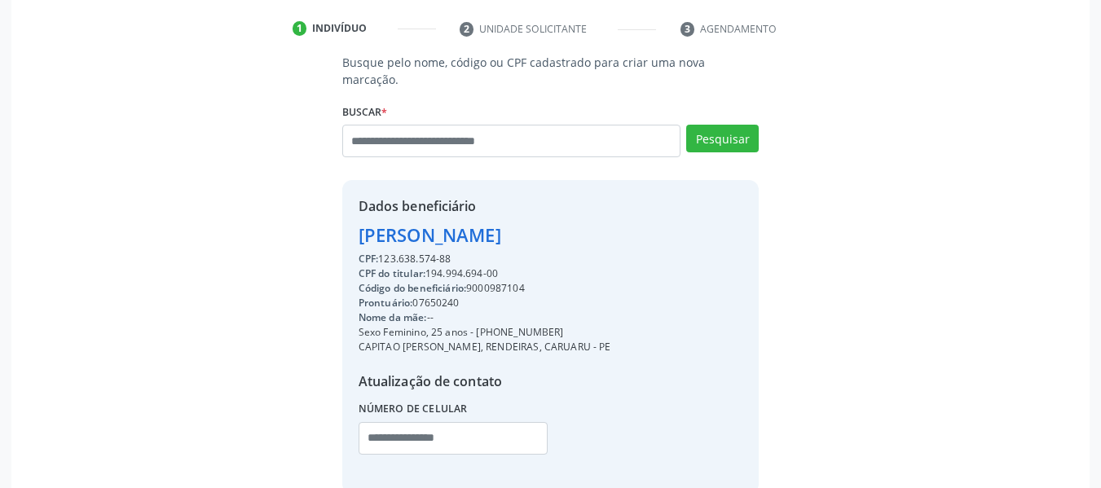
drag, startPoint x: 619, startPoint y: 221, endPoint x: 336, endPoint y: 201, distance: 283.6
click at [336, 201] on div "Busque pelo nome, código ou CPF cadastrado para criar uma nova marcação. Buscar…" at bounding box center [551, 273] width 440 height 439
copy div "Maryanna Labelli de Melo Silva"
click at [534, 125] on input "text" at bounding box center [511, 141] width 339 height 33
paste input "**********"
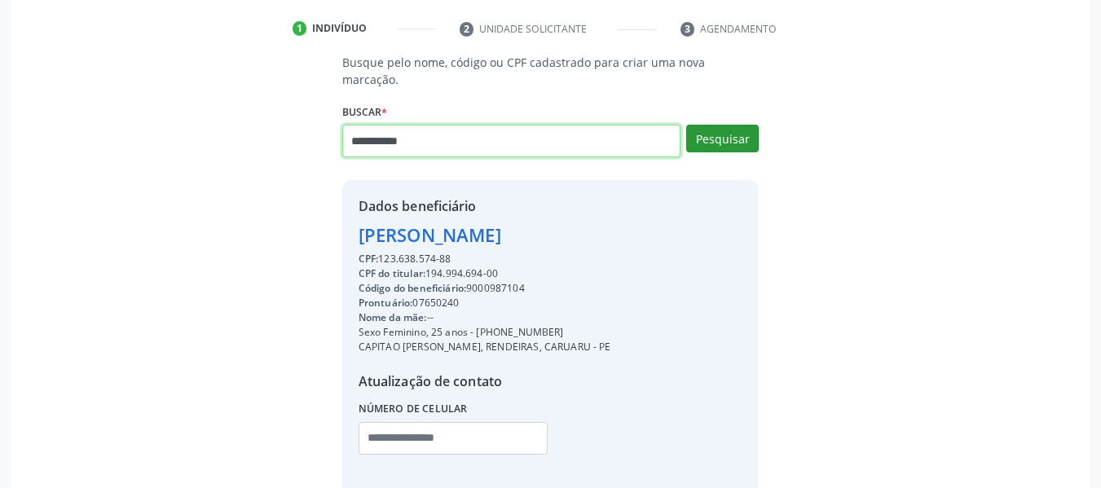
type input "**********"
click at [735, 125] on button "Pesquisar" at bounding box center [722, 139] width 73 height 28
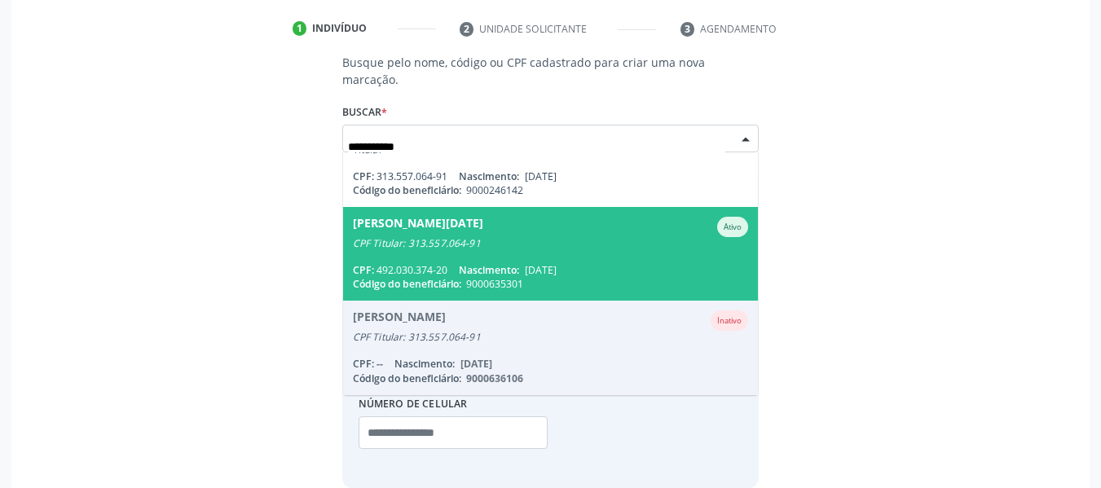
scroll to position [0, 0]
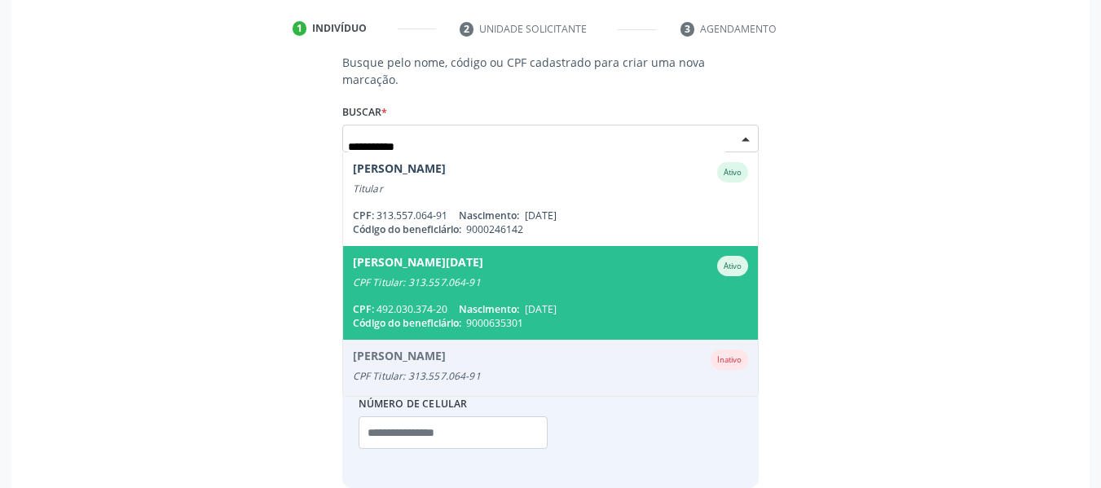
click at [483, 256] on div "Maria Lucia Nascimento Freitas" at bounding box center [418, 266] width 130 height 20
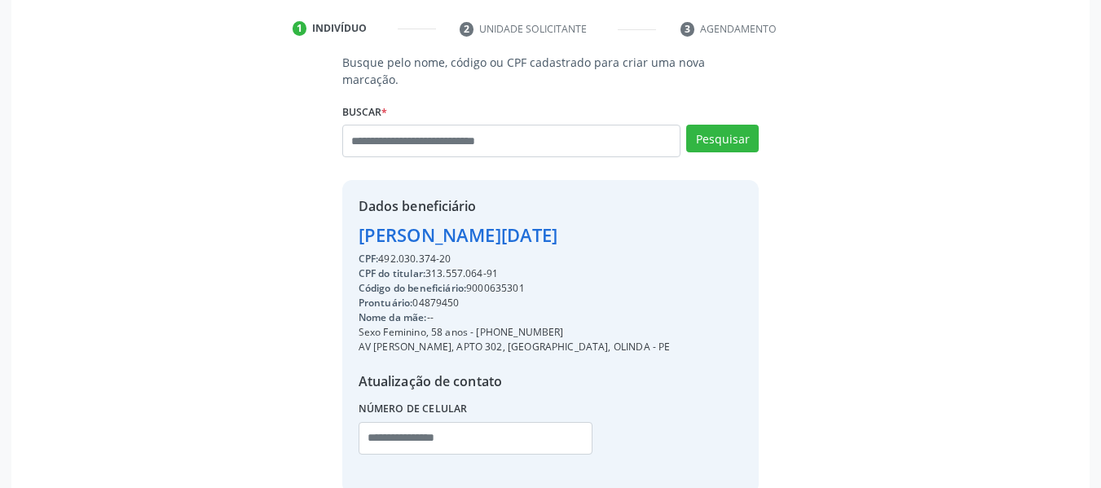
drag, startPoint x: 637, startPoint y: 219, endPoint x: 335, endPoint y: 211, distance: 301.7
click at [335, 211] on div "Busque pelo nome, código ou CPF cadastrado para criar uma nova marcação. Buscar…" at bounding box center [551, 273] width 440 height 439
copy div "Maria Lucia Nascimento Freitas"
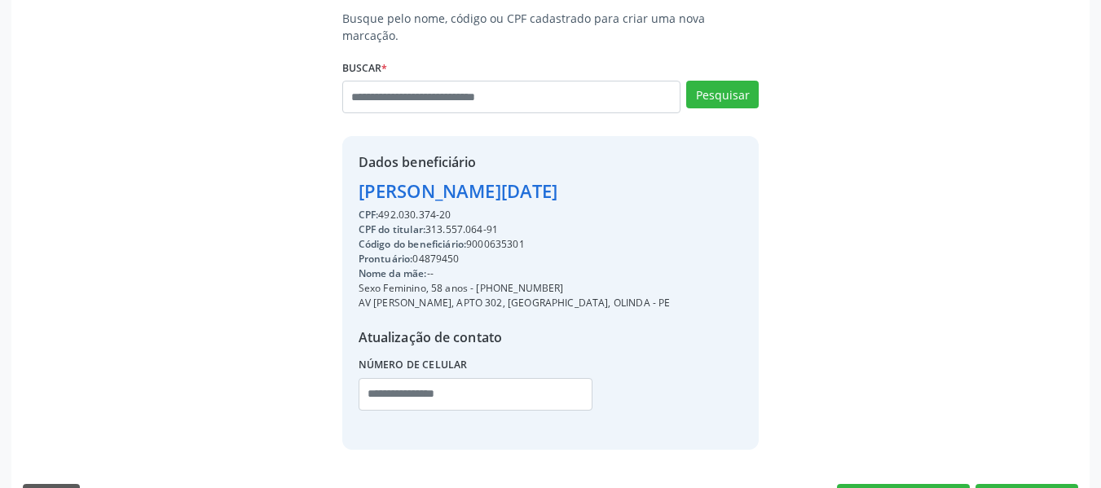
scroll to position [373, 0]
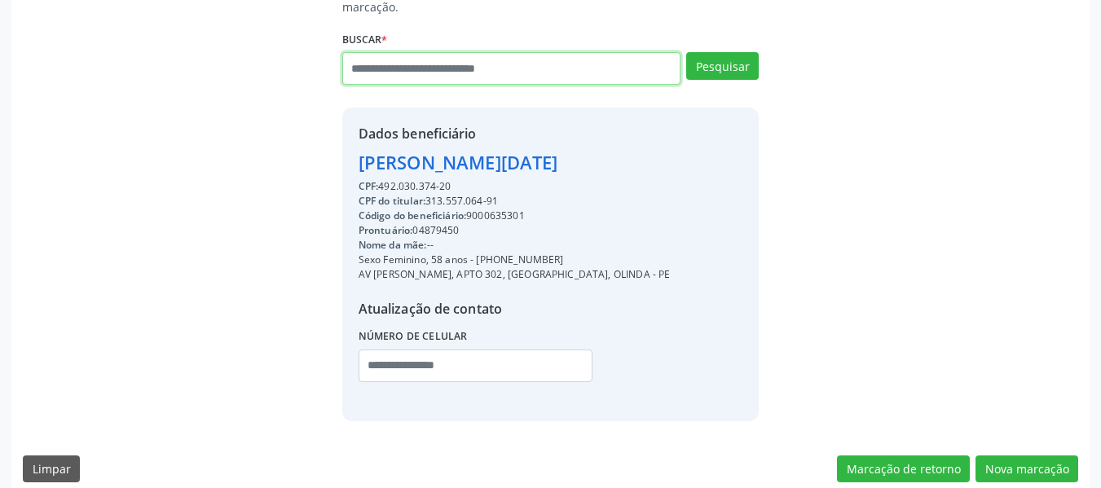
drag, startPoint x: 439, startPoint y: 51, endPoint x: 391, endPoint y: 137, distance: 98.5
click at [435, 59] on input "text" at bounding box center [511, 68] width 339 height 33
drag, startPoint x: 513, startPoint y: 46, endPoint x: 210, endPoint y: 41, distance: 303.3
click at [207, 42] on div "**********" at bounding box center [551, 200] width 1056 height 439
type input "**********"
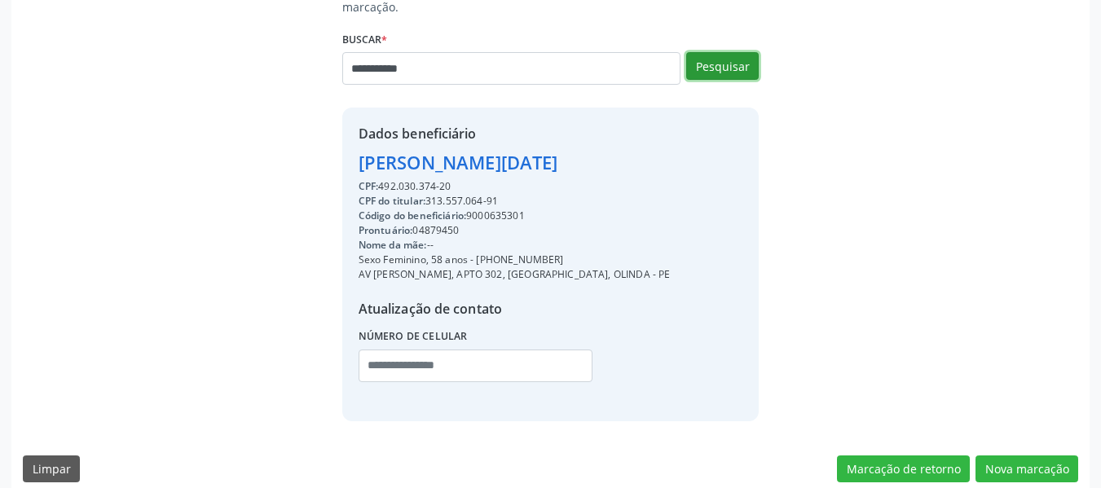
click at [726, 52] on button "Pesquisar" at bounding box center [722, 66] width 73 height 28
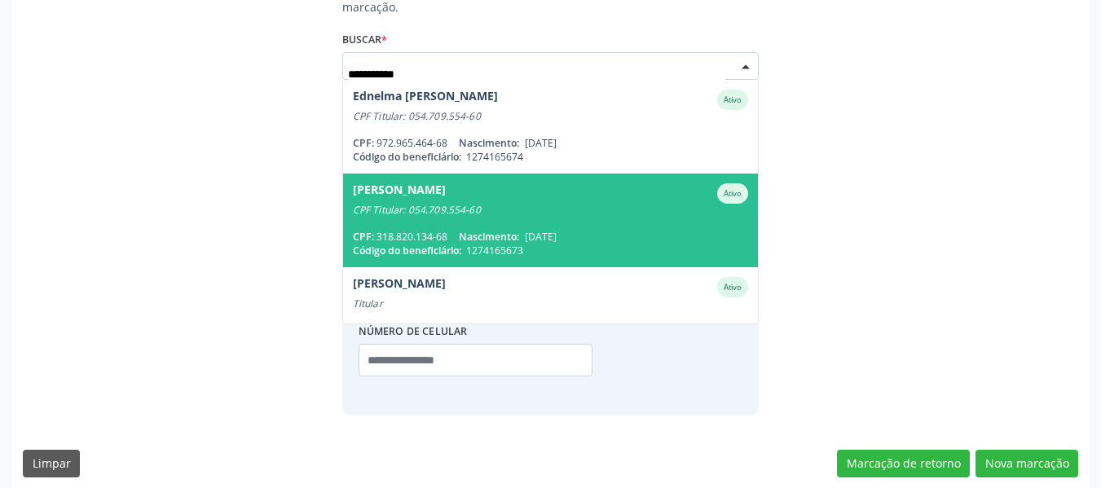
scroll to position [368, 0]
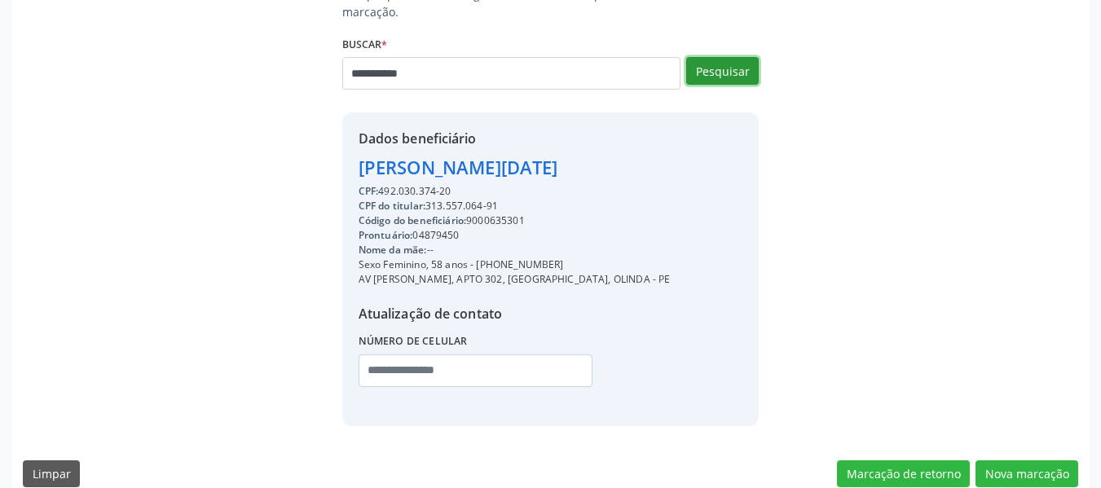
click at [739, 57] on button "Pesquisar" at bounding box center [722, 71] width 73 height 28
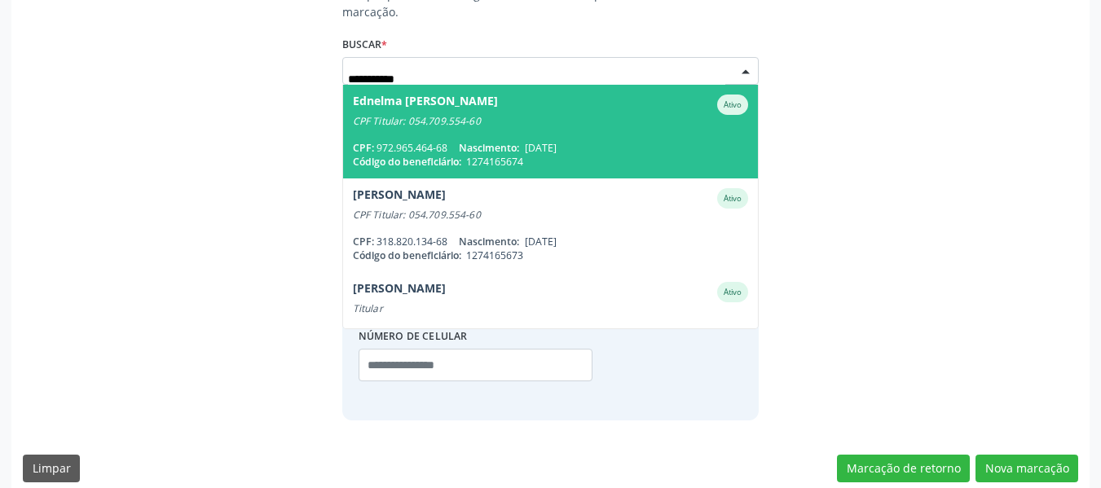
drag, startPoint x: 523, startPoint y: 145, endPoint x: 614, endPoint y: 298, distance: 177.7
click at [523, 155] on span "1274165674" at bounding box center [494, 162] width 57 height 14
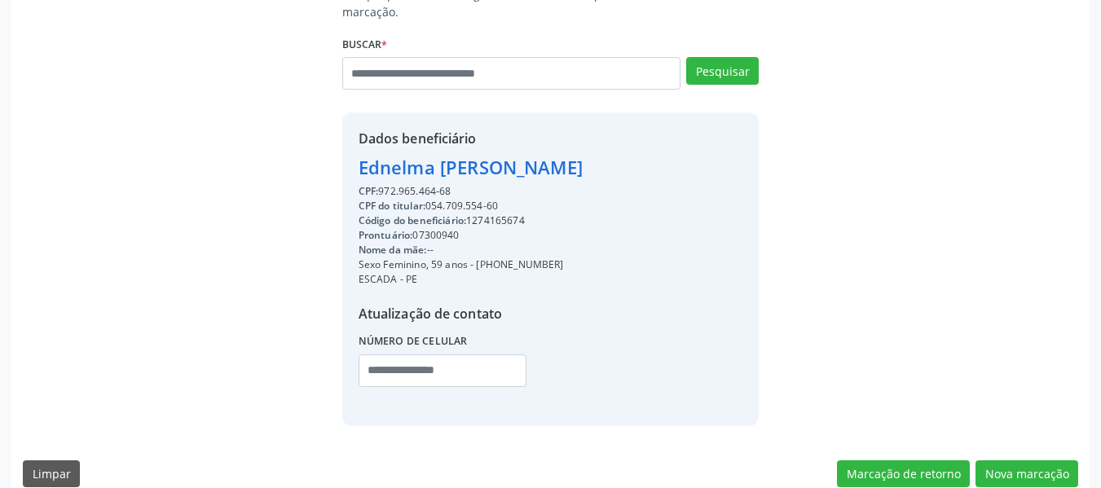
drag, startPoint x: 280, startPoint y: 227, endPoint x: 276, endPoint y: 214, distance: 14.2
click at [276, 218] on div "Busque pelo nome, código ou CPF cadastrado para criar uma nova marcação. Buscar…" at bounding box center [551, 205] width 1056 height 439
drag, startPoint x: 564, startPoint y: 246, endPoint x: 589, endPoint y: 246, distance: 24.5
click at [583, 258] on div "Sexo Feminino, 59 anos - (81) 99976-3046" at bounding box center [471, 265] width 224 height 15
copy div "(81) 99976-3046"
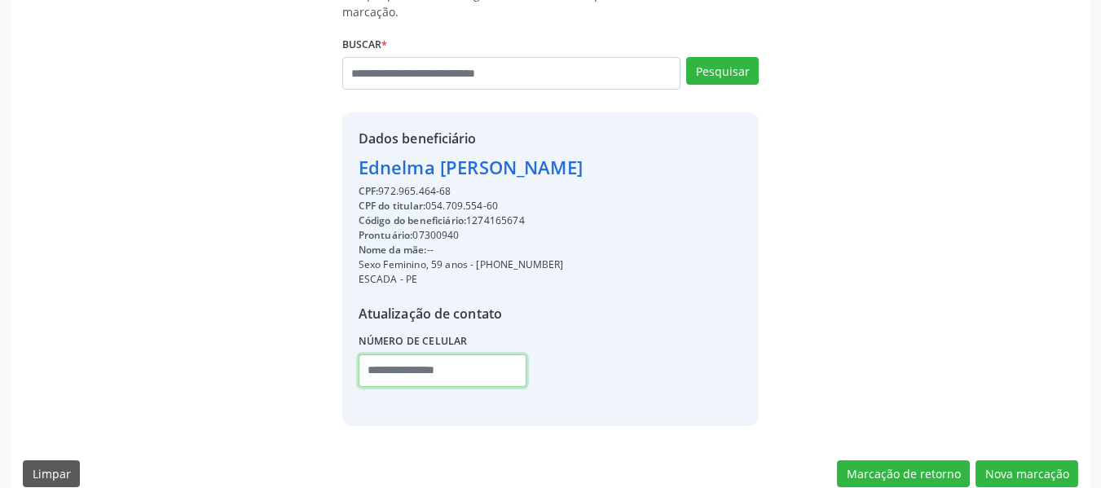
paste input "**********"
drag, startPoint x: 466, startPoint y: 360, endPoint x: 465, endPoint y: 351, distance: 9.0
click at [465, 355] on input "text" at bounding box center [443, 371] width 168 height 33
type input "**********"
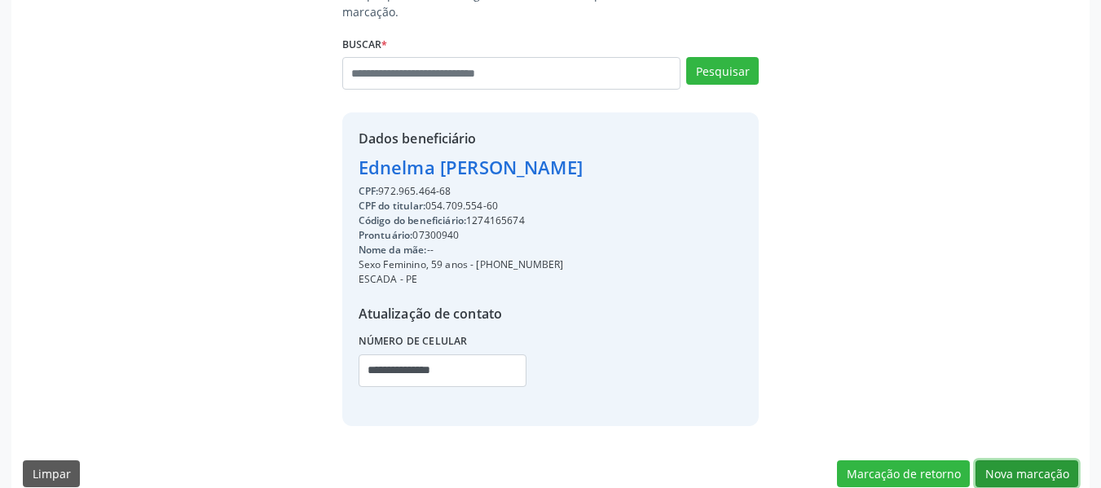
click at [995, 461] on button "Nova marcação" at bounding box center [1027, 475] width 103 height 28
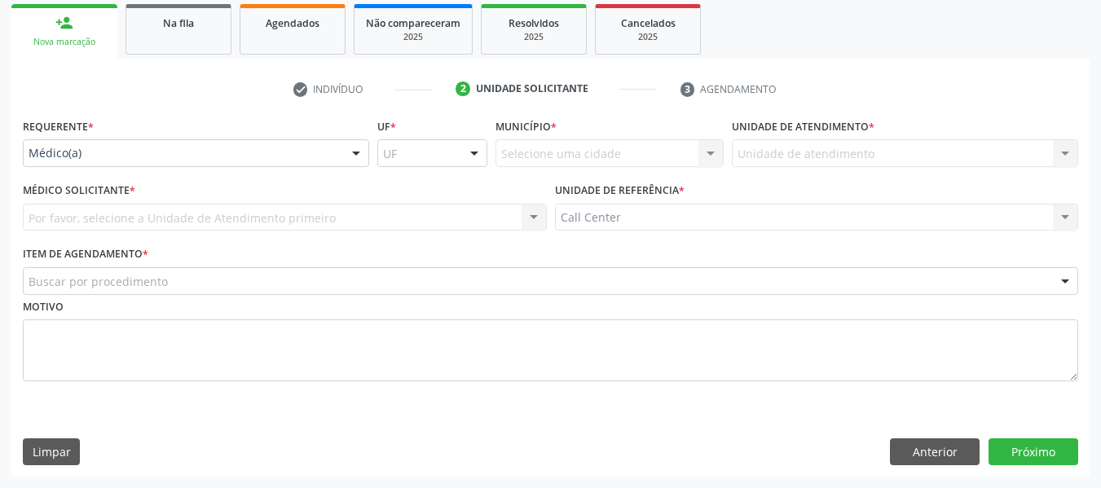
scroll to position [240, 0]
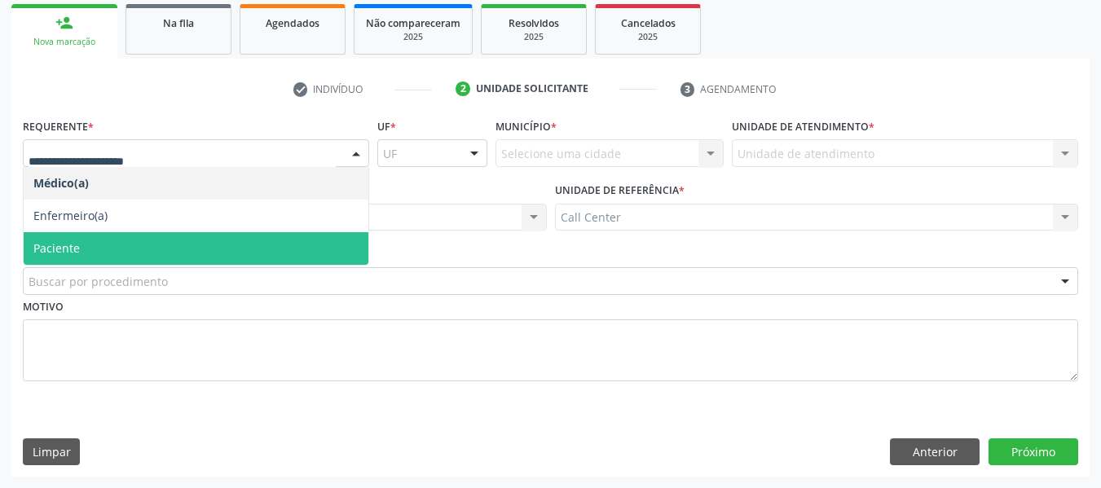
click at [153, 246] on span "Paciente" at bounding box center [196, 248] width 345 height 33
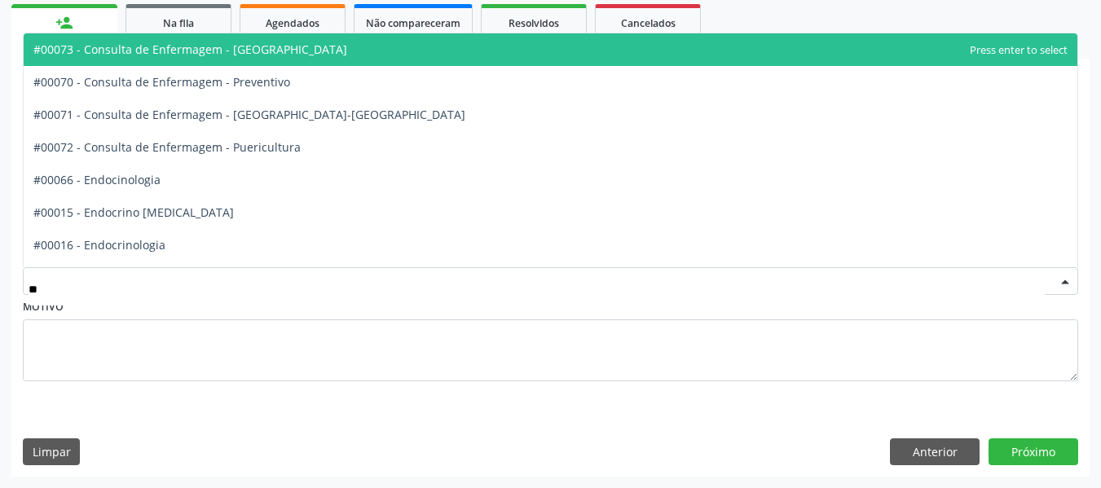
type input "***"
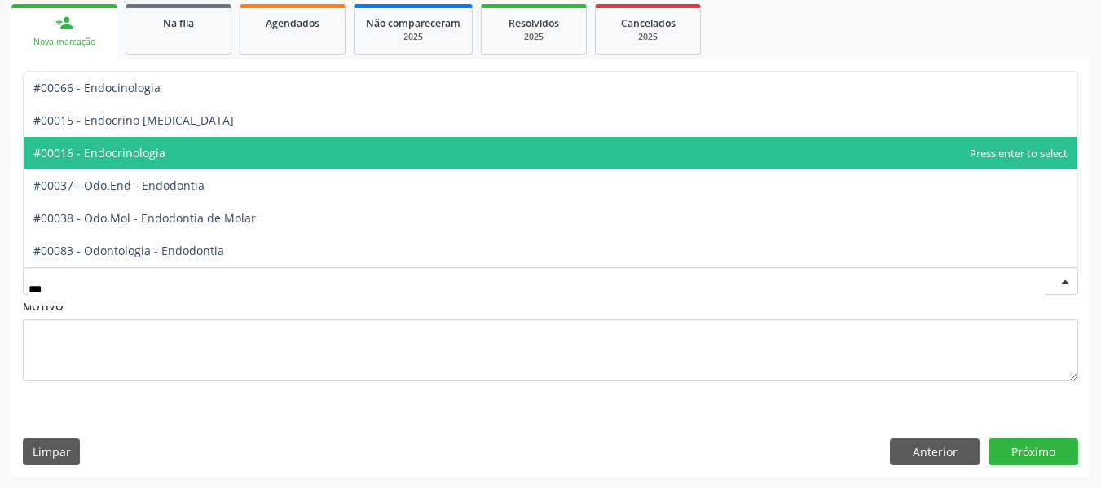
drag, startPoint x: 163, startPoint y: 163, endPoint x: 232, endPoint y: 144, distance: 71.0
click at [163, 159] on span "#00016 - Endocrinologia" at bounding box center [551, 153] width 1054 height 33
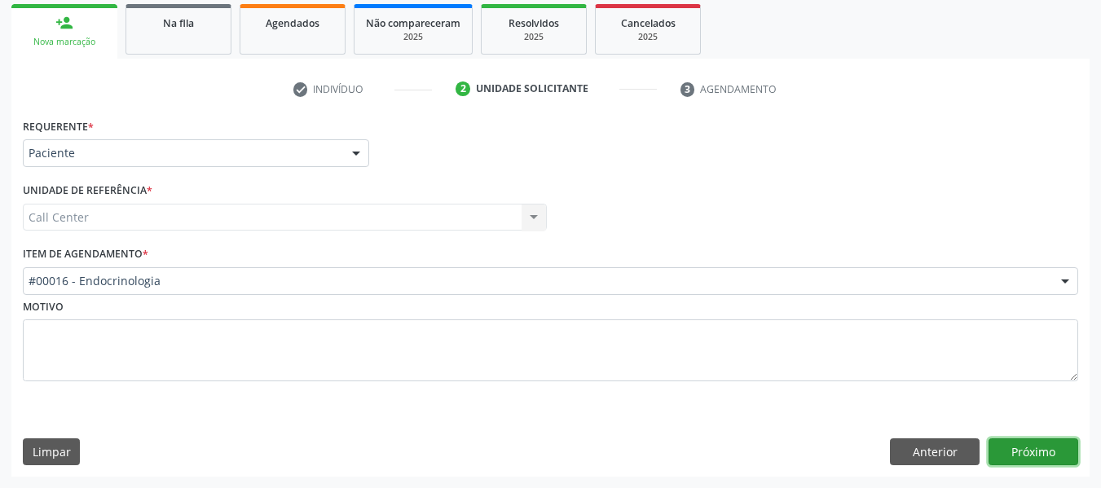
drag, startPoint x: 1055, startPoint y: 453, endPoint x: 981, endPoint y: 382, distance: 103.2
click at [1033, 415] on div "Requerente * Paciente Médico(a) Enfermeiro(a) Paciente Nenhum resultado encontr…" at bounding box center [550, 295] width 1079 height 363
click at [1032, 457] on button "Próximo" at bounding box center [1034, 453] width 90 height 28
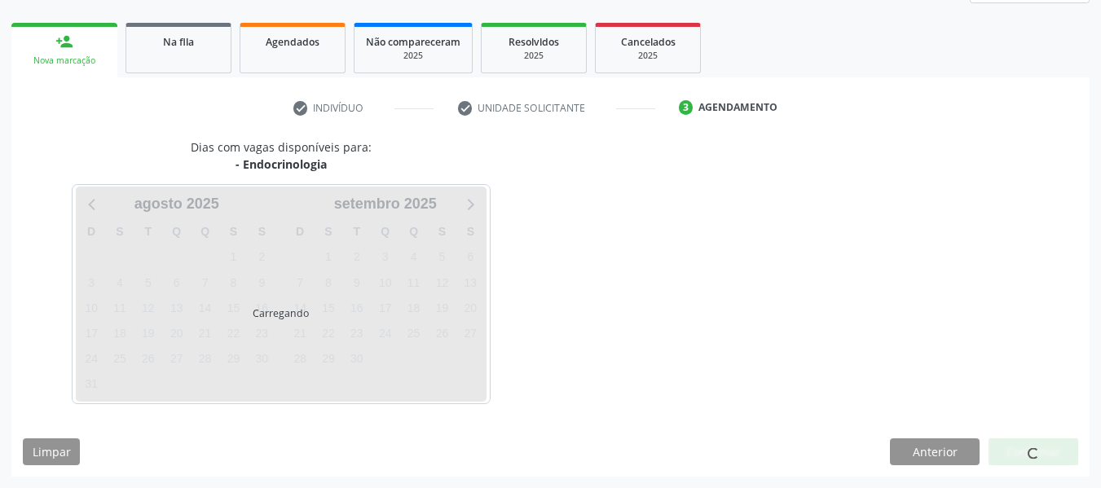
scroll to position [221, 0]
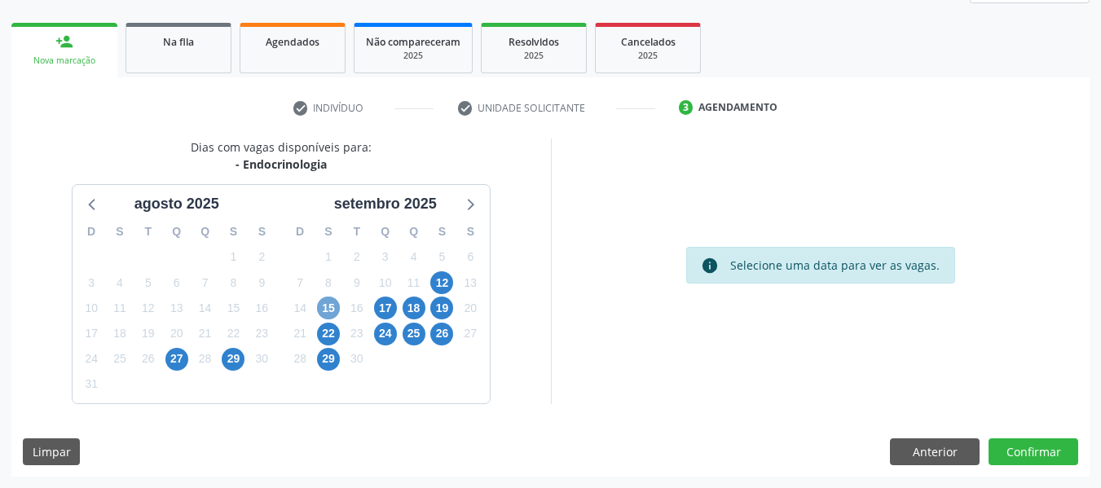
click at [322, 307] on span "15" at bounding box center [328, 308] width 23 height 23
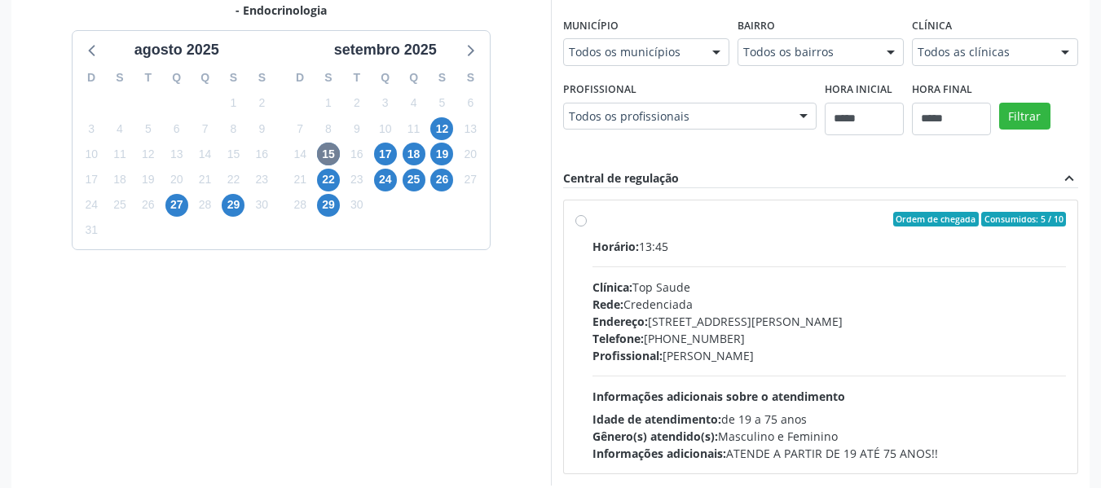
click at [741, 289] on div "Clínica: Top Saude" at bounding box center [830, 287] width 474 height 17
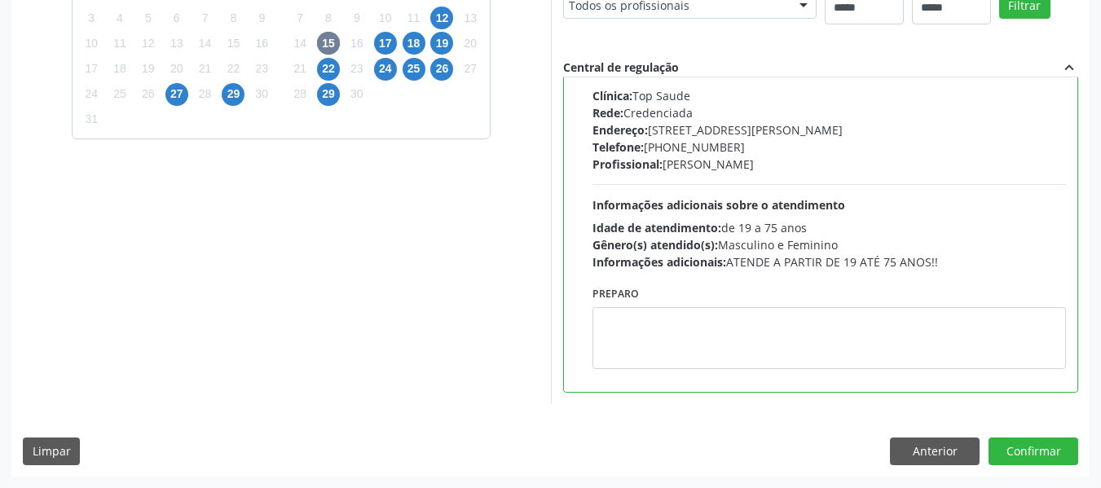
scroll to position [751, 0]
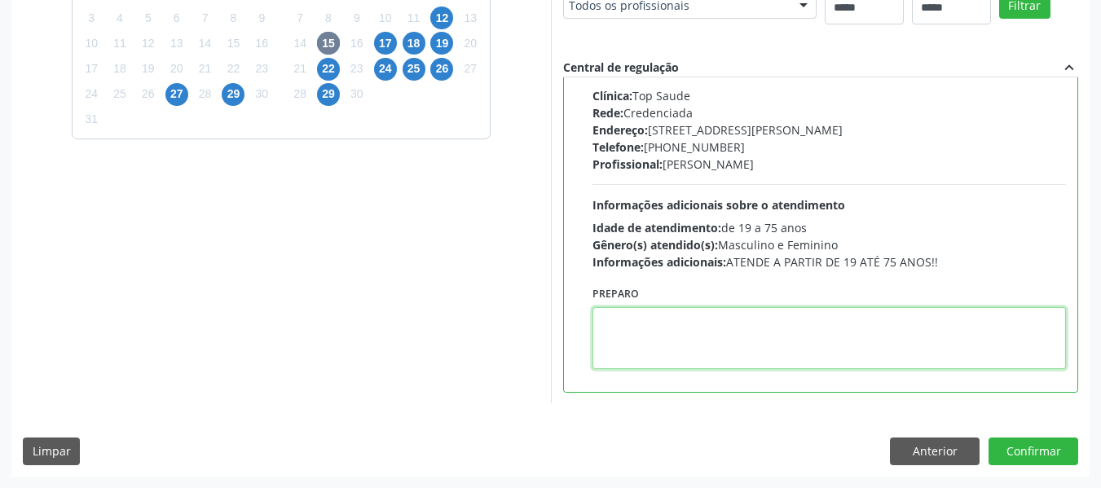
click at [593, 344] on textarea at bounding box center [830, 338] width 474 height 62
paste textarea "**********"
type textarea "**********"
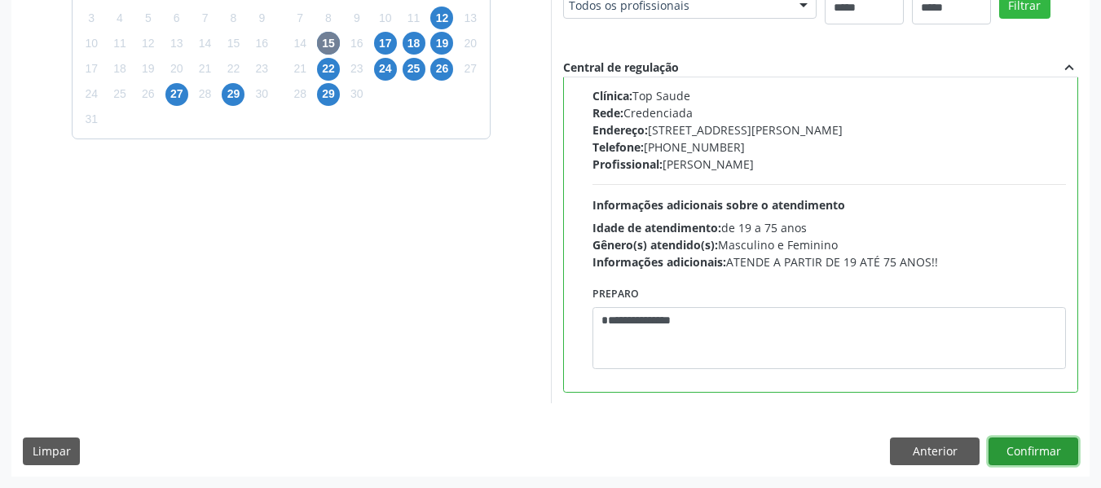
click at [1033, 446] on button "Confirmar" at bounding box center [1034, 452] width 90 height 28
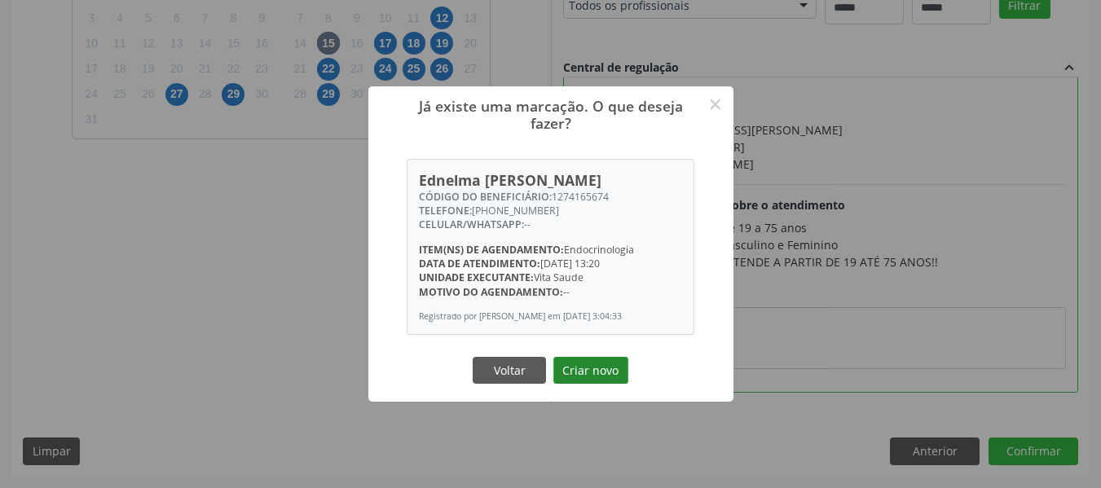
click at [592, 377] on button "Criar novo" at bounding box center [591, 371] width 75 height 28
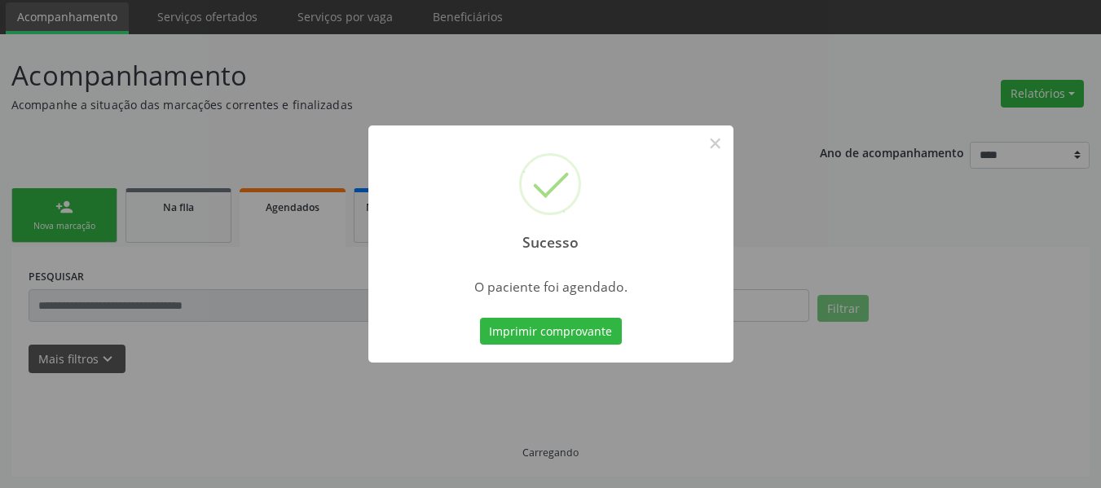
scroll to position [55, 0]
click at [571, 333] on button "Imprimir comprovante" at bounding box center [551, 332] width 142 height 28
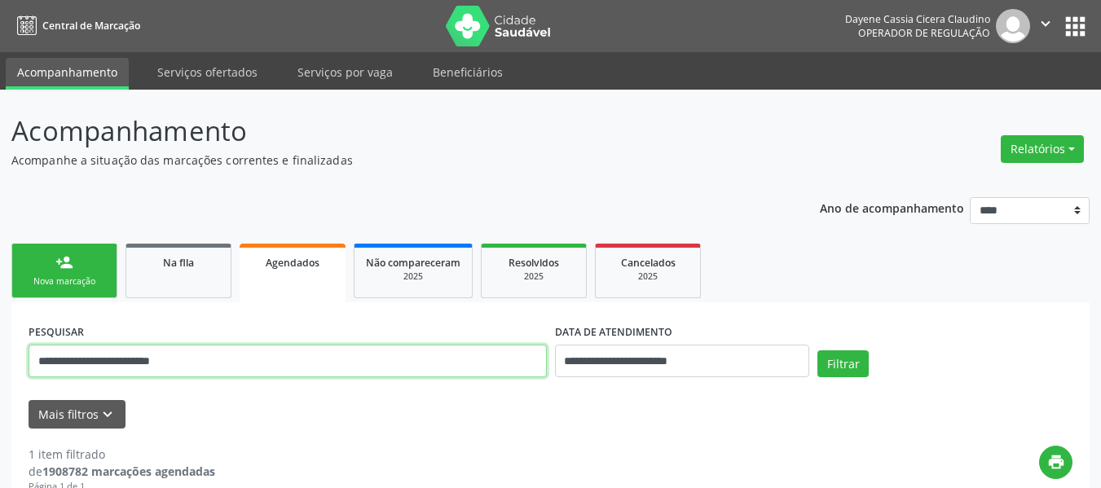
drag, startPoint x: 378, startPoint y: 343, endPoint x: 0, endPoint y: 302, distance: 380.5
click at [0, 302] on div "**********" at bounding box center [550, 423] width 1101 height 667
paste input "***"
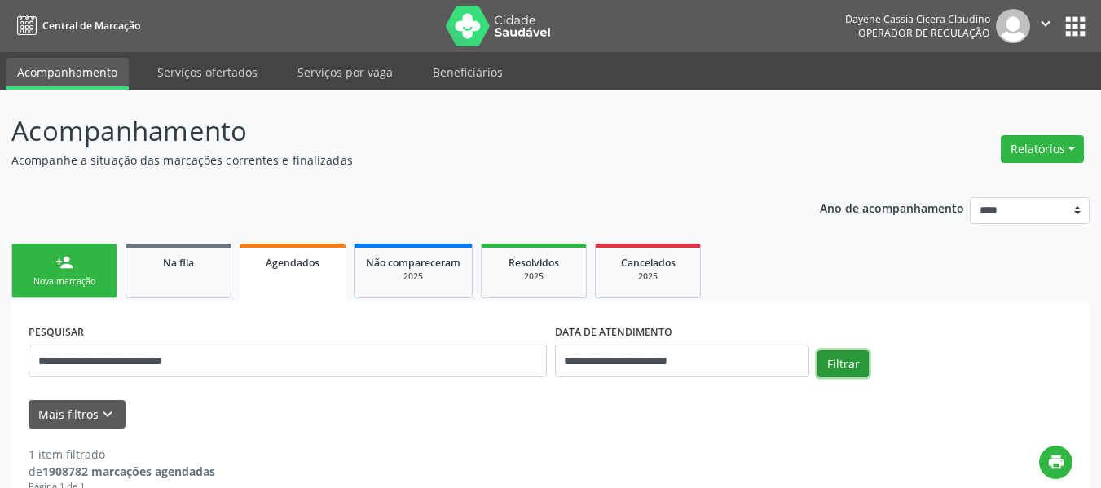
click at [838, 369] on button "Filtrar" at bounding box center [843, 365] width 51 height 28
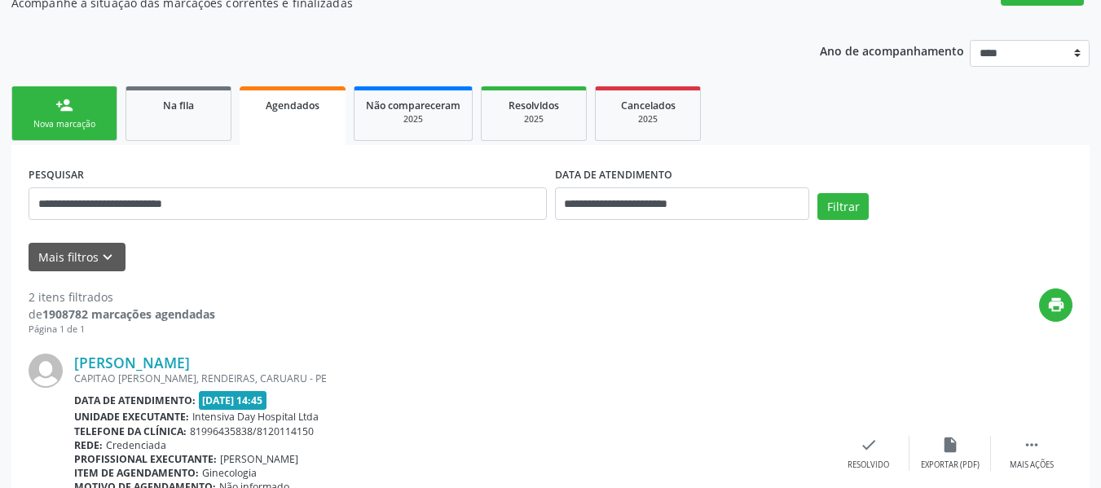
scroll to position [14, 0]
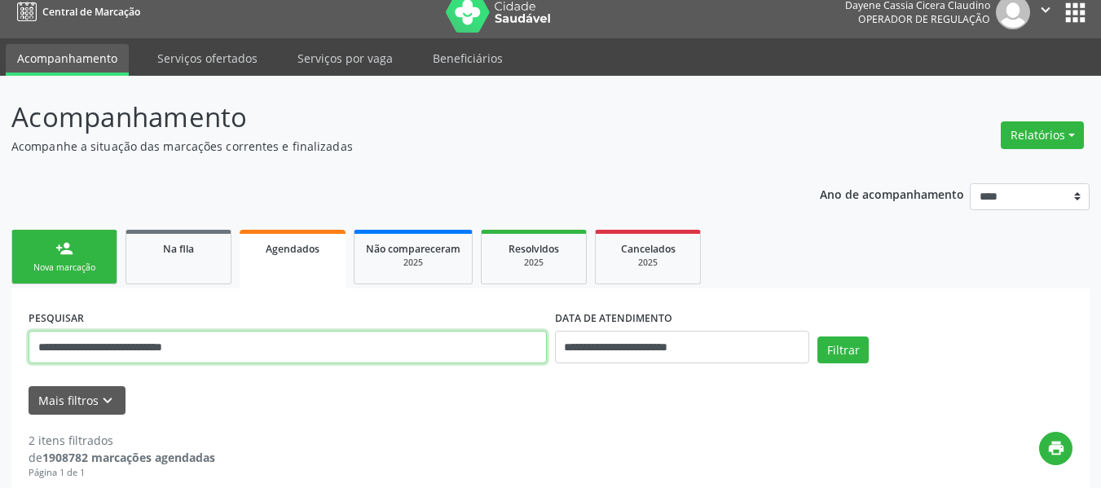
drag, startPoint x: 318, startPoint y: 346, endPoint x: 0, endPoint y: 289, distance: 323.2
paste input "text"
type input "**********"
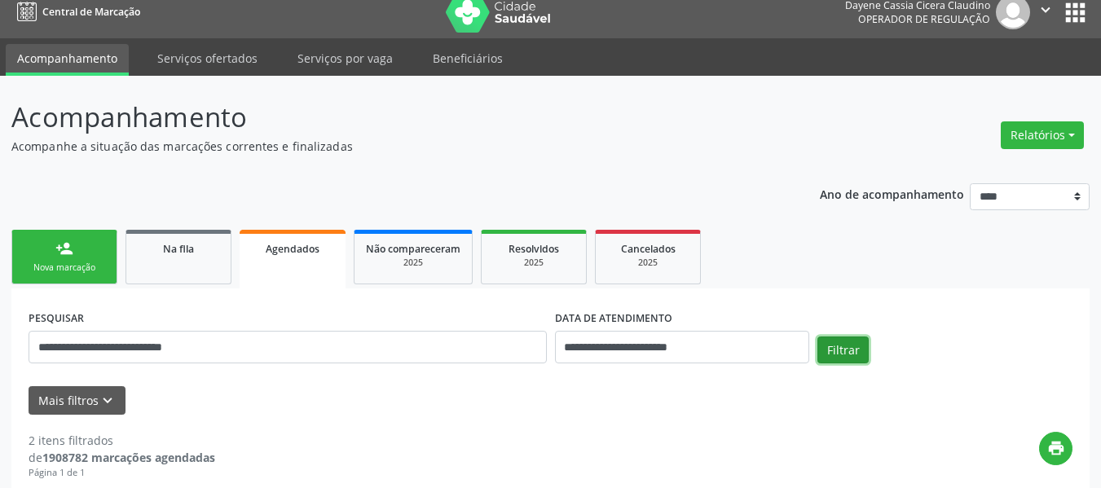
click at [848, 346] on button "Filtrar" at bounding box center [843, 351] width 51 height 28
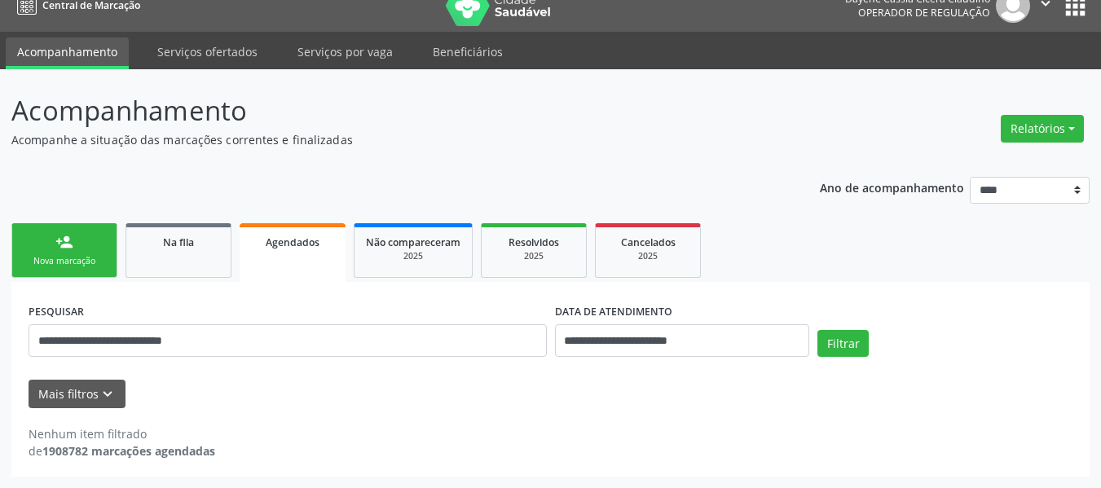
scroll to position [20, 0]
click at [854, 348] on button "Filtrar" at bounding box center [843, 344] width 51 height 28
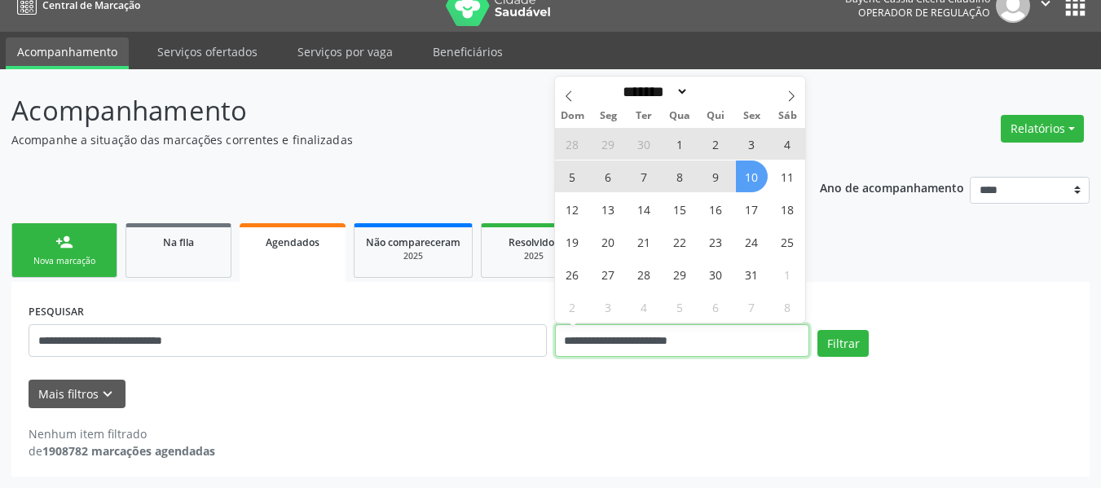
click at [686, 341] on input "**********" at bounding box center [682, 340] width 255 height 33
drag, startPoint x: 781, startPoint y: 304, endPoint x: 739, endPoint y: 263, distance: 58.8
click at [755, 274] on div "28 29 30 1 2 3 4 5 6 7 8 9 10 11 12 13 14 15 16 17 18 19 20 21 22 23 24 25 26 2…" at bounding box center [680, 225] width 251 height 196
click at [567, 87] on span at bounding box center [569, 91] width 28 height 28
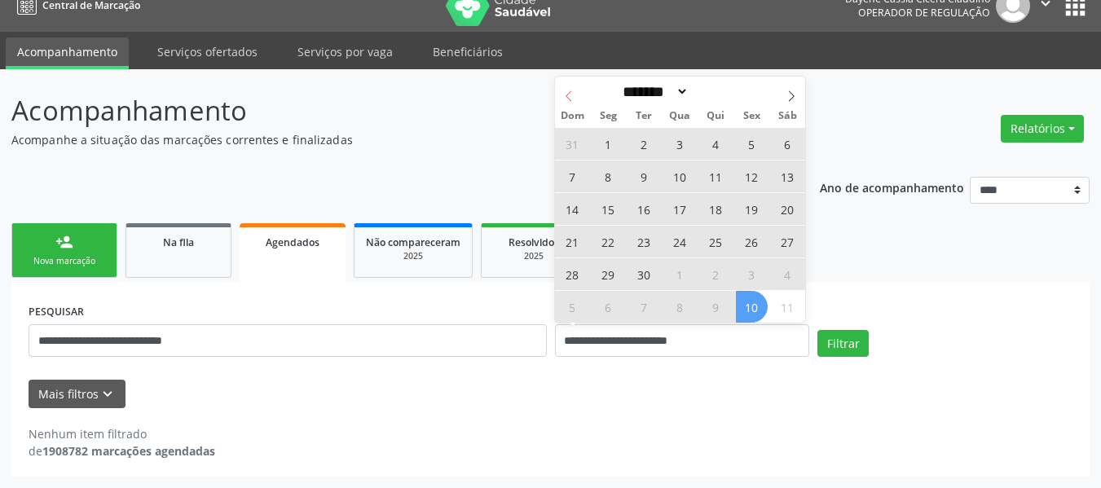
click at [567, 87] on span at bounding box center [569, 91] width 28 height 28
select select "*"
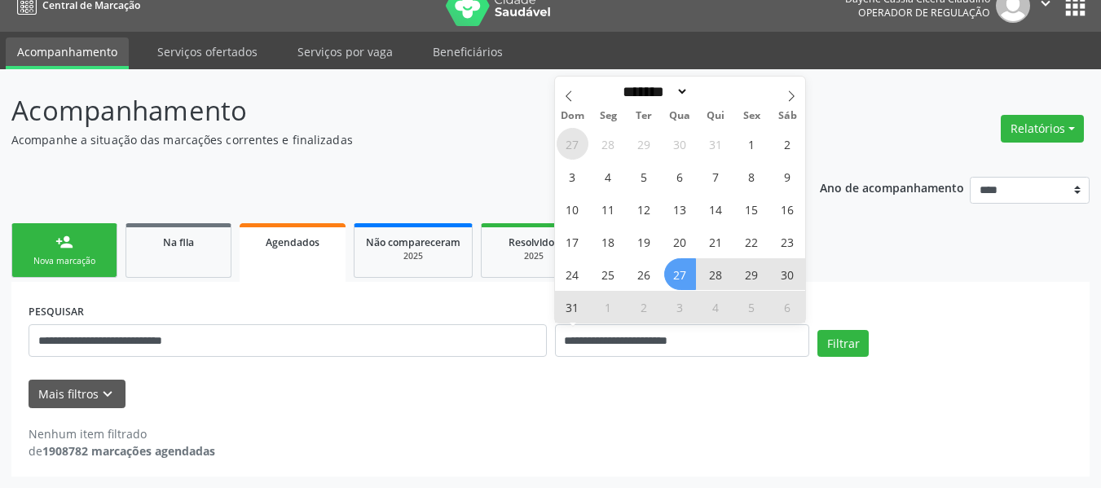
click at [571, 142] on span "27" at bounding box center [573, 144] width 32 height 32
type input "**********"
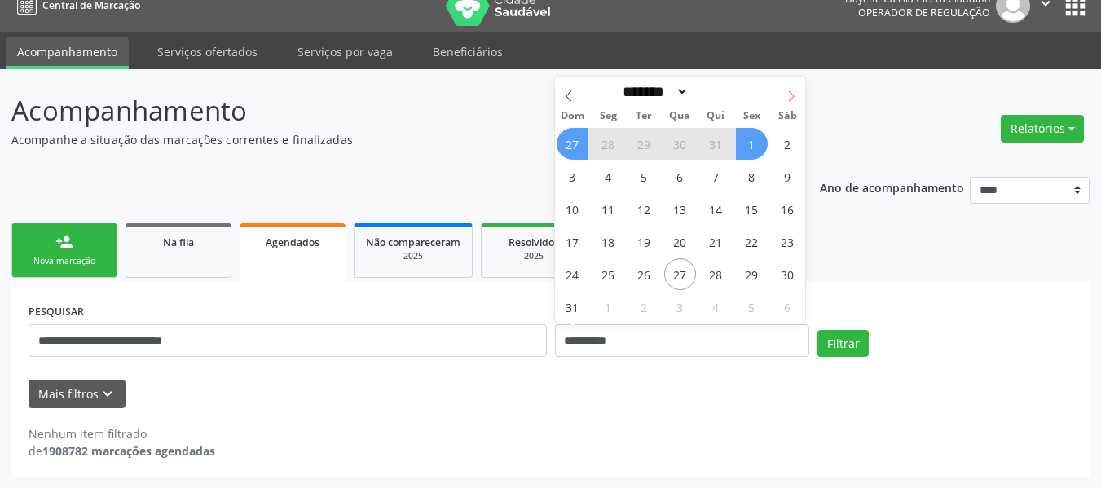
click at [794, 95] on icon at bounding box center [791, 95] width 11 height 11
select select "*"
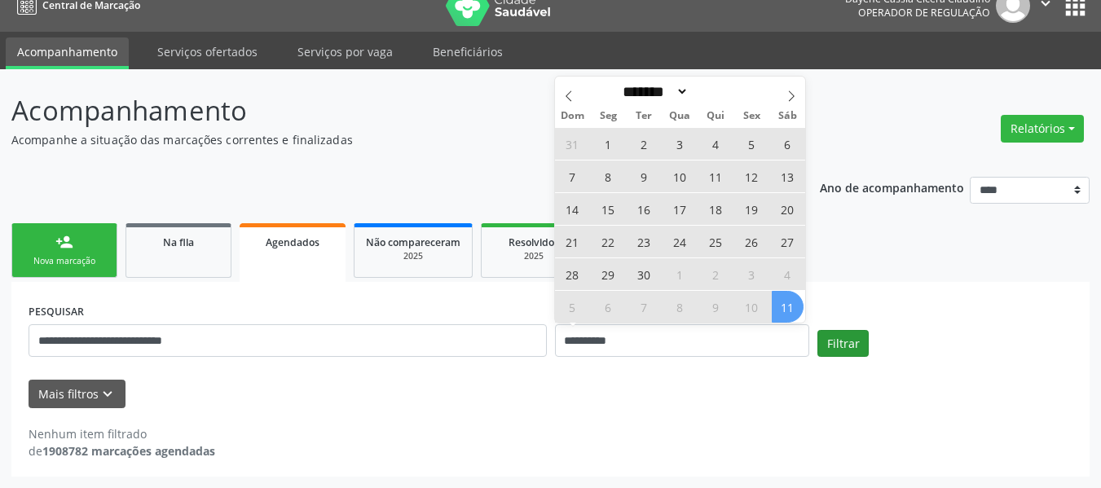
drag, startPoint x: 790, startPoint y: 308, endPoint x: 836, endPoint y: 343, distance: 58.2
click at [792, 311] on span "11" at bounding box center [788, 307] width 32 height 32
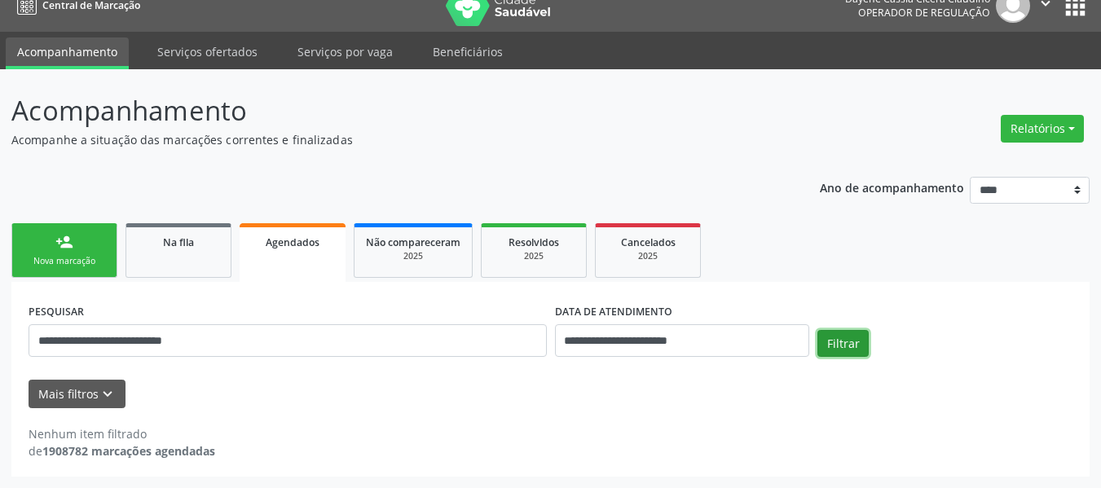
click at [845, 346] on button "Filtrar" at bounding box center [843, 344] width 51 height 28
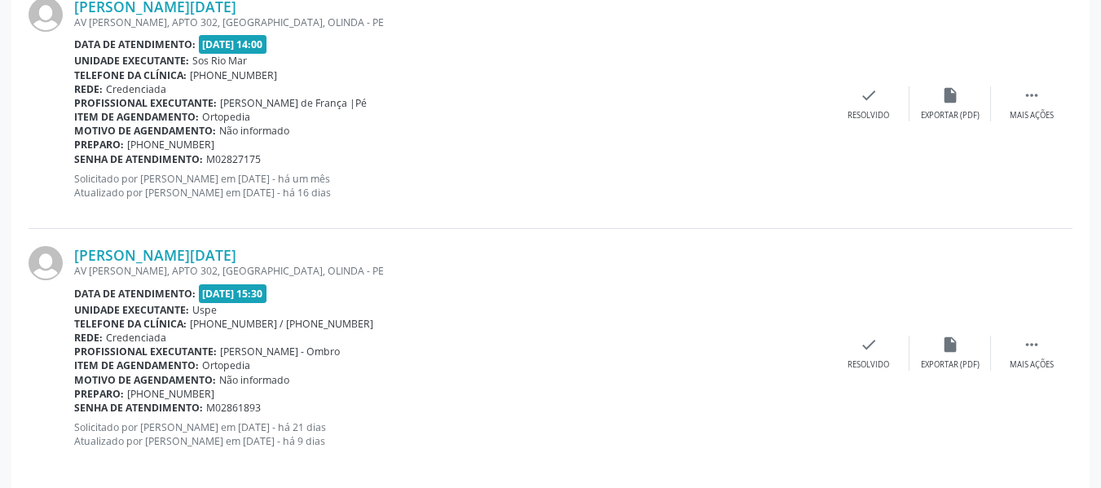
scroll to position [531, 0]
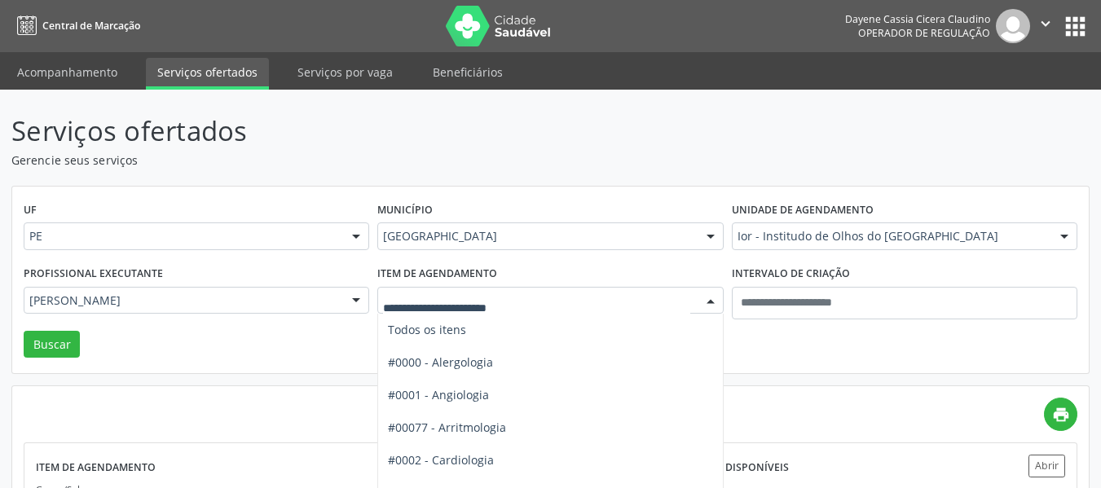
scroll to position [126, 0]
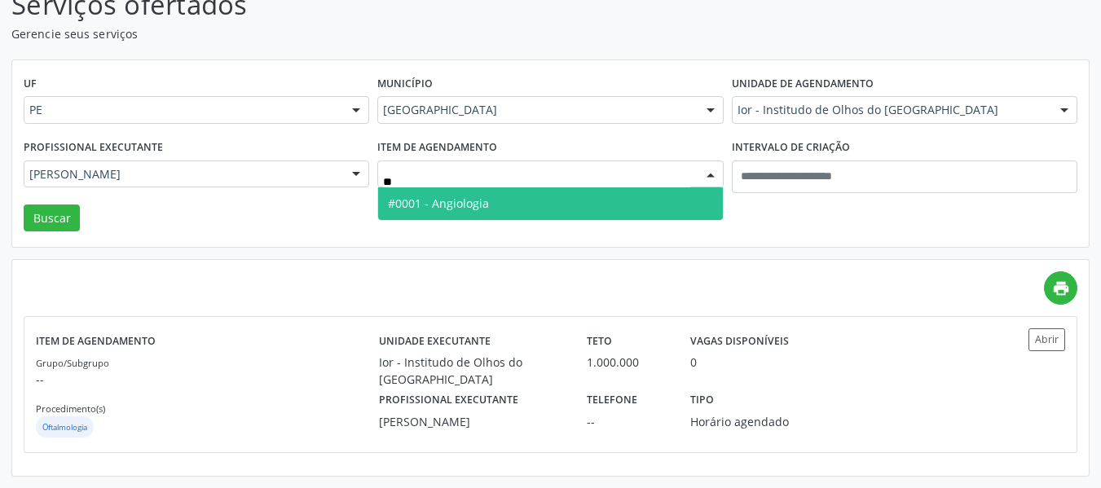
type input "***"
click at [448, 204] on span "#0001 - Angiologia" at bounding box center [438, 203] width 101 height 15
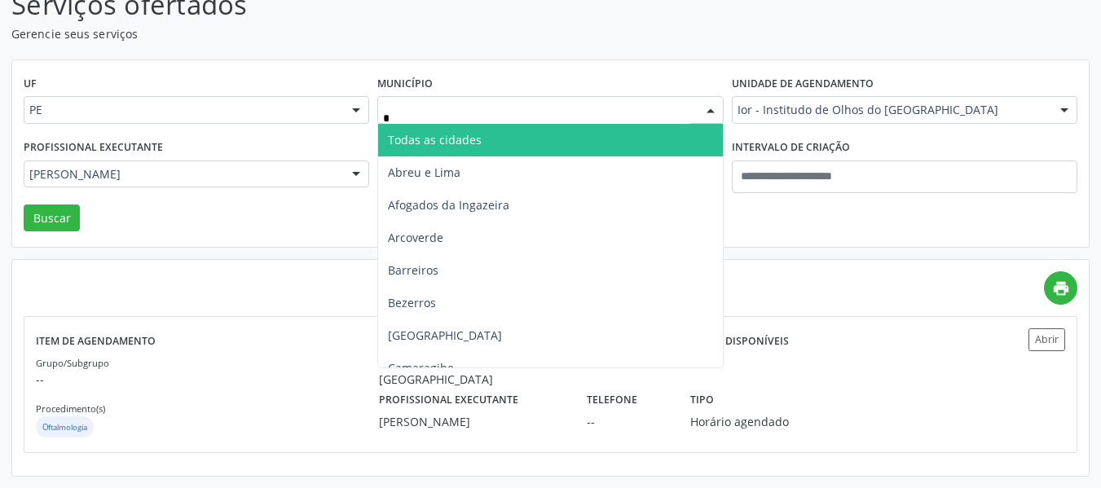
type input "**"
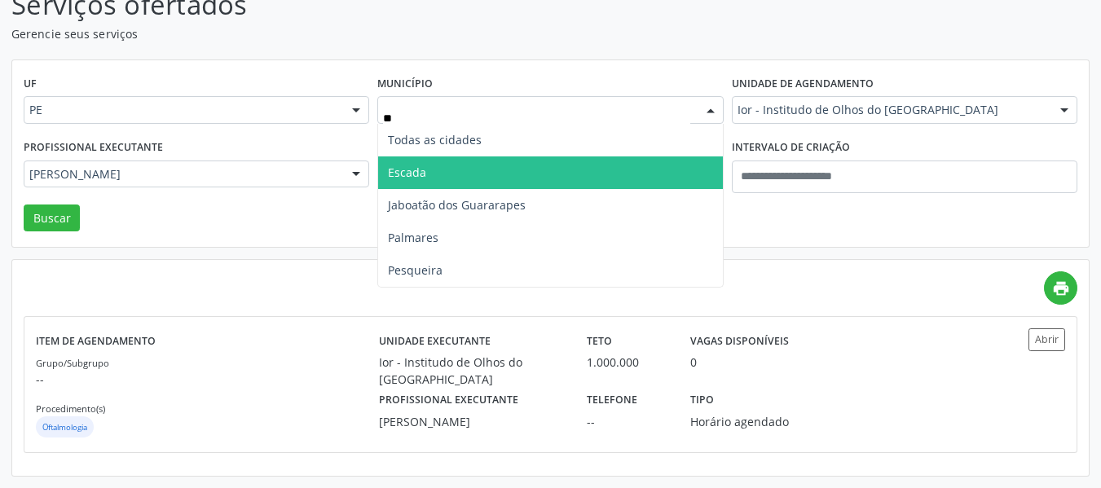
drag, startPoint x: 442, startPoint y: 181, endPoint x: 660, endPoint y: 145, distance: 221.4
click at [442, 178] on span "Escada" at bounding box center [550, 173] width 344 height 33
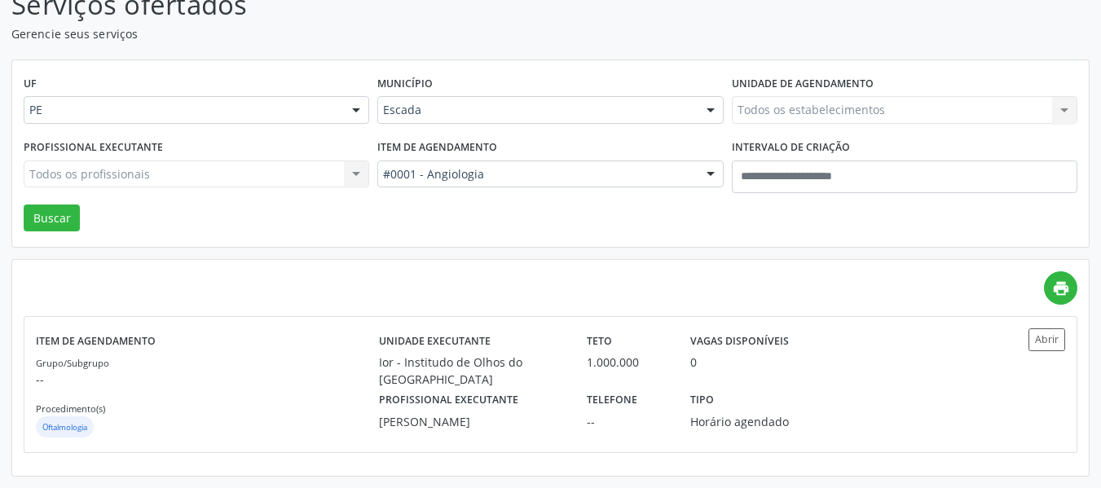
click at [842, 112] on div "Todos os estabelecimentos Todos os estabelecimentos Alergoimuno W Antunes Ltda …" at bounding box center [905, 110] width 346 height 28
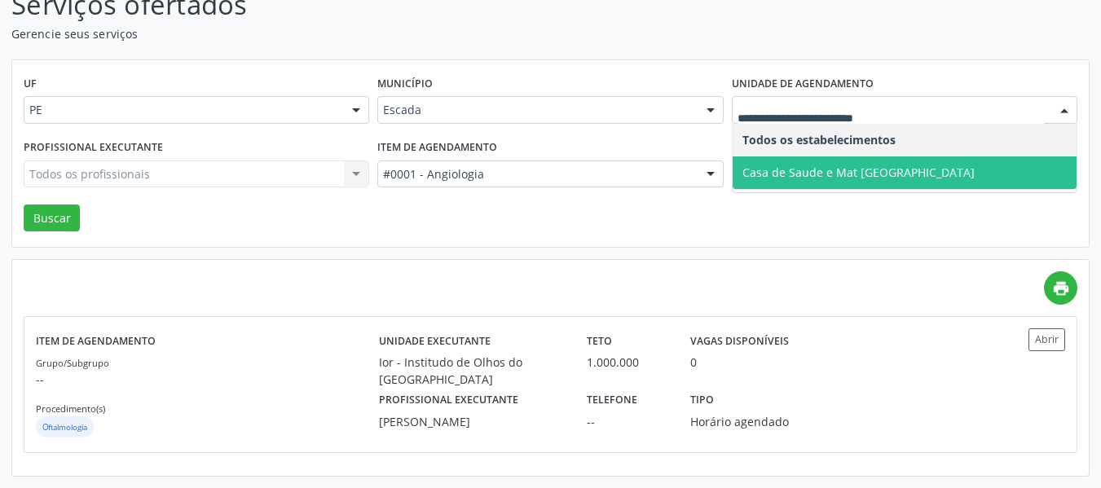
drag, startPoint x: 841, startPoint y: 174, endPoint x: 465, endPoint y: 251, distance: 383.6
click at [840, 175] on span "Casa de Saude e Mat [GEOGRAPHIC_DATA]" at bounding box center [859, 172] width 232 height 15
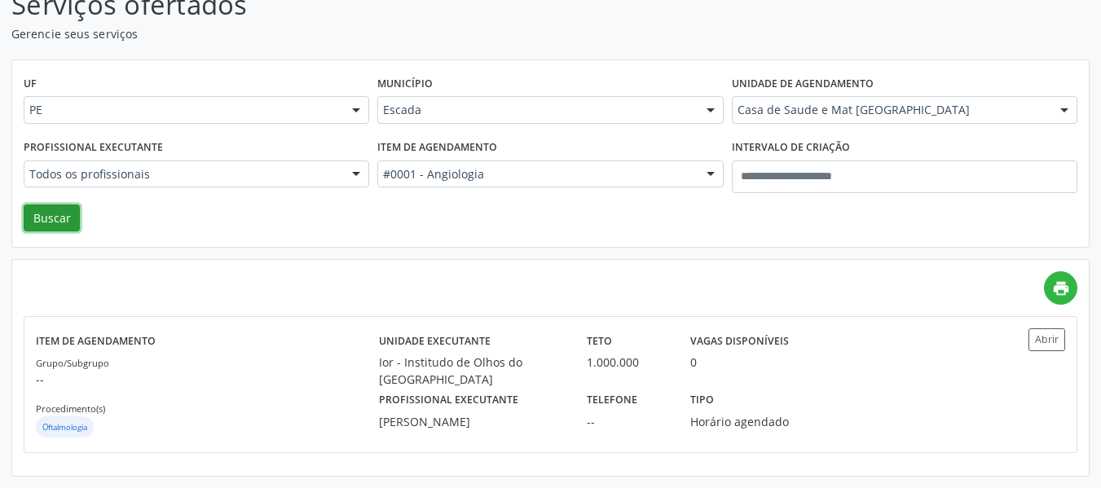
click at [66, 210] on button "Buscar" at bounding box center [52, 219] width 56 height 28
click at [472, 338] on label "Unidade executante" at bounding box center [435, 341] width 112 height 25
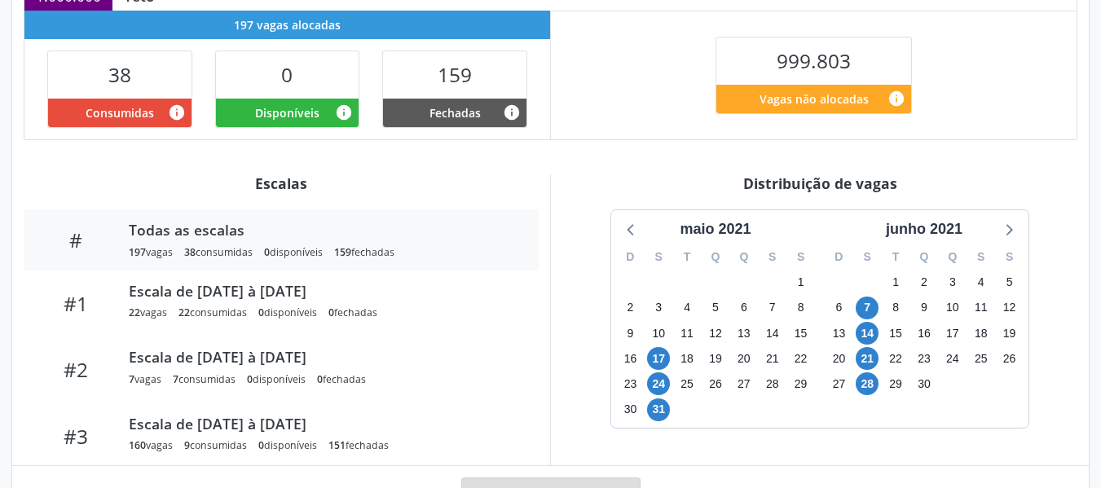
scroll to position [408, 0]
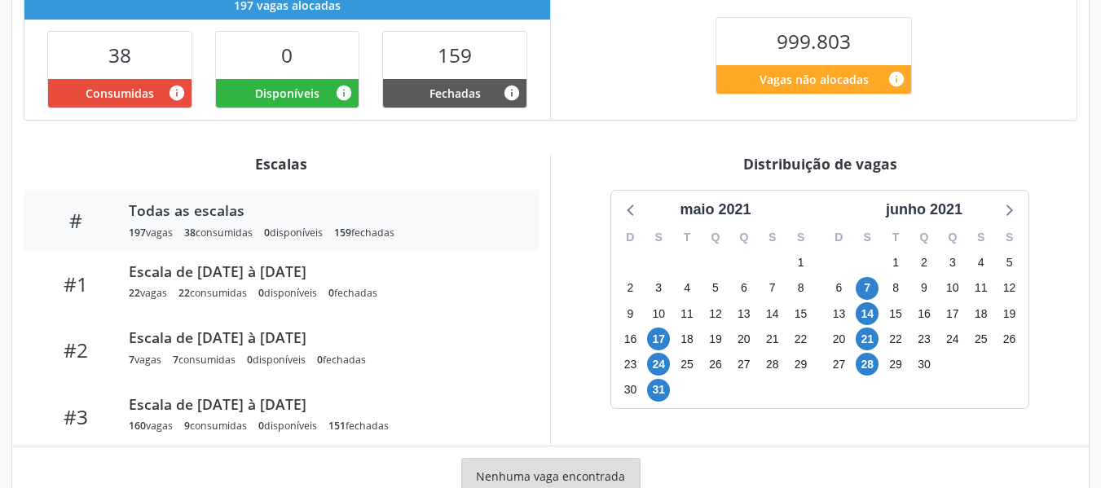
click at [880, 207] on div "junho 2021" at bounding box center [924, 210] width 192 height 22
click at [882, 216] on div "junho 2021" at bounding box center [925, 210] width 90 height 22
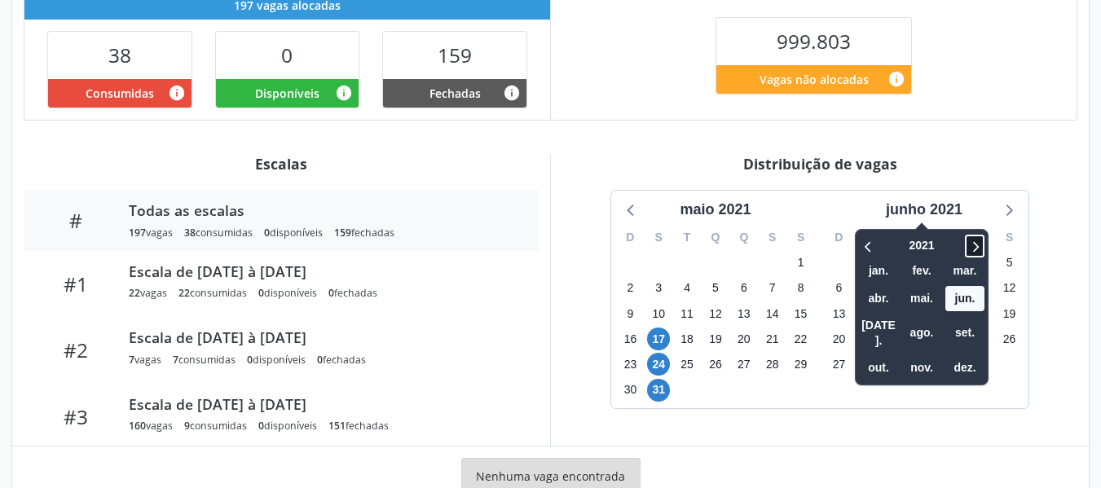
click at [983, 246] on icon at bounding box center [975, 246] width 16 height 20
click at [923, 326] on span "ago." at bounding box center [921, 332] width 39 height 25
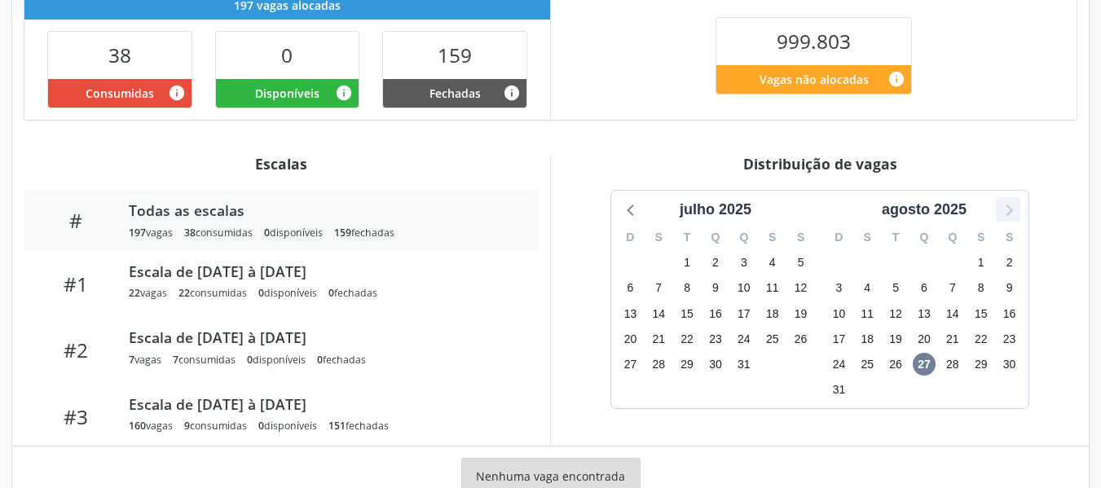
click at [1012, 212] on icon at bounding box center [1008, 209] width 21 height 21
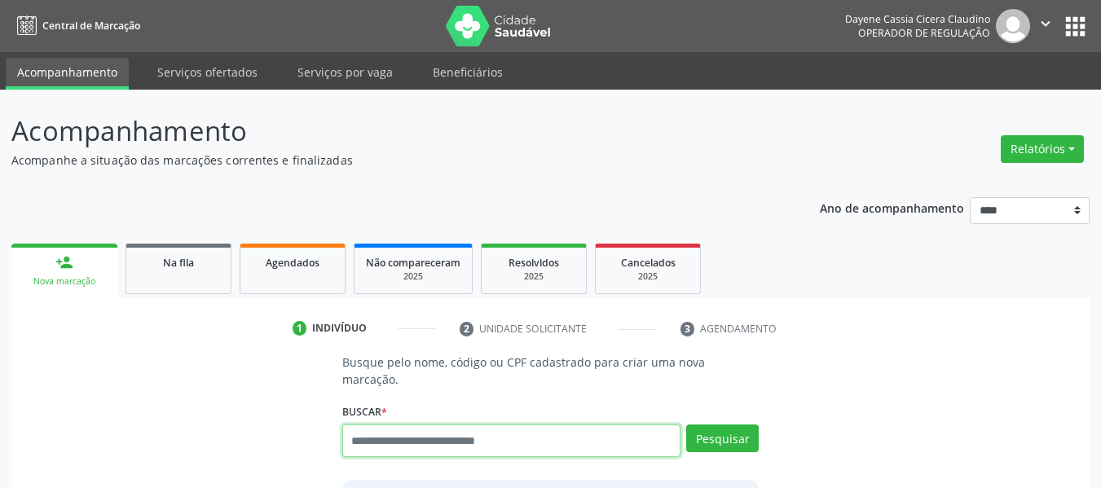
click at [558, 425] on input "text" at bounding box center [511, 441] width 339 height 33
paste input "**********"
type input "**********"
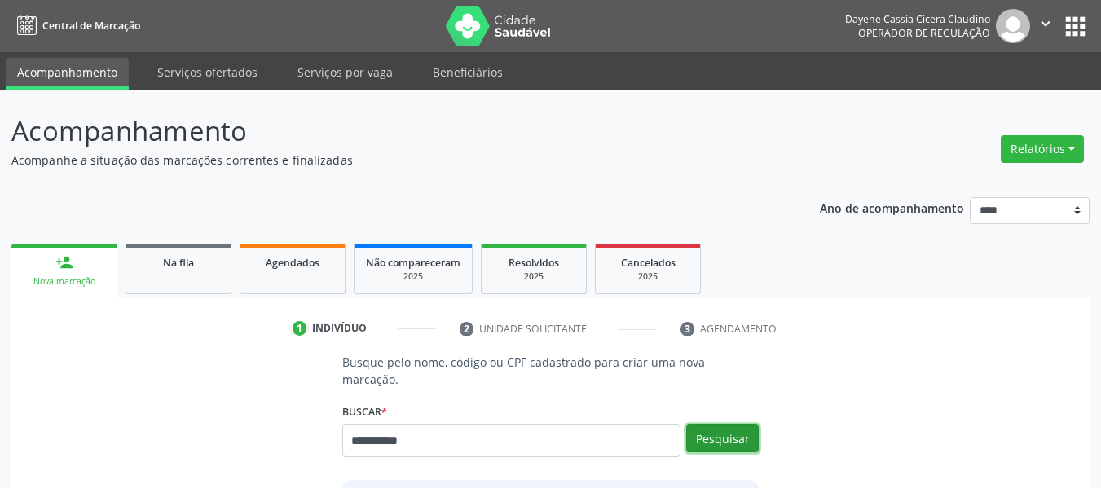
click at [725, 425] on button "Pesquisar" at bounding box center [722, 439] width 73 height 28
type input "**********"
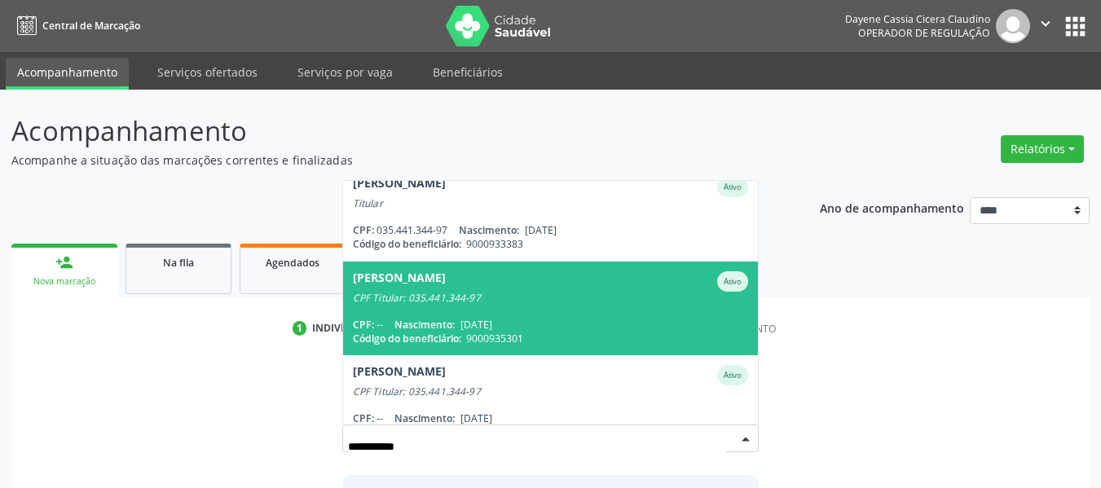
scroll to position [38, 0]
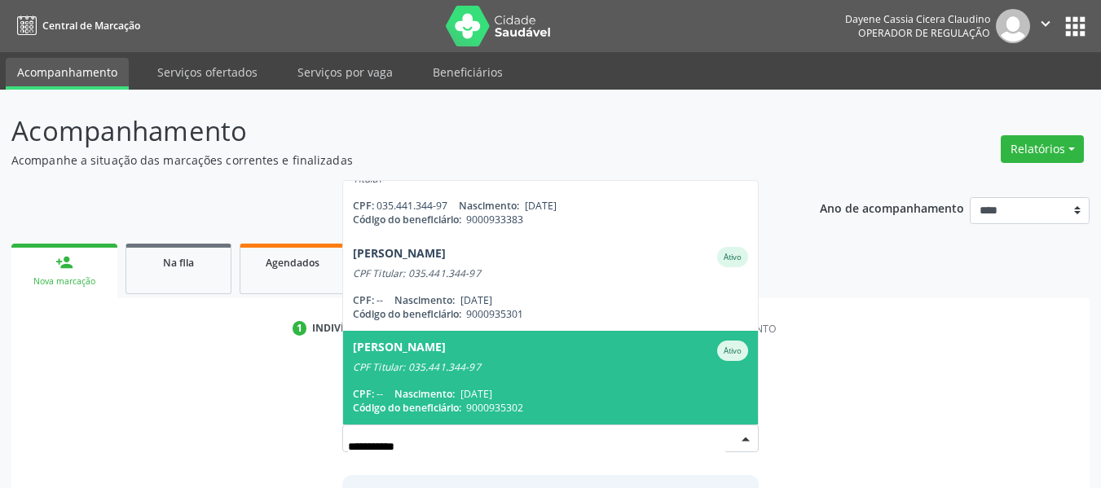
click at [545, 361] on div "CPF Titular: 035.441.344-97" at bounding box center [551, 367] width 396 height 13
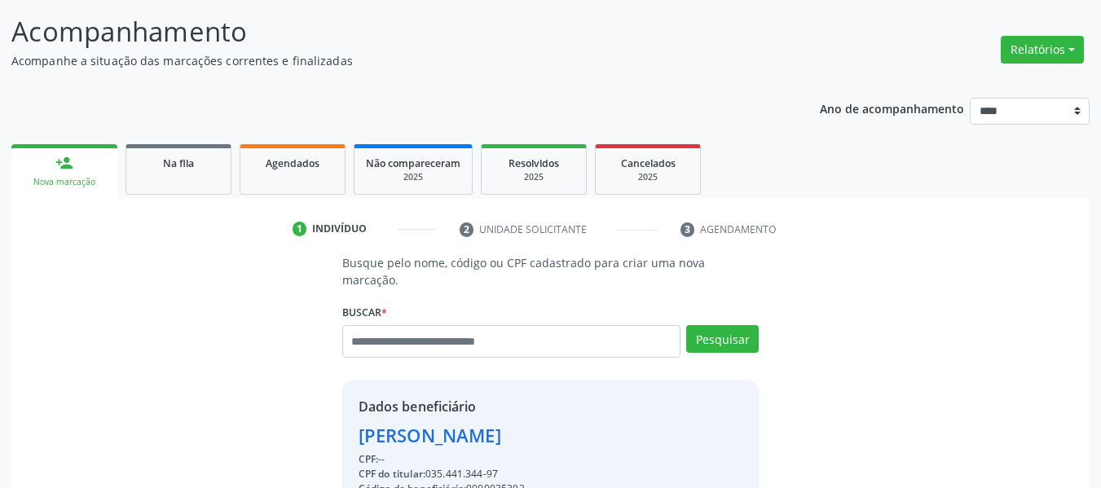
scroll to position [326, 0]
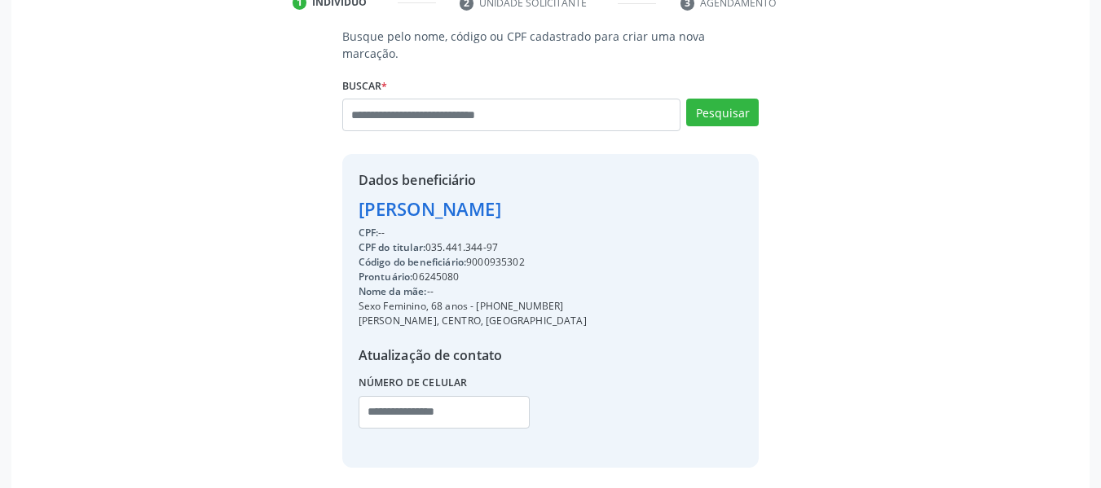
drag, startPoint x: 591, startPoint y: 194, endPoint x: 358, endPoint y: 192, distance: 233.2
click at [359, 196] on div "Maria Jose da Silva Ferreira" at bounding box center [473, 209] width 228 height 27
copy div "Maria Jose da Silva Ferreira"
drag, startPoint x: 477, startPoint y: 291, endPoint x: 586, endPoint y: 280, distance: 109.8
click at [586, 280] on div "CPF: -- CPF do titular: 035.441.344-97 Código do beneficiário: 9000935302 Pront…" at bounding box center [473, 333] width 228 height 214
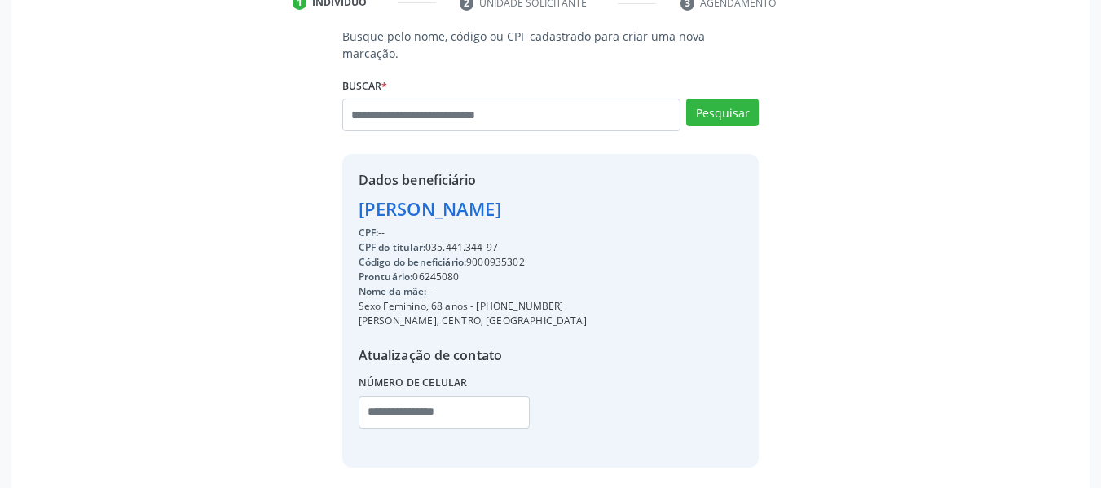
click at [532, 299] on div "Sexo Feminino, 68 anos - (81) 99105-8982" at bounding box center [473, 306] width 228 height 15
drag, startPoint x: 475, startPoint y: 290, endPoint x: 560, endPoint y: 289, distance: 84.8
click at [560, 299] on div "Sexo Feminino, 68 anos - (81) 99105-8982" at bounding box center [473, 306] width 228 height 15
copy div "(81) 99105-8982"
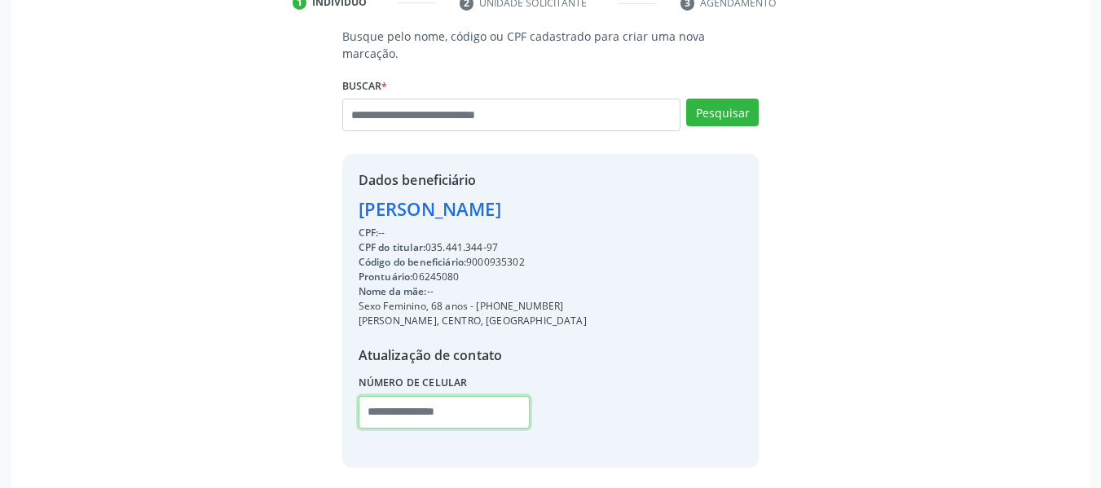
click at [379, 405] on input "text" at bounding box center [444, 412] width 171 height 33
paste input "**********"
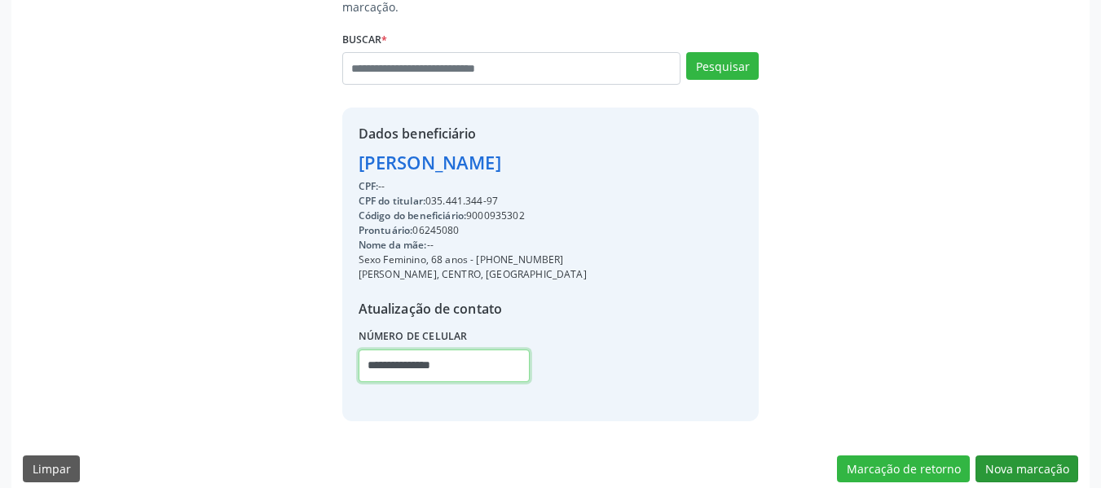
type input "**********"
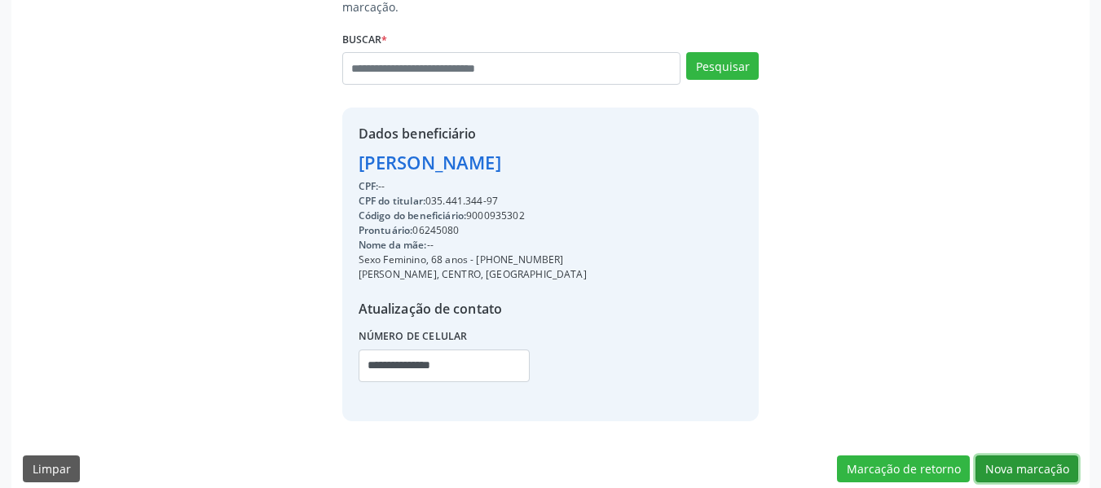
click at [1034, 457] on button "Nova marcação" at bounding box center [1027, 470] width 103 height 28
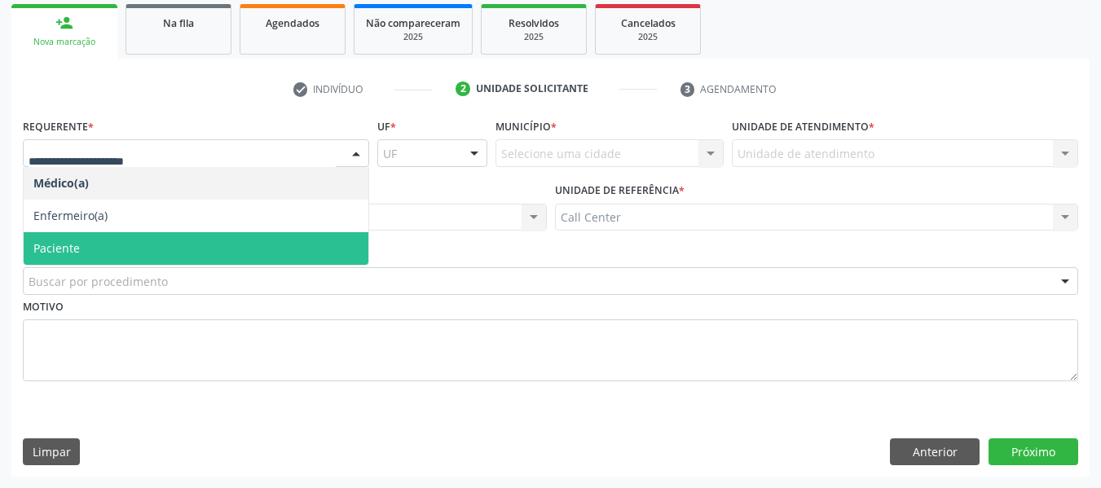
drag, startPoint x: 151, startPoint y: 241, endPoint x: 142, endPoint y: 267, distance: 26.8
click at [151, 242] on span "Paciente" at bounding box center [196, 248] width 345 height 33
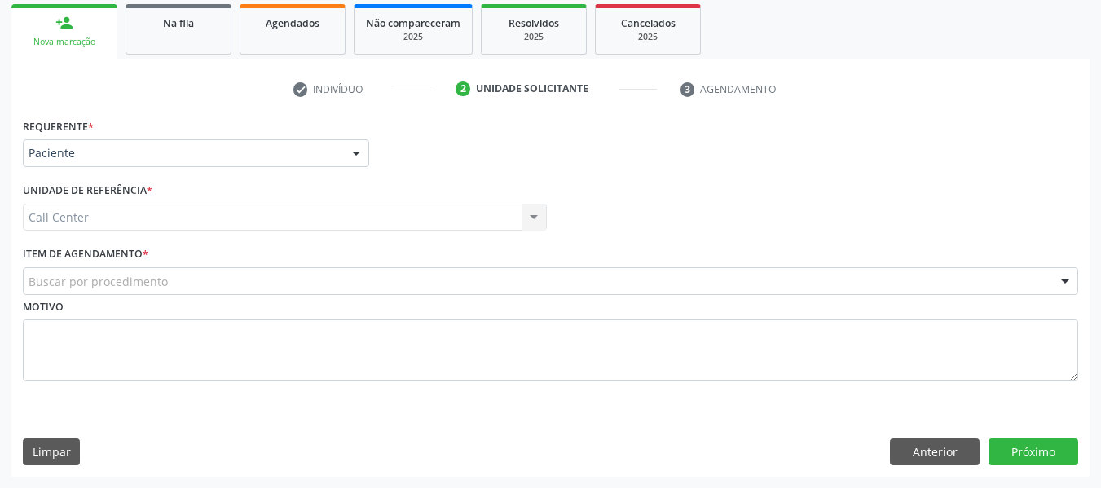
drag, startPoint x: 139, startPoint y: 274, endPoint x: 145, endPoint y: 282, distance: 10.4
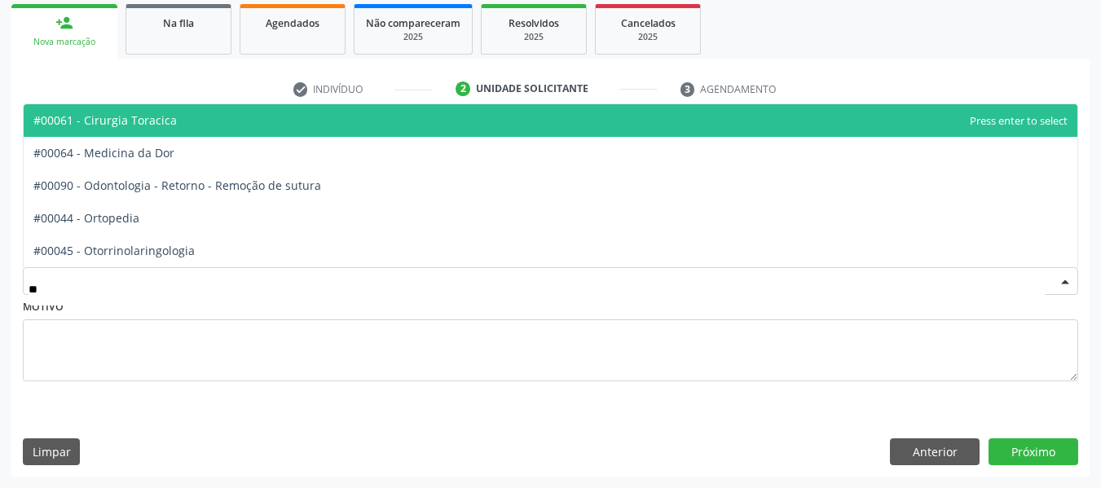
type input "***"
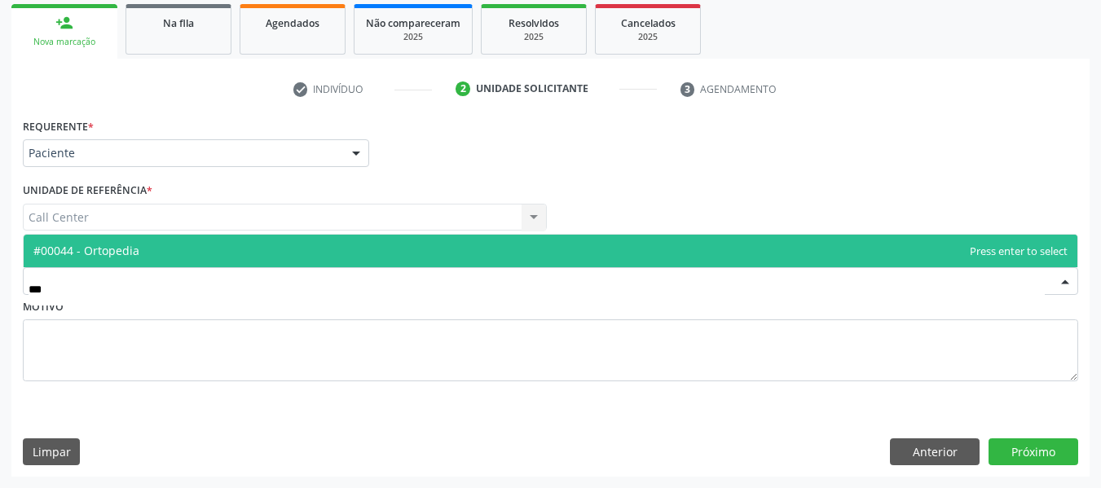
click at [149, 249] on span "#00044 - Ortopedia" at bounding box center [551, 251] width 1054 height 33
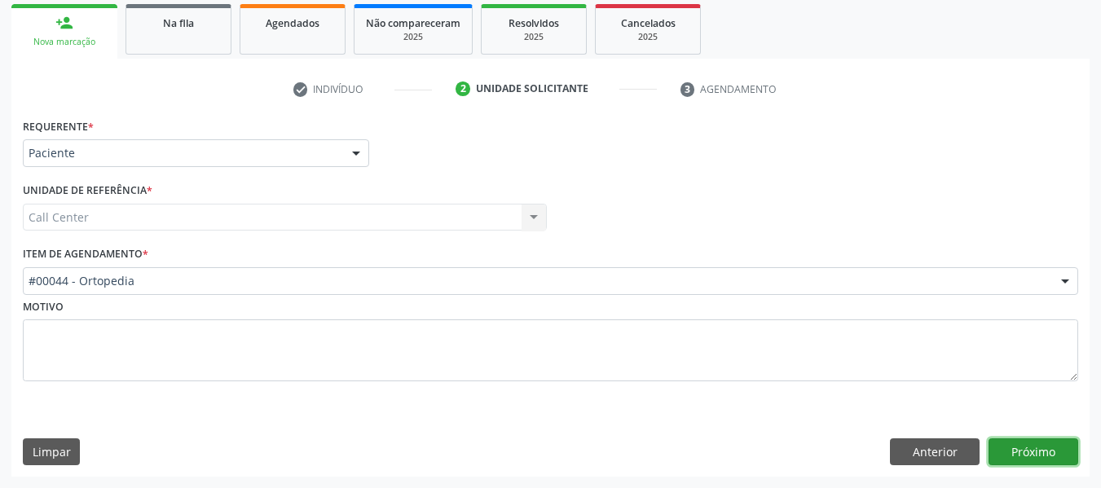
click at [1024, 445] on button "Próximo" at bounding box center [1034, 453] width 90 height 28
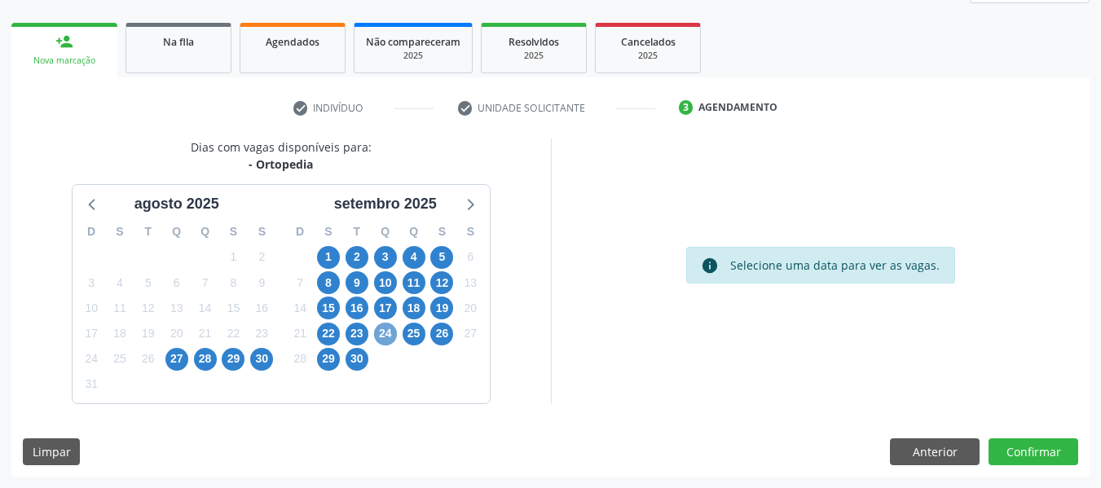
click at [386, 335] on span "24" at bounding box center [385, 334] width 23 height 23
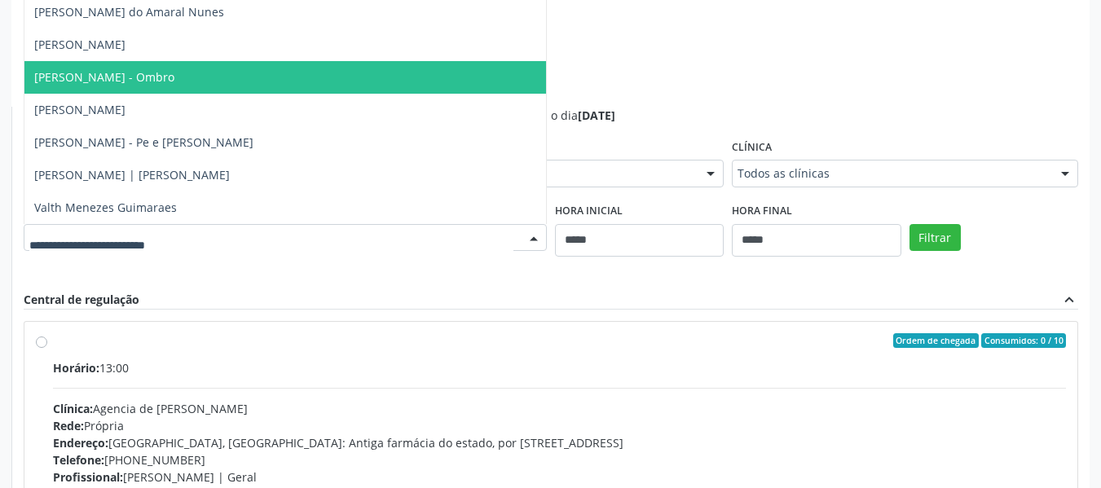
scroll to position [547, 0]
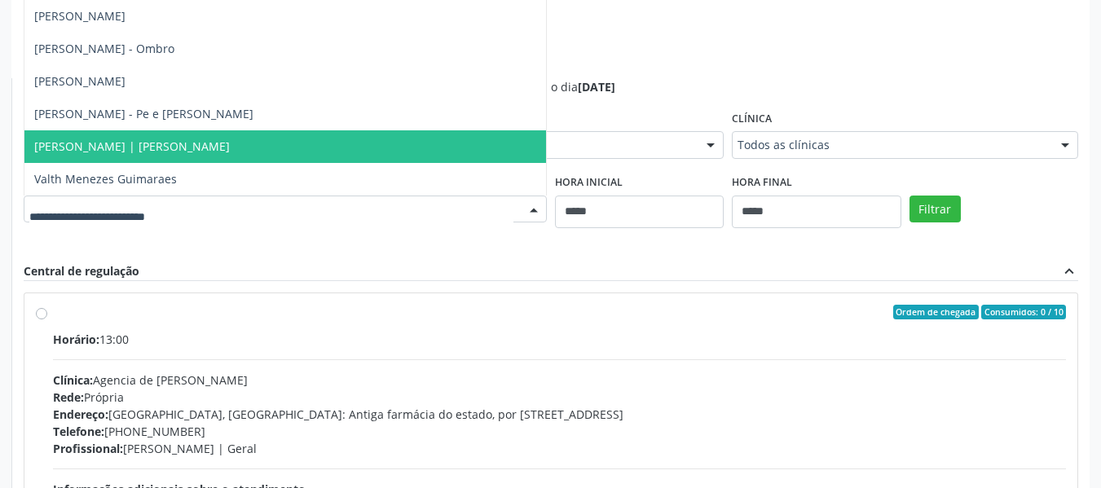
click at [232, 136] on span "Tiago Mesquita Moura | Joelho" at bounding box center [285, 146] width 522 height 33
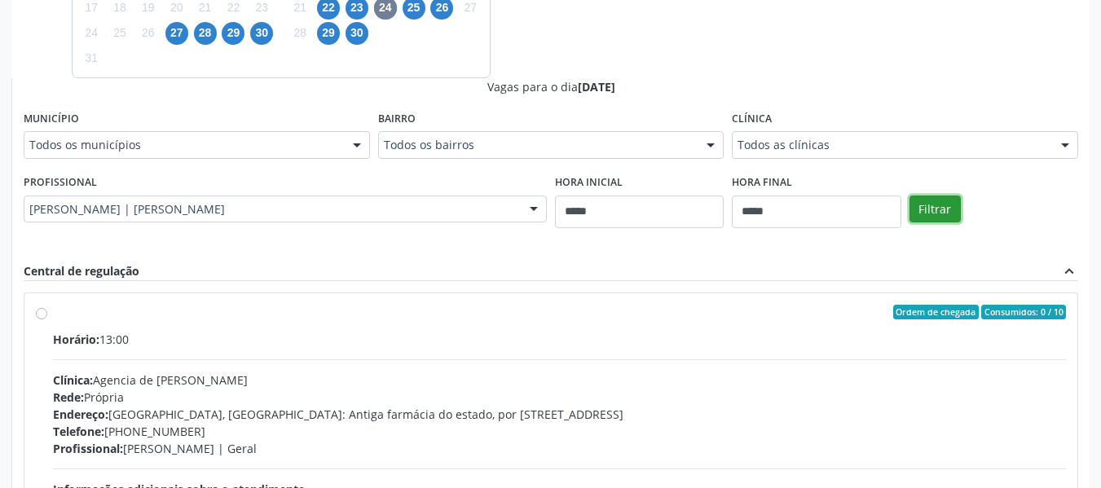
click at [923, 204] on button "Filtrar" at bounding box center [935, 210] width 51 height 28
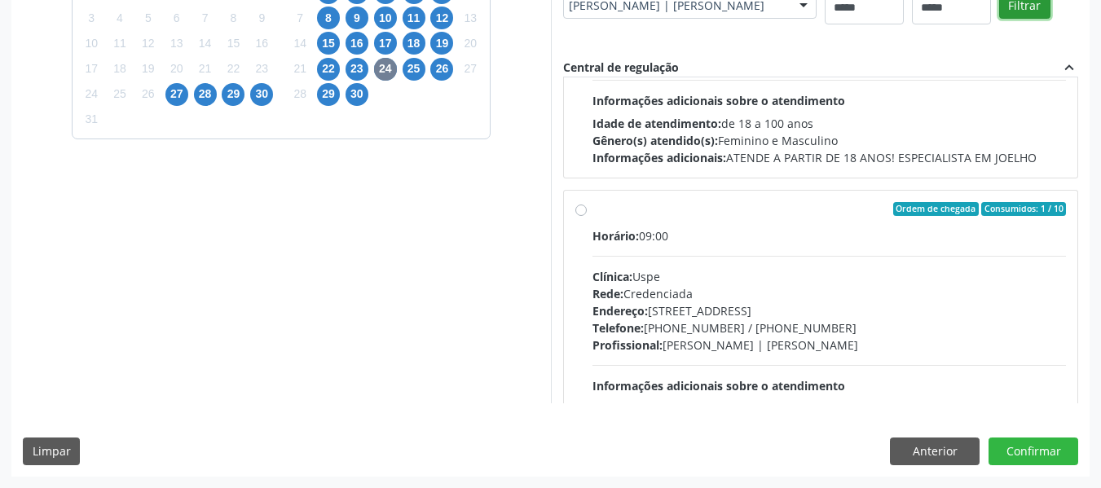
scroll to position [257, 0]
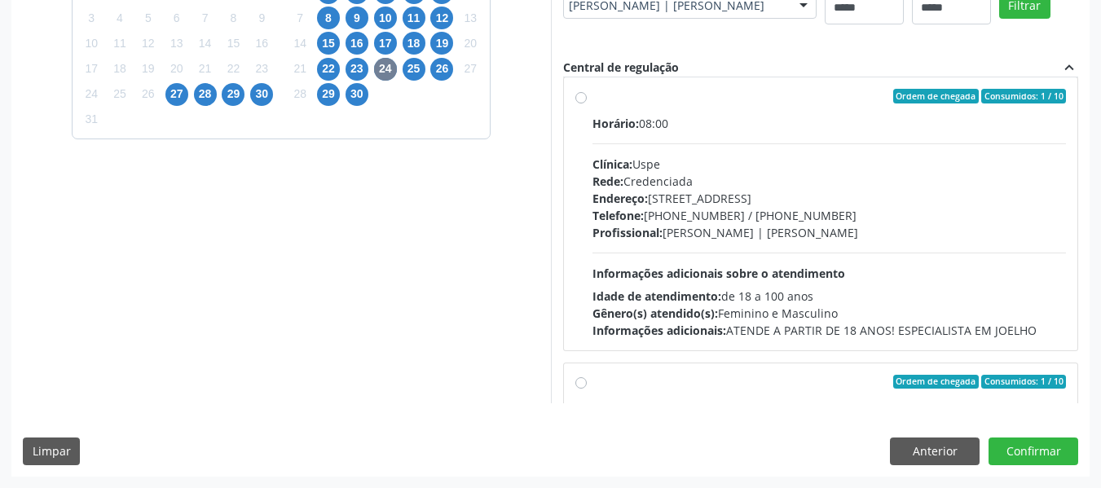
click at [827, 260] on div "Horário: 08:00 Clínica: Uspe Rede: Credenciada Endereço: Rua do Espinheiro, nº …" at bounding box center [830, 227] width 474 height 224
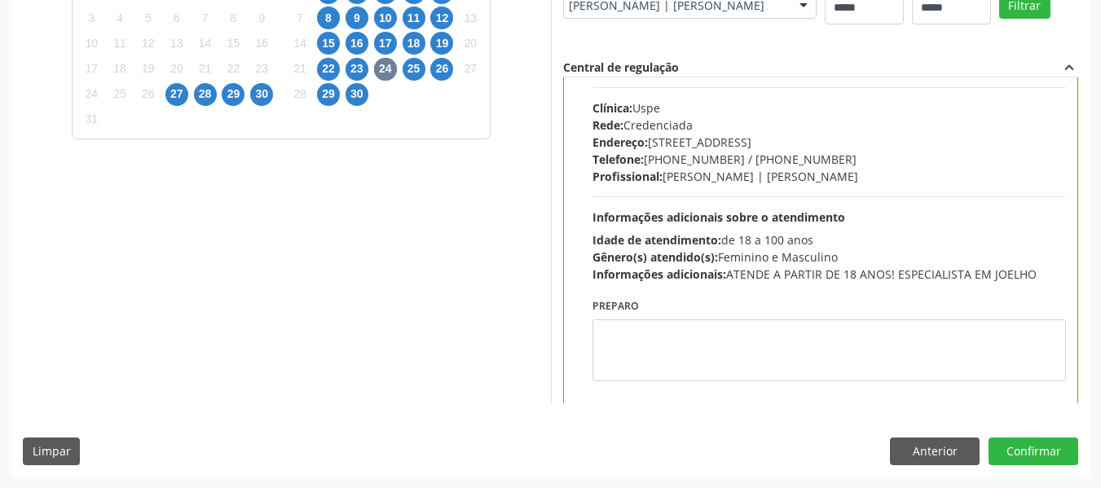
scroll to position [94, 0]
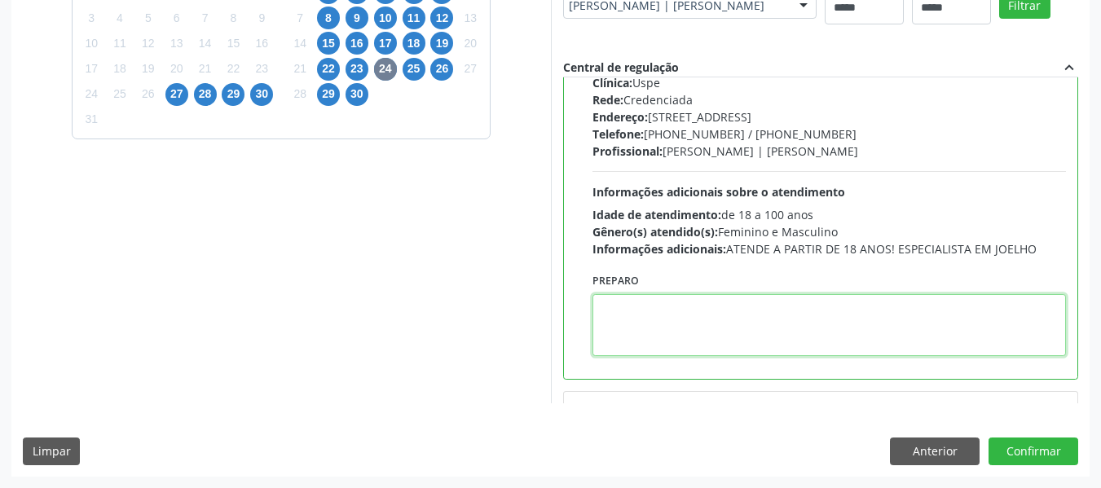
click at [785, 314] on textarea at bounding box center [830, 325] width 474 height 62
paste textarea "**********"
type textarea "**********"
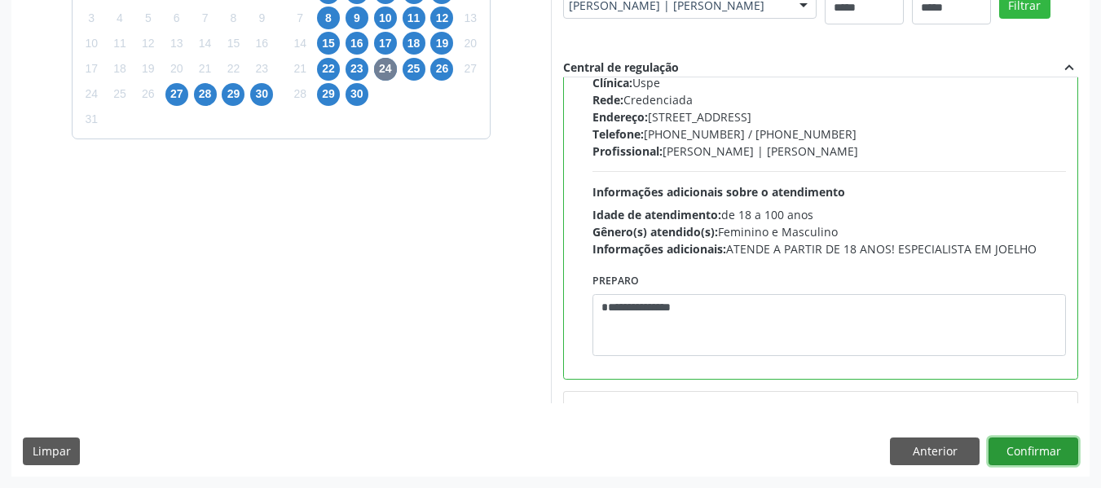
click at [1015, 438] on button "Confirmar" at bounding box center [1034, 452] width 90 height 28
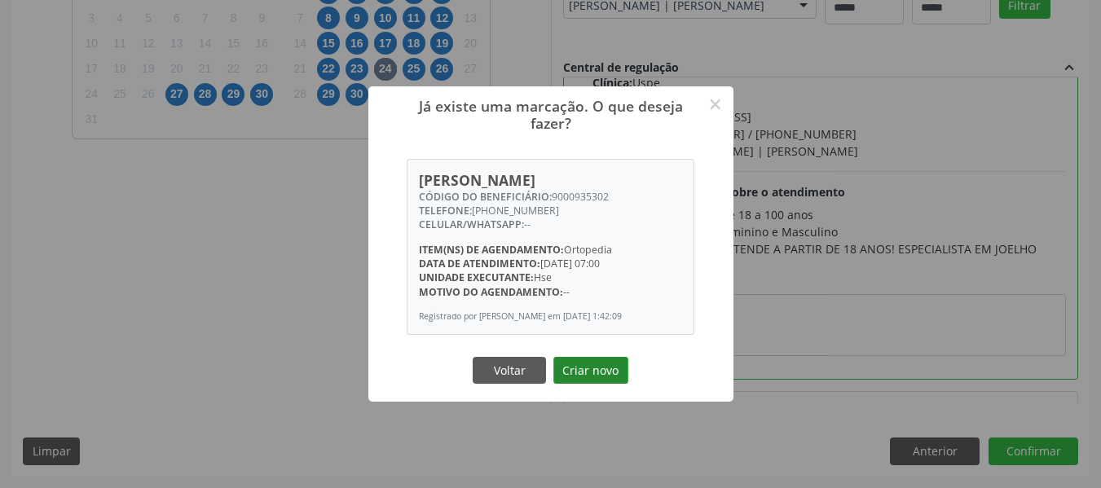
click at [598, 368] on button "Criar novo" at bounding box center [591, 371] width 75 height 28
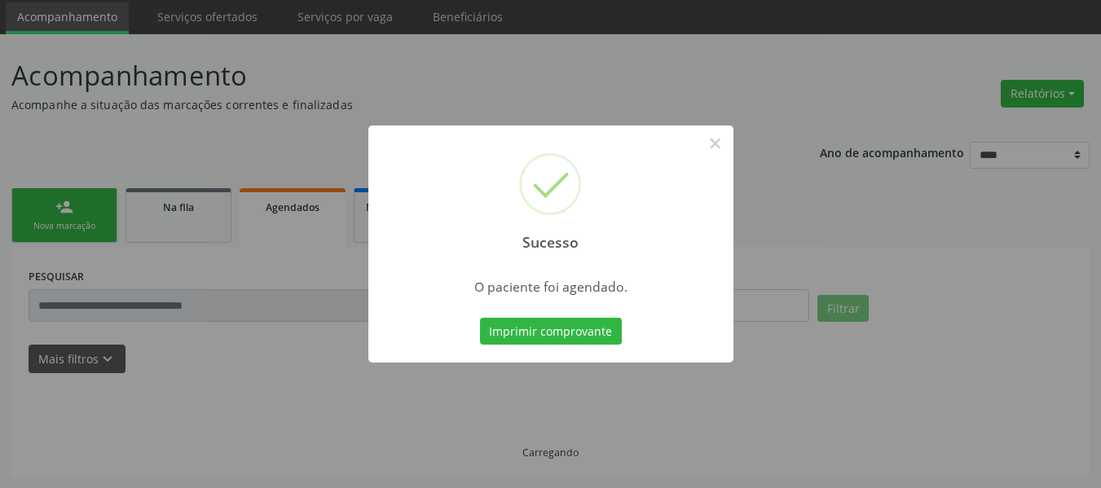
scroll to position [55, 0]
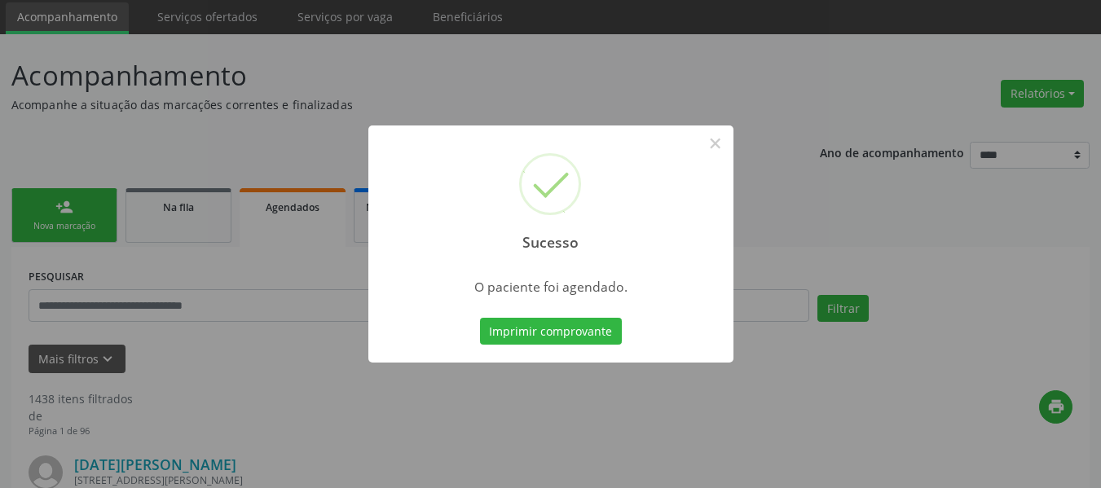
click at [590, 346] on div "Imprimir comprovante Cancel" at bounding box center [550, 332] width 149 height 34
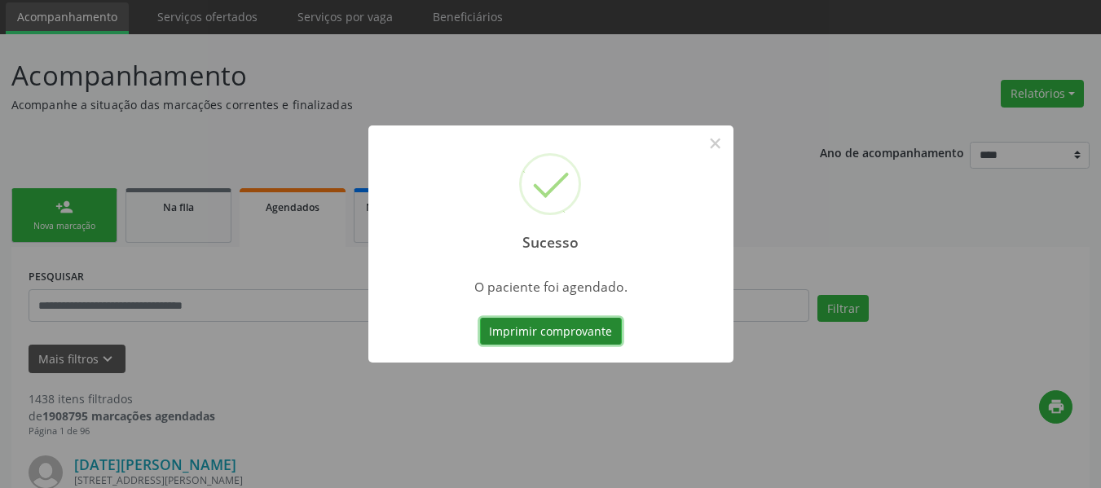
click at [585, 334] on button "Imprimir comprovante" at bounding box center [551, 332] width 142 height 28
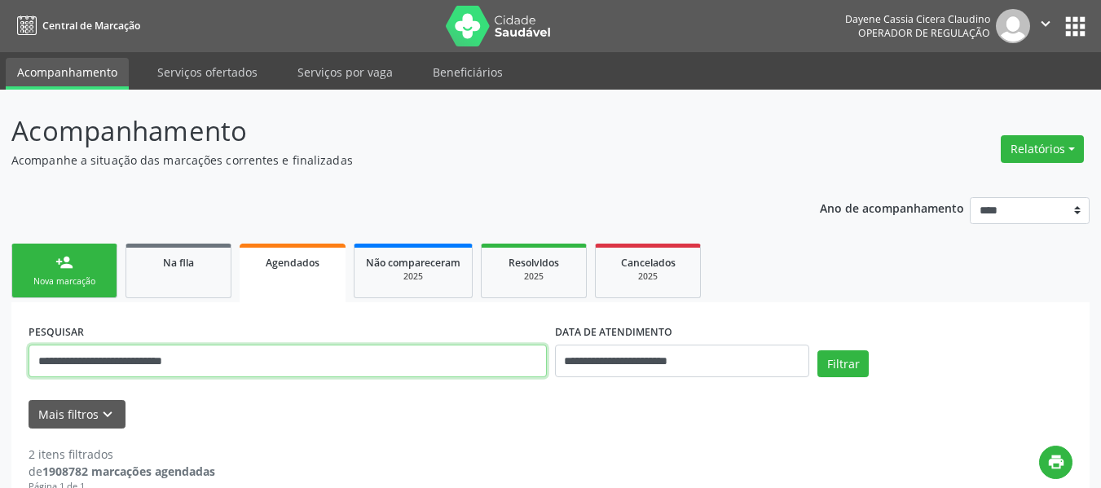
drag, startPoint x: 276, startPoint y: 357, endPoint x: 0, endPoint y: 364, distance: 275.6
type input "*"
paste input "**********"
type input "**********"
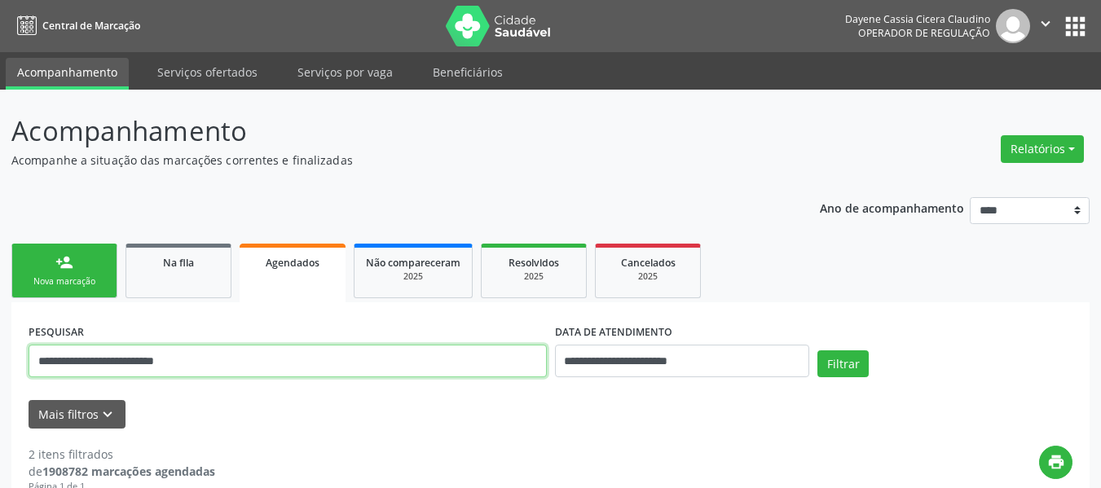
click at [818, 351] on button "Filtrar" at bounding box center [843, 365] width 51 height 28
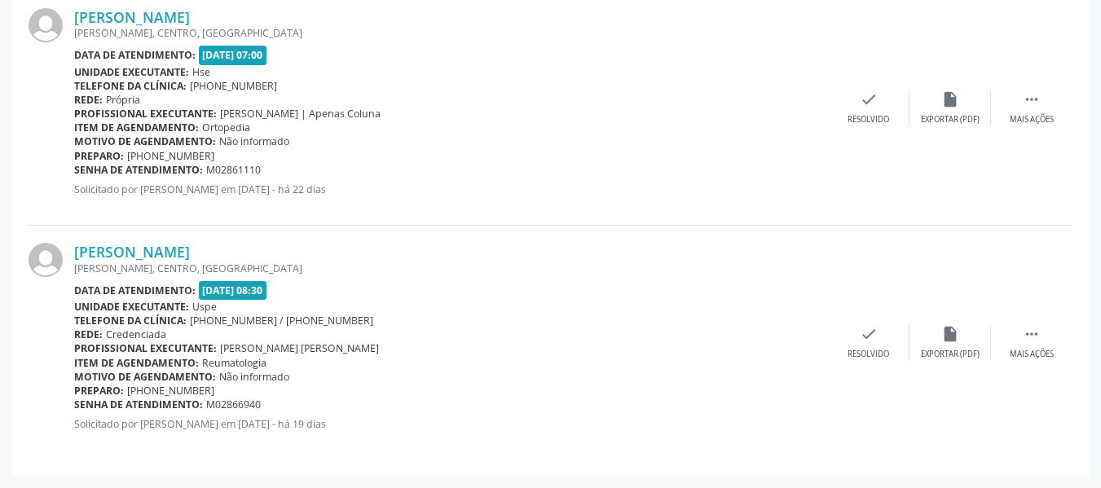
scroll to position [1901, 0]
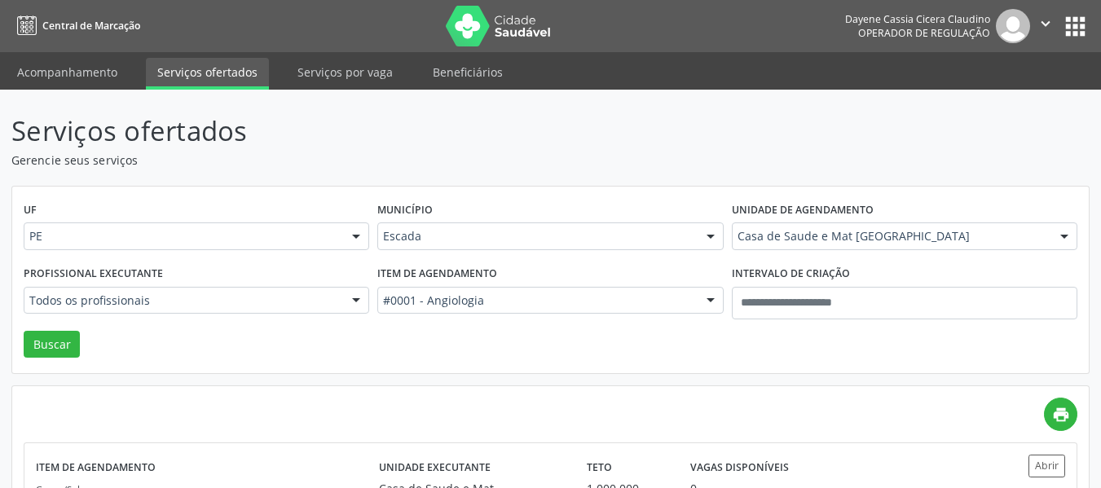
scroll to position [126, 0]
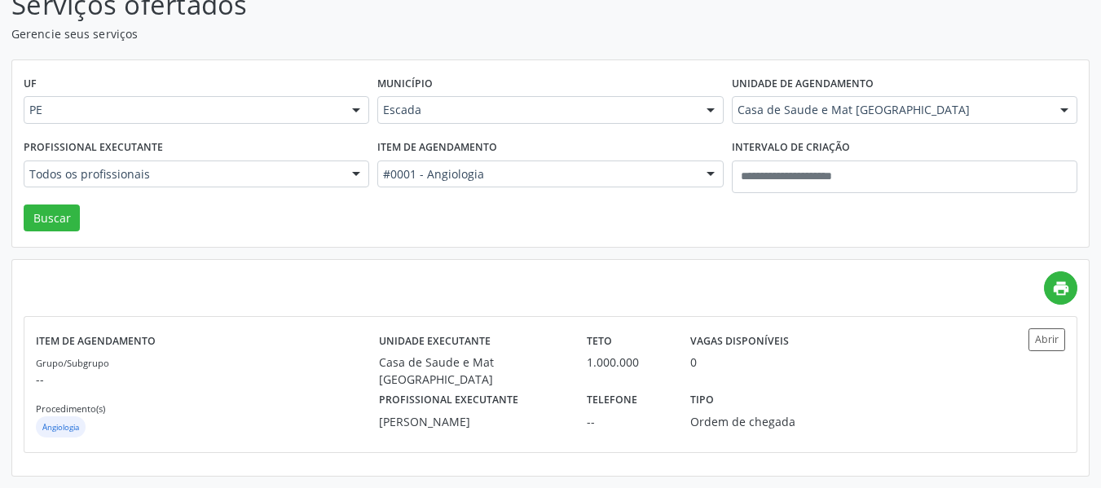
click at [578, 192] on div "Item de agendamento #0001 - Angiologia Todos os itens #0000 - Alergologia #0001…" at bounding box center [550, 169] width 354 height 69
click at [523, 148] on div "Item de agendamento #0001 - Angiologia Todos os itens #0000 - Alergologia #0001…" at bounding box center [550, 169] width 354 height 69
click at [523, 157] on div "Item de agendamento #0001 - Angiologia Todos os itens #0000 - Alergologia #0001…" at bounding box center [550, 169] width 354 height 69
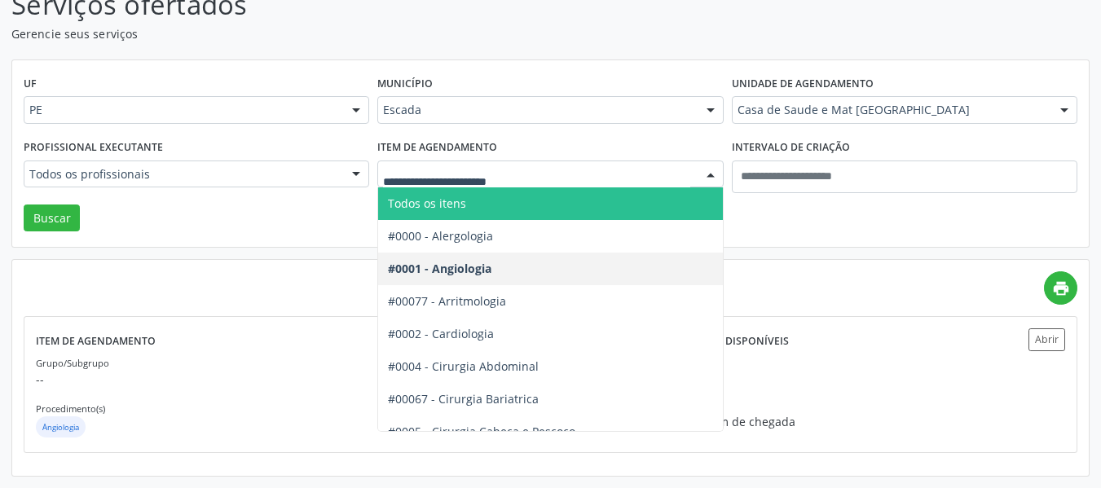
click at [523, 164] on div at bounding box center [550, 175] width 346 height 28
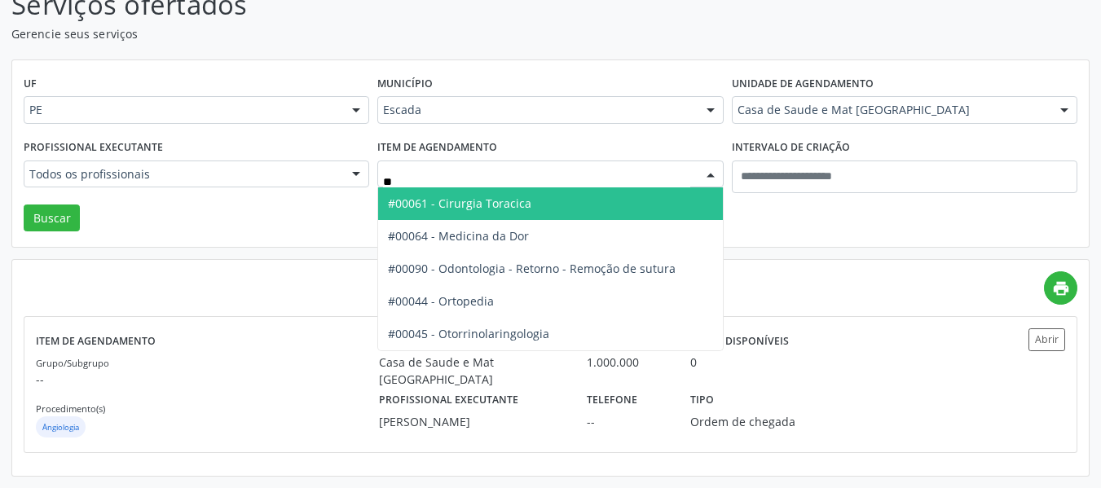
type input "***"
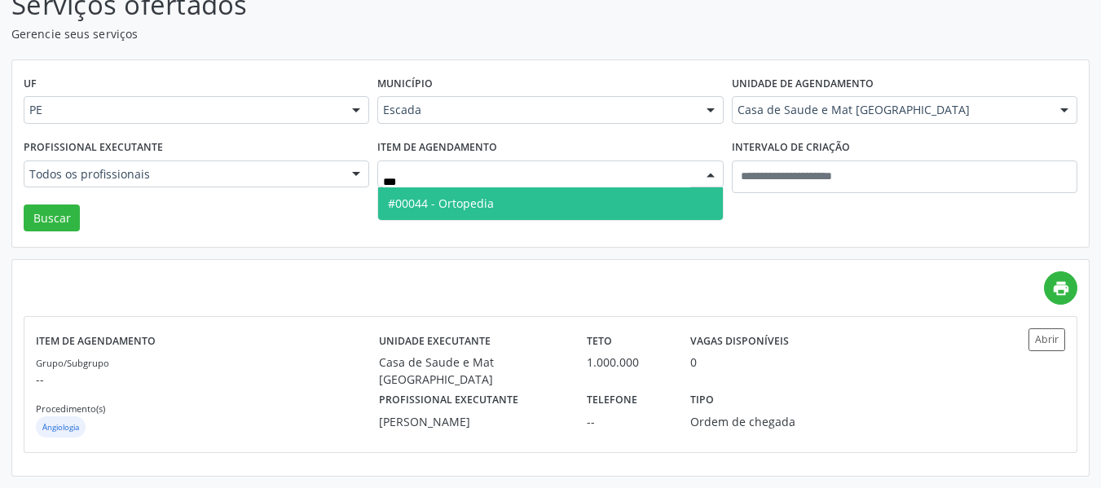
click at [457, 205] on span "#00044 - Ortopedia" at bounding box center [441, 203] width 106 height 15
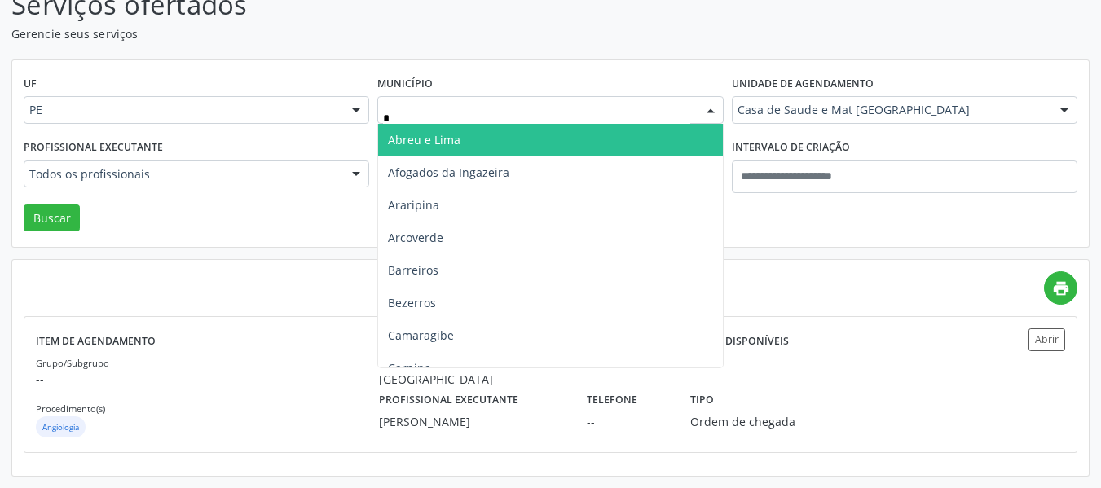
type input "**"
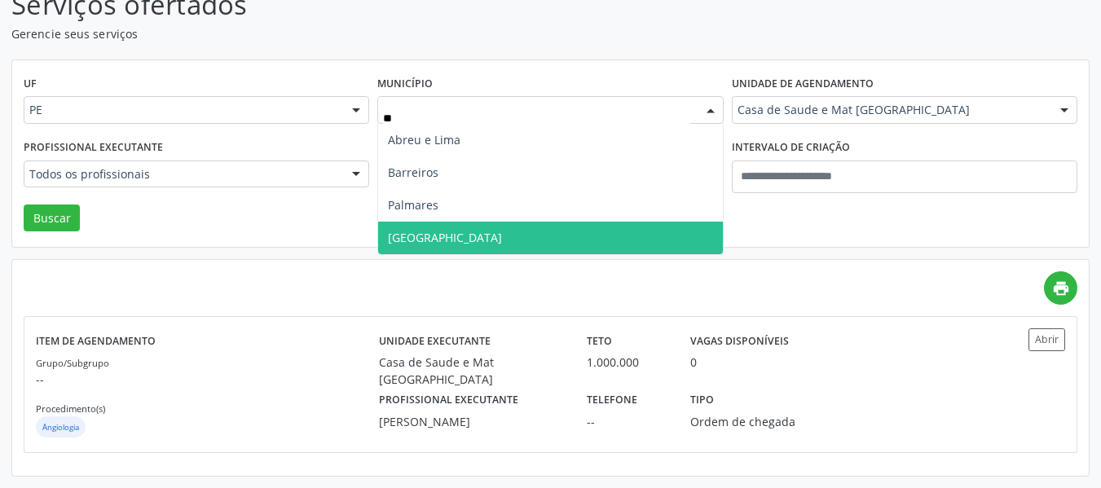
click at [470, 233] on span "[GEOGRAPHIC_DATA]" at bounding box center [550, 238] width 344 height 33
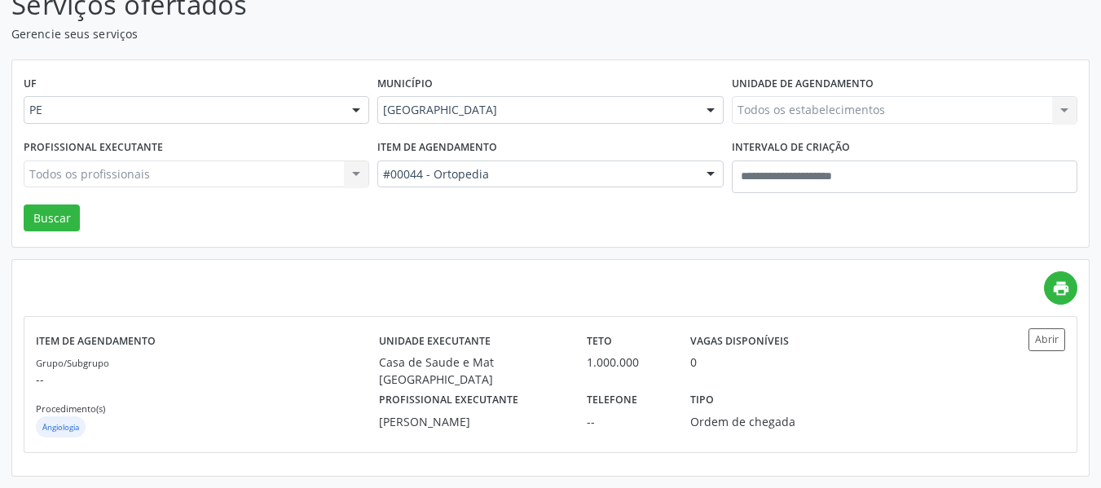
click at [919, 108] on div "Todos os estabelecimentos Todos os estabelecimentos [GEOGRAPHIC_DATA] e Mat [GE…" at bounding box center [905, 110] width 346 height 28
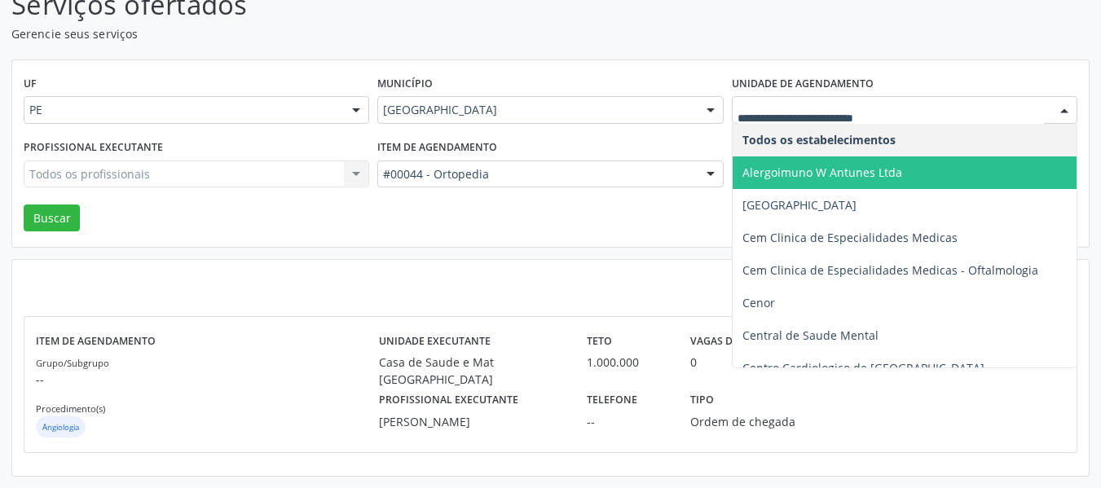
click at [917, 108] on input "text" at bounding box center [891, 118] width 307 height 33
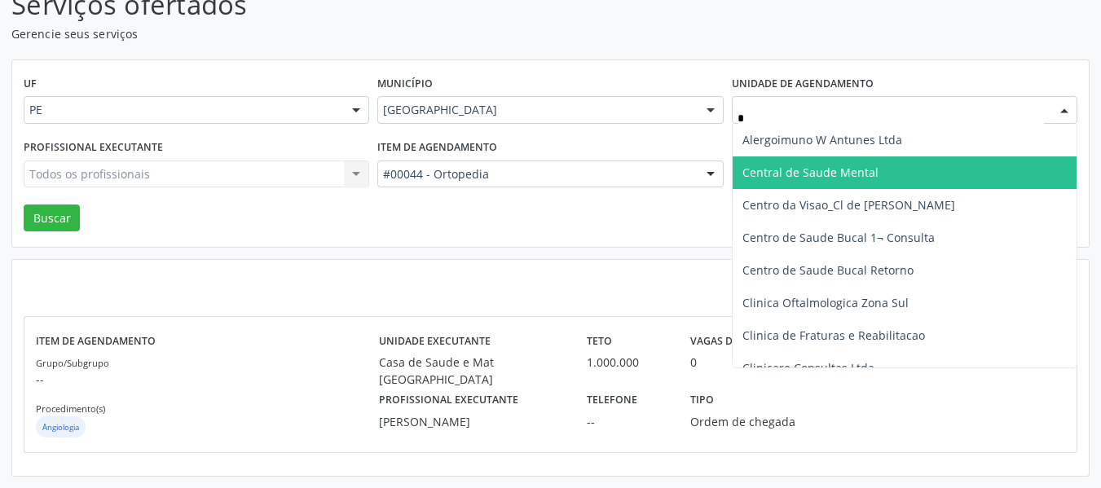
type input "**"
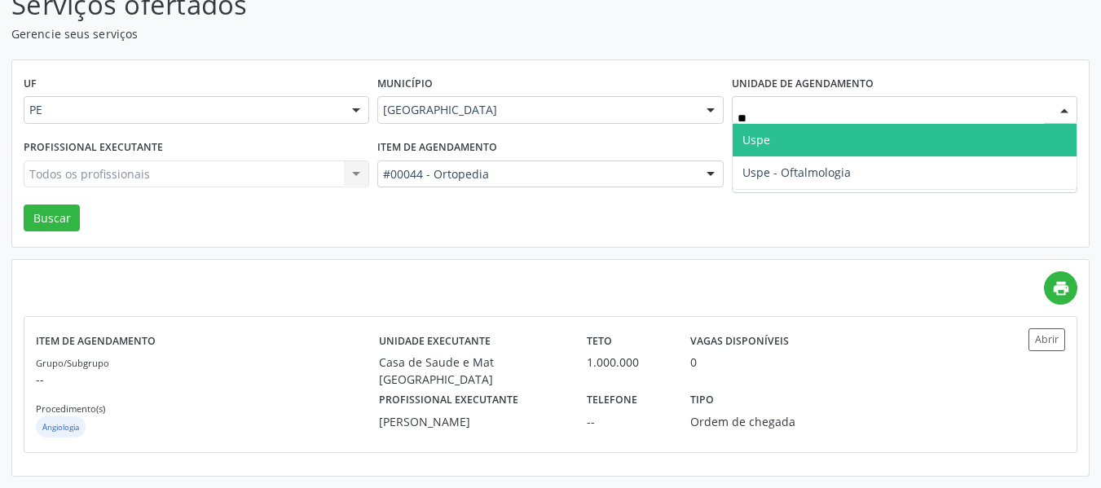
drag, startPoint x: 876, startPoint y: 139, endPoint x: 427, endPoint y: 147, distance: 449.3
click at [876, 139] on span "Uspe" at bounding box center [905, 140] width 344 height 33
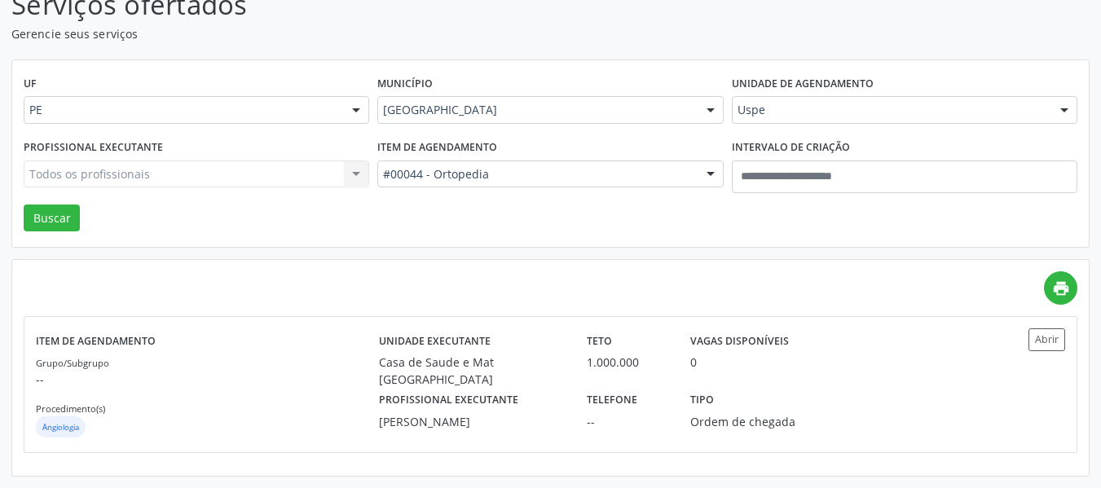
click at [177, 180] on div "Todos os profissionais Todos os profissionais Aluizio [PERSON_NAME] de França […" at bounding box center [197, 175] width 346 height 28
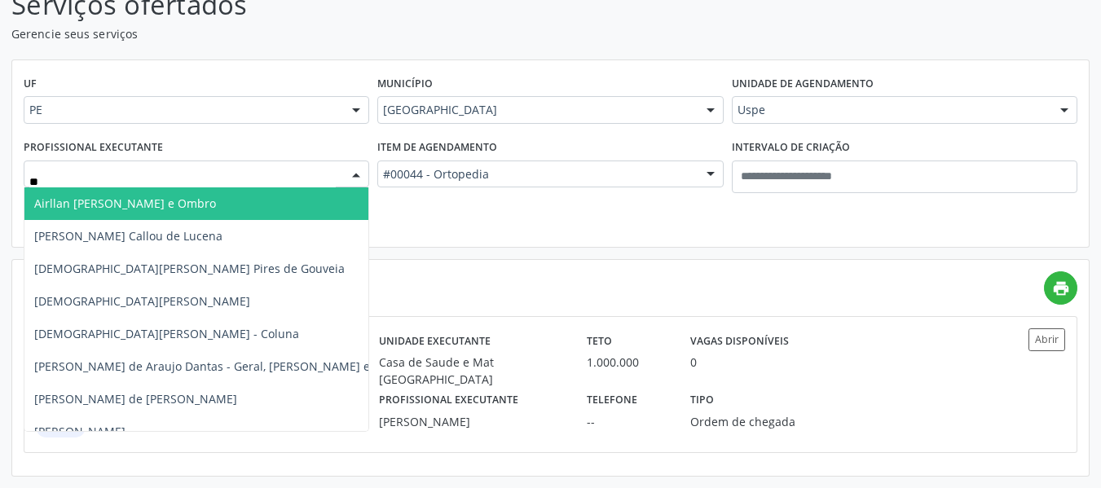
type input "***"
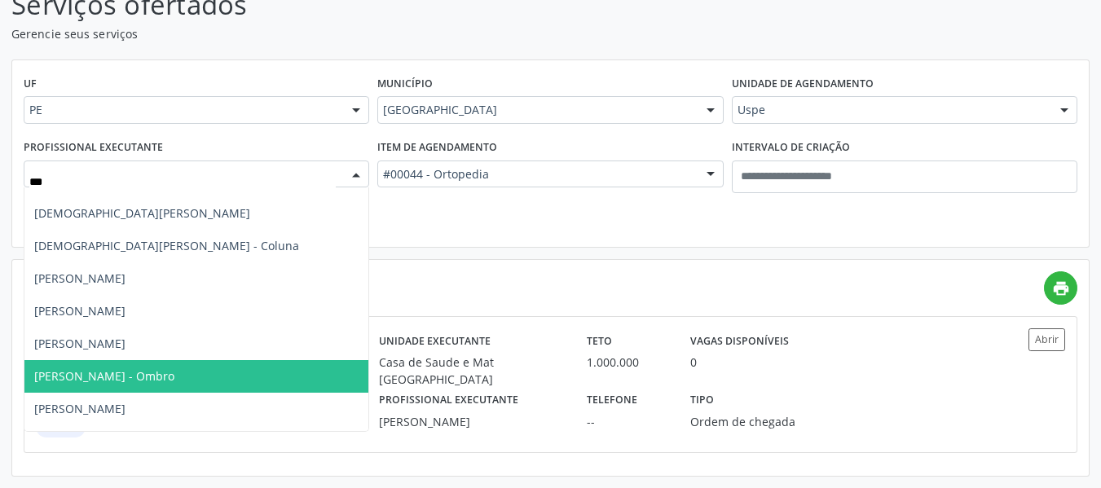
scroll to position [82, 0]
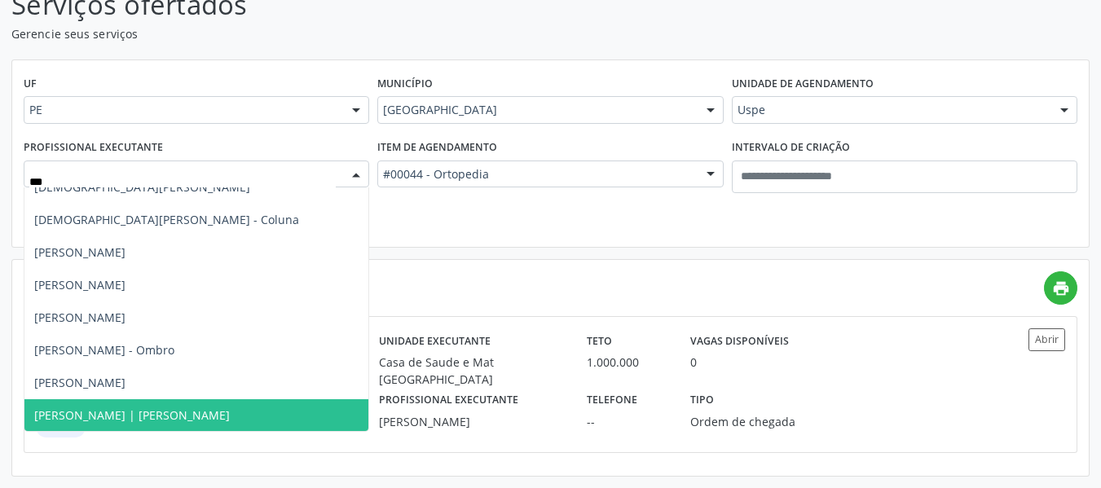
click at [170, 414] on span "[PERSON_NAME] | [PERSON_NAME]" at bounding box center [132, 415] width 196 height 15
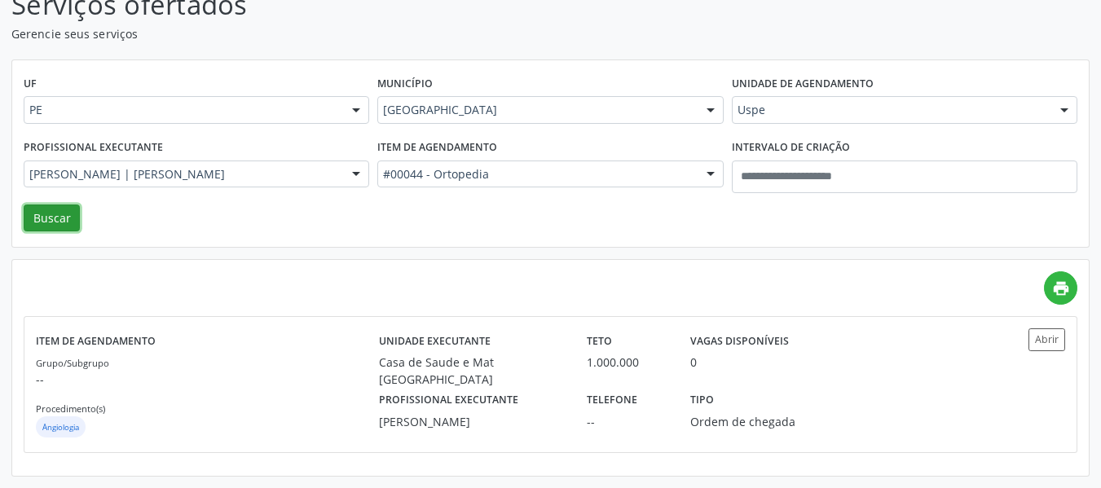
click at [58, 209] on button "Buscar" at bounding box center [52, 219] width 56 height 28
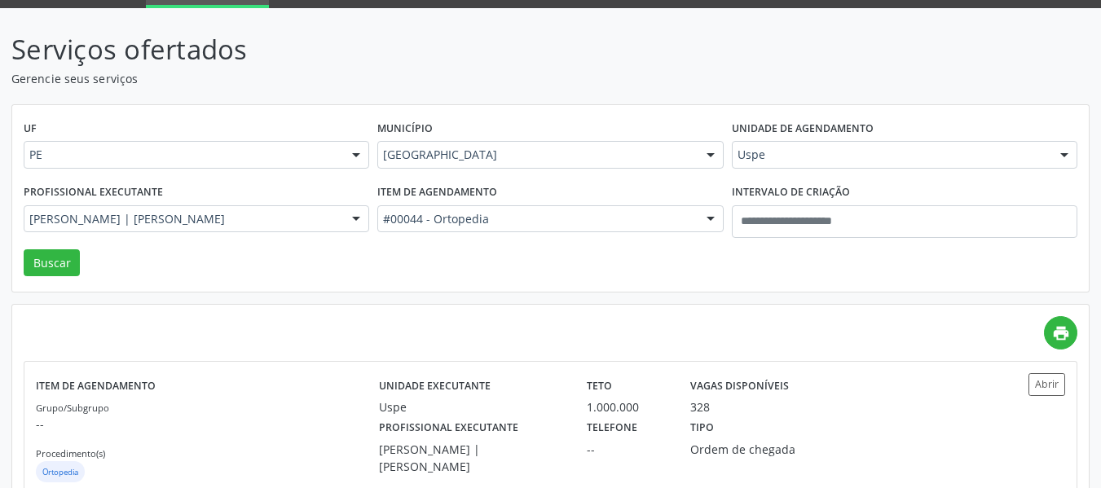
scroll to position [126, 0]
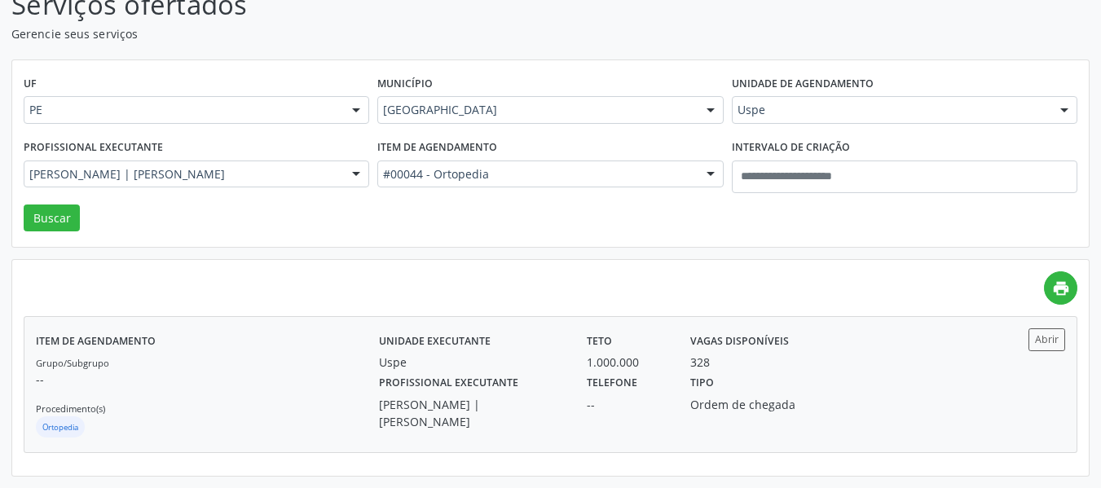
click at [555, 351] on div "Unidade executante [GEOGRAPHIC_DATA]" at bounding box center [472, 350] width 208 height 42
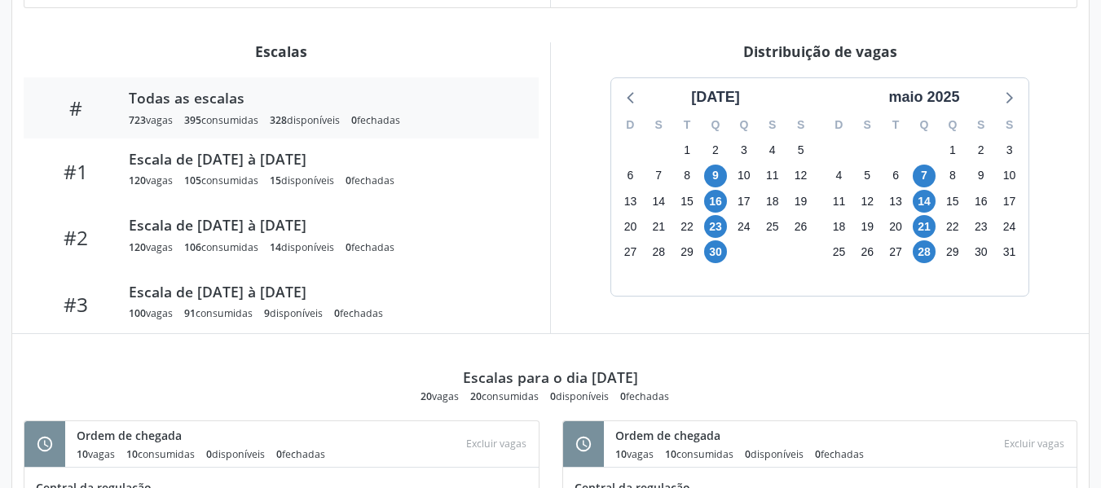
scroll to position [489, 0]
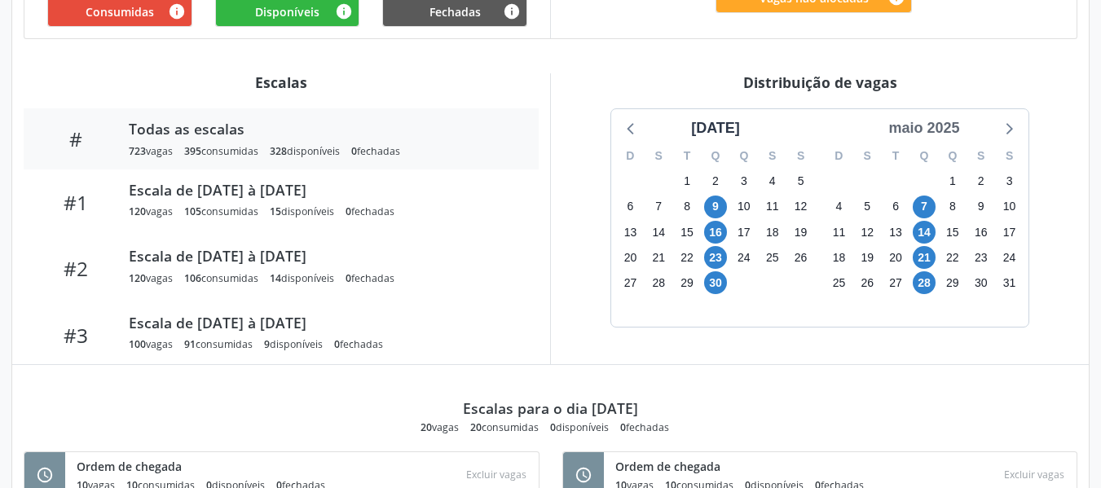
click at [937, 126] on div "maio 2025" at bounding box center [924, 128] width 84 height 22
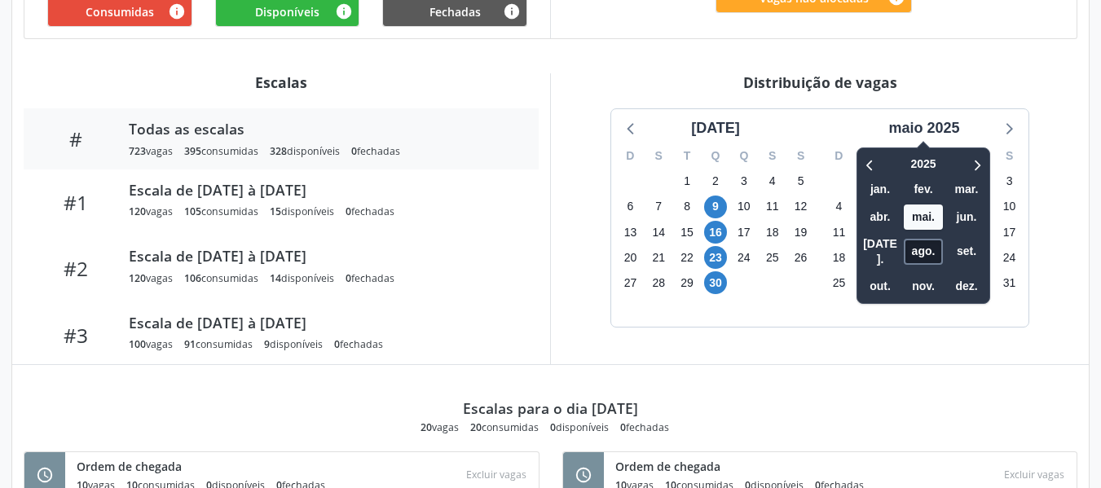
click at [928, 242] on span "ago." at bounding box center [923, 251] width 39 height 25
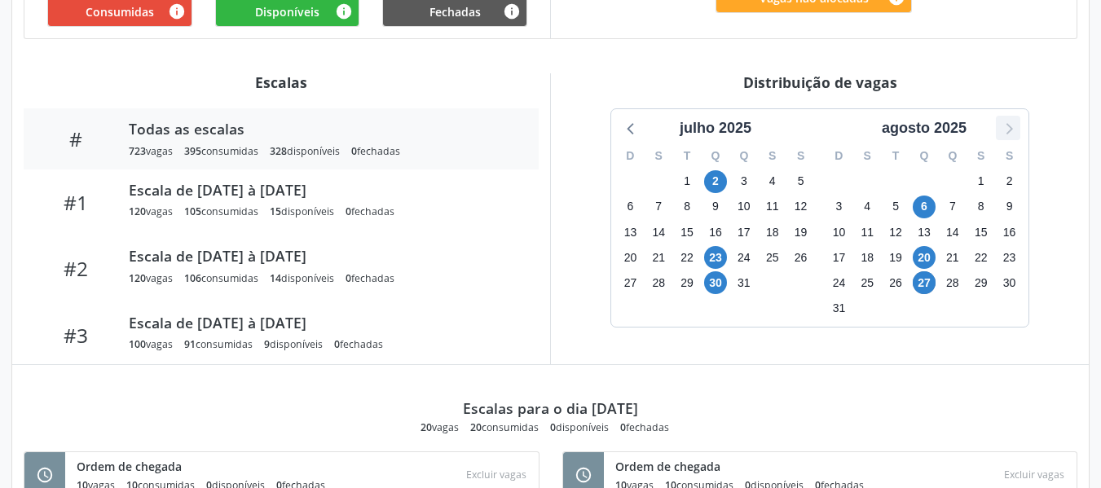
click at [1015, 128] on icon at bounding box center [1008, 127] width 21 height 21
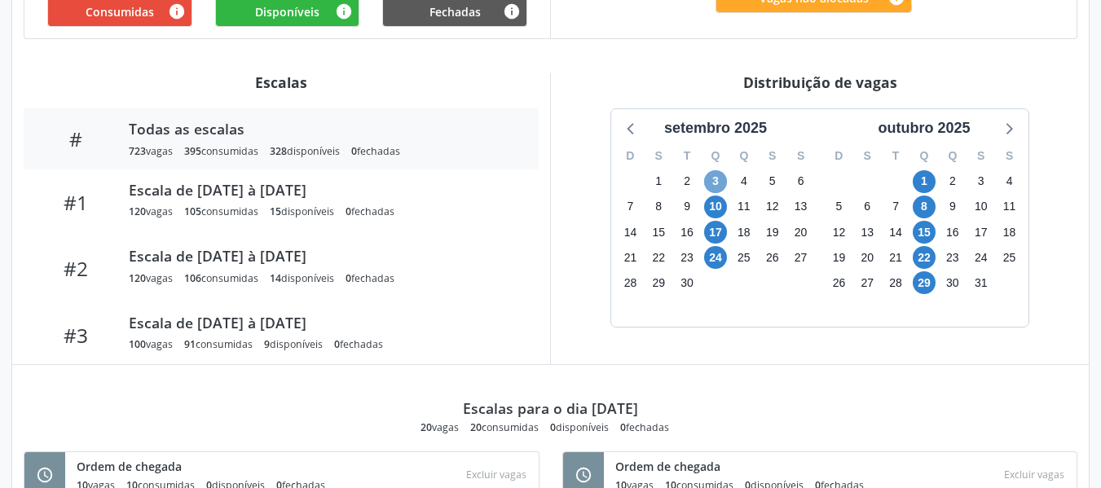
click at [715, 177] on span "3" at bounding box center [715, 181] width 23 height 23
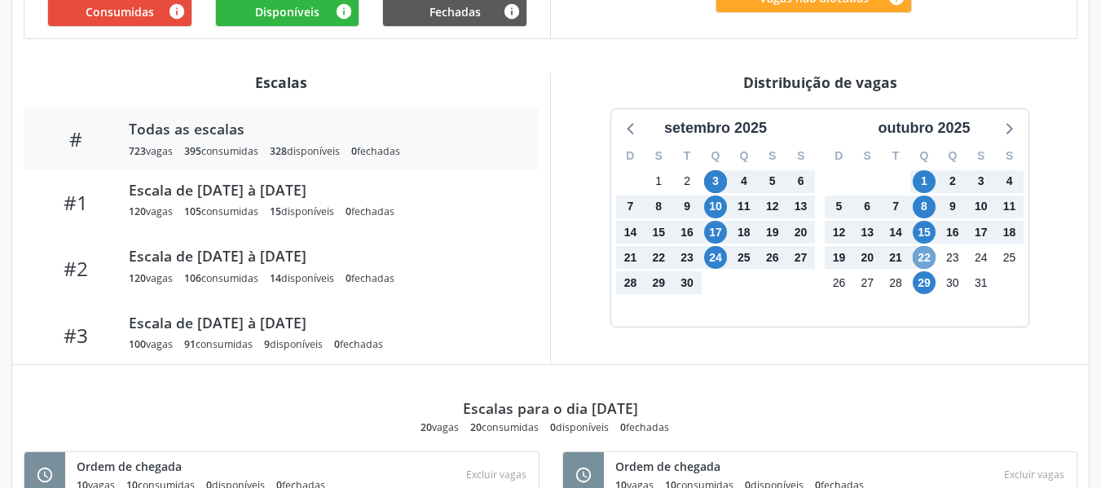
click at [928, 261] on span "22" at bounding box center [924, 257] width 23 height 23
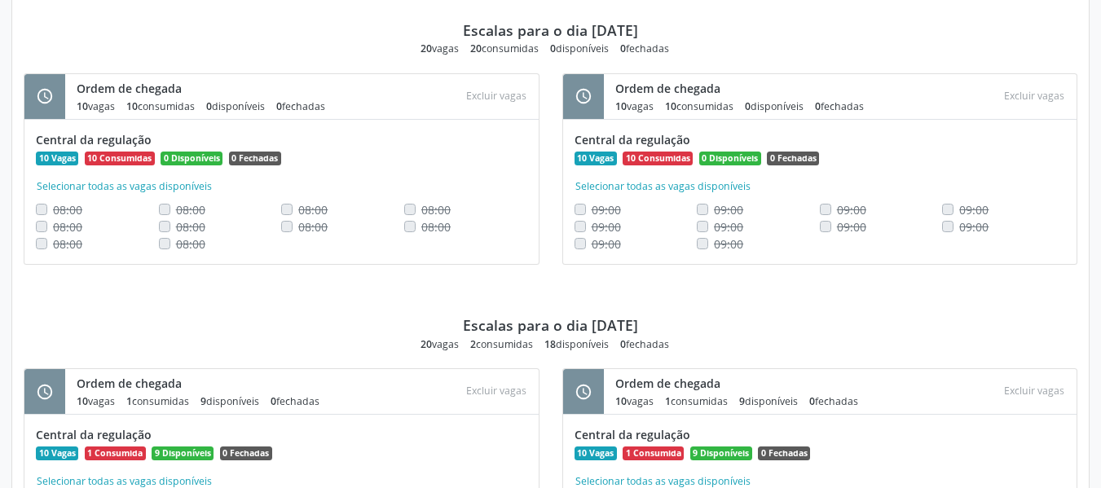
scroll to position [1604, 0]
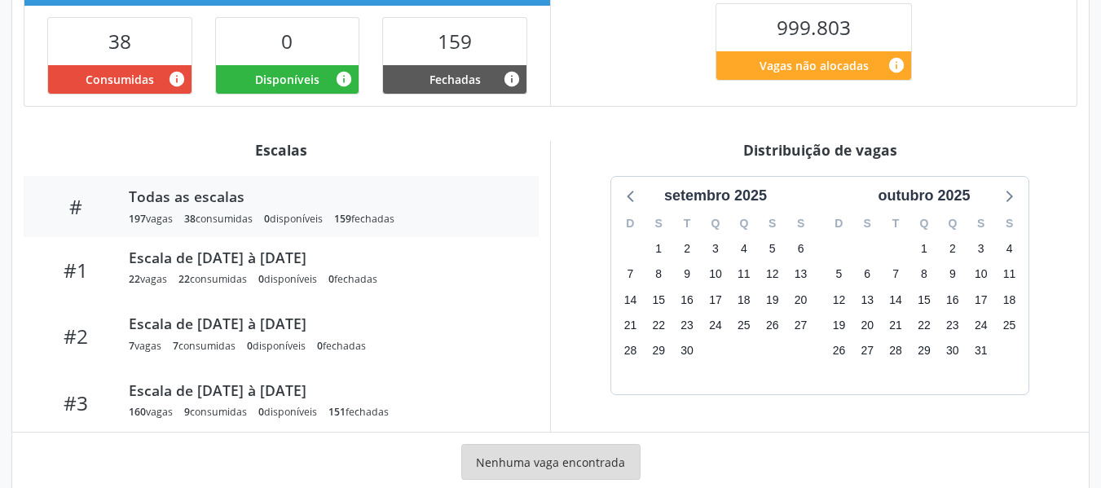
scroll to position [460, 0]
